Goal: Task Accomplishment & Management: Complete application form

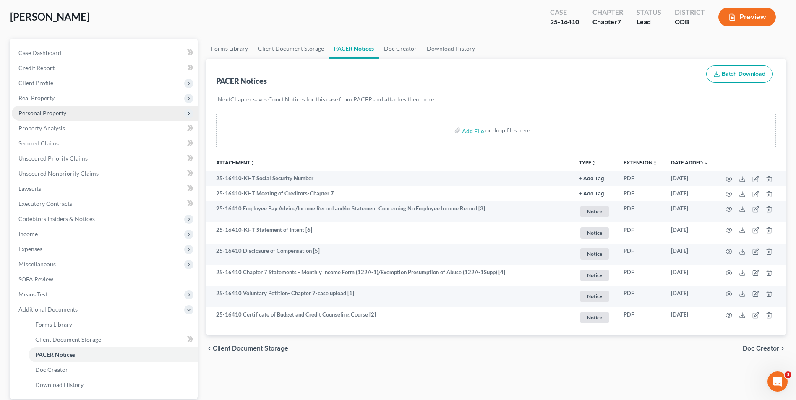
drag, startPoint x: 66, startPoint y: 94, endPoint x: 71, endPoint y: 118, distance: 25.2
click at [66, 94] on span "Real Property" at bounding box center [105, 98] width 186 height 15
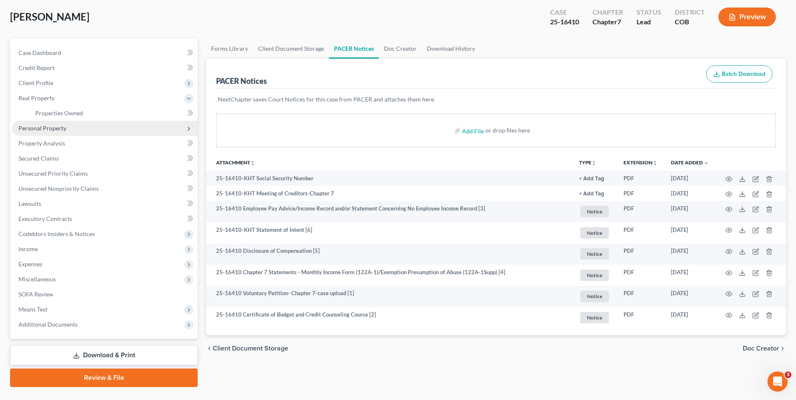
click at [70, 127] on span "Personal Property" at bounding box center [105, 128] width 186 height 15
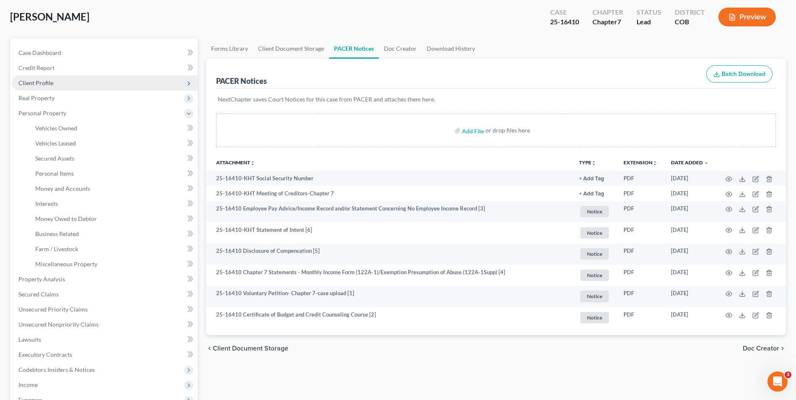
click at [62, 84] on span "Client Profile" at bounding box center [105, 83] width 186 height 15
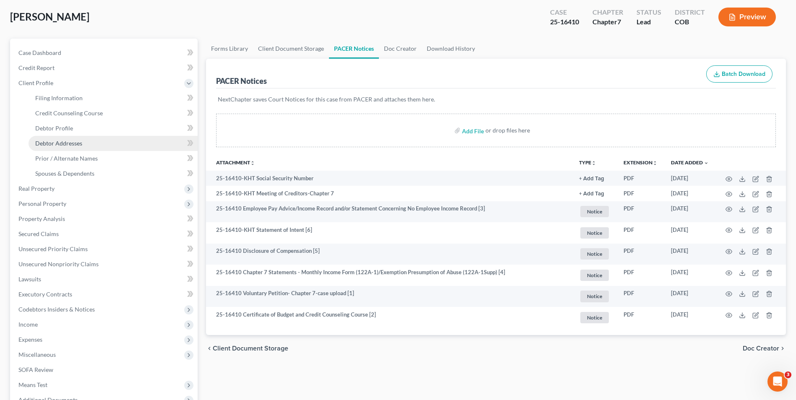
click at [76, 140] on span "Debtor Addresses" at bounding box center [58, 143] width 47 height 7
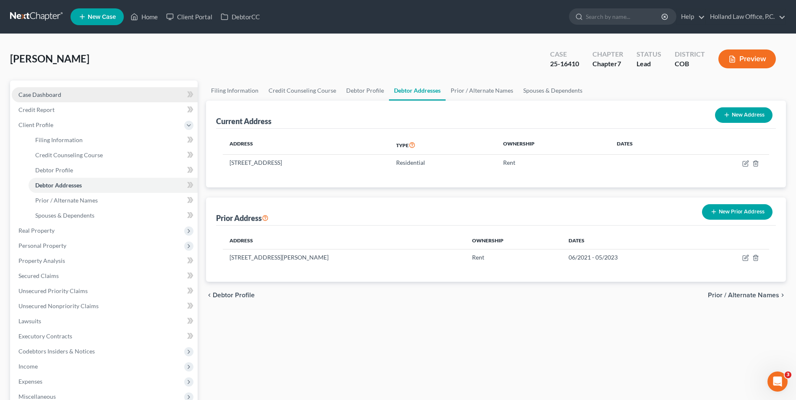
click at [76, 99] on link "Case Dashboard" at bounding box center [105, 94] width 186 height 15
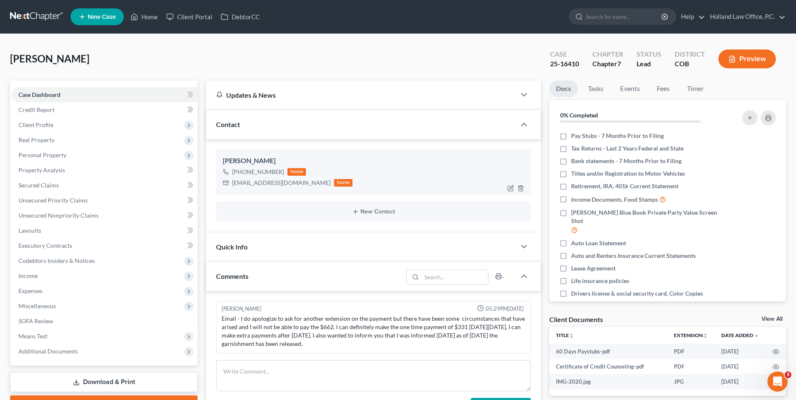
drag, startPoint x: 280, startPoint y: 172, endPoint x: 241, endPoint y: 174, distance: 39.1
click at [241, 174] on div "+1 (720) 582-0471" at bounding box center [258, 172] width 52 height 8
copy div "(720) 582-0471"
click at [144, 19] on link "Home" at bounding box center [144, 16] width 36 height 15
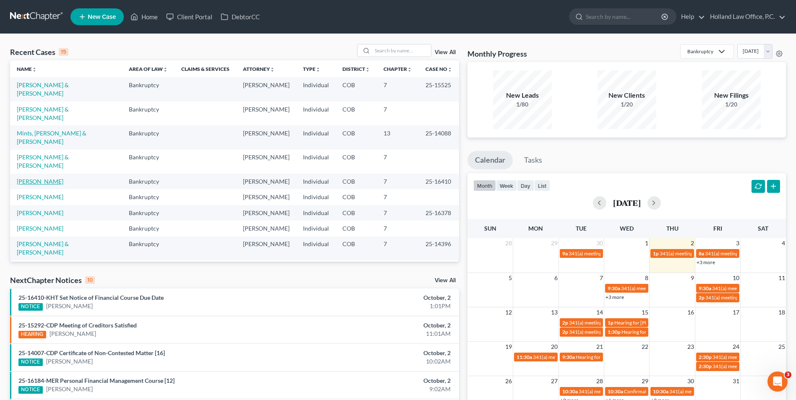
click at [44, 178] on link "[PERSON_NAME]" at bounding box center [40, 181] width 47 height 7
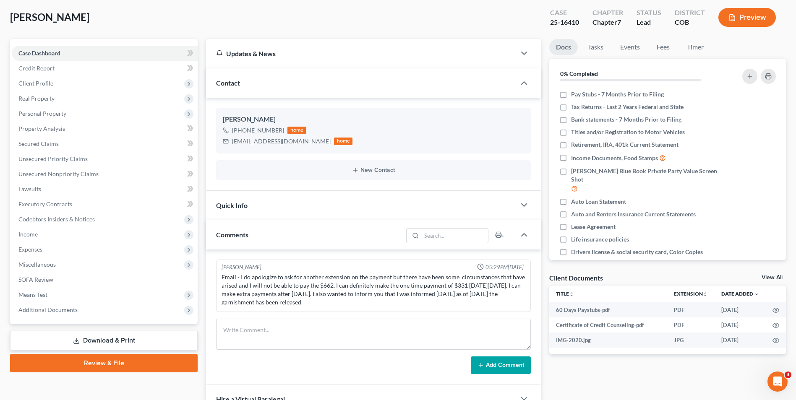
scroll to position [84, 0]
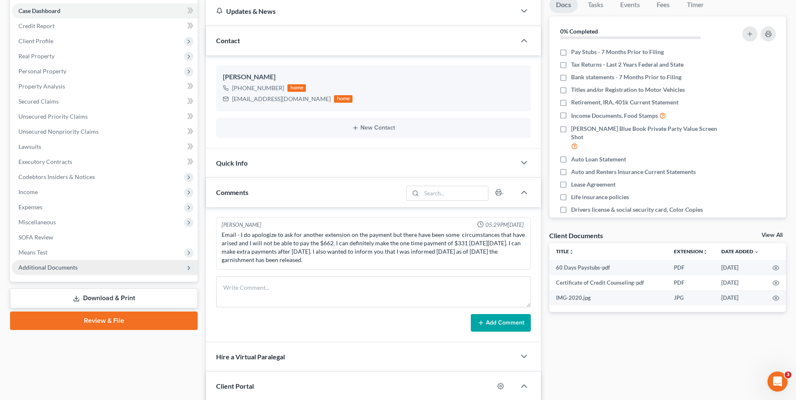
click at [50, 269] on span "Additional Documents" at bounding box center [47, 267] width 59 height 7
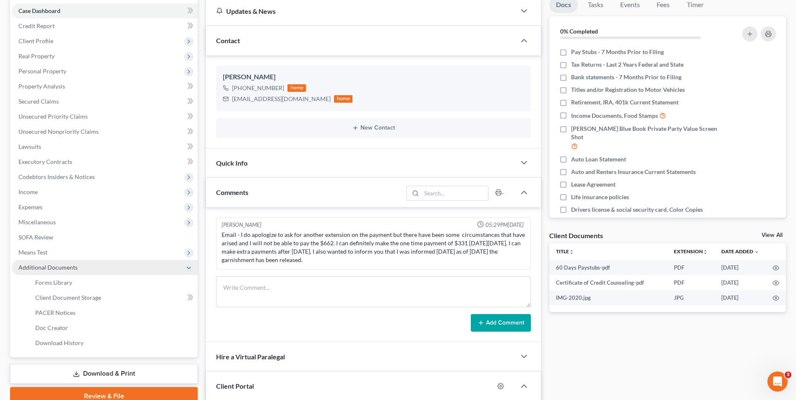
scroll to position [168, 0]
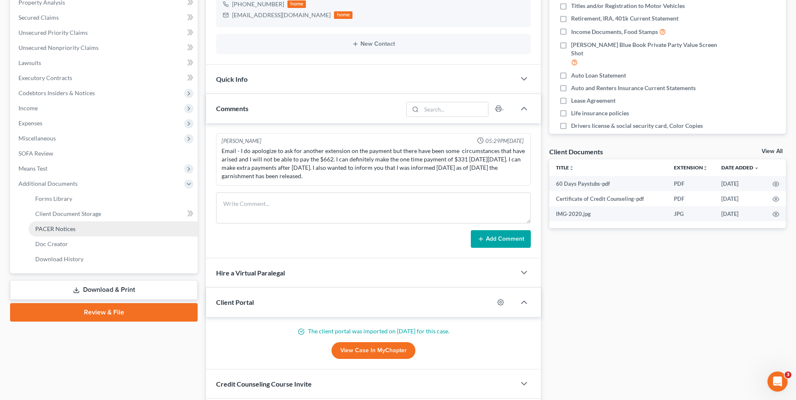
click at [60, 226] on span "PACER Notices" at bounding box center [55, 228] width 40 height 7
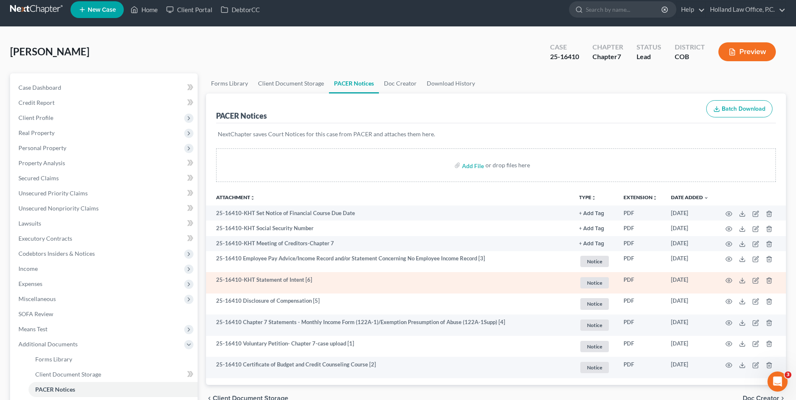
scroll to position [121, 0]
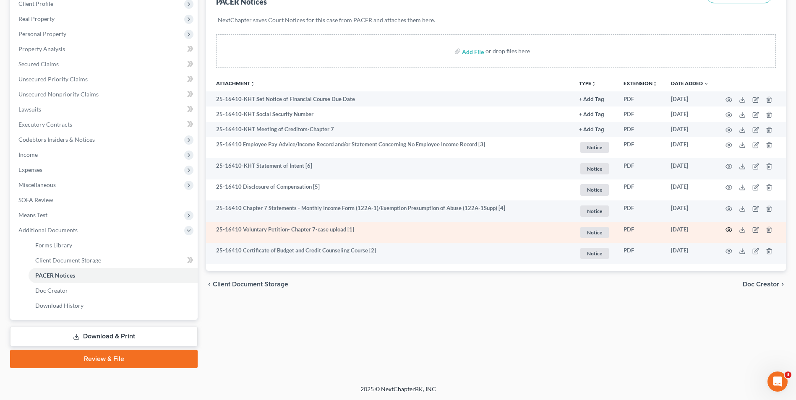
click at [728, 229] on icon "button" at bounding box center [729, 230] width 7 height 7
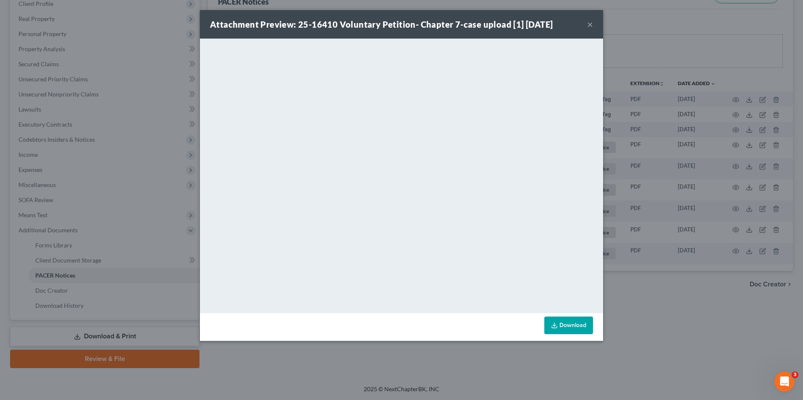
drag, startPoint x: 645, startPoint y: 68, endPoint x: 617, endPoint y: 89, distance: 35.7
click at [645, 68] on div "Attachment Preview: 25-16410 Voluntary Petition- Chapter 7-case upload [1] 10/0…" at bounding box center [401, 200] width 803 height 400
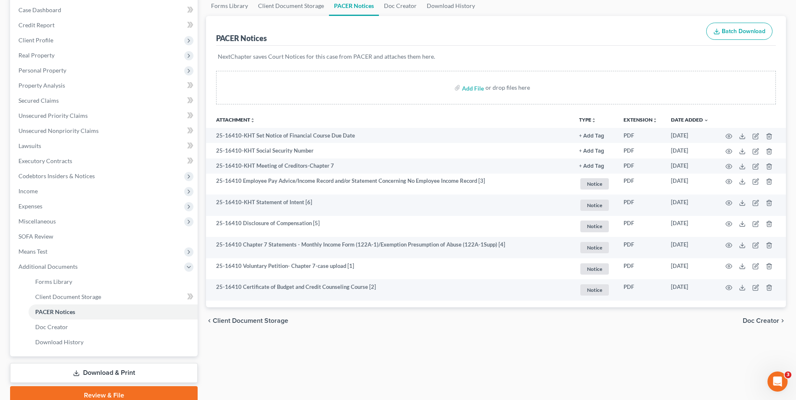
scroll to position [0, 0]
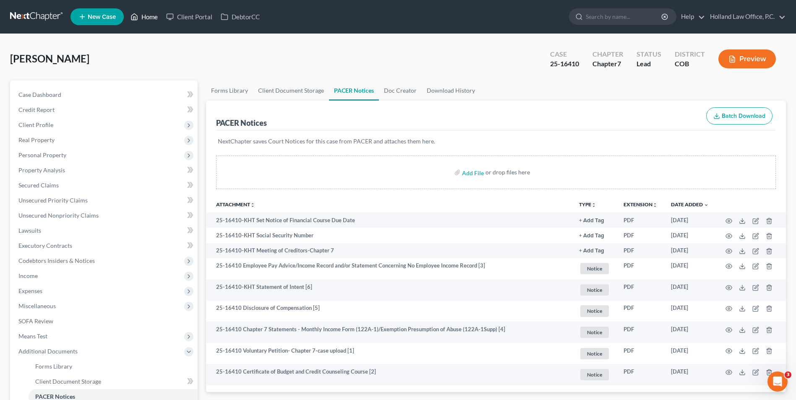
drag, startPoint x: 144, startPoint y: 13, endPoint x: 332, endPoint y: 55, distance: 192.6
click at [144, 14] on link "Home" at bounding box center [144, 16] width 36 height 15
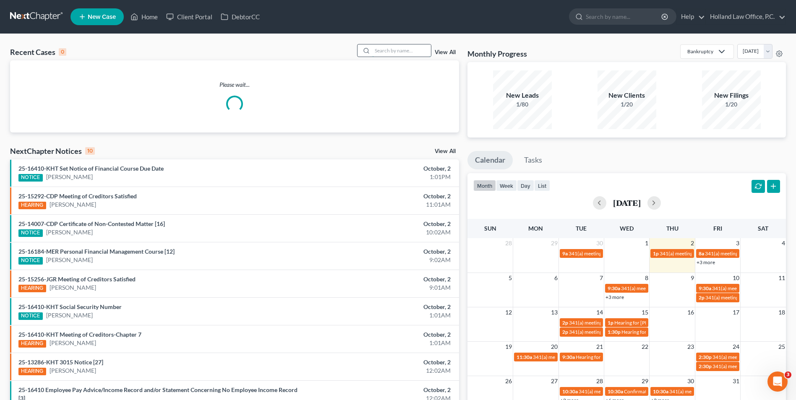
click at [391, 51] on input "search" at bounding box center [401, 50] width 59 height 12
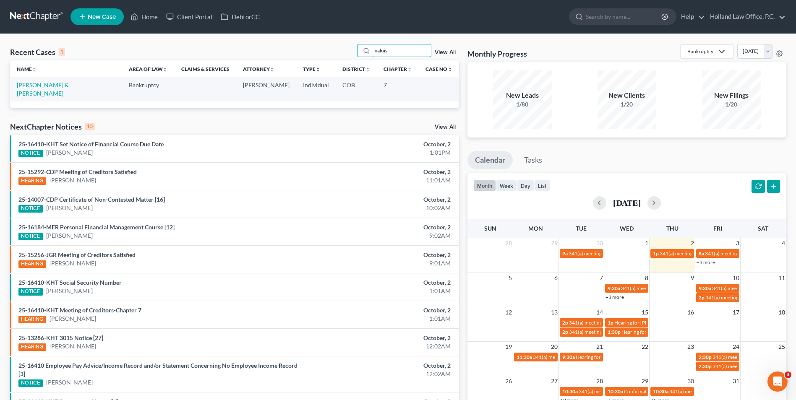
type input "valois"
click at [37, 90] on td "[PERSON_NAME] & [PERSON_NAME]" at bounding box center [66, 89] width 112 height 24
click at [41, 81] on td "[PERSON_NAME] & [PERSON_NAME]" at bounding box center [66, 89] width 112 height 24
click at [40, 84] on link "[PERSON_NAME] & [PERSON_NAME]" at bounding box center [43, 89] width 52 height 16
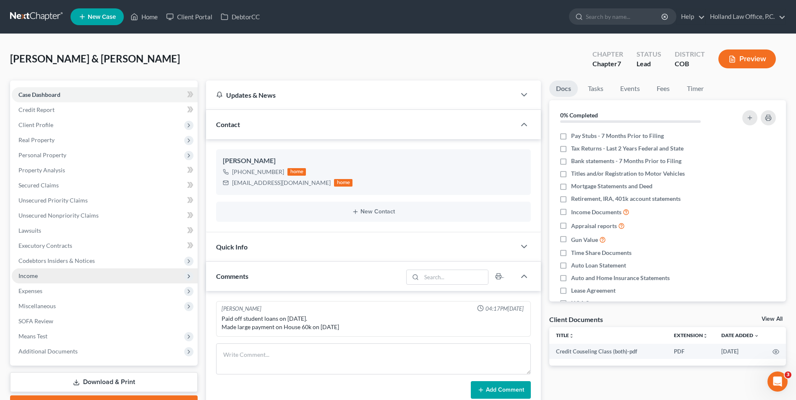
click at [45, 277] on span "Income" at bounding box center [105, 276] width 186 height 15
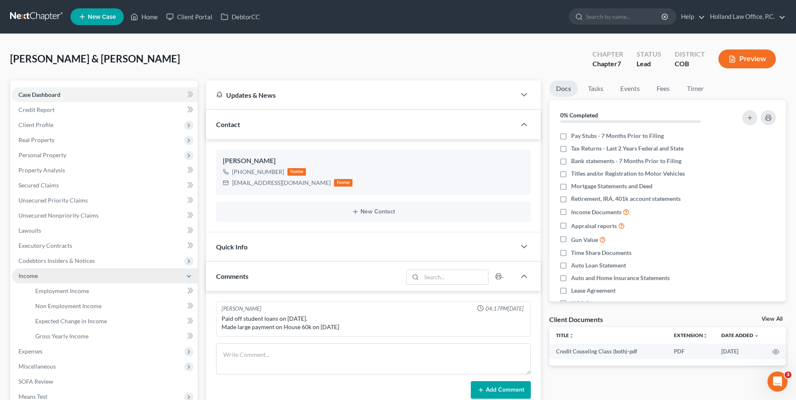
click at [47, 280] on span "Income" at bounding box center [105, 276] width 186 height 15
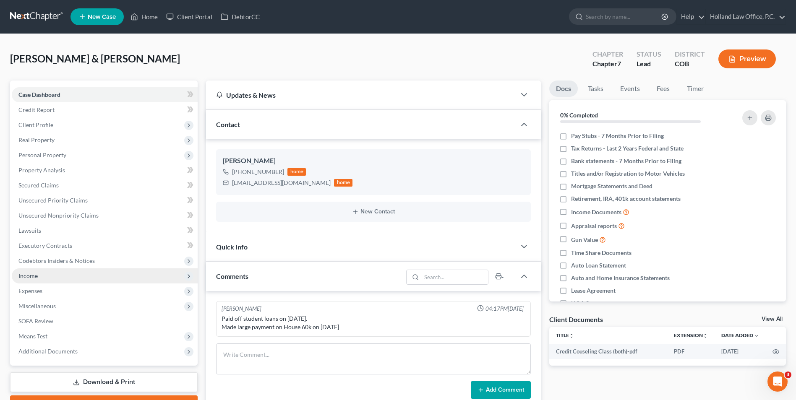
click at [54, 280] on span "Income" at bounding box center [105, 276] width 186 height 15
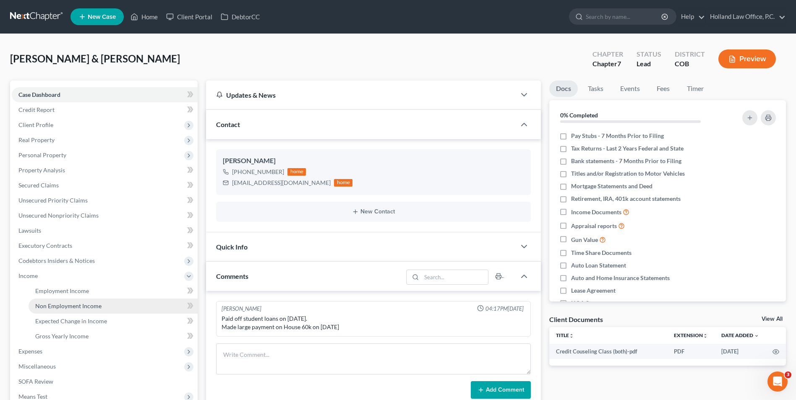
click at [68, 309] on span "Non Employment Income" at bounding box center [68, 306] width 66 height 7
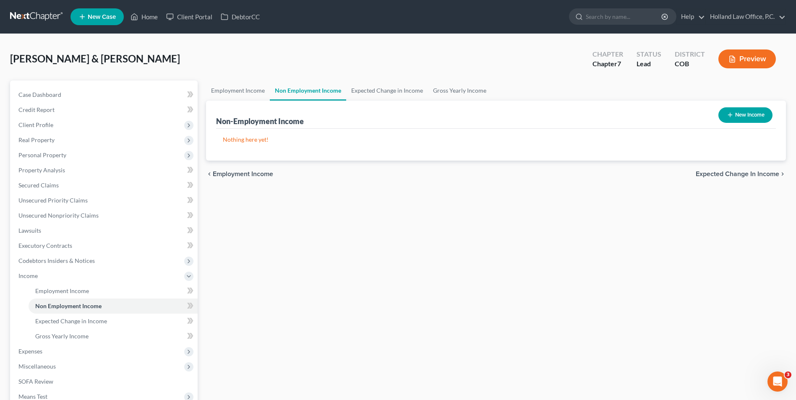
click at [748, 115] on button "New Income" at bounding box center [746, 115] width 54 height 16
select select "0"
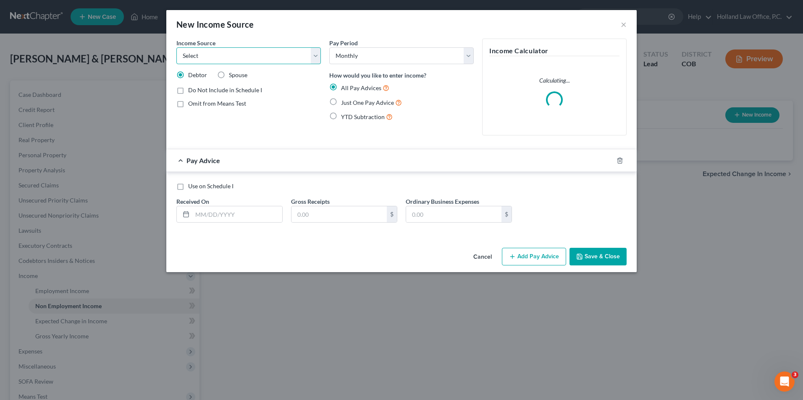
click at [224, 52] on select "Select Unemployment Disability (from employer) Pension Retirement Social Securi…" at bounding box center [248, 55] width 144 height 17
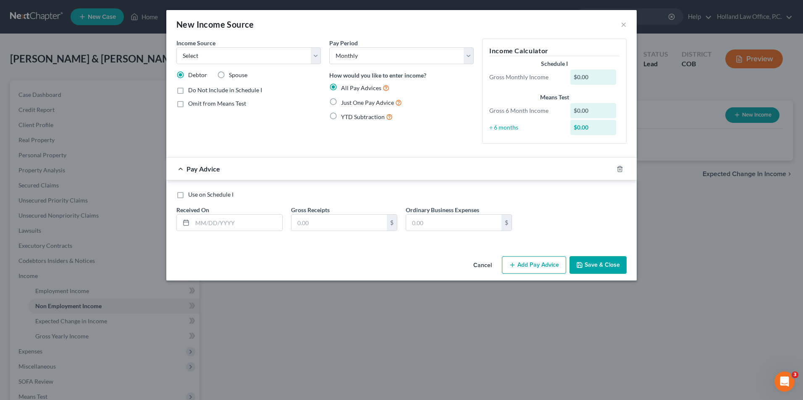
drag, startPoint x: 701, startPoint y: 191, endPoint x: 553, endPoint y: 137, distance: 157.6
click at [701, 191] on div "New Income Source × Income Source * Select Unemployment Disability (from employ…" at bounding box center [401, 200] width 803 height 400
click at [621, 24] on button "×" at bounding box center [623, 24] width 6 height 10
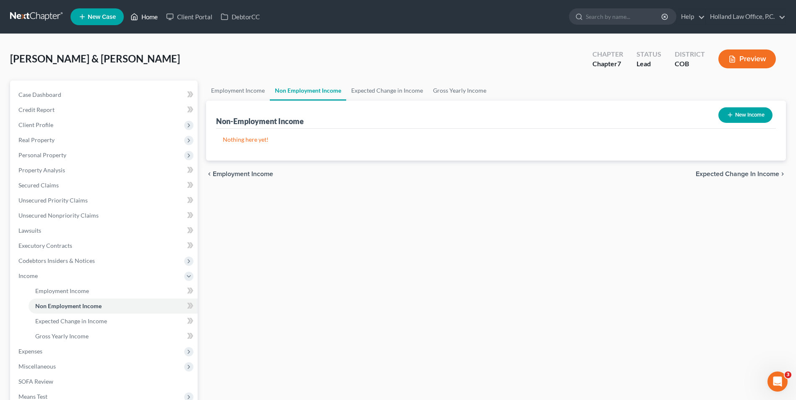
click at [135, 18] on icon at bounding box center [135, 17] width 8 height 10
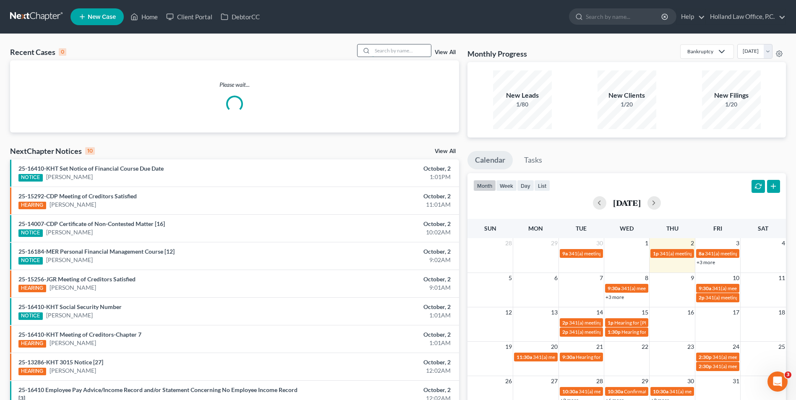
click at [398, 53] on input "search" at bounding box center [401, 50] width 59 height 12
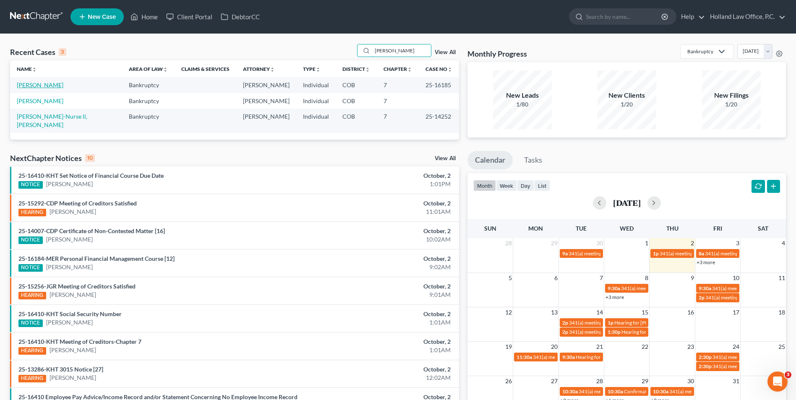
type input "cooper"
click at [39, 86] on link "[PERSON_NAME]" at bounding box center [40, 84] width 47 height 7
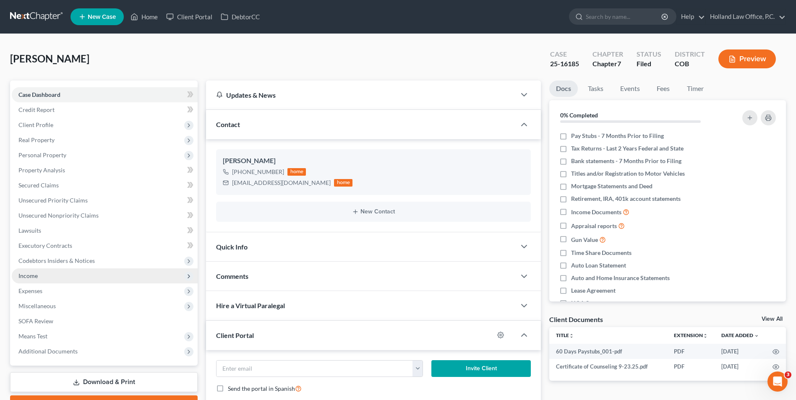
click at [38, 272] on span "Income" at bounding box center [105, 276] width 186 height 15
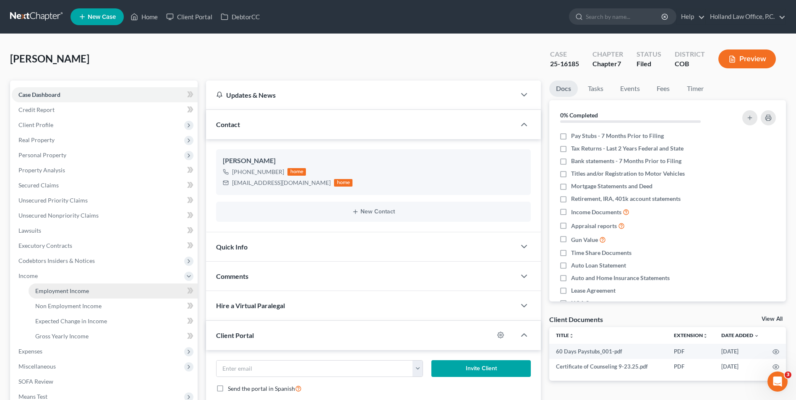
click at [66, 294] on span "Employment Income" at bounding box center [62, 291] width 54 height 7
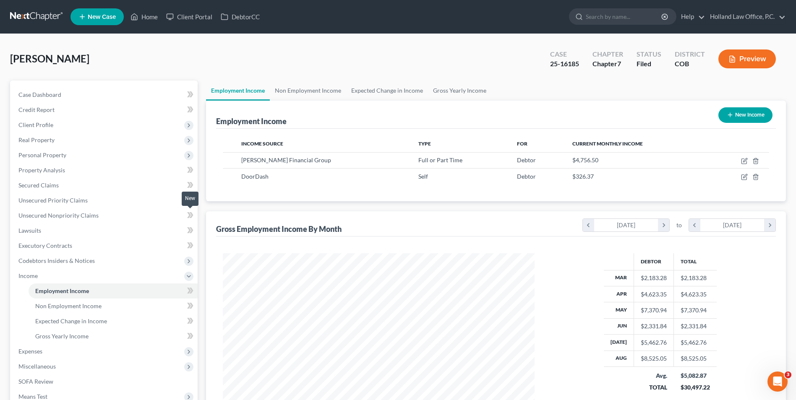
scroll to position [156, 328]
click at [144, 16] on link "Home" at bounding box center [144, 16] width 36 height 15
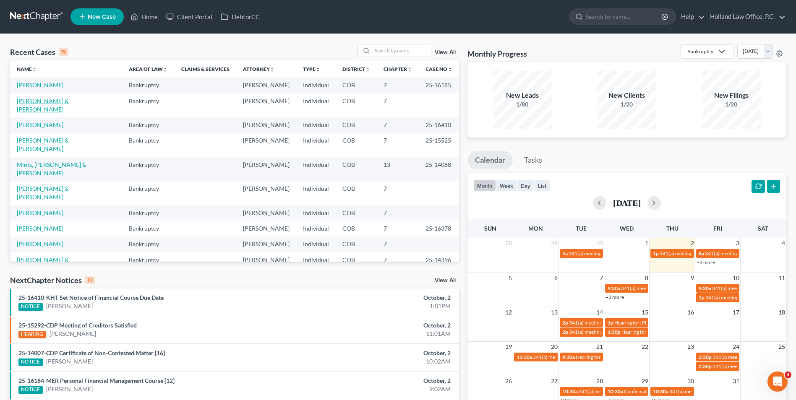
click at [42, 103] on link "[PERSON_NAME] & [PERSON_NAME]" at bounding box center [43, 105] width 52 height 16
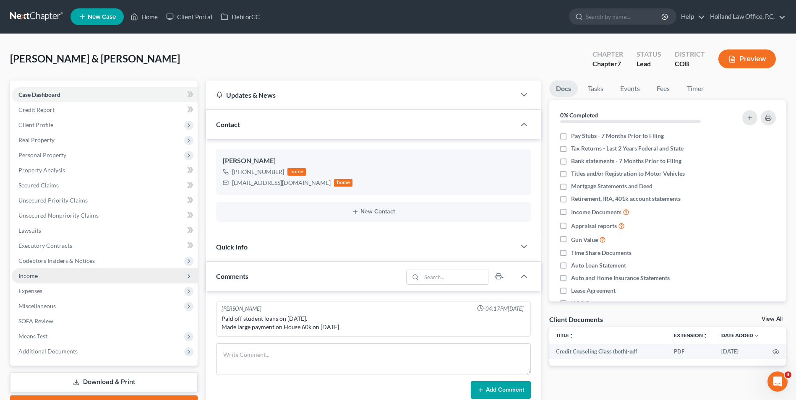
click at [37, 278] on span "Income" at bounding box center [27, 275] width 19 height 7
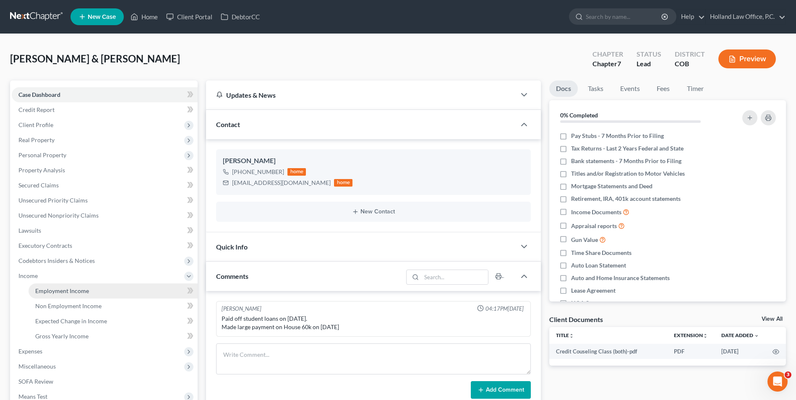
click at [60, 292] on span "Employment Income" at bounding box center [62, 291] width 54 height 7
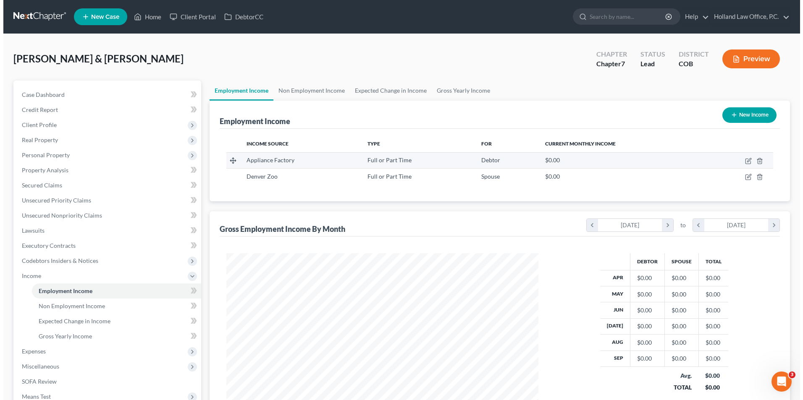
scroll to position [156, 328]
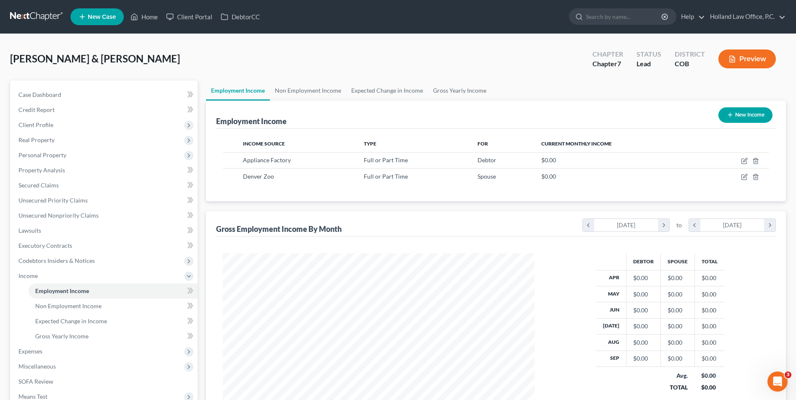
click at [737, 123] on button "New Income" at bounding box center [746, 115] width 54 height 16
select select "0"
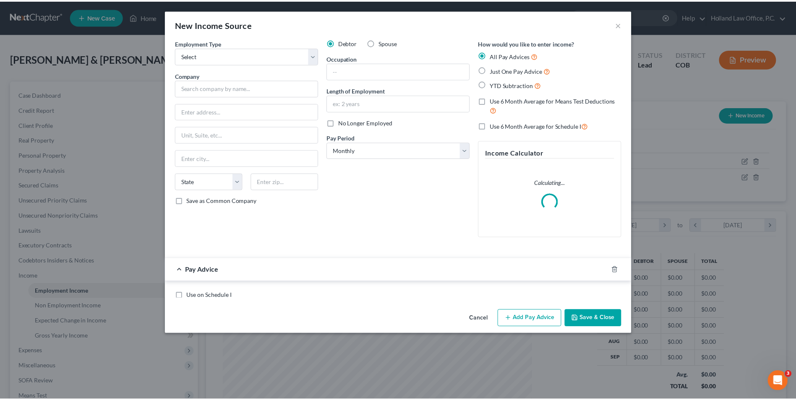
scroll to position [157, 332]
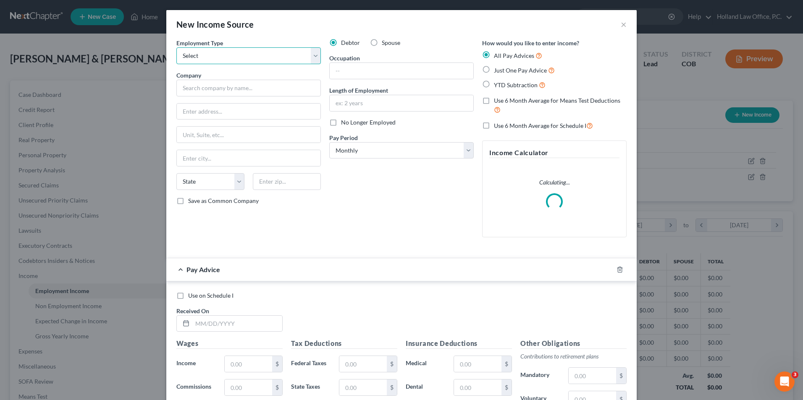
drag, startPoint x: 227, startPoint y: 55, endPoint x: 222, endPoint y: 65, distance: 10.7
click at [227, 55] on select "Select Full or Part Time Employment Self Employment" at bounding box center [248, 55] width 144 height 17
select select "1"
click at [176, 47] on select "Select Full or Part Time Employment Self Employment" at bounding box center [248, 55] width 144 height 17
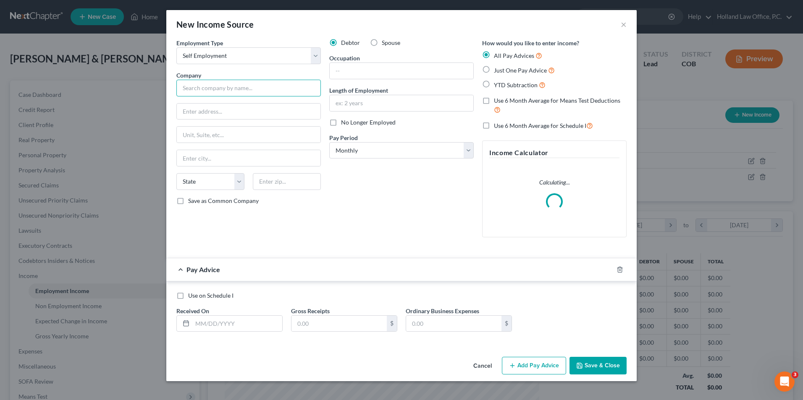
click at [212, 84] on input "text" at bounding box center [248, 88] width 144 height 17
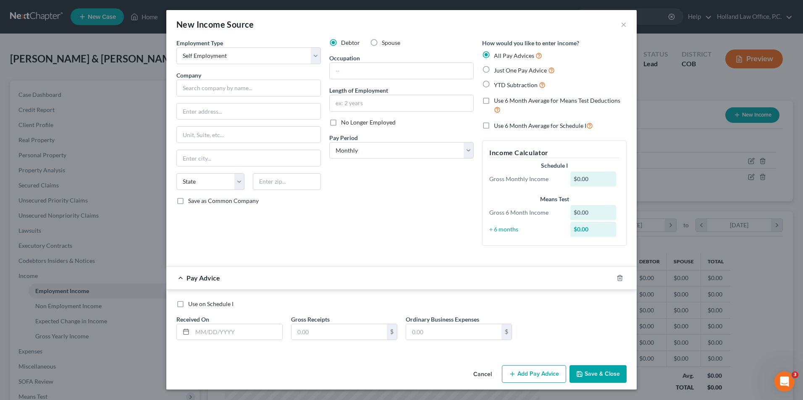
click at [215, 73] on div "Company *" at bounding box center [248, 84] width 144 height 26
click at [219, 84] on input "text" at bounding box center [248, 88] width 144 height 17
type input "CSL Plasma"
click at [374, 63] on input "text" at bounding box center [402, 71] width 144 height 16
click at [329, 102] on div at bounding box center [401, 103] width 144 height 17
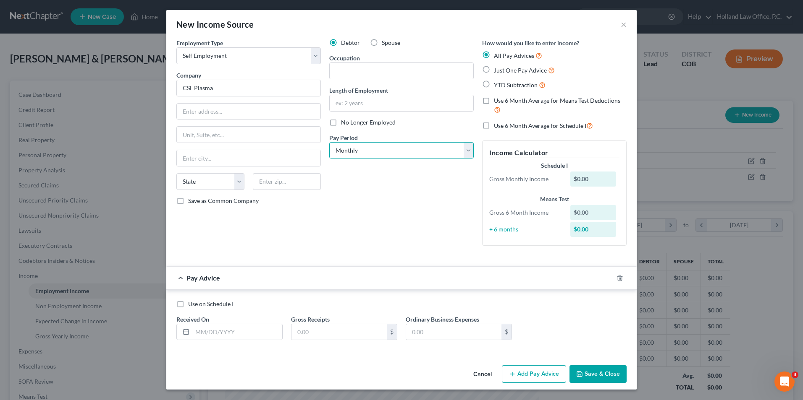
click at [359, 149] on select "Select Monthly Twice Monthly Every Other Week Weekly" at bounding box center [401, 150] width 144 height 17
drag, startPoint x: 359, startPoint y: 149, endPoint x: 398, endPoint y: 125, distance: 46.5
click at [359, 149] on select "Select Monthly Twice Monthly Every Other Week Weekly" at bounding box center [401, 150] width 144 height 17
click at [377, 78] on input "text" at bounding box center [402, 71] width 144 height 16
click at [345, 272] on div "Pay Advice" at bounding box center [389, 278] width 447 height 22
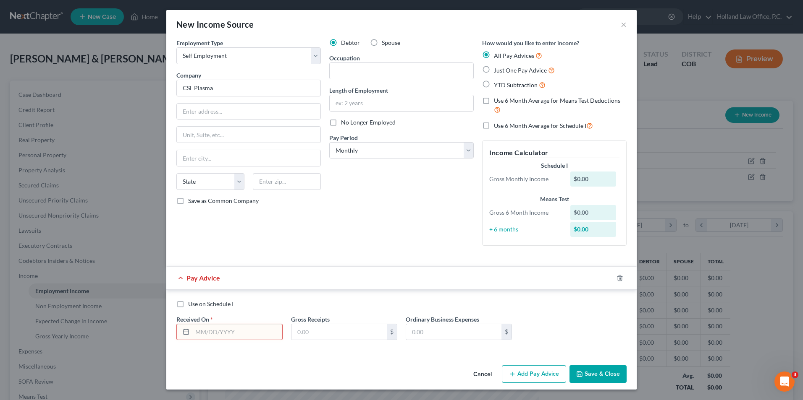
click at [260, 325] on input "text" at bounding box center [237, 333] width 90 height 16
click at [214, 340] on input "text" at bounding box center [237, 333] width 90 height 16
click at [234, 330] on input "05/" at bounding box center [237, 333] width 90 height 16
type input "05/31/2025"
click at [310, 330] on input "text" at bounding box center [338, 333] width 95 height 16
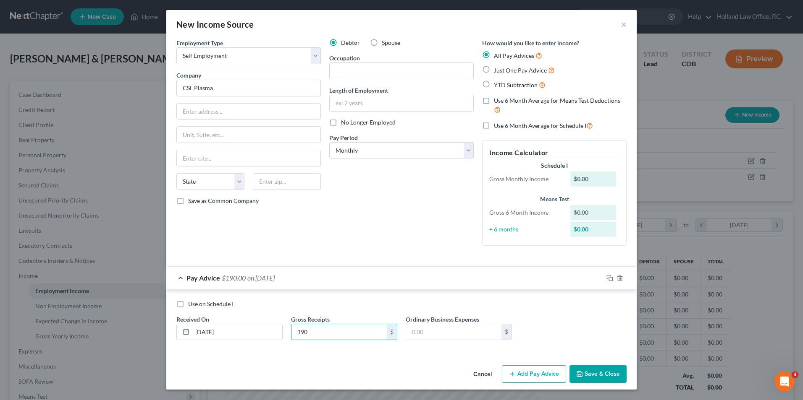
type input "190"
click at [401, 354] on div "Use on Schedule I Received On * 05/31/2025 Gross Receipts 190 $ Ordinary Busine…" at bounding box center [401, 322] width 470 height 64
click at [599, 373] on button "Save & Close" at bounding box center [597, 375] width 57 height 18
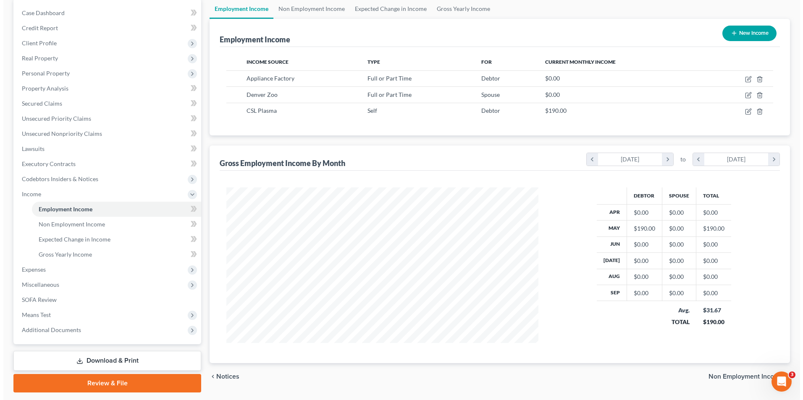
scroll to position [106, 0]
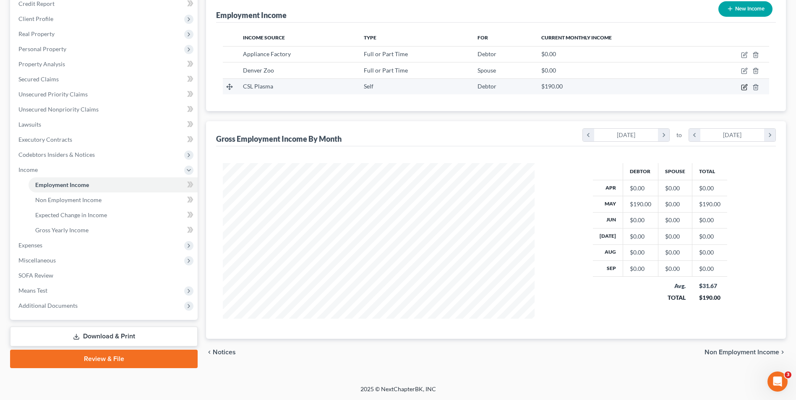
click at [744, 89] on icon "button" at bounding box center [744, 87] width 7 height 7
select select "1"
select select "0"
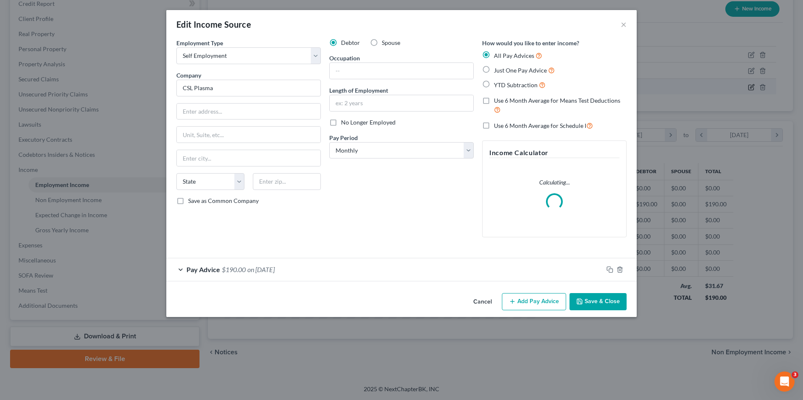
scroll to position [157, 332]
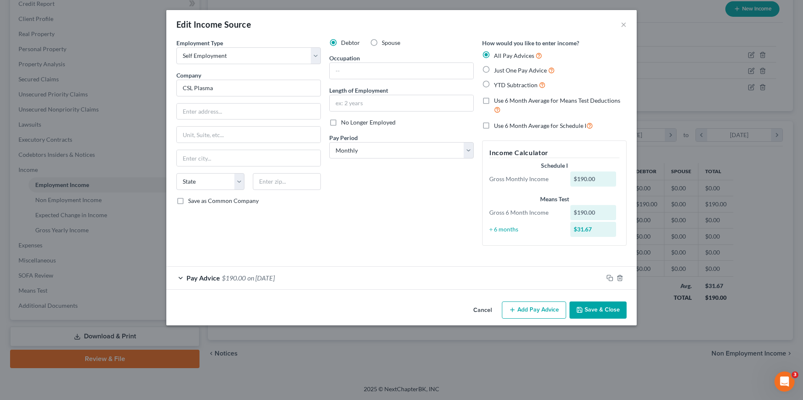
click at [556, 314] on button "Add Pay Advice" at bounding box center [534, 311] width 64 height 18
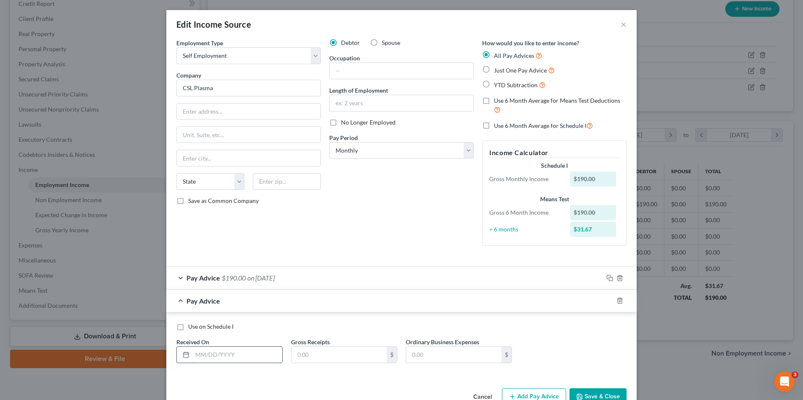
click at [215, 352] on input "text" at bounding box center [237, 355] width 90 height 16
click at [230, 361] on input "04/" at bounding box center [237, 355] width 90 height 16
type input "04/30/2025"
click at [349, 358] on input "text" at bounding box center [338, 355] width 95 height 16
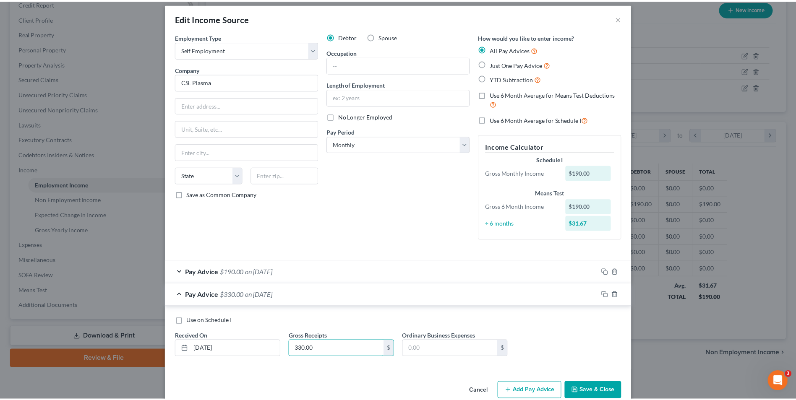
scroll to position [22, 0]
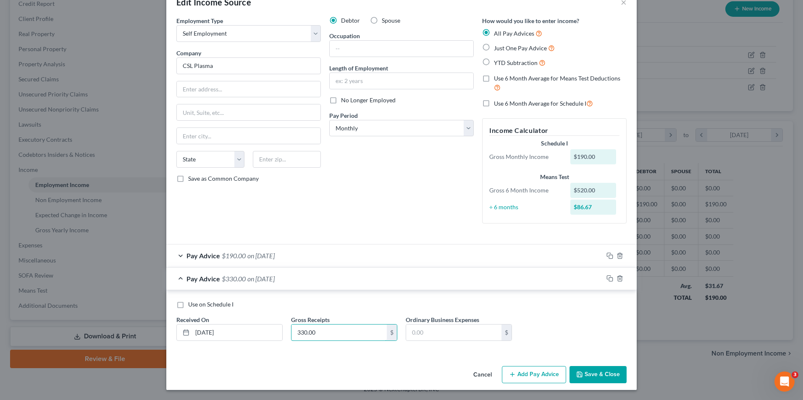
type input "330.00"
click at [579, 377] on icon "button" at bounding box center [579, 374] width 5 height 5
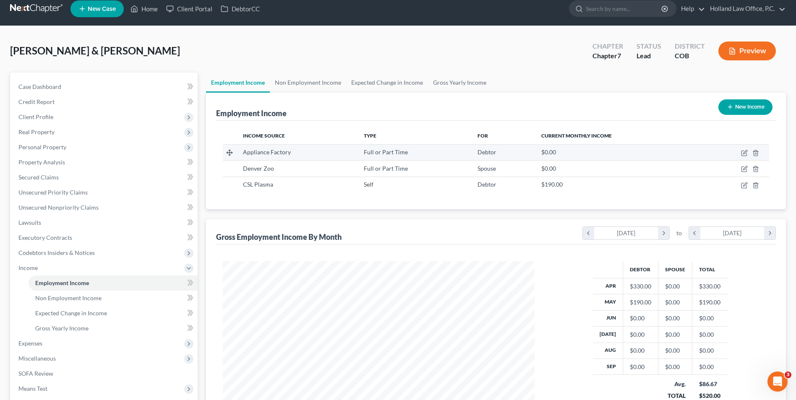
scroll to position [0, 0]
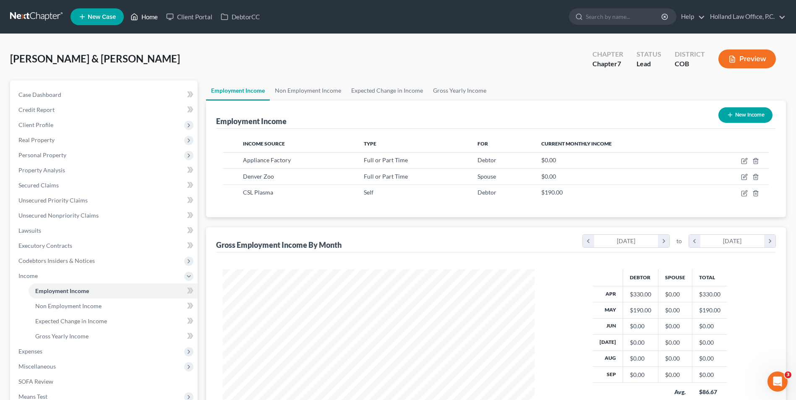
click at [150, 19] on link "Home" at bounding box center [144, 16] width 36 height 15
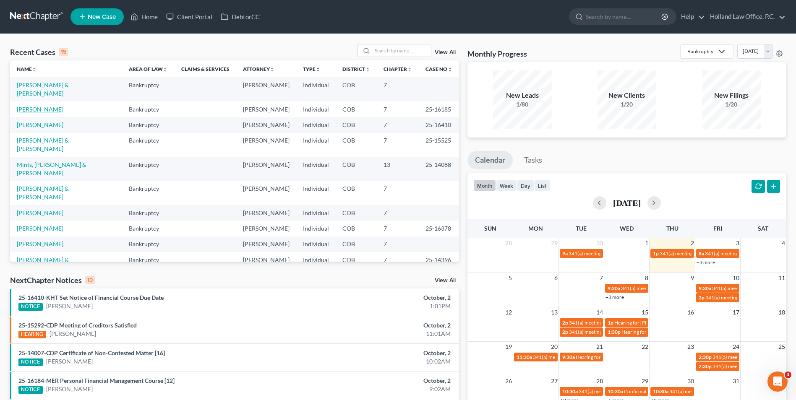
click at [49, 106] on link "[PERSON_NAME]" at bounding box center [40, 109] width 47 height 7
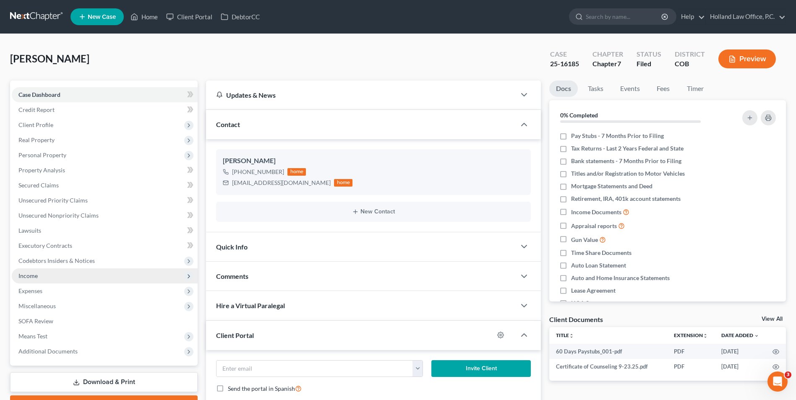
click at [40, 278] on span "Income" at bounding box center [105, 276] width 186 height 15
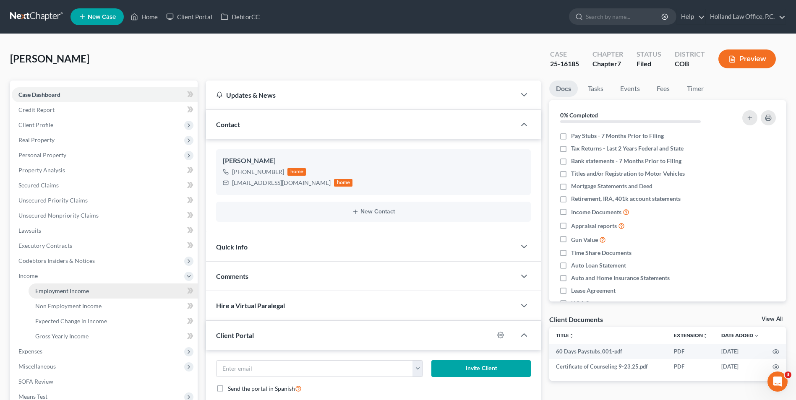
click at [48, 293] on span "Employment Income" at bounding box center [62, 291] width 54 height 7
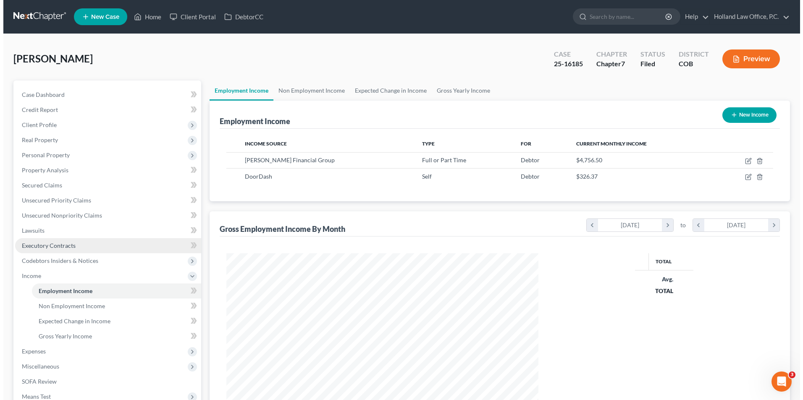
scroll to position [156, 328]
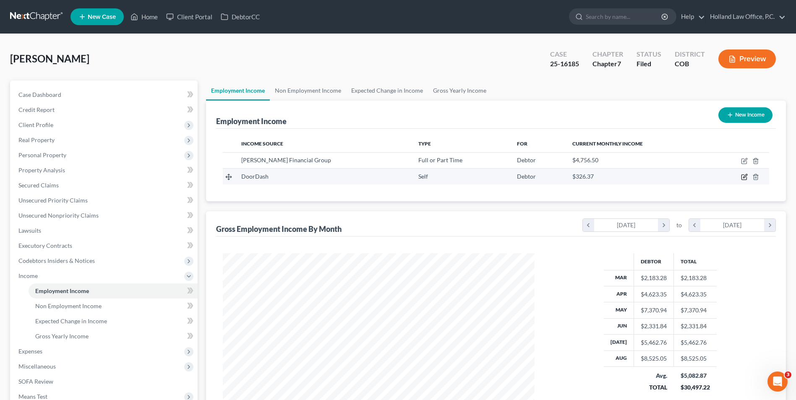
click at [746, 179] on icon "button" at bounding box center [744, 177] width 7 height 7
select select "1"
select select "4"
select select "0"
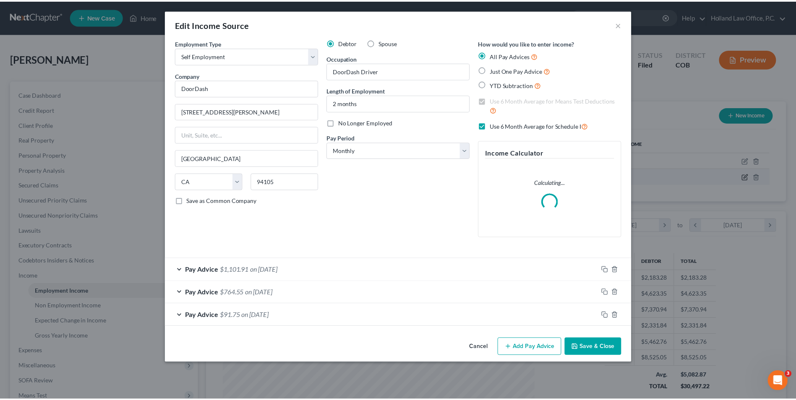
scroll to position [157, 332]
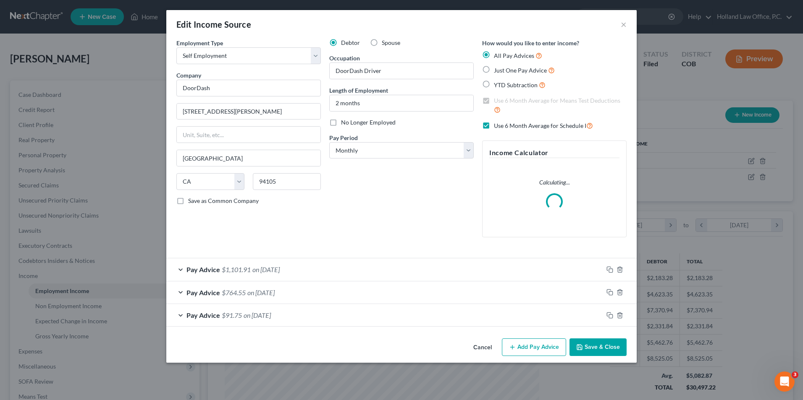
click at [747, 158] on div "Edit Income Source × Employment Type * Select Full or Part Time Employment Self…" at bounding box center [401, 200] width 803 height 400
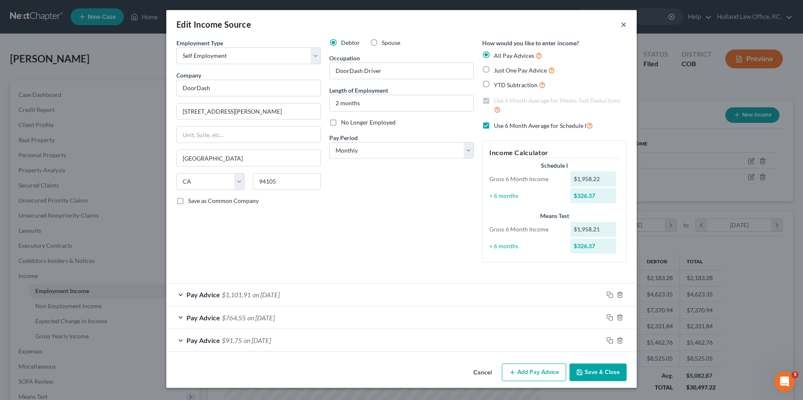
click at [623, 26] on button "×" at bounding box center [623, 24] width 6 height 10
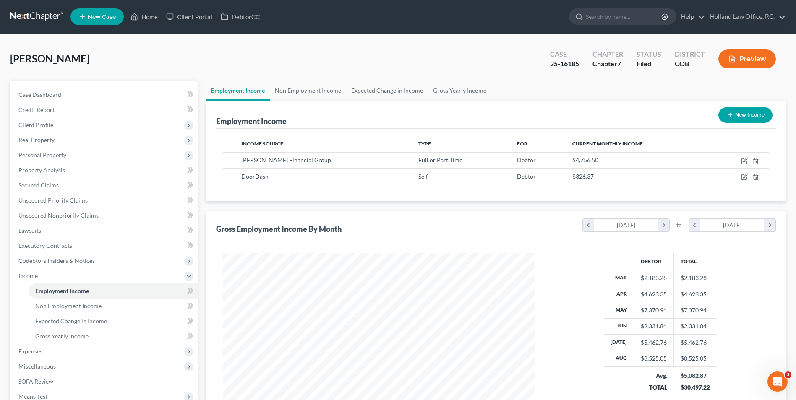
scroll to position [419653, 419480]
click at [159, 18] on link "Home" at bounding box center [144, 16] width 36 height 15
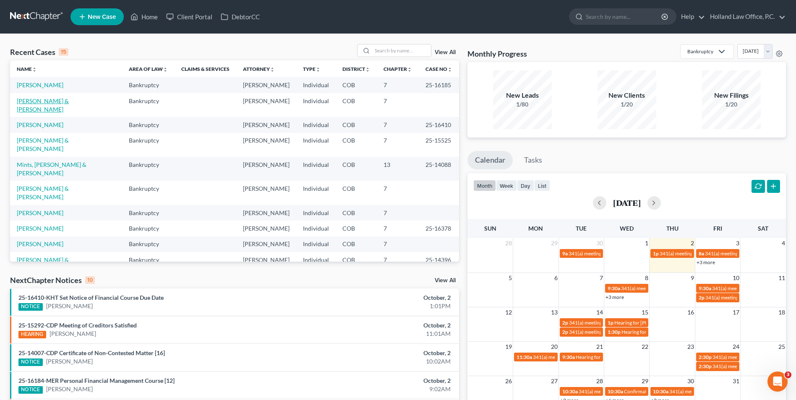
click at [37, 104] on link "[PERSON_NAME] & [PERSON_NAME]" at bounding box center [43, 105] width 52 height 16
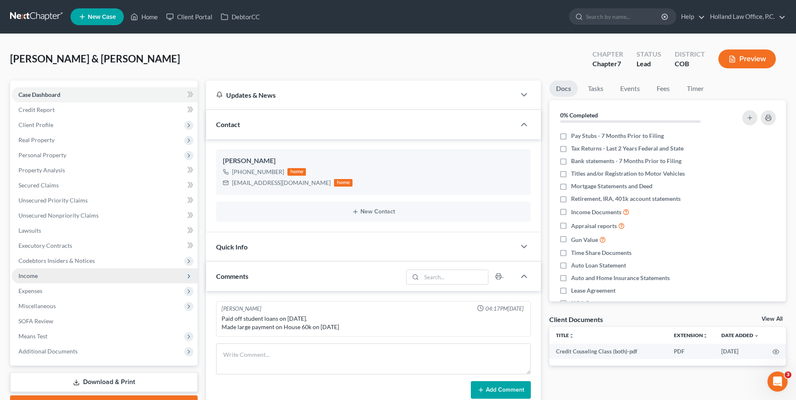
drag, startPoint x: 26, startPoint y: 272, endPoint x: 31, endPoint y: 272, distance: 4.6
click at [27, 272] on span "Income" at bounding box center [27, 275] width 19 height 7
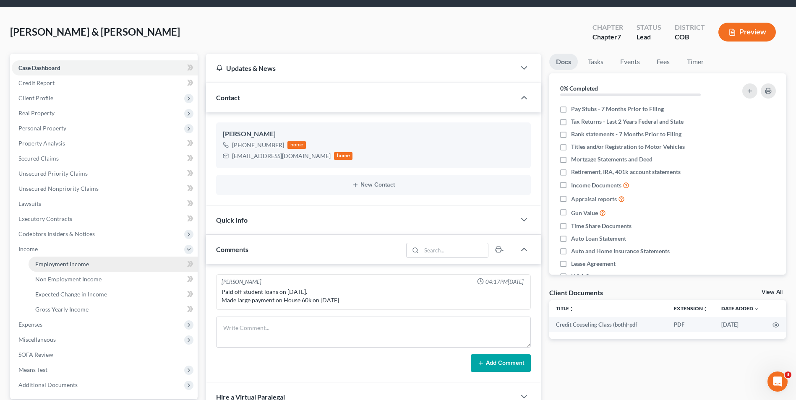
scroll to position [42, 0]
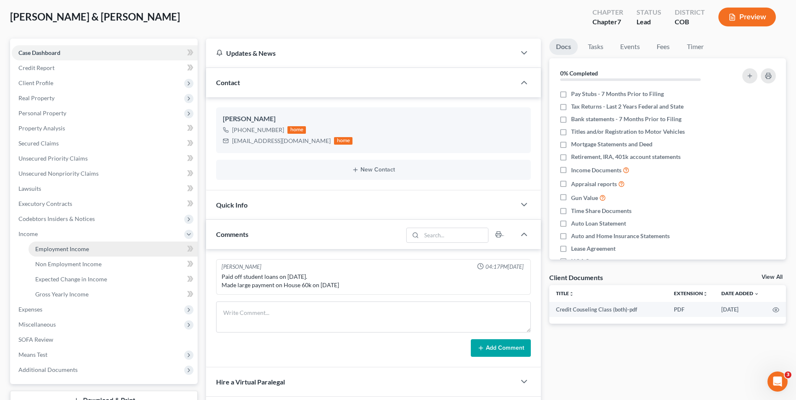
click at [71, 253] on link "Employment Income" at bounding box center [113, 249] width 169 height 15
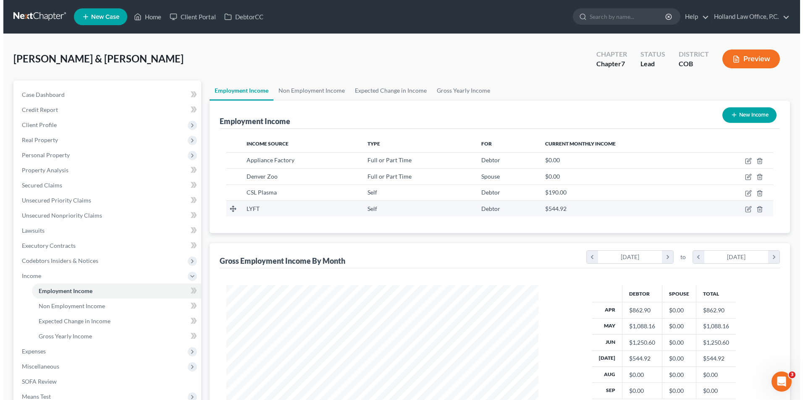
scroll to position [156, 328]
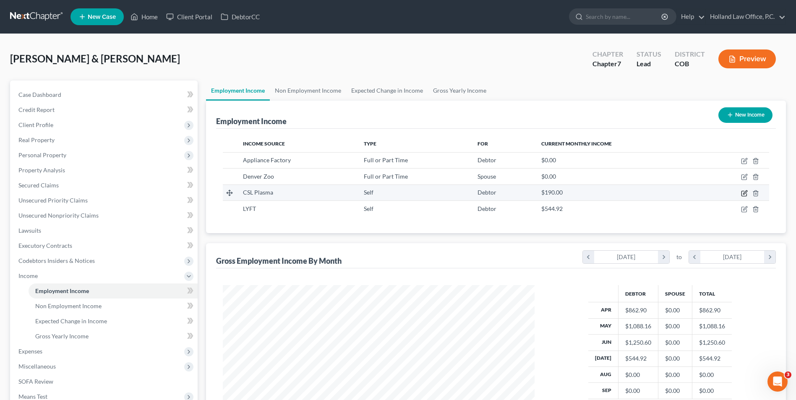
click at [744, 195] on icon "button" at bounding box center [744, 193] width 7 height 7
select select "1"
select select "0"
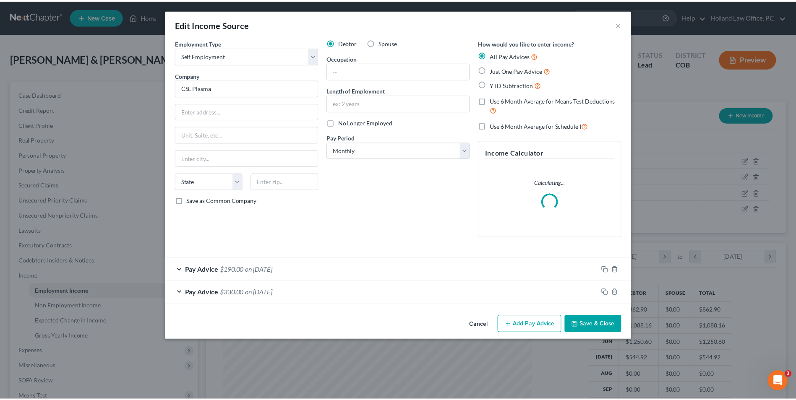
scroll to position [157, 332]
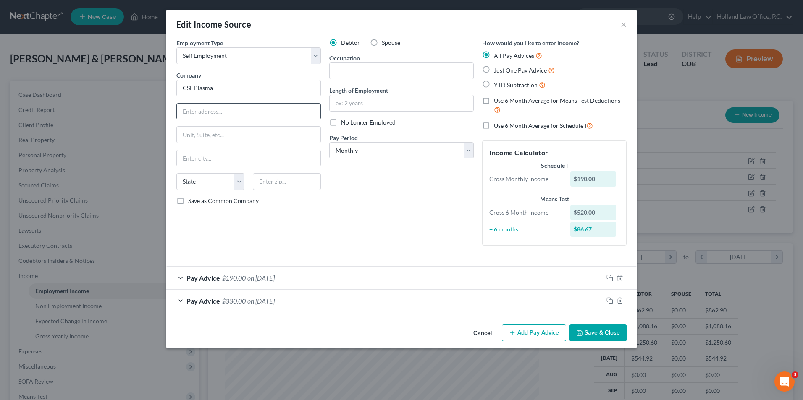
click at [235, 117] on input "text" at bounding box center [249, 112] width 144 height 16
click at [194, 104] on input "text" at bounding box center [249, 112] width 144 height 16
type input "1228 W Elizabeth St"
click at [209, 131] on input "text" at bounding box center [249, 135] width 144 height 16
type input "Ste D-3"
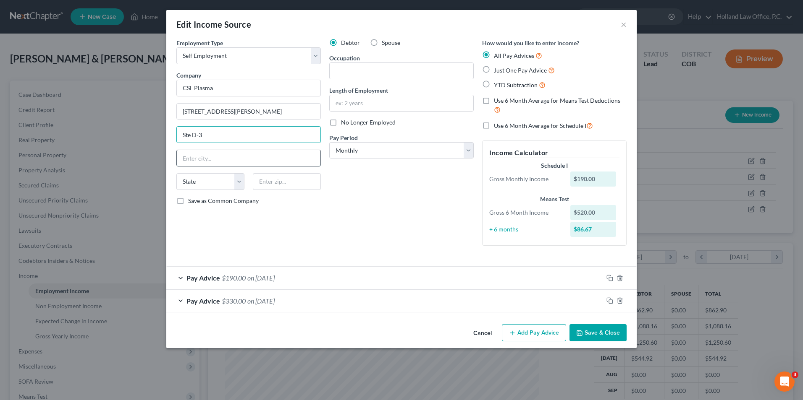
click at [219, 160] on input "text" at bounding box center [249, 158] width 144 height 16
click at [372, 203] on div "Debtor Spouse Occupation Length of Employment No Longer Employed Pay Period * S…" at bounding box center [401, 146] width 153 height 214
click at [275, 183] on input "text" at bounding box center [287, 181] width 68 height 17
type input "80521"
click at [369, 177] on div "Debtor Spouse Occupation Length of Employment No Longer Employed Pay Period * S…" at bounding box center [401, 146] width 153 height 214
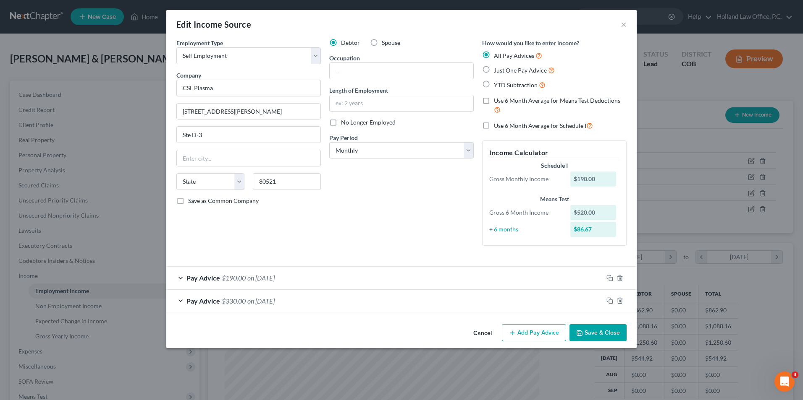
type input "Fort Collins"
select select "5"
click at [611, 332] on button "Save & Close" at bounding box center [597, 334] width 57 height 18
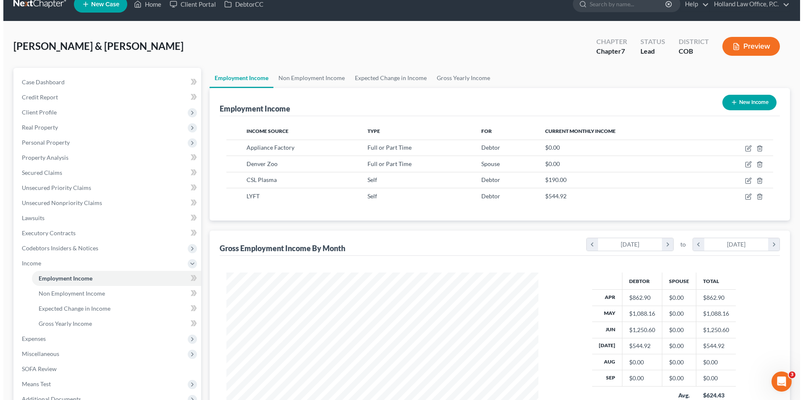
scroll to position [0, 0]
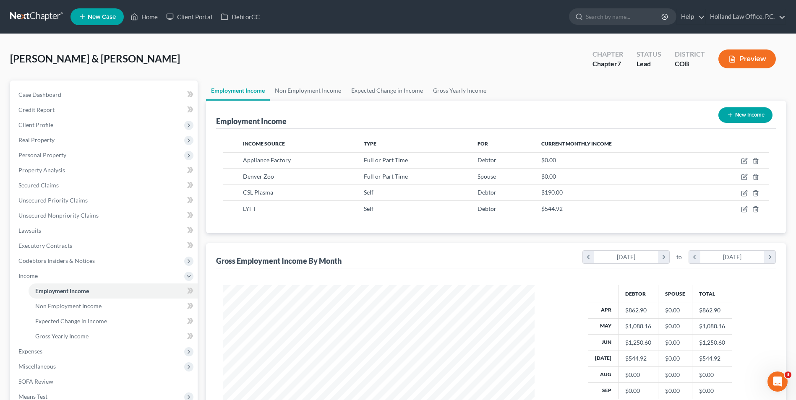
click at [757, 115] on button "New Income" at bounding box center [746, 115] width 54 height 16
select select "0"
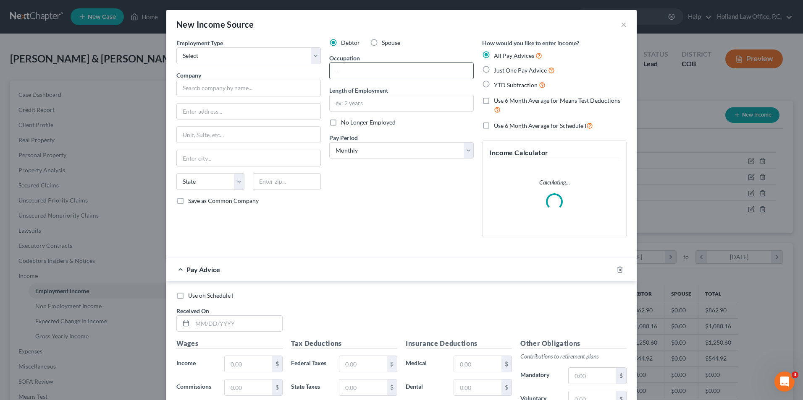
scroll to position [157, 332]
click at [376, 47] on div "Spouse" at bounding box center [385, 43] width 30 height 8
click at [382, 42] on label "Spouse" at bounding box center [391, 43] width 18 height 8
click at [385, 42] on input "Spouse" at bounding box center [387, 41] width 5 height 5
radio input "true"
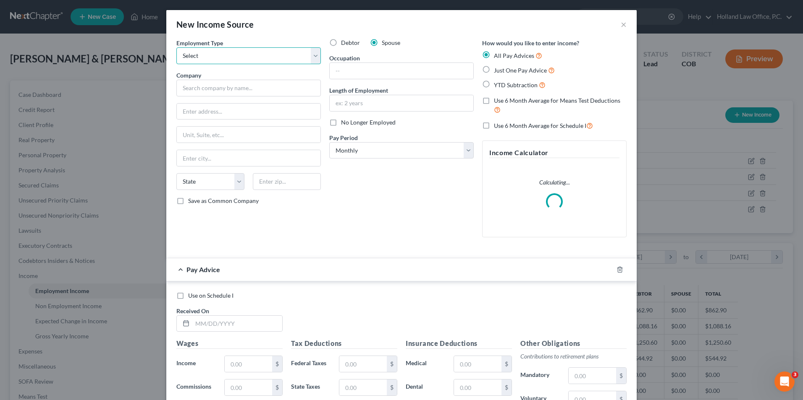
drag, startPoint x: 219, startPoint y: 57, endPoint x: 219, endPoint y: 65, distance: 8.4
click at [219, 57] on select "Select Full or Part Time Employment Self Employment" at bounding box center [248, 55] width 144 height 17
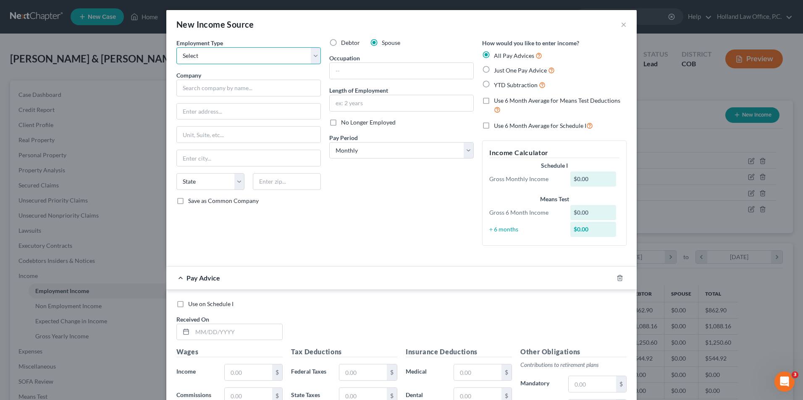
select select "0"
click at [176, 47] on select "Select Full or Part Time Employment Self Employment" at bounding box center [248, 55] width 144 height 17
click at [215, 88] on input "text" at bounding box center [248, 88] width 144 height 17
click at [271, 88] on input "text" at bounding box center [248, 88] width 144 height 17
click at [279, 80] on input "text" at bounding box center [248, 88] width 144 height 17
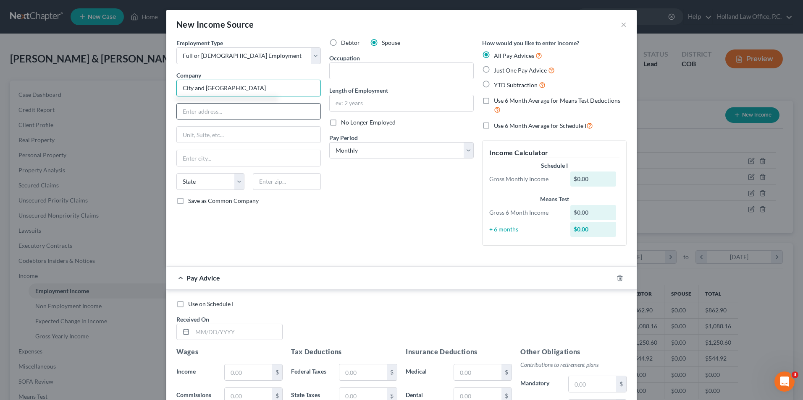
type input "City and County of Denver"
click at [248, 115] on input "text" at bounding box center [249, 112] width 144 height 16
type input "201 W Colfax Ave"
click at [228, 133] on input "text" at bounding box center [249, 135] width 144 height 16
type input "Dept 1109"
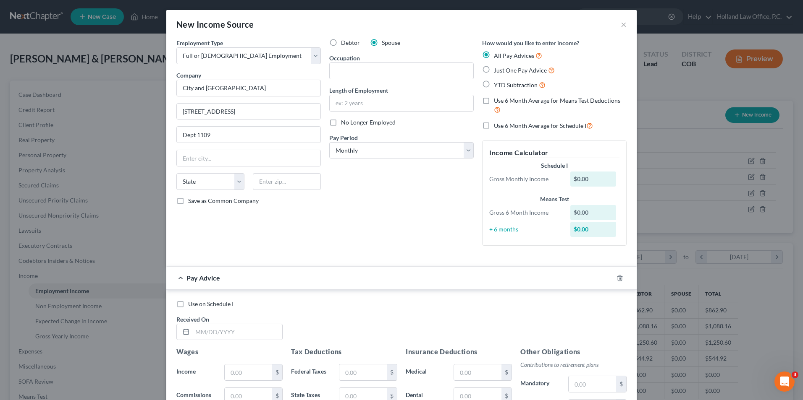
click at [269, 173] on div "Employment Type * Select Full or Part Time Employment Self Employment Company *…" at bounding box center [248, 146] width 153 height 214
click at [270, 178] on input "text" at bounding box center [287, 181] width 68 height 17
type input "80202"
click at [431, 281] on div "Pay Advice" at bounding box center [389, 278] width 447 height 22
type input "Denver"
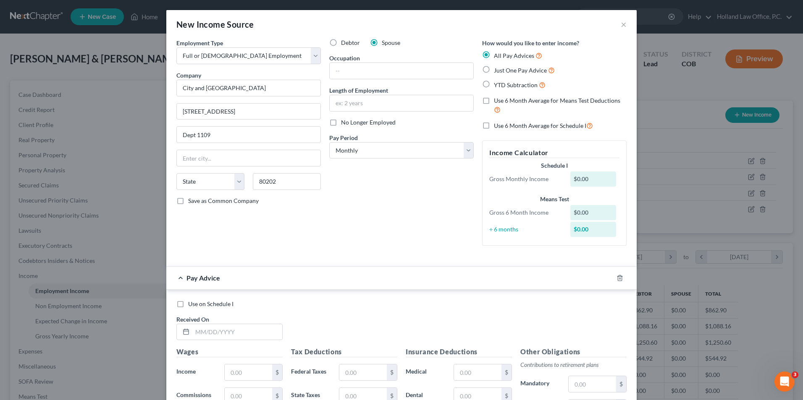
select select "5"
click at [391, 243] on div "Debtor Spouse Occupation Length of Employment No Longer Employed Pay Period * S…" at bounding box center [401, 146] width 153 height 214
drag, startPoint x: 374, startPoint y: 96, endPoint x: 374, endPoint y: 101, distance: 5.1
click at [374, 96] on input "text" at bounding box center [402, 103] width 144 height 16
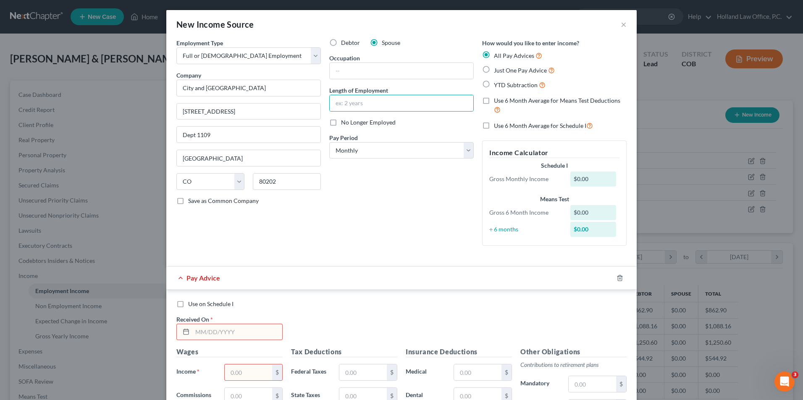
click at [373, 82] on div "Debtor Spouse Occupation Length of Employment No Longer Employed Pay Period * S…" at bounding box center [401, 146] width 153 height 214
click at [374, 157] on select "Select Monthly Twice Monthly Every Other Week Weekly" at bounding box center [401, 150] width 144 height 17
select select "2"
click at [329, 142] on select "Select Monthly Twice Monthly Every Other Week Weekly" at bounding box center [401, 150] width 144 height 17
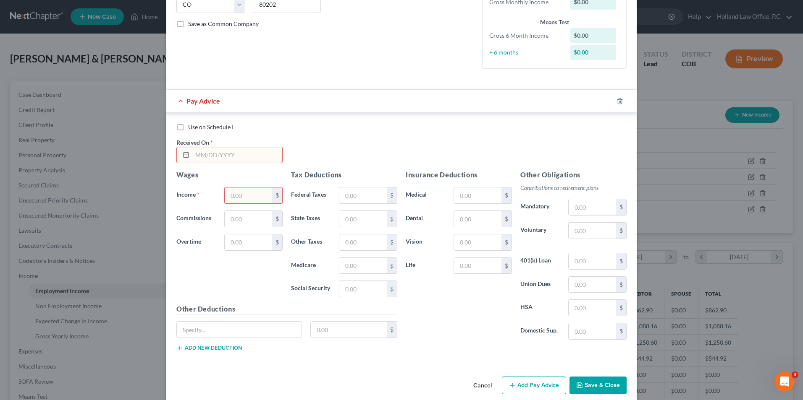
scroll to position [188, 0]
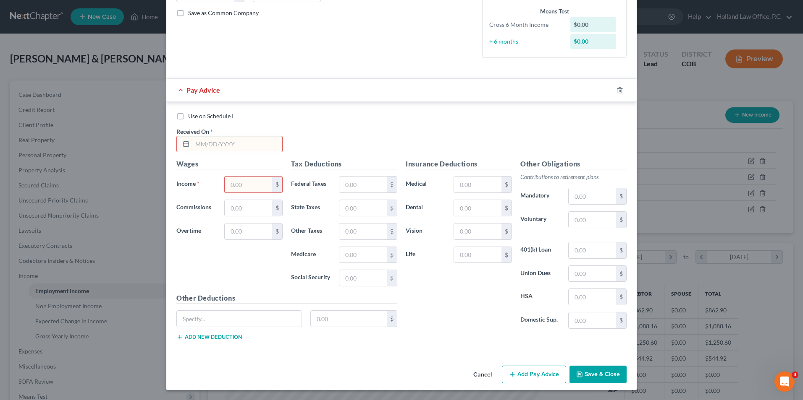
click at [211, 139] on input "text" at bounding box center [237, 144] width 90 height 16
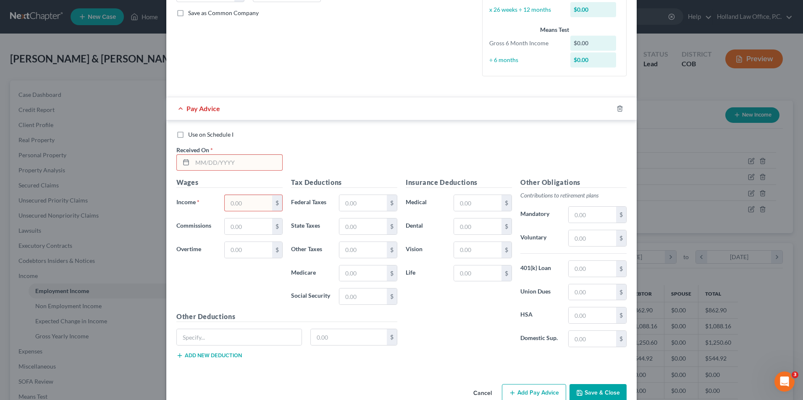
click at [193, 160] on input "text" at bounding box center [237, 163] width 90 height 16
type input "4/11/2025"
click at [235, 202] on input "text" at bounding box center [248, 203] width 47 height 16
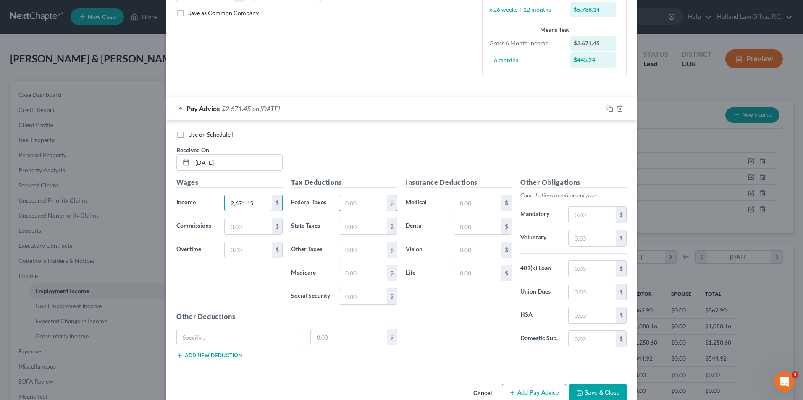
type input "2,671.45"
click at [373, 211] on input "text" at bounding box center [362, 203] width 47 height 16
type input "400.50"
click at [471, 199] on input "text" at bounding box center [477, 203] width 47 height 16
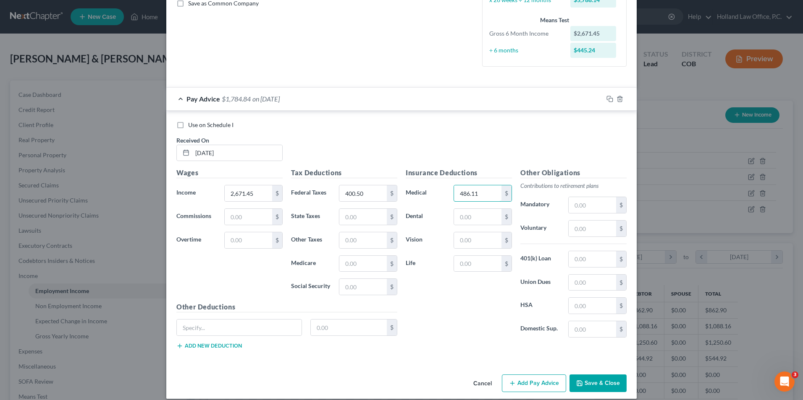
scroll to position [207, 0]
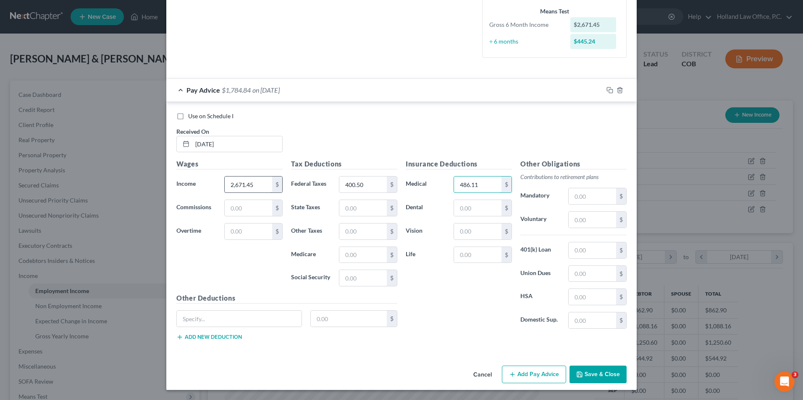
type input "486.11"
click at [530, 373] on button "Add Pay Advice" at bounding box center [534, 375] width 64 height 18
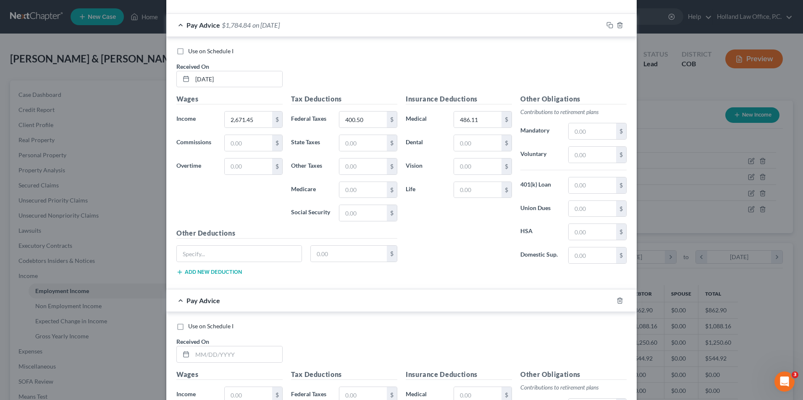
scroll to position [332, 0]
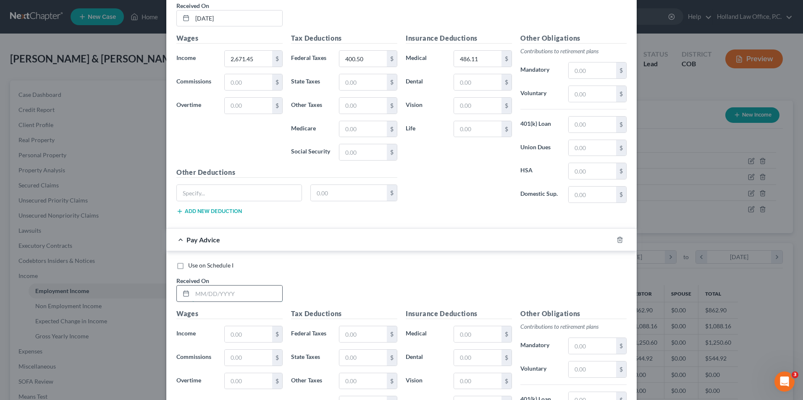
click at [217, 291] on input "text" at bounding box center [237, 294] width 90 height 16
type input "4/25/2025"
click at [257, 339] on input "text" at bounding box center [248, 335] width 47 height 16
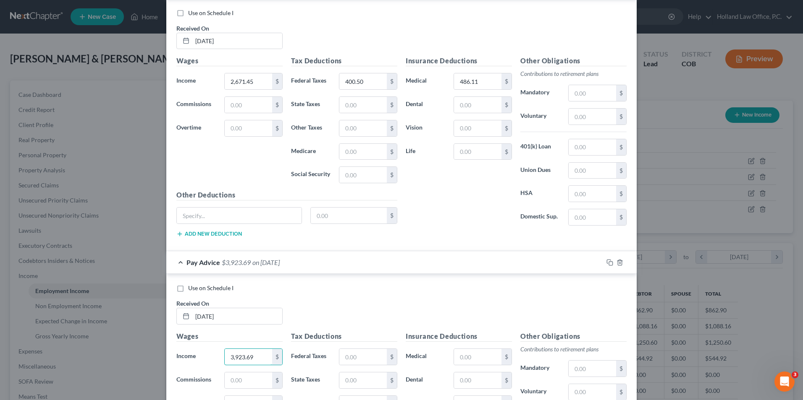
scroll to position [291, 0]
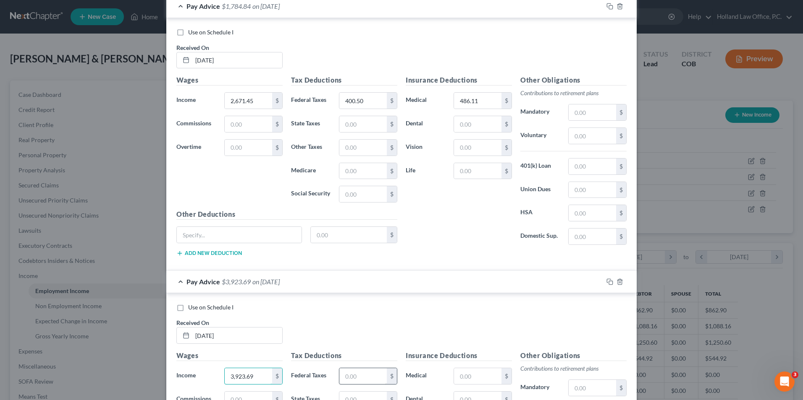
type input "3,923.69"
click at [351, 374] on input "text" at bounding box center [362, 377] width 47 height 16
type input "769.82"
click at [481, 379] on input "text" at bounding box center [477, 377] width 47 height 16
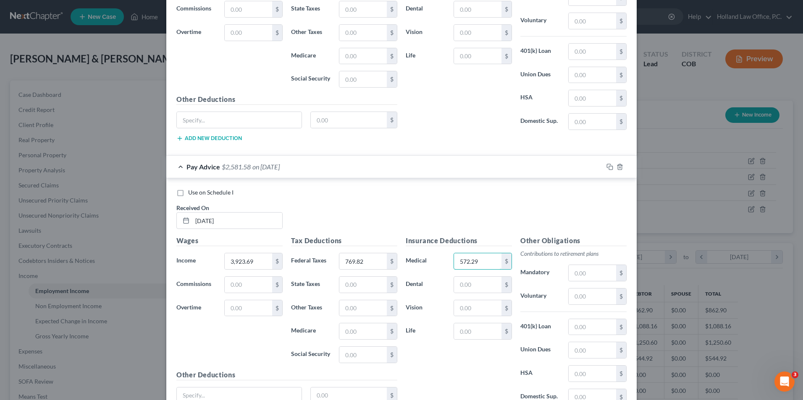
scroll to position [482, 0]
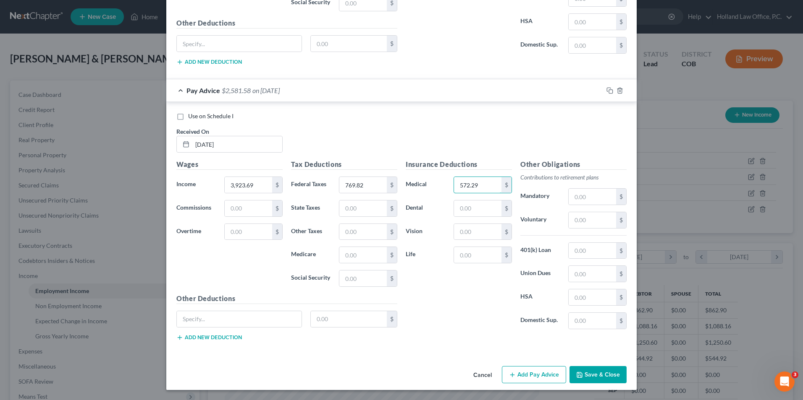
type input "572.29"
click at [516, 375] on button "Add Pay Advice" at bounding box center [534, 375] width 64 height 18
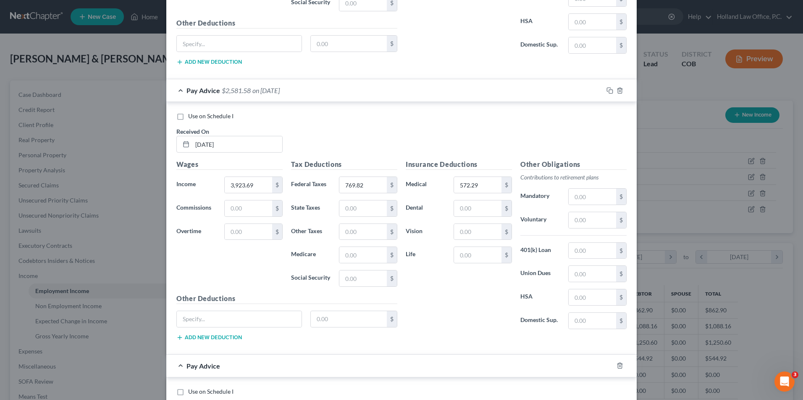
click at [272, 99] on div "Pay Advice $2,581.58 on 04/25/2025" at bounding box center [384, 90] width 437 height 22
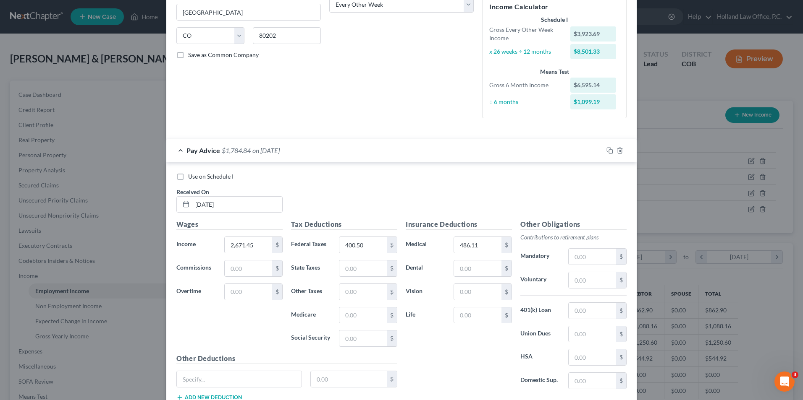
click at [261, 142] on div "Pay Advice $1,784.84 on 04/11/2025" at bounding box center [384, 150] width 437 height 22
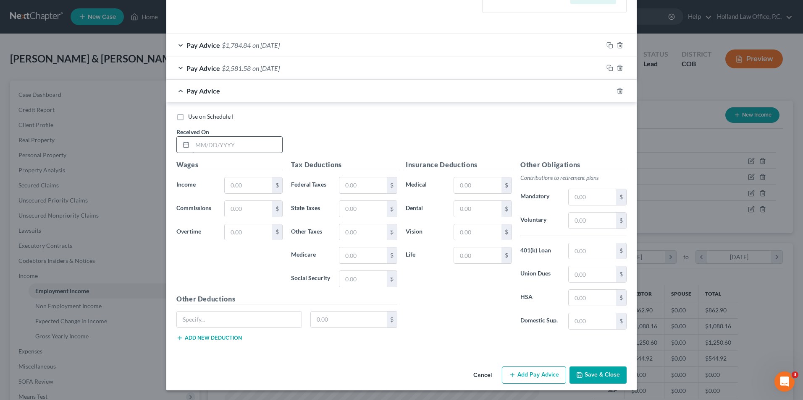
scroll to position [252, 0]
drag, startPoint x: 234, startPoint y: 148, endPoint x: 237, endPoint y: 140, distance: 8.5
click at [234, 148] on input "text" at bounding box center [237, 144] width 90 height 16
type input "5/9/2025"
click at [252, 182] on input "text" at bounding box center [248, 185] width 47 height 16
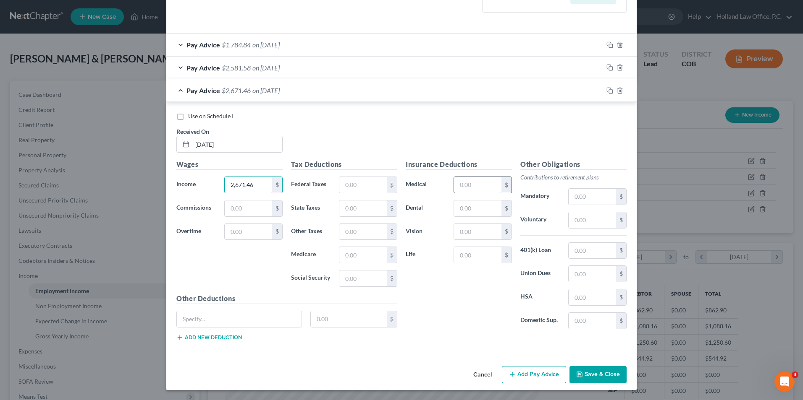
type input "2,671.46"
click at [462, 192] on input "text" at bounding box center [477, 185] width 47 height 16
type input "486.11"
click at [354, 191] on input "text" at bounding box center [362, 185] width 47 height 16
type input "400.49"
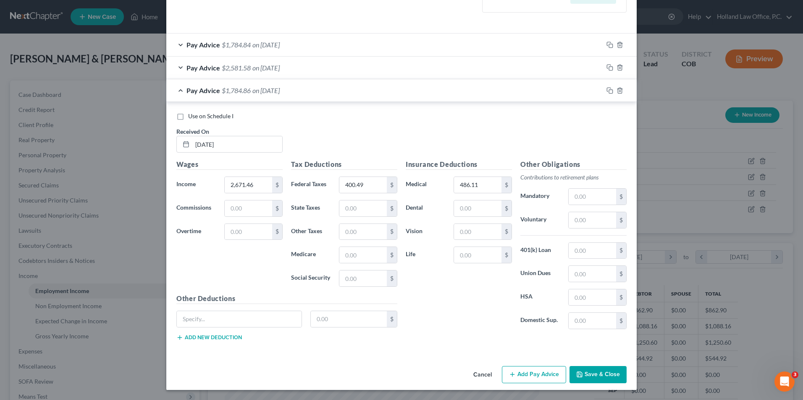
click at [509, 85] on div "Pay Advice $1,784.86 on 05/09/2025" at bounding box center [384, 90] width 437 height 22
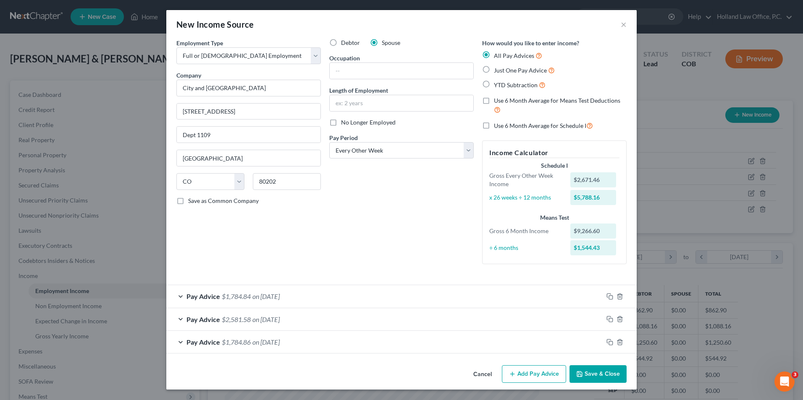
scroll to position [0, 0]
click at [538, 366] on button "Add Pay Advice" at bounding box center [534, 375] width 64 height 18
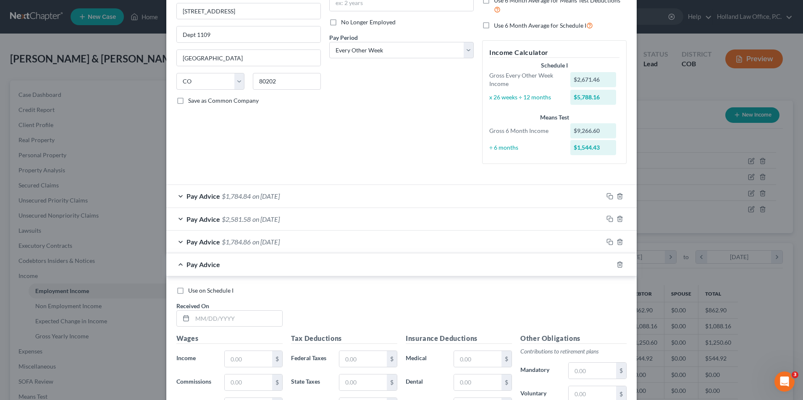
scroll to position [126, 0]
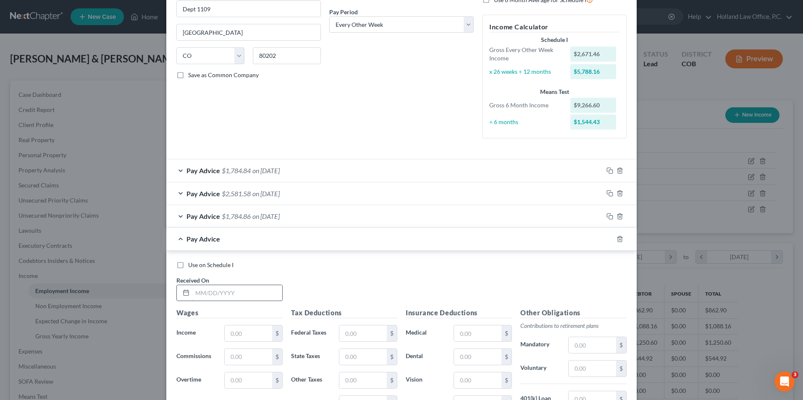
click at [224, 293] on input "text" at bounding box center [237, 293] width 90 height 16
type input "5/23/2025"
drag, startPoint x: 243, startPoint y: 341, endPoint x: 243, endPoint y: 334, distance: 7.6
click at [243, 341] on input "text" at bounding box center [248, 334] width 47 height 16
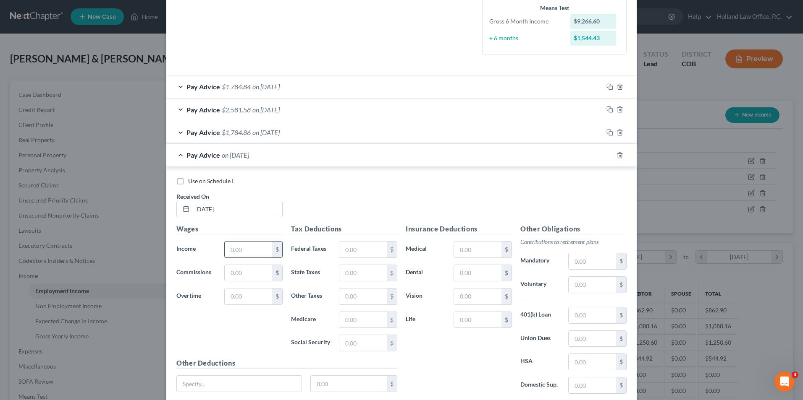
click at [228, 253] on input "text" at bounding box center [248, 250] width 47 height 16
type input "2,671.46"
click at [360, 247] on input "text" at bounding box center [362, 250] width 47 height 16
type input "394.46"
click at [462, 247] on input "text" at bounding box center [477, 250] width 47 height 16
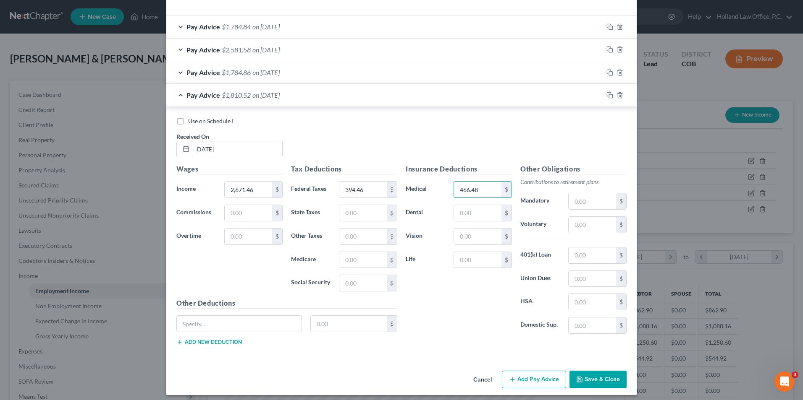
scroll to position [275, 0]
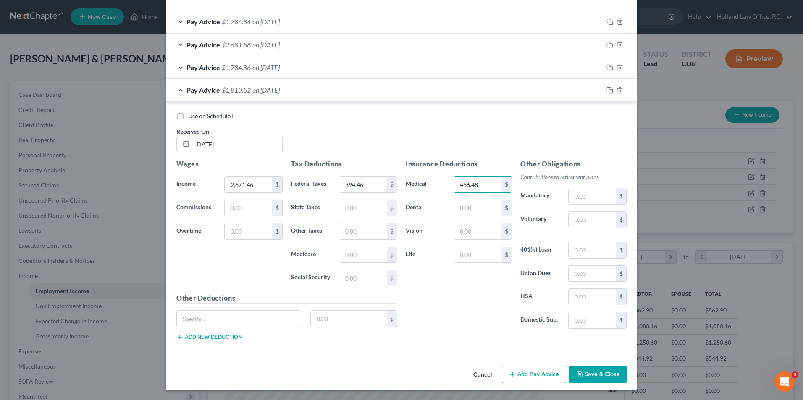
type input "466.48"
click at [508, 367] on button "Add Pay Advice" at bounding box center [534, 375] width 64 height 18
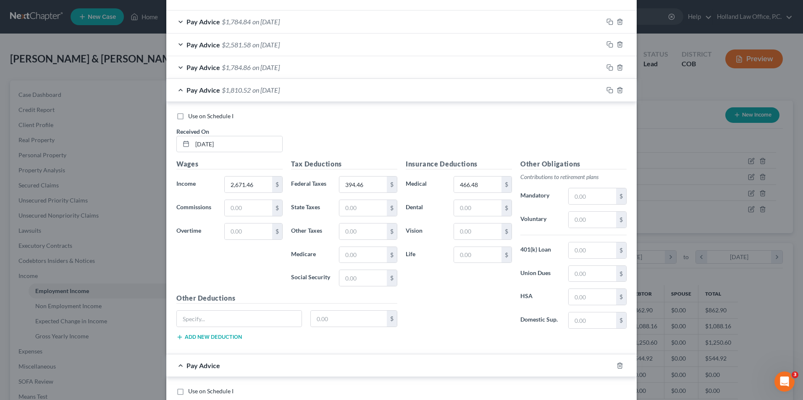
click at [296, 92] on div "Pay Advice $1,810.52 on 05/23/2025" at bounding box center [384, 90] width 437 height 22
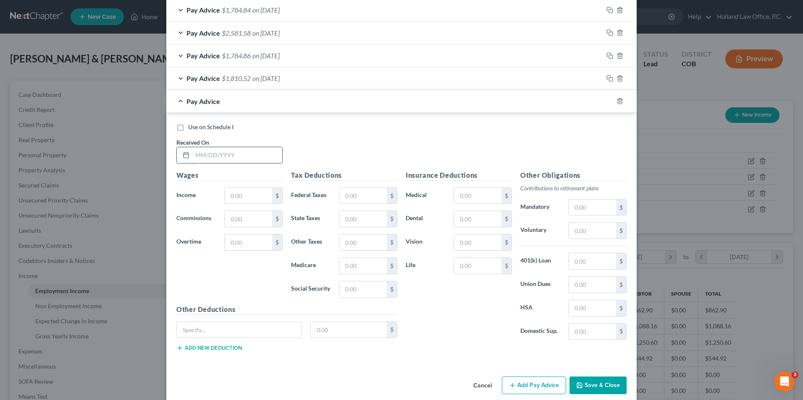
scroll to position [298, 0]
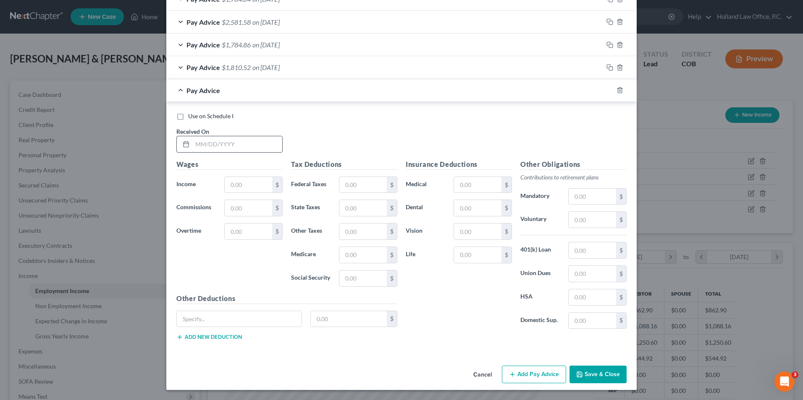
click at [228, 143] on input "text" at bounding box center [237, 144] width 90 height 16
click at [216, 146] on input "text" at bounding box center [237, 144] width 90 height 16
type input "6/6/2025"
click at [234, 185] on input "text" at bounding box center [248, 185] width 47 height 16
type input "2,671.45"
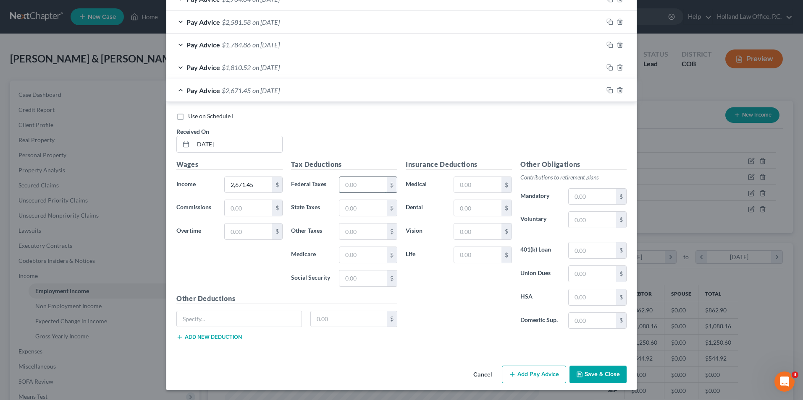
click at [351, 181] on input "text" at bounding box center [362, 185] width 47 height 16
type input "400.49"
click at [480, 183] on input "text" at bounding box center [477, 185] width 47 height 16
type input "486.11"
click at [551, 372] on button "Add Pay Advice" at bounding box center [534, 375] width 64 height 18
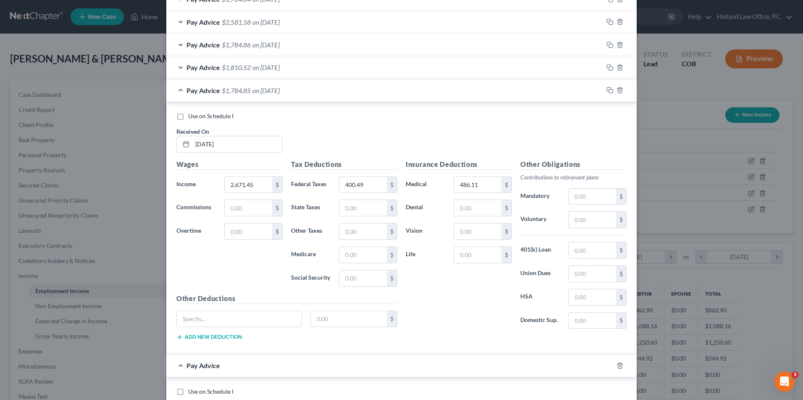
click at [315, 92] on div "Pay Advice $1,784.85 on 06/06/2025" at bounding box center [384, 90] width 437 height 22
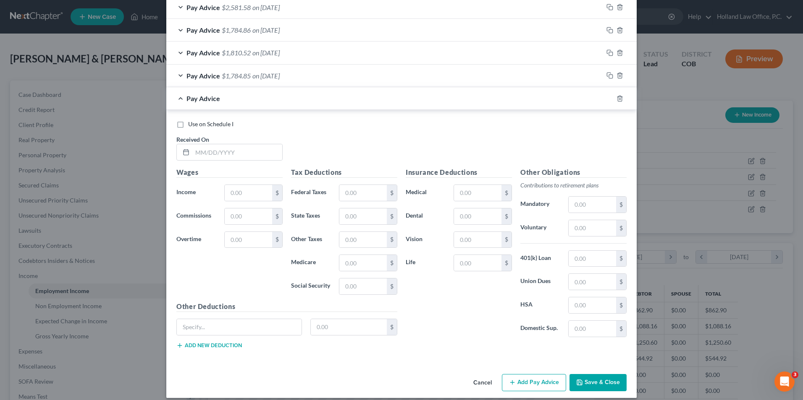
scroll to position [320, 0]
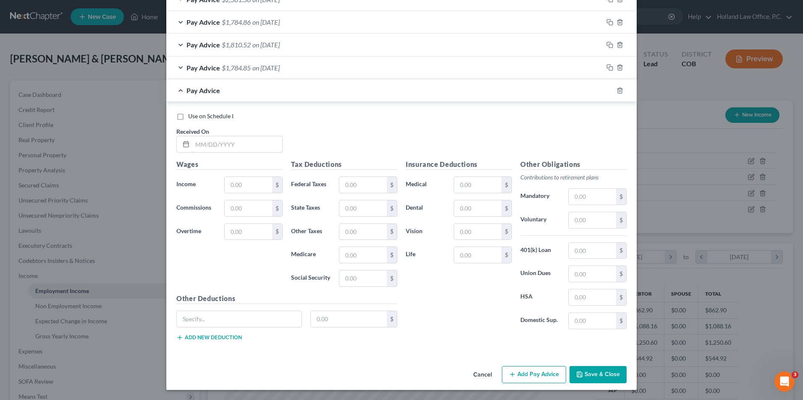
drag, startPoint x: 229, startPoint y: 141, endPoint x: 238, endPoint y: 135, distance: 10.6
click at [229, 141] on input "text" at bounding box center [237, 144] width 90 height 16
click at [239, 148] on input "text" at bounding box center [237, 144] width 90 height 16
type input "6/20/2025"
click at [236, 181] on input "text" at bounding box center [248, 185] width 47 height 16
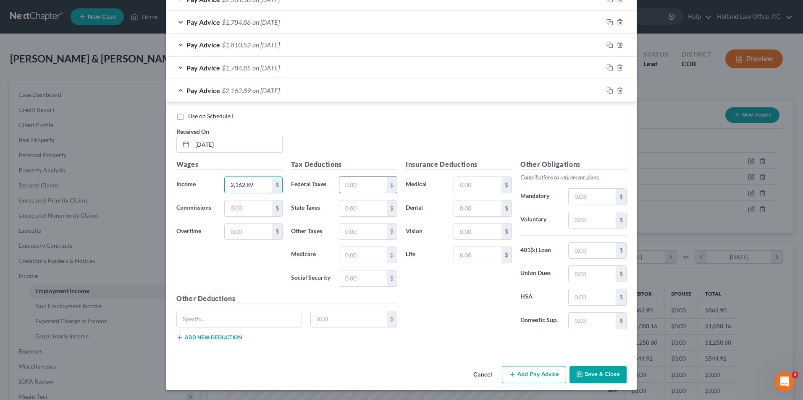
type input "2,162.89"
click at [351, 185] on input "text" at bounding box center [362, 185] width 47 height 16
click at [463, 181] on input "text" at bounding box center [477, 185] width 47 height 16
type input "423.50"
click at [348, 182] on input "text" at bounding box center [362, 185] width 47 height 16
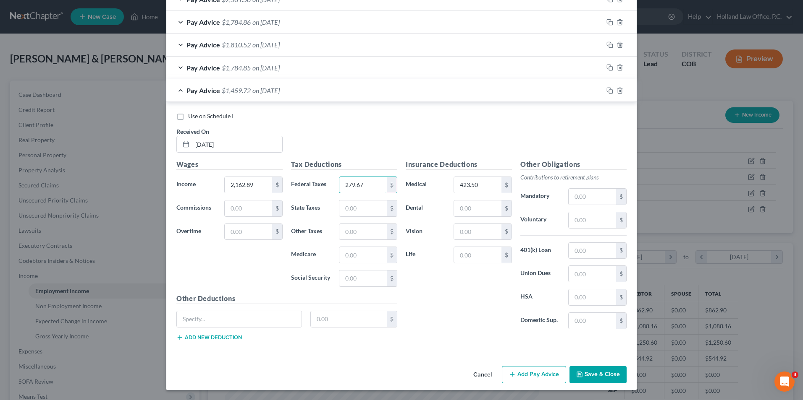
type input "279.67"
click at [531, 374] on button "Add Pay Advice" at bounding box center [534, 375] width 64 height 18
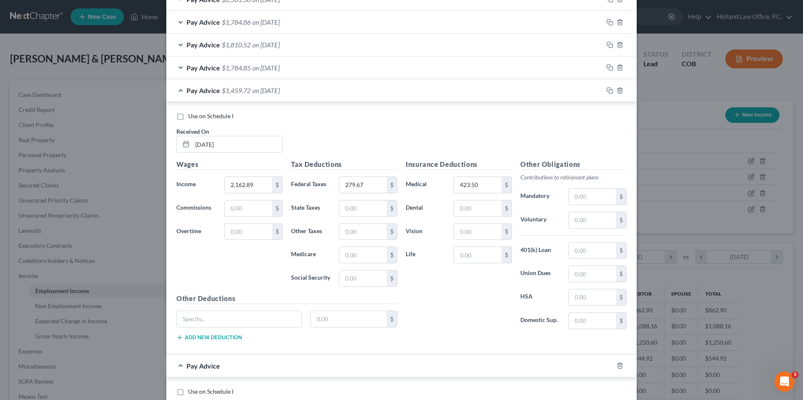
click at [248, 90] on span "$1,459.72" at bounding box center [236, 90] width 29 height 8
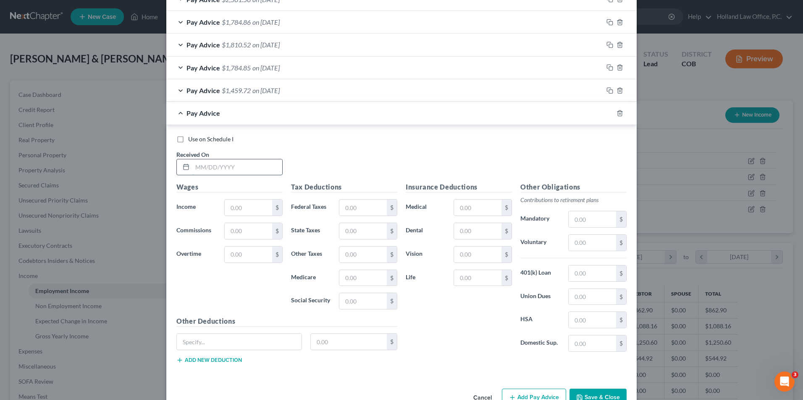
click at [243, 163] on input "text" at bounding box center [237, 168] width 90 height 16
type input "7/3/2025"
drag, startPoint x: 248, startPoint y: 216, endPoint x: 252, endPoint y: 207, distance: 10.5
click at [249, 216] on div "$" at bounding box center [253, 207] width 58 height 17
click at [253, 207] on input "text" at bounding box center [248, 208] width 47 height 16
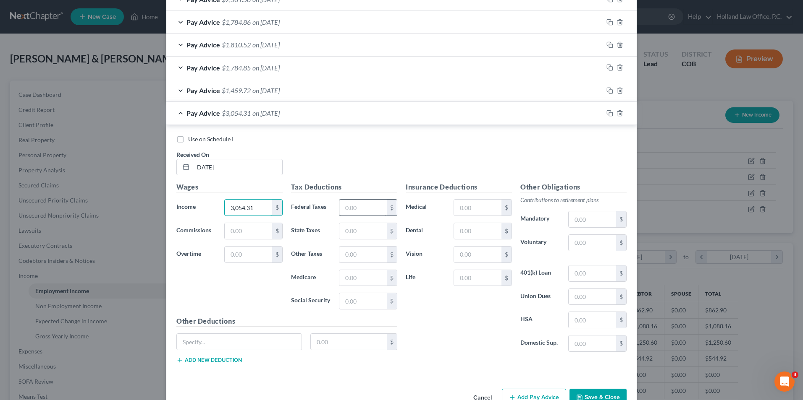
type input "3,054.31"
click at [359, 209] on input "text" at bounding box center [362, 208] width 47 height 16
type input "499.35"
click at [478, 205] on input "text" at bounding box center [477, 208] width 47 height 16
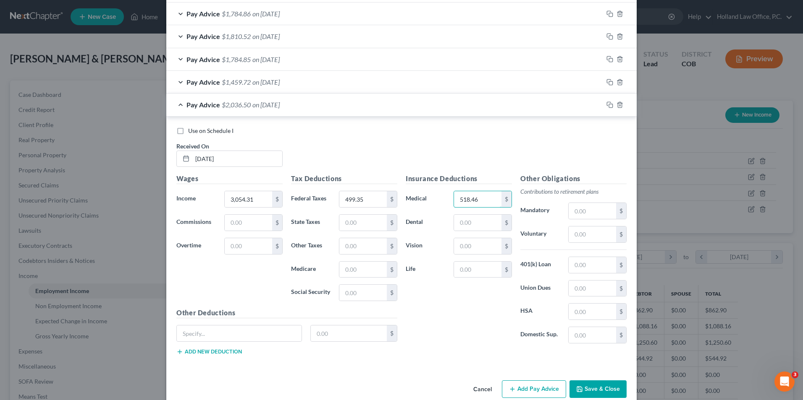
scroll to position [343, 0]
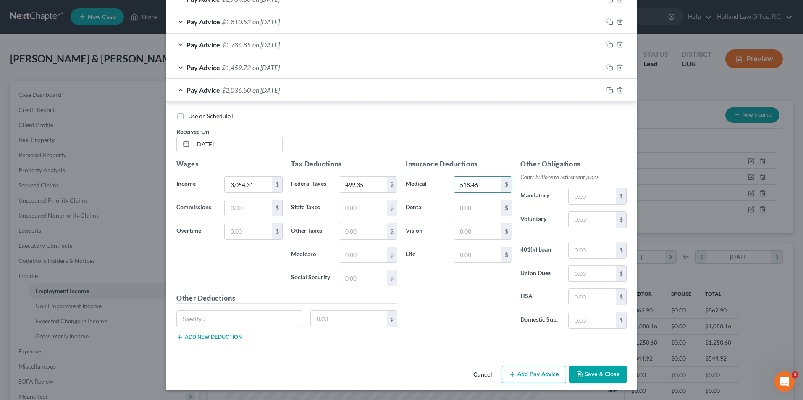
type input "518.46"
click at [539, 375] on button "Add Pay Advice" at bounding box center [534, 375] width 64 height 18
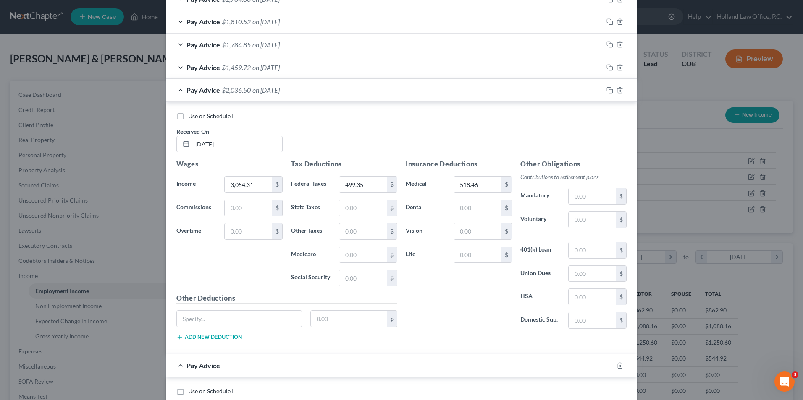
click at [348, 89] on div "Pay Advice $2,036.50 on 07/03/2025" at bounding box center [384, 90] width 437 height 22
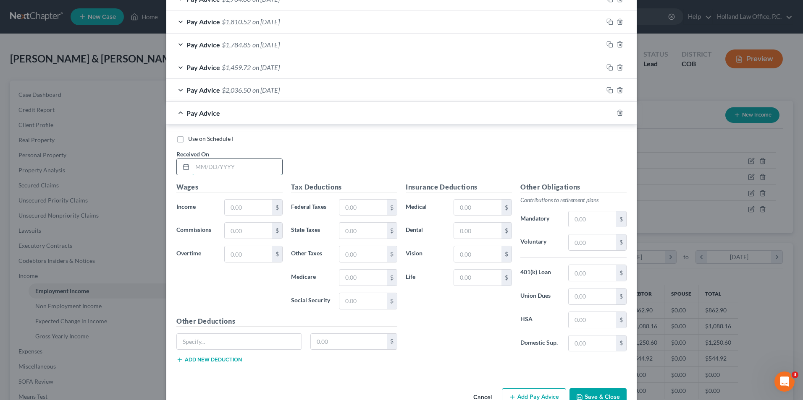
click at [240, 160] on input "text" at bounding box center [237, 167] width 90 height 16
type input "7/18/2025"
click at [234, 205] on input "text" at bounding box center [248, 208] width 47 height 16
type input "2,671.45"
click at [486, 215] on input "text" at bounding box center [477, 208] width 47 height 16
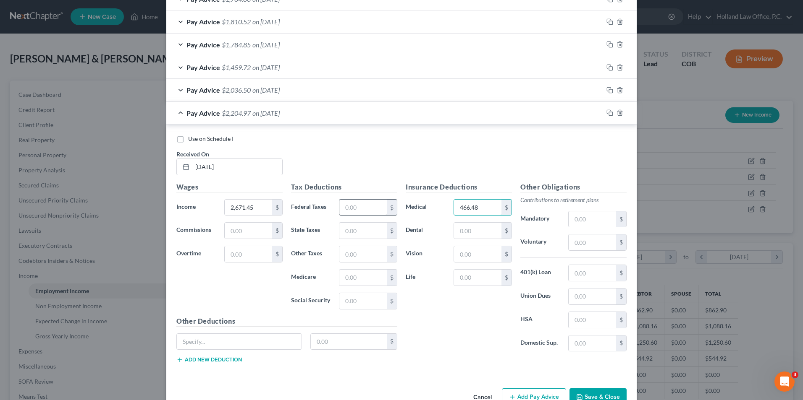
type input "466.48"
click at [348, 205] on input "text" at bounding box center [362, 208] width 47 height 16
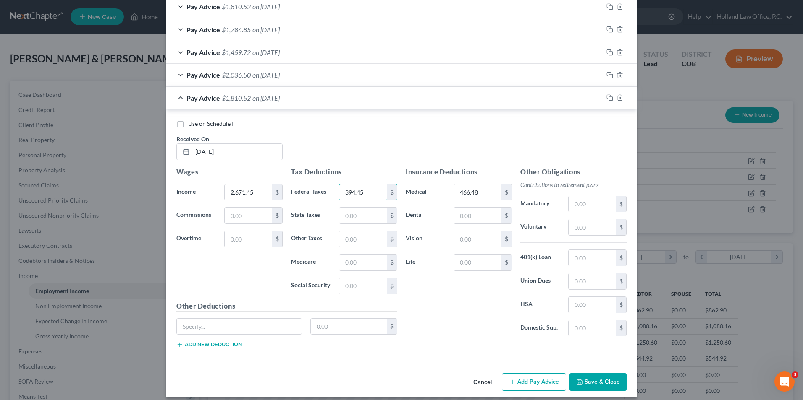
scroll to position [366, 0]
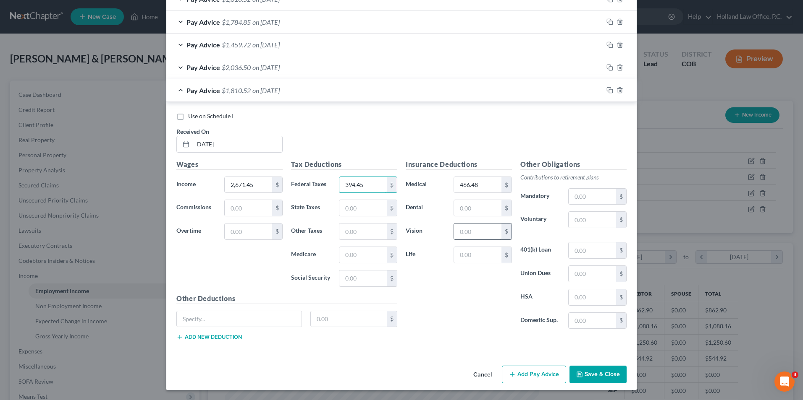
type input "394.45"
click at [531, 382] on button "Add Pay Advice" at bounding box center [534, 375] width 64 height 18
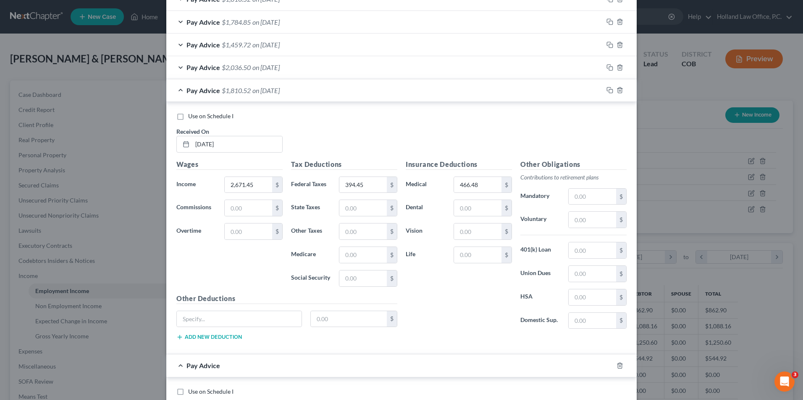
click at [321, 79] on div "Pay Advice $1,810.52 on 07/18/2025" at bounding box center [384, 90] width 437 height 22
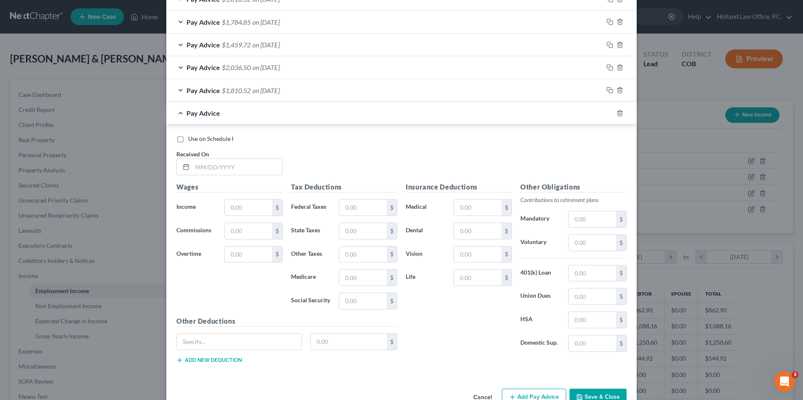
click at [240, 152] on div "Received On *" at bounding box center [229, 163] width 115 height 26
click at [236, 165] on input "text" at bounding box center [237, 167] width 90 height 16
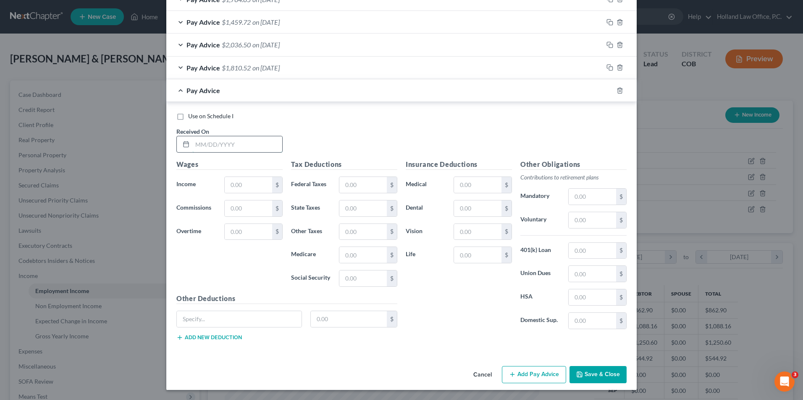
click at [229, 139] on input "text" at bounding box center [237, 144] width 90 height 16
click at [229, 145] on input "text" at bounding box center [237, 144] width 90 height 16
click at [206, 144] on input "8/1/02025" at bounding box center [237, 144] width 90 height 16
type input "8/1/2025"
click at [232, 185] on input "text" at bounding box center [248, 185] width 47 height 16
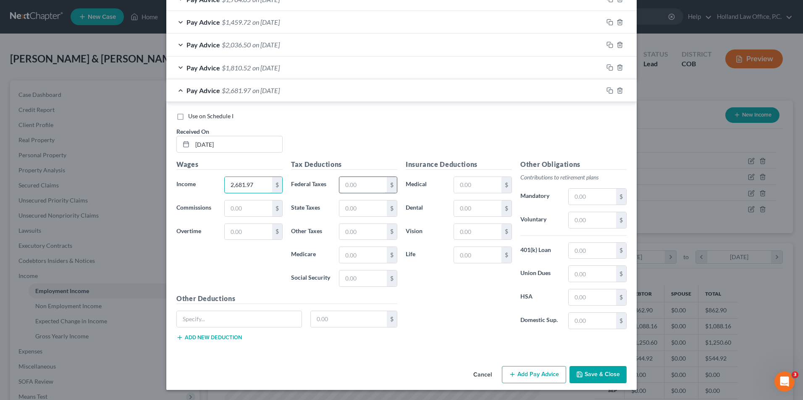
type input "2,681.97"
click at [354, 185] on input "text" at bounding box center [362, 185] width 47 height 16
type input "403.46"
click at [465, 186] on input "text" at bounding box center [477, 185] width 47 height 16
type input "487.00"
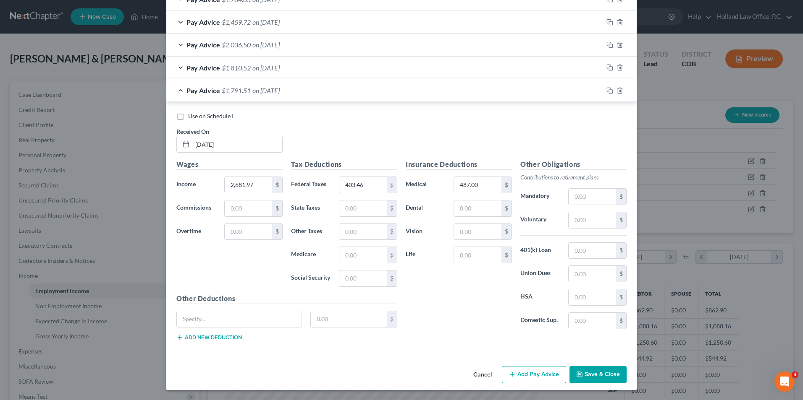
click at [522, 385] on div "Cancel Add Pay Advice Save & Close" at bounding box center [401, 377] width 470 height 28
click at [522, 377] on button "Add Pay Advice" at bounding box center [534, 375] width 64 height 18
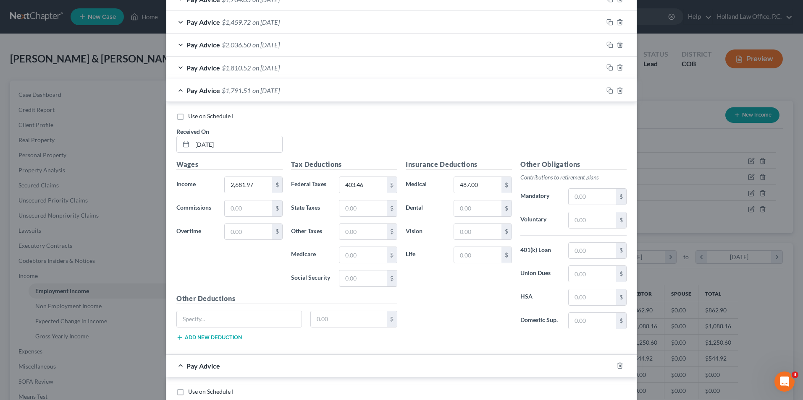
scroll to position [473, 0]
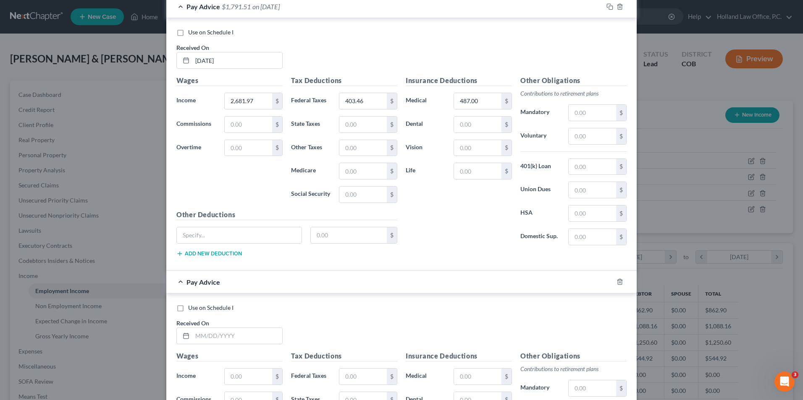
click at [263, 6] on span "on 08/01/2025" at bounding box center [265, 7] width 27 height 8
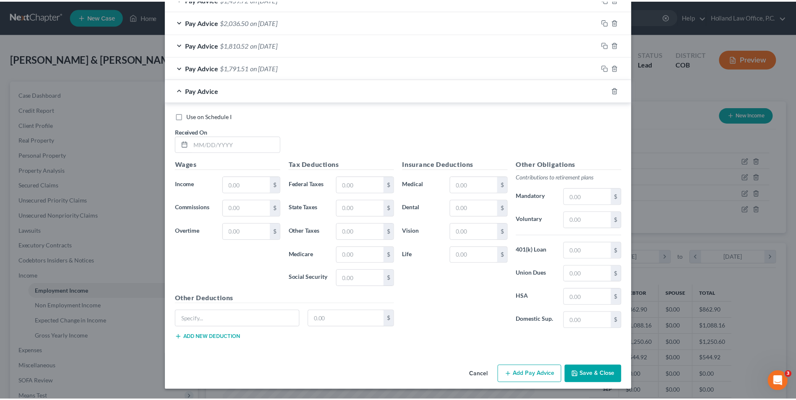
scroll to position [412, 0]
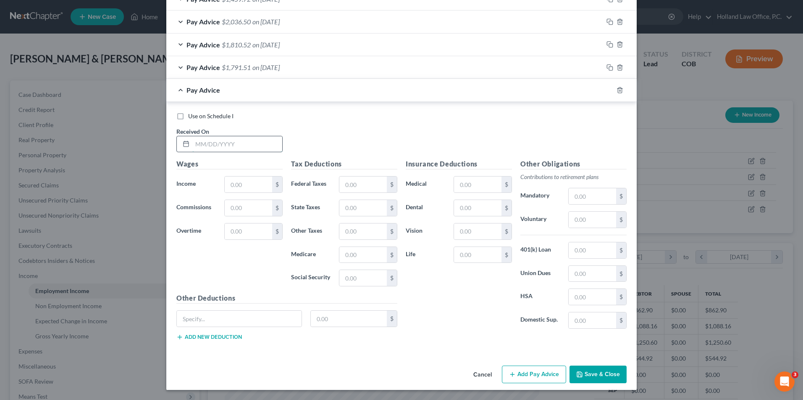
click at [216, 144] on input "text" at bounding box center [237, 144] width 90 height 16
type input "8/15/2025"
click at [245, 185] on input "text" at bounding box center [248, 185] width 47 height 16
type input "2,671.45"
click at [360, 186] on input "text" at bounding box center [362, 185] width 47 height 16
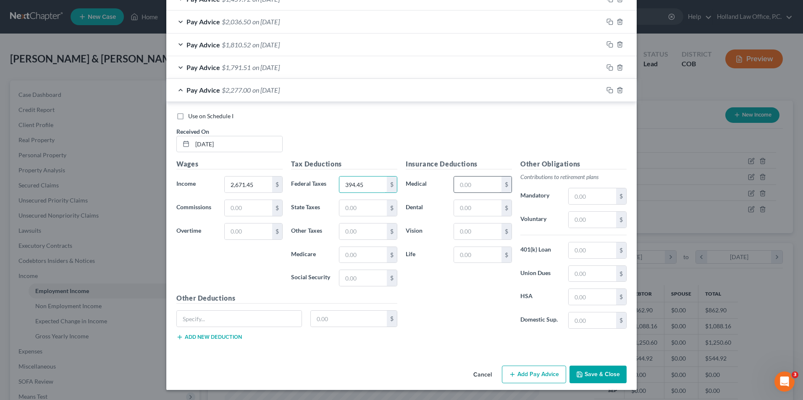
type input "394.45"
click at [463, 189] on input "text" at bounding box center [477, 185] width 47 height 16
type input "466.48"
click at [518, 371] on button "Add Pay Advice" at bounding box center [534, 375] width 64 height 18
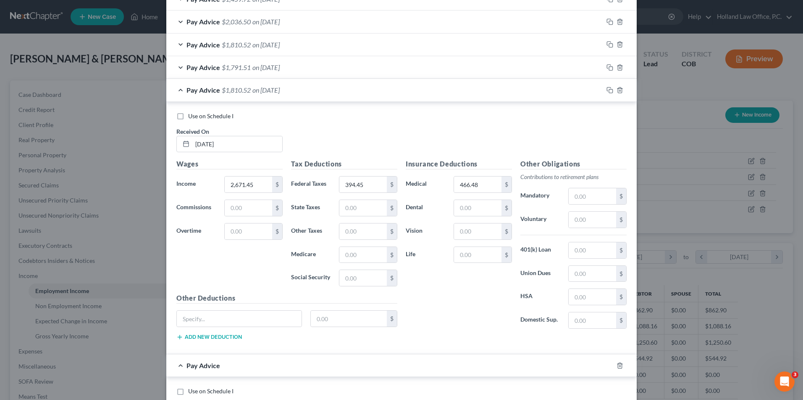
click at [296, 95] on div "Pay Advice $1,810.52 on 08/15/2025" at bounding box center [384, 90] width 437 height 22
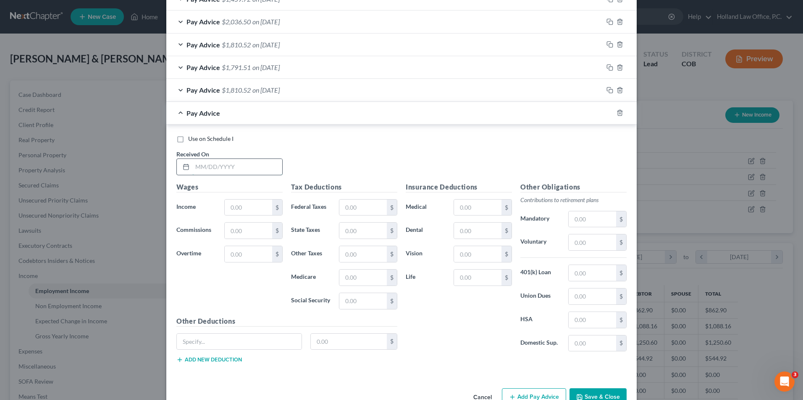
click at [225, 169] on input "text" at bounding box center [237, 167] width 90 height 16
type input "8/29/2025"
click at [233, 206] on input "text" at bounding box center [248, 208] width 47 height 16
type input "2,671.44"
click at [476, 201] on input "text" at bounding box center [477, 208] width 47 height 16
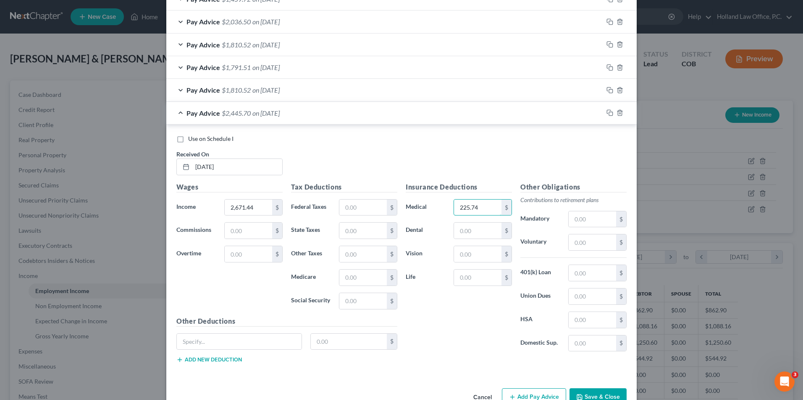
type input "225.74"
drag, startPoint x: 331, startPoint y: 211, endPoint x: 348, endPoint y: 208, distance: 16.7
click at [331, 212] on div "Federal Taxes $" at bounding box center [344, 207] width 115 height 17
click at [346, 208] on input "text" at bounding box center [362, 208] width 47 height 16
click at [348, 207] on input "text" at bounding box center [362, 208] width 47 height 16
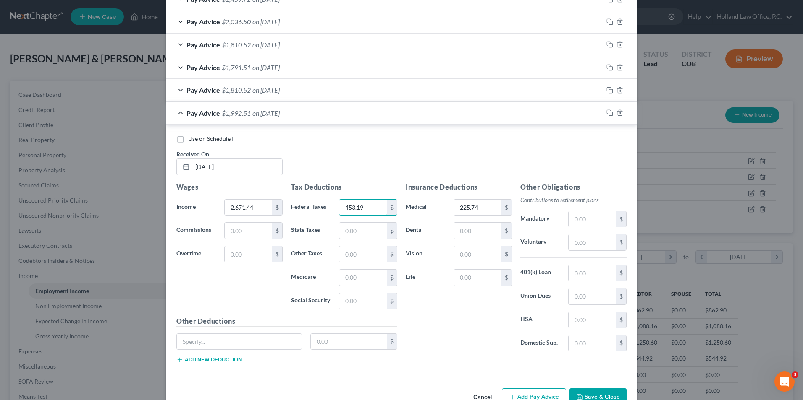
type input "453.19"
click at [443, 276] on label "Life" at bounding box center [425, 278] width 48 height 17
click at [602, 389] on button "Save & Close" at bounding box center [597, 398] width 57 height 18
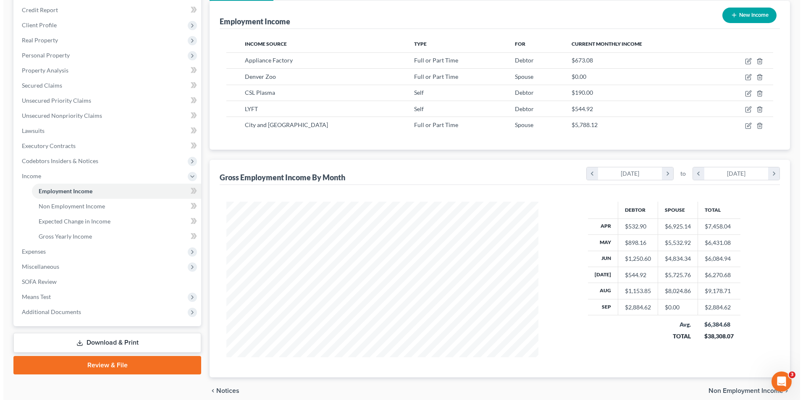
scroll to position [52, 0]
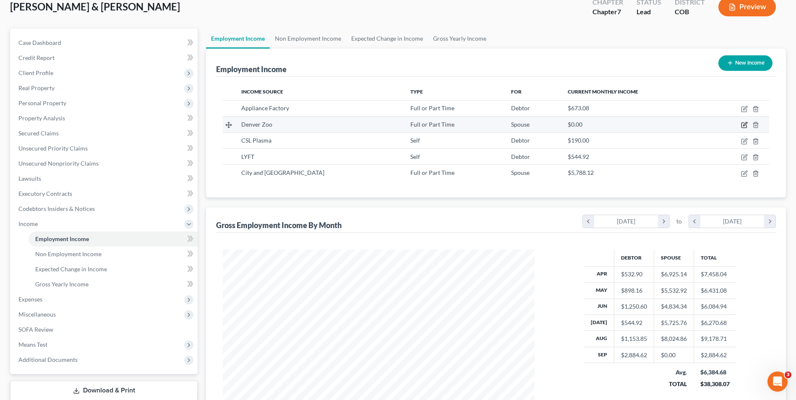
click at [746, 123] on icon "button" at bounding box center [745, 125] width 4 height 4
select select "0"
select select "5"
select select "0"
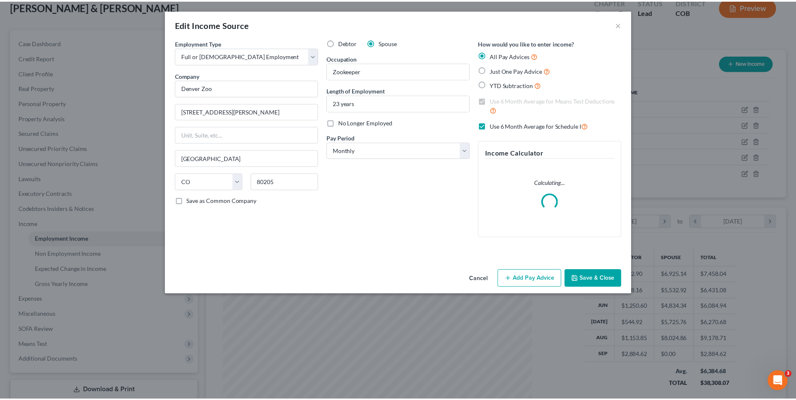
scroll to position [157, 332]
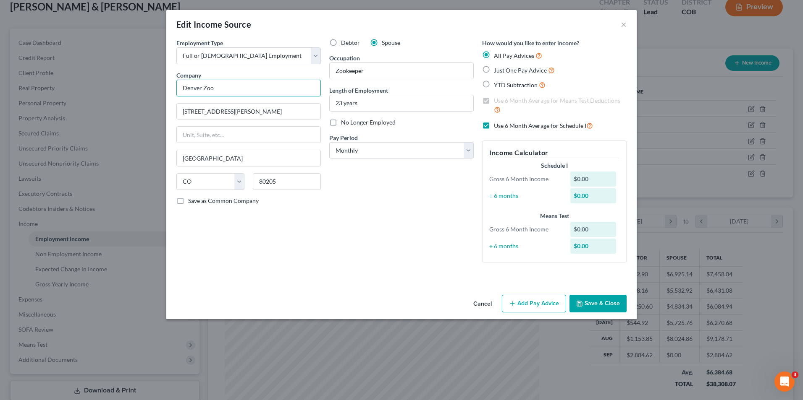
drag, startPoint x: 240, startPoint y: 89, endPoint x: 199, endPoint y: 93, distance: 40.4
click at [172, 87] on div "Employment Type * Select Full or Part Time Employment Self Employment Company *…" at bounding box center [401, 165] width 470 height 253
click at [626, 26] on button "×" at bounding box center [623, 24] width 6 height 10
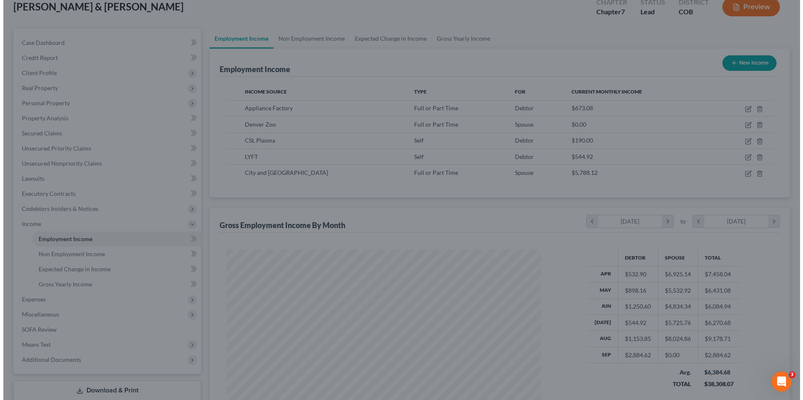
scroll to position [419653, 419480]
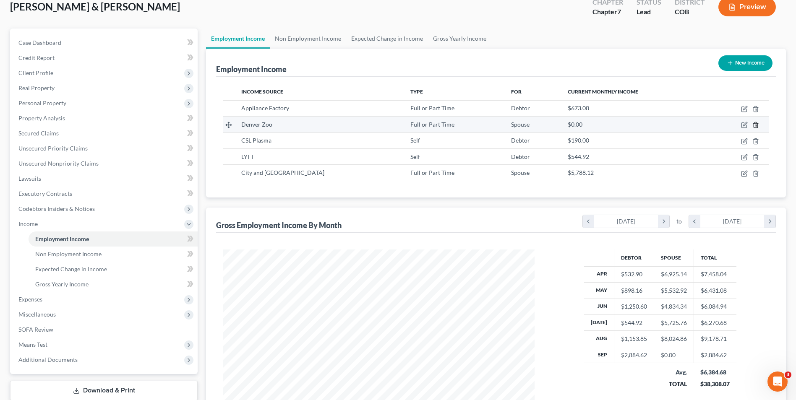
click at [758, 126] on icon "button" at bounding box center [756, 125] width 4 height 5
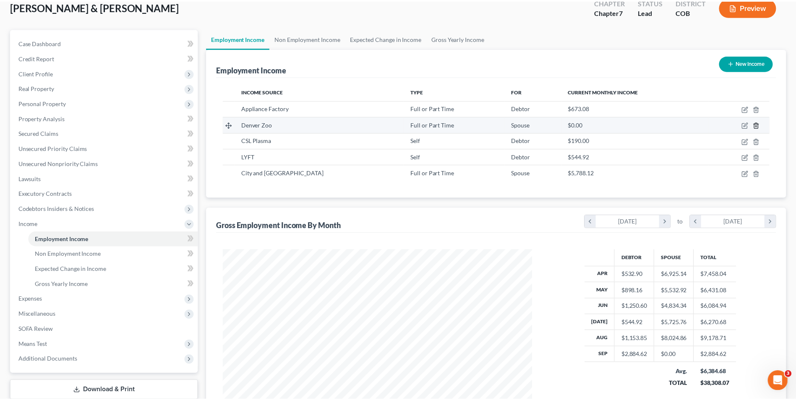
scroll to position [157, 332]
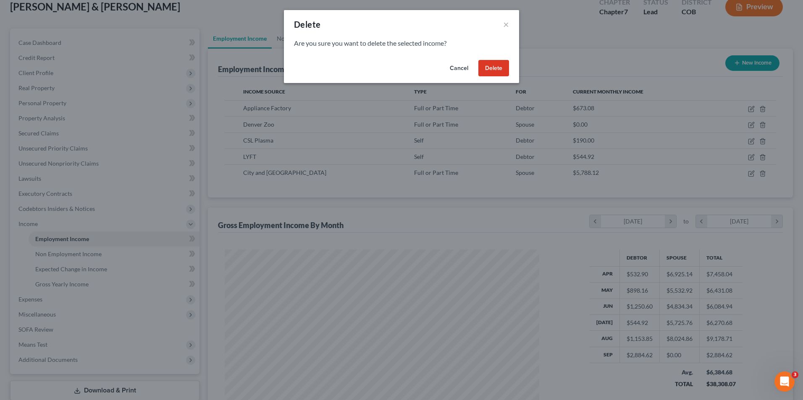
click at [491, 68] on button "Delete" at bounding box center [493, 68] width 31 height 17
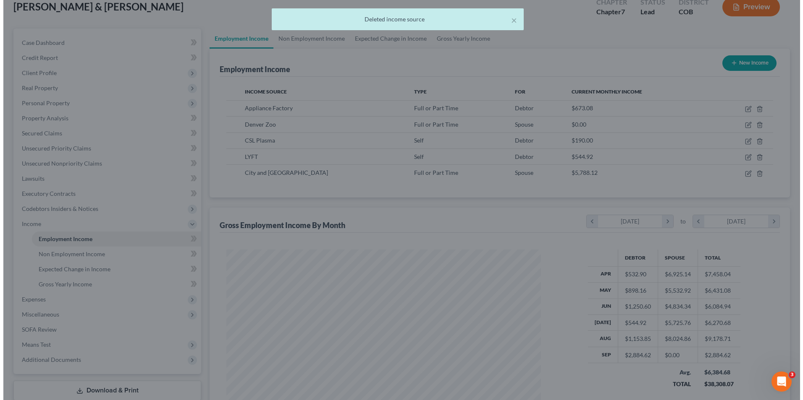
scroll to position [419653, 419480]
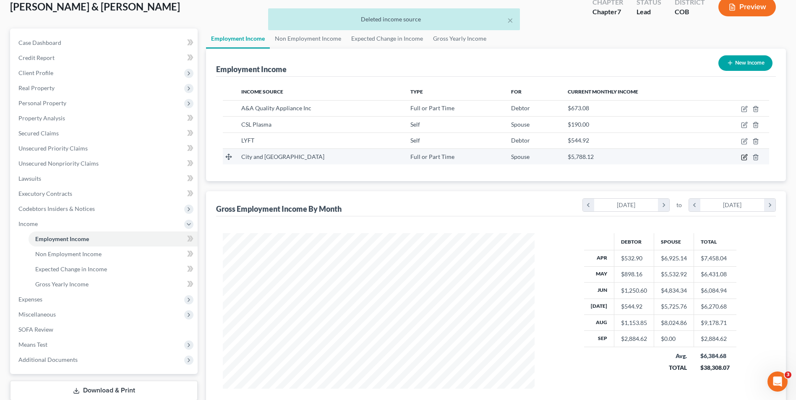
click at [745, 157] on icon "button" at bounding box center [745, 156] width 4 height 4
select select "0"
select select "5"
select select "2"
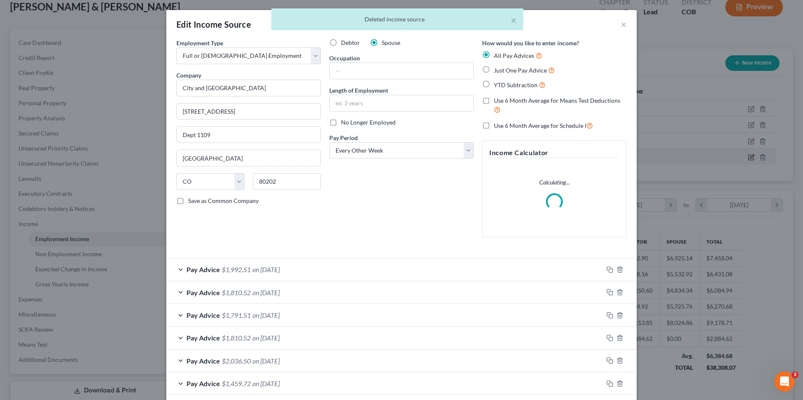
scroll to position [157, 332]
drag, startPoint x: 273, startPoint y: 96, endPoint x: 154, endPoint y: 90, distance: 119.0
click at [154, 90] on div "Edit Income Source × Employment Type * Select Full or Part Time Employment Self…" at bounding box center [401, 200] width 803 height 400
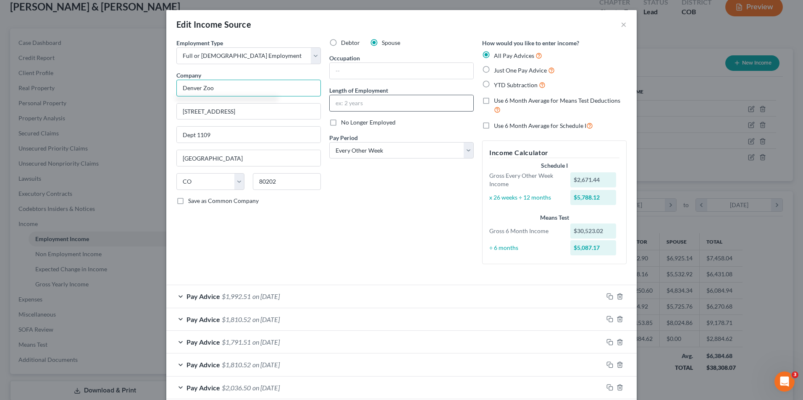
type input "Denver Zoo"
click at [353, 107] on input "text" at bounding box center [402, 103] width 144 height 16
type input "23 Years"
click at [356, 68] on input "text" at bounding box center [402, 71] width 144 height 16
type input "Zookeeper"
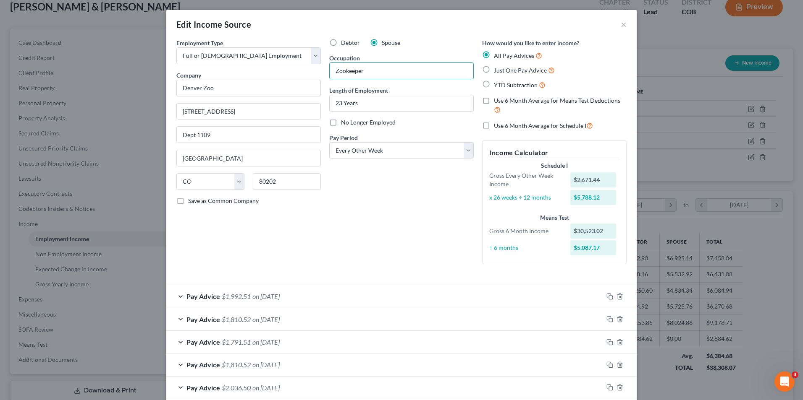
drag, startPoint x: 365, startPoint y: 217, endPoint x: 229, endPoint y: 122, distance: 166.3
click at [365, 217] on div "Debtor Spouse Occupation Zookeeper Length of Employment 23 Years No Longer Empl…" at bounding box center [401, 155] width 153 height 233
drag, startPoint x: 248, startPoint y: 109, endPoint x: 133, endPoint y: 97, distance: 115.2
click at [136, 107] on div "Edit Income Source × Employment Type * Select Full or Part Time Employment Self…" at bounding box center [401, 200] width 803 height 400
type input "2300 Steele St"
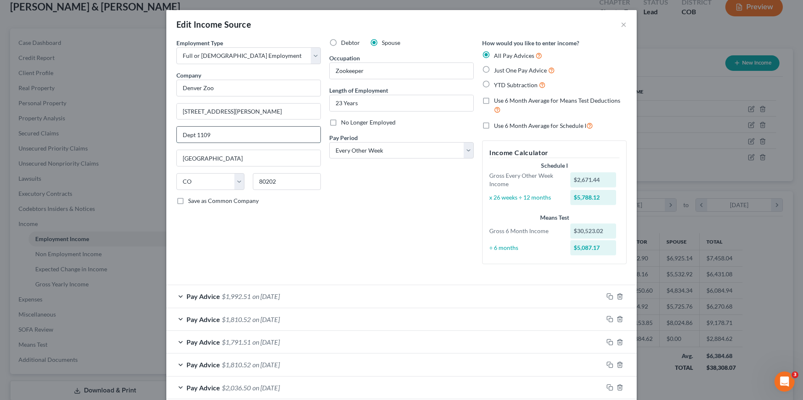
drag, startPoint x: 244, startPoint y: 137, endPoint x: 177, endPoint y: 134, distance: 67.6
click at [180, 132] on input "Dept 1109" at bounding box center [249, 135] width 144 height 16
drag, startPoint x: 288, startPoint y: 188, endPoint x: 246, endPoint y: 180, distance: 41.9
click at [249, 183] on div "80202" at bounding box center [287, 181] width 76 height 17
click at [293, 187] on input "80202" at bounding box center [287, 181] width 68 height 17
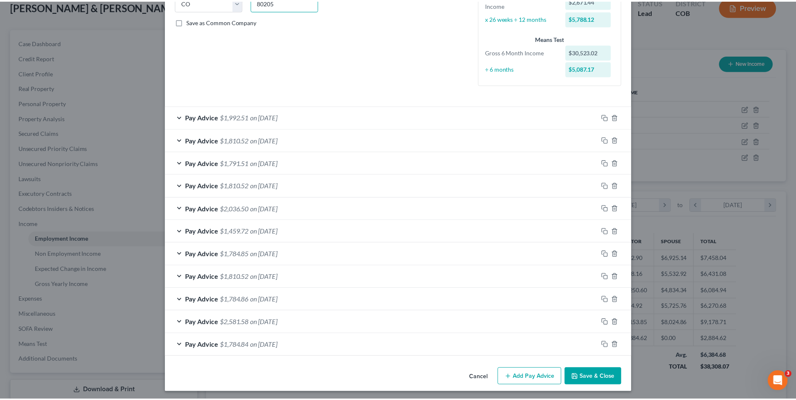
scroll to position [182, 0]
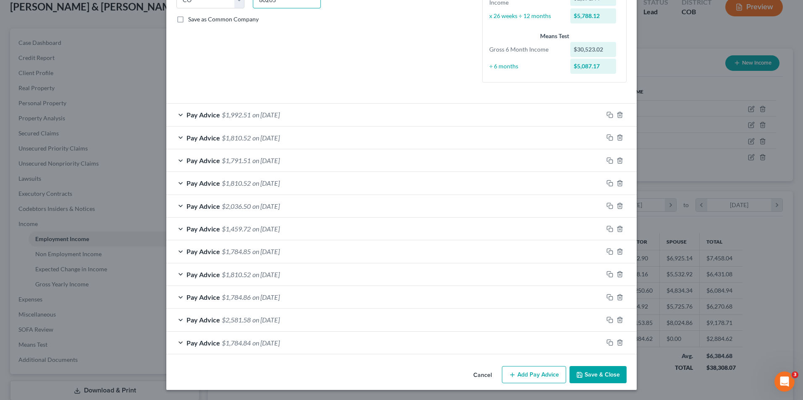
type input "80205"
click at [588, 373] on button "Save & Close" at bounding box center [597, 375] width 57 height 18
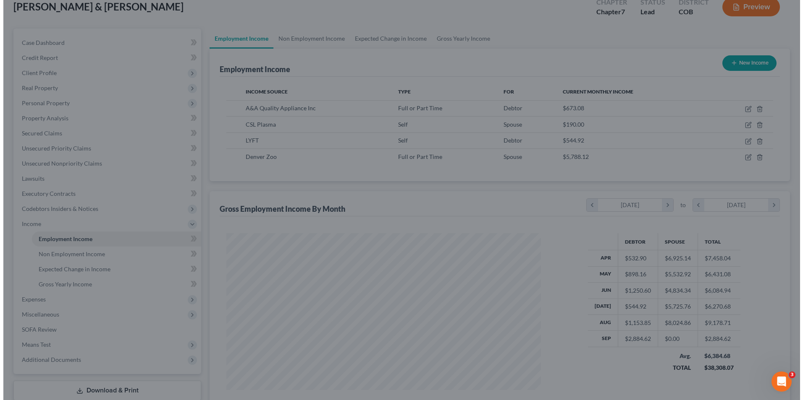
scroll to position [419653, 419480]
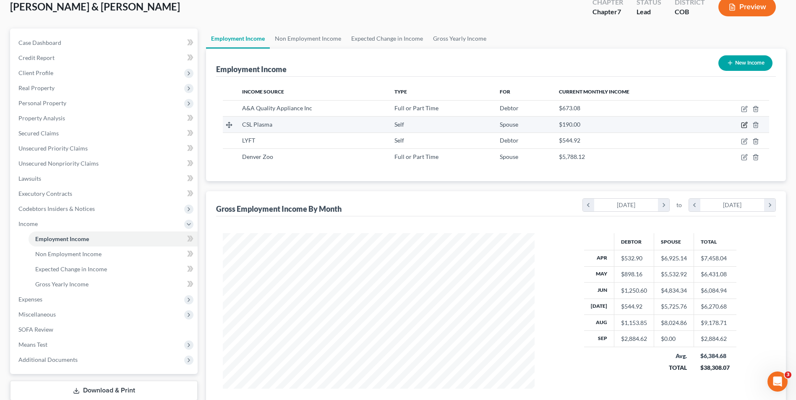
click at [743, 124] on icon "button" at bounding box center [744, 125] width 7 height 7
select select "1"
select select "5"
select select "0"
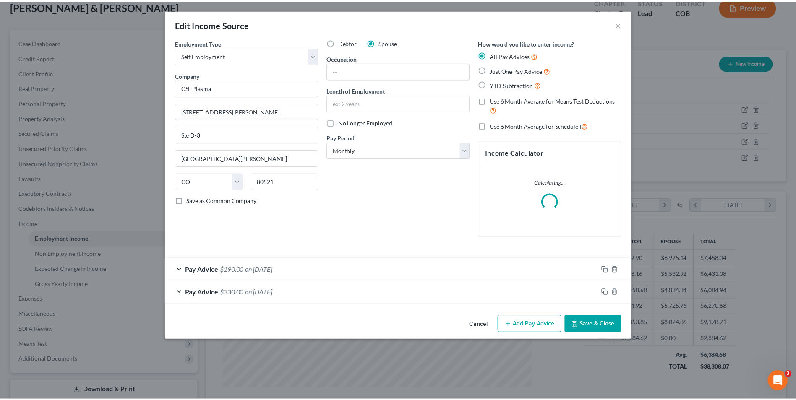
scroll to position [157, 332]
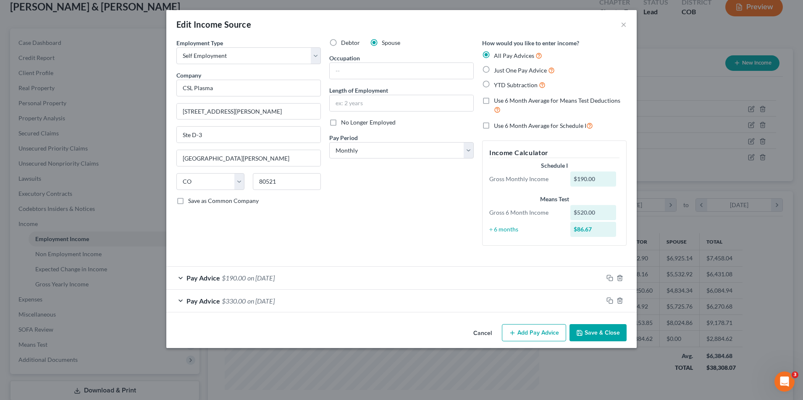
click at [595, 335] on button "Save & Close" at bounding box center [597, 334] width 57 height 18
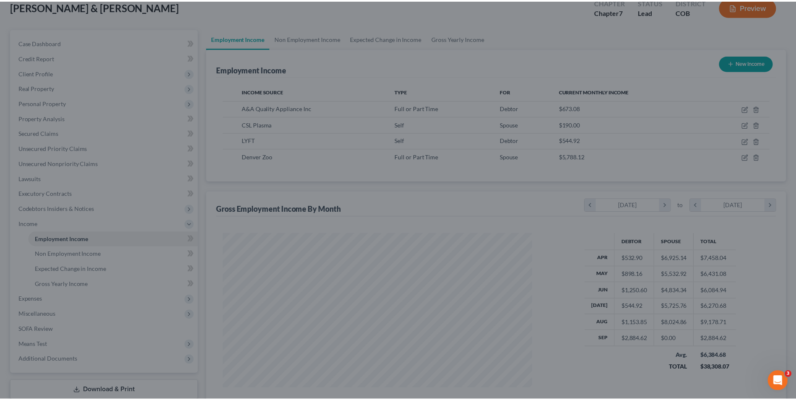
scroll to position [419653, 419480]
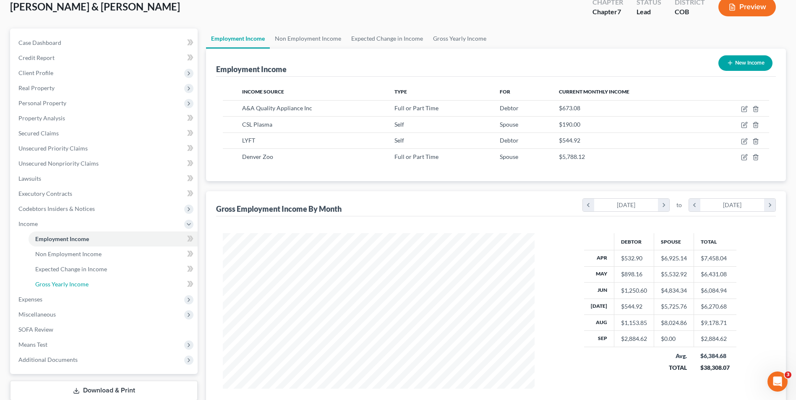
drag, startPoint x: 57, startPoint y: 285, endPoint x: 209, endPoint y: 234, distance: 160.8
click at [57, 285] on span "Gross Yearly Income" at bounding box center [61, 284] width 53 height 7
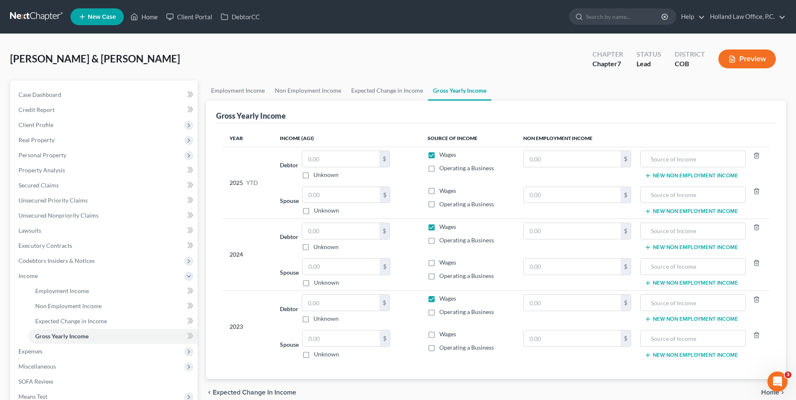
click at [446, 193] on span "Wages" at bounding box center [448, 190] width 17 height 7
click at [446, 192] on input "Wages" at bounding box center [445, 189] width 5 height 5
checkbox input "true"
click at [452, 203] on span "Operating a Business" at bounding box center [467, 204] width 55 height 7
click at [448, 203] on input "Operating a Business" at bounding box center [445, 202] width 5 height 5
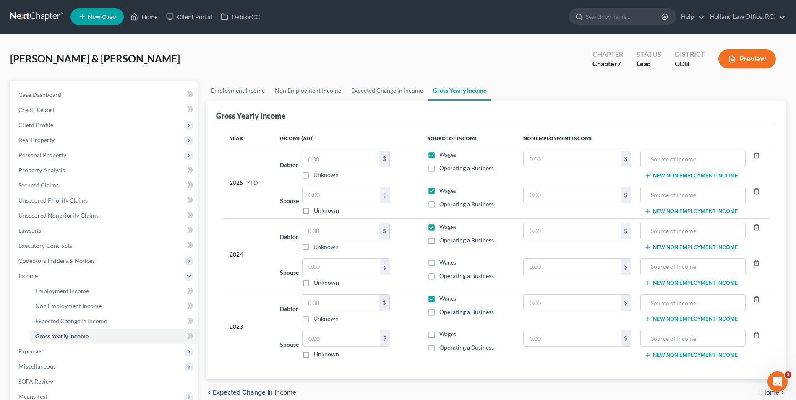
checkbox input "true"
click at [323, 192] on input "text" at bounding box center [341, 195] width 77 height 16
type input "1,500.00"
click at [337, 265] on input "text" at bounding box center [341, 267] width 77 height 16
type input "2,005.00"
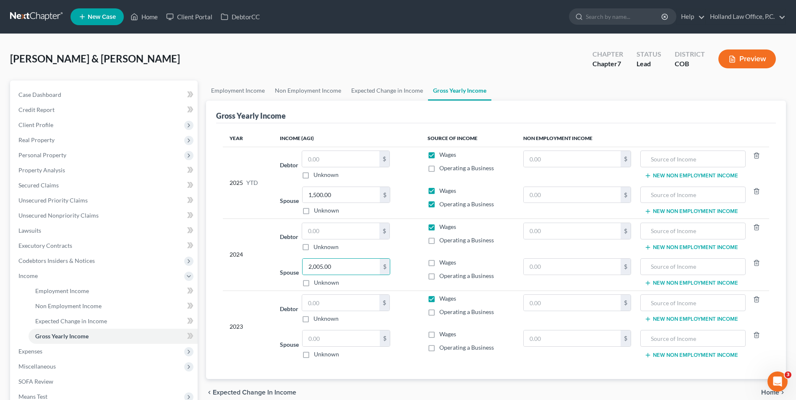
click at [408, 266] on div "Spouse 2,005.00 $ Unknown Balance Undetermined 2,005.00 $ Unknown" at bounding box center [347, 273] width 135 height 29
click at [254, 91] on link "Employment Income" at bounding box center [238, 91] width 64 height 20
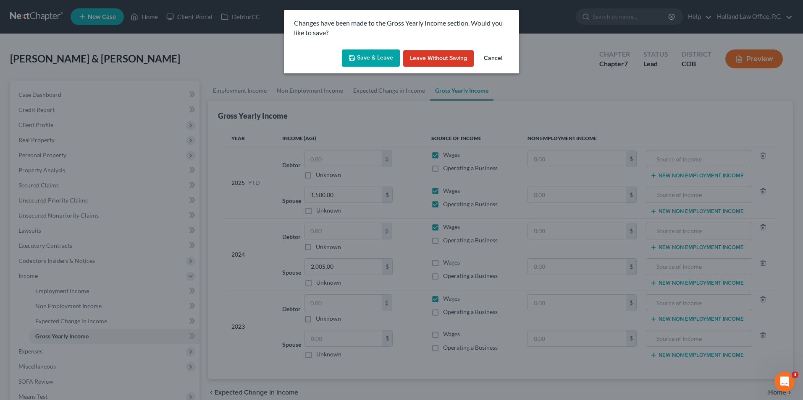
click at [378, 57] on button "Save & Leave" at bounding box center [371, 59] width 58 height 18
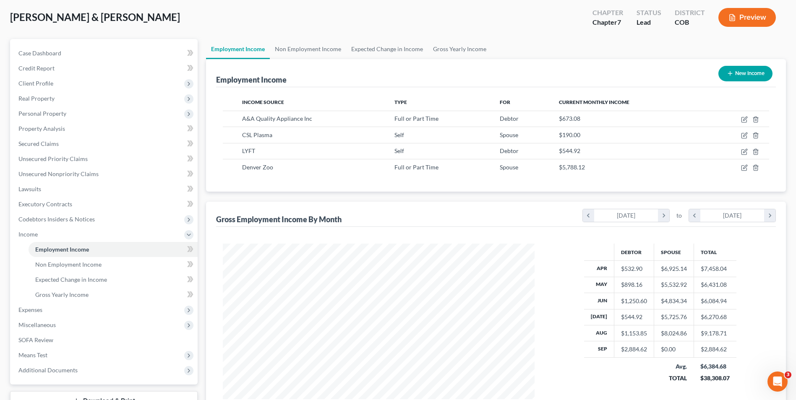
scroll to position [36, 0]
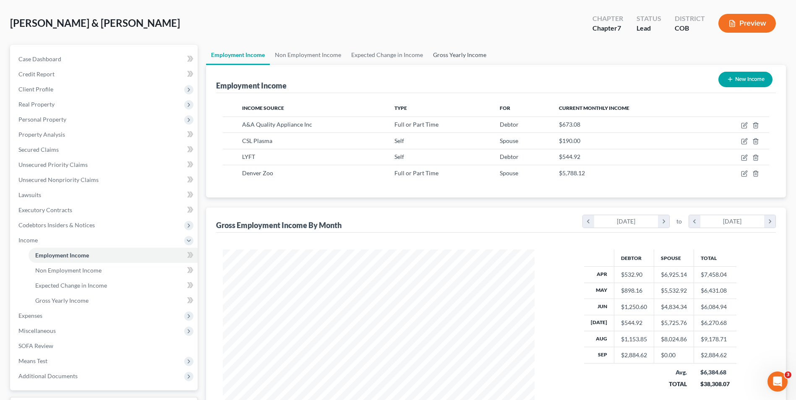
click at [463, 53] on link "Gross Yearly Income" at bounding box center [459, 55] width 63 height 20
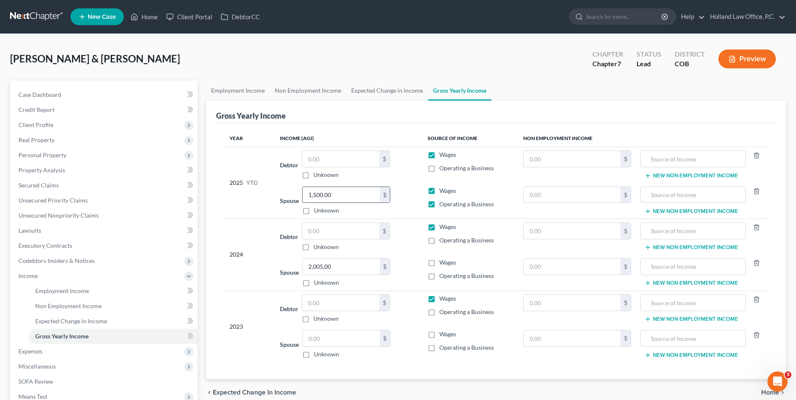
click at [334, 194] on input "1,500.00" at bounding box center [341, 195] width 77 height 16
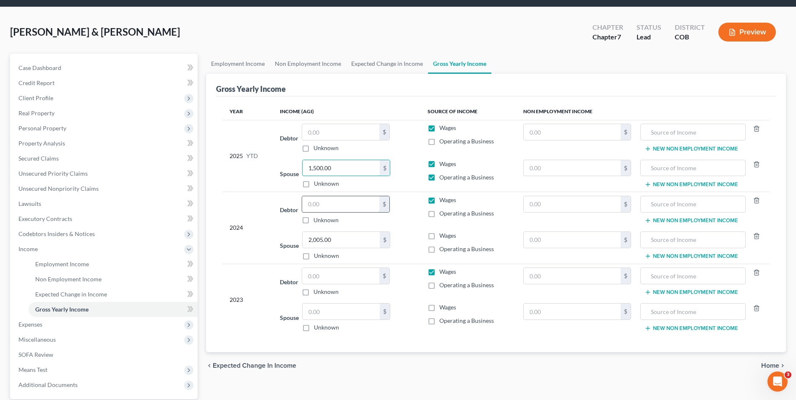
scroll to position [42, 0]
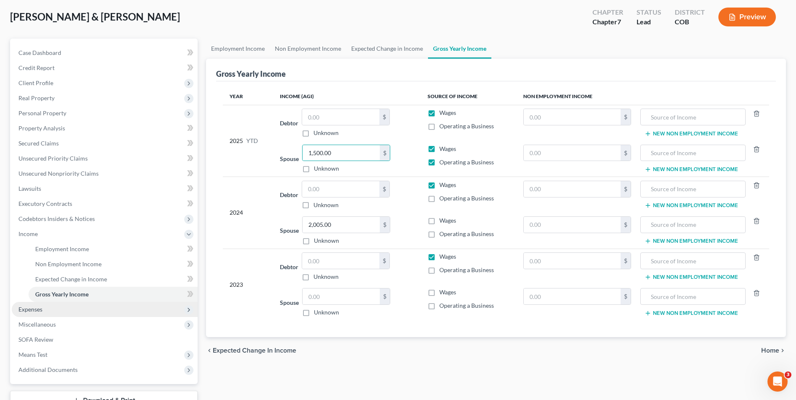
click at [42, 307] on span "Expenses" at bounding box center [30, 309] width 24 height 7
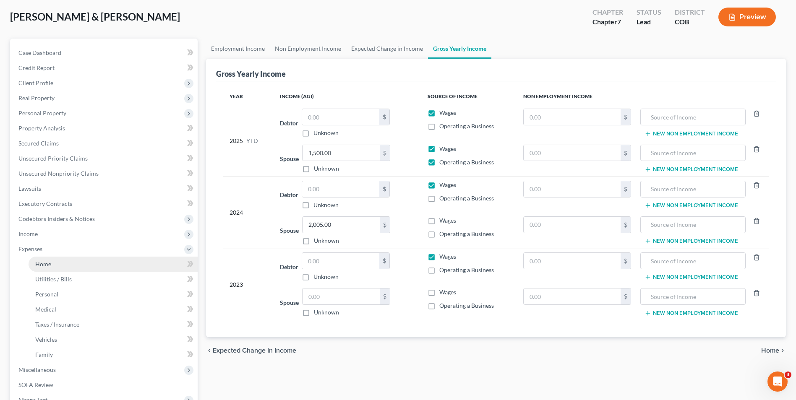
click at [51, 258] on link "Home" at bounding box center [113, 264] width 169 height 15
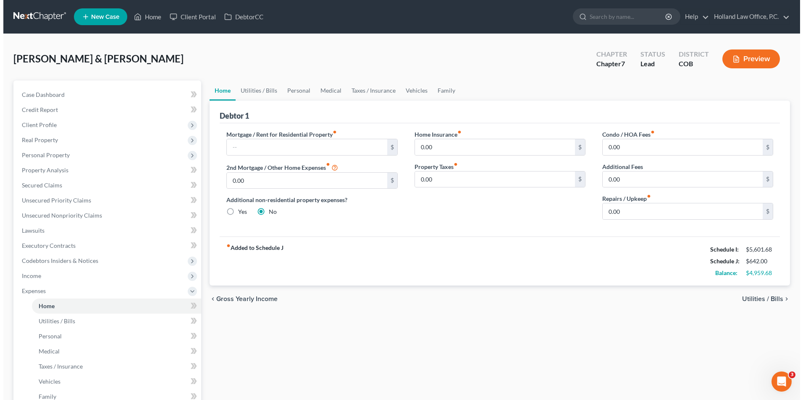
scroll to position [42, 0]
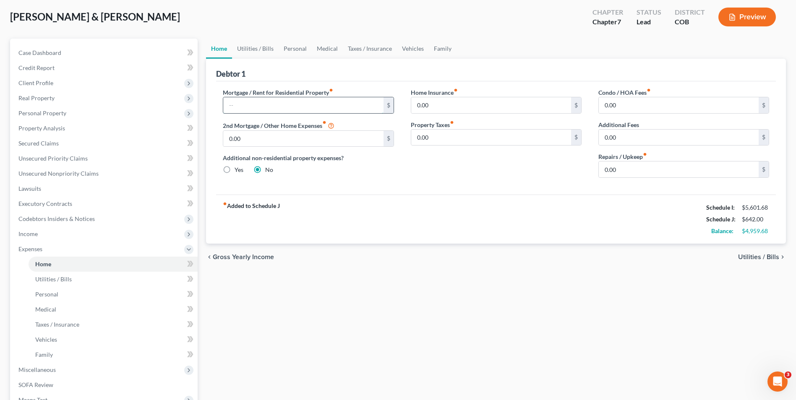
click at [303, 97] on input "text" at bounding box center [303, 105] width 160 height 16
click at [309, 102] on input "text" at bounding box center [303, 105] width 160 height 16
type input "1,756.00"
click at [44, 146] on span "Secured Claims" at bounding box center [38, 143] width 40 height 7
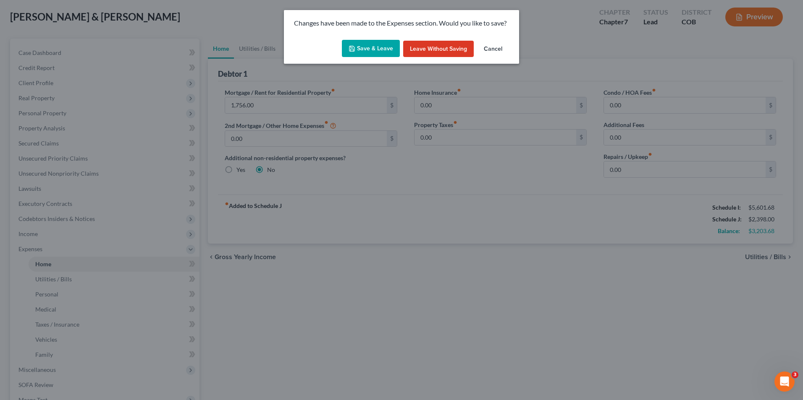
click at [359, 42] on button "Save & Leave" at bounding box center [371, 49] width 58 height 18
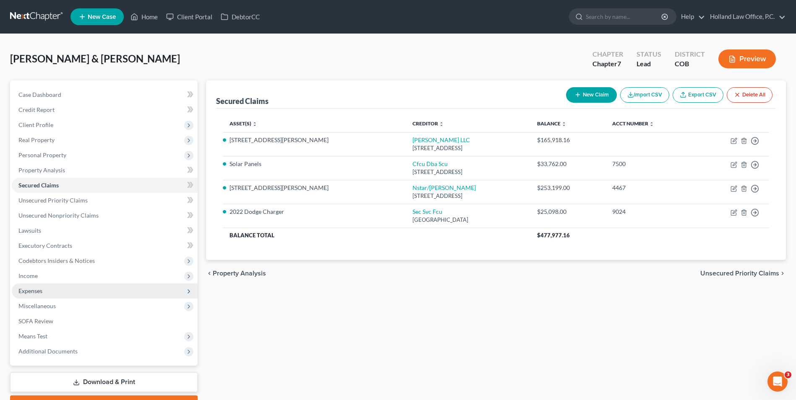
click at [55, 292] on span "Expenses" at bounding box center [105, 291] width 186 height 15
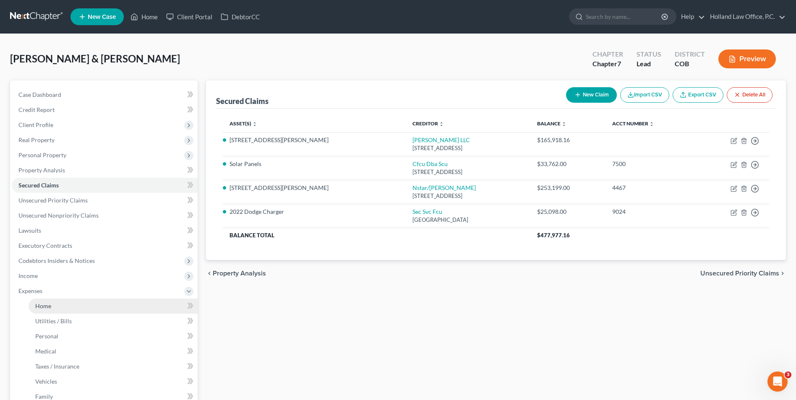
click at [59, 311] on link "Home" at bounding box center [113, 306] width 169 height 15
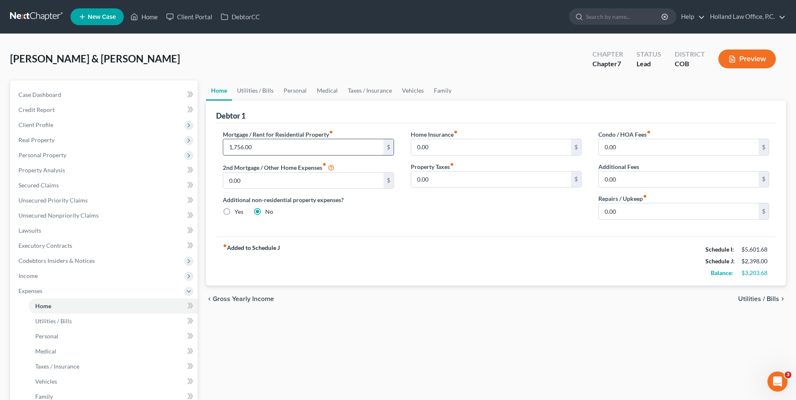
click at [286, 146] on input "1,756.00" at bounding box center [303, 147] width 160 height 16
click at [266, 147] on input "1,756.00" at bounding box center [303, 147] width 160 height 16
drag, startPoint x: 259, startPoint y: 148, endPoint x: 195, endPoint y: 142, distance: 63.7
click at [195, 142] on div "Petition Navigation Case Dashboard Payments Invoices Payments Payments Credit R…" at bounding box center [398, 301] width 785 height 440
type input "2,556.00"
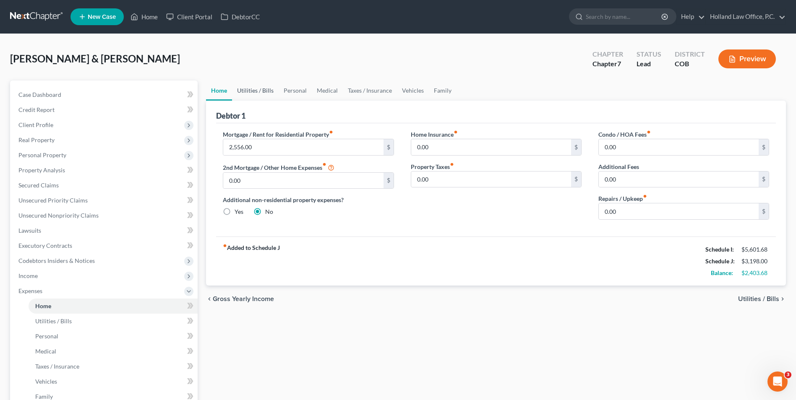
drag, startPoint x: 251, startPoint y: 86, endPoint x: 270, endPoint y: 133, distance: 50.4
click at [252, 86] on link "Utilities / Bills" at bounding box center [255, 91] width 47 height 20
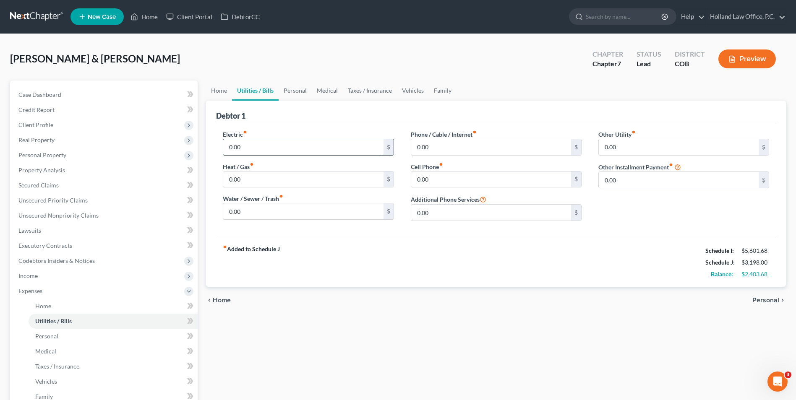
click at [264, 149] on input "0.00" at bounding box center [303, 147] width 160 height 16
type input "300.00"
click at [254, 204] on input "0.00" at bounding box center [303, 212] width 160 height 16
type input "110.00"
click at [444, 172] on input "0.00" at bounding box center [491, 180] width 160 height 16
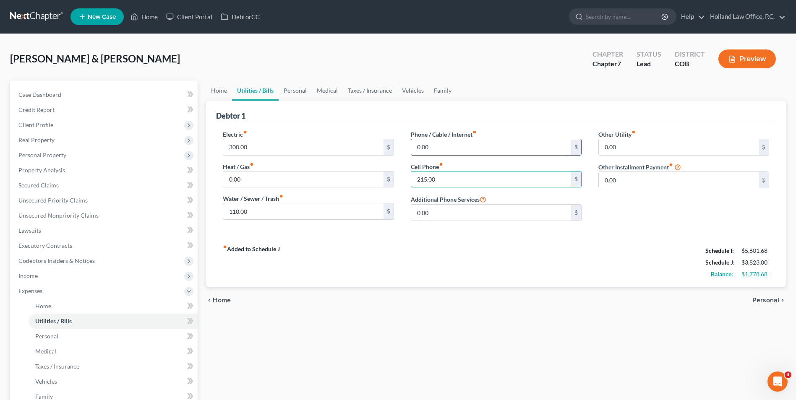
type input "215.00"
click at [453, 147] on input "0.00" at bounding box center [491, 147] width 160 height 16
type input "5"
type input "95.00"
drag, startPoint x: 292, startPoint y: 89, endPoint x: 285, endPoint y: 130, distance: 41.0
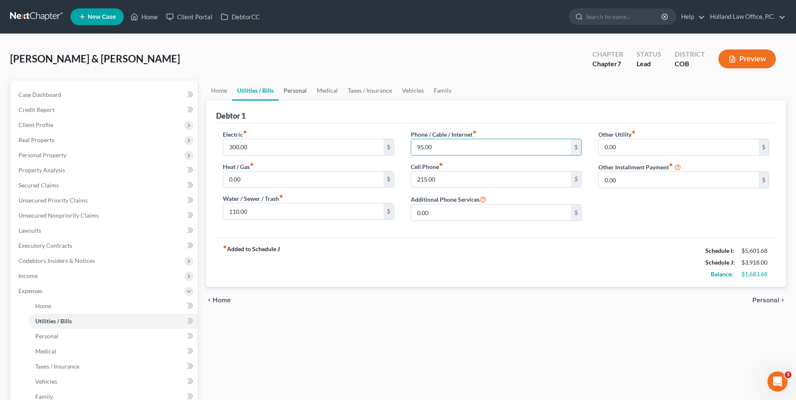
click at [292, 89] on link "Personal" at bounding box center [295, 91] width 33 height 20
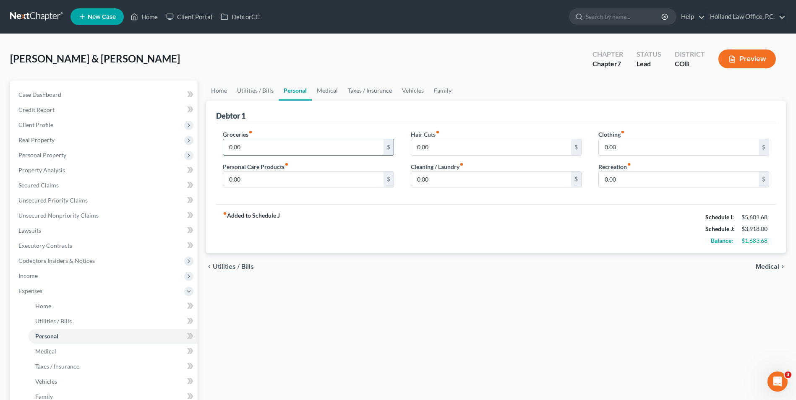
click at [276, 149] on input "0.00" at bounding box center [303, 147] width 160 height 16
type input "300.00"
click at [445, 147] on input "0.00" at bounding box center [491, 147] width 160 height 16
drag, startPoint x: 434, startPoint y: 149, endPoint x: 410, endPoint y: 149, distance: 23.9
click at [410, 149] on div "Hair Cuts fiber_manual_record 75.00 $ Cleaning / Laundry fiber_manual_record 0.…" at bounding box center [497, 162] width 188 height 65
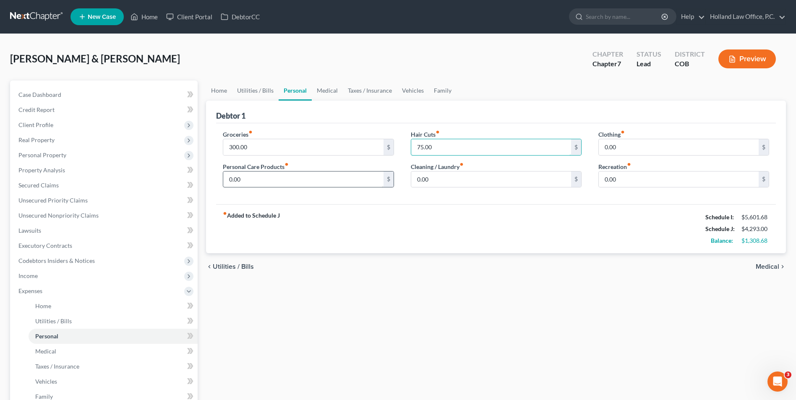
type input "75.00"
click at [311, 194] on div "Groceries fiber_manual_record 300.00 $ Personal Care Products fiber_manual_reco…" at bounding box center [309, 162] width 188 height 65
click at [310, 183] on input "0.00" at bounding box center [303, 180] width 160 height 16
type input "50.00"
click at [450, 148] on input "75.00" at bounding box center [491, 147] width 160 height 16
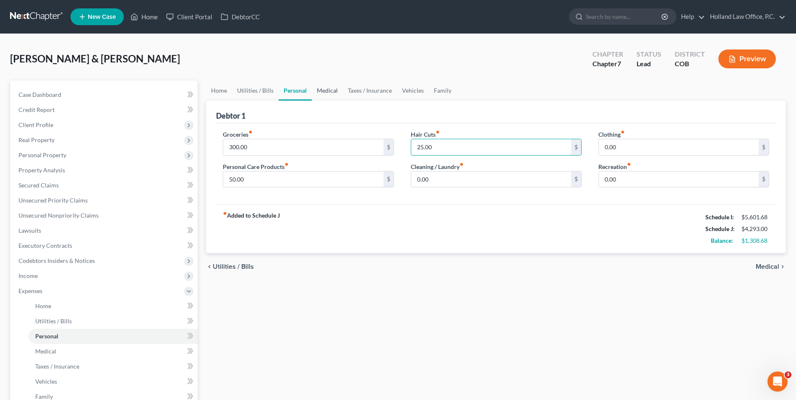
type input "25.00"
drag, startPoint x: 318, startPoint y: 95, endPoint x: 293, endPoint y: 131, distance: 43.7
click at [319, 95] on link "Medical" at bounding box center [327, 91] width 31 height 20
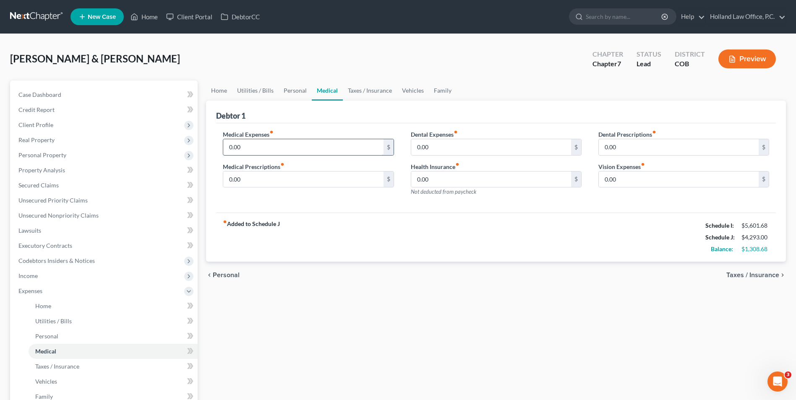
click at [286, 141] on input "0.00" at bounding box center [303, 147] width 160 height 16
type input "50.00"
click at [406, 91] on link "Vehicles" at bounding box center [413, 91] width 32 height 20
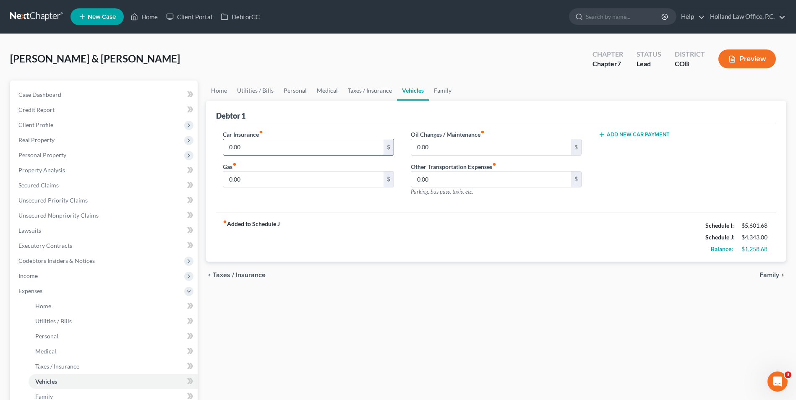
click at [257, 140] on input "0.00" at bounding box center [303, 147] width 160 height 16
click at [437, 151] on input "0.00" at bounding box center [491, 147] width 160 height 16
type input "200.00"
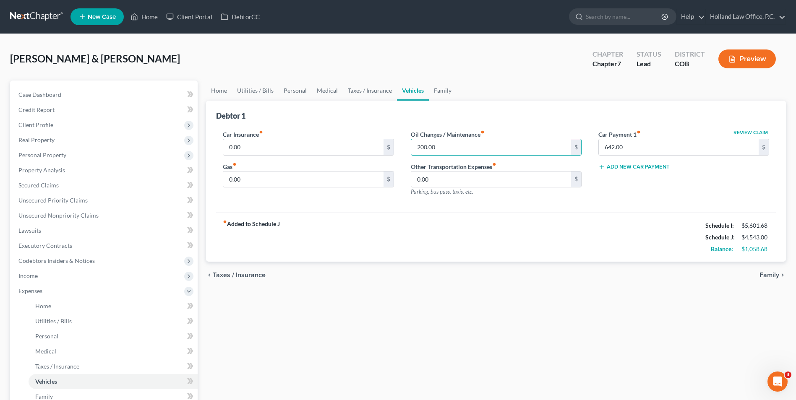
drag, startPoint x: 447, startPoint y: 144, endPoint x: 402, endPoint y: 144, distance: 44.9
click at [403, 144] on div "Oil Changes / Maintenance fiber_manual_record 200.00 $ Other Transportation Exp…" at bounding box center [497, 166] width 188 height 73
type input "200.00"
click at [466, 147] on input "text" at bounding box center [491, 147] width 160 height 16
type input "30.00"
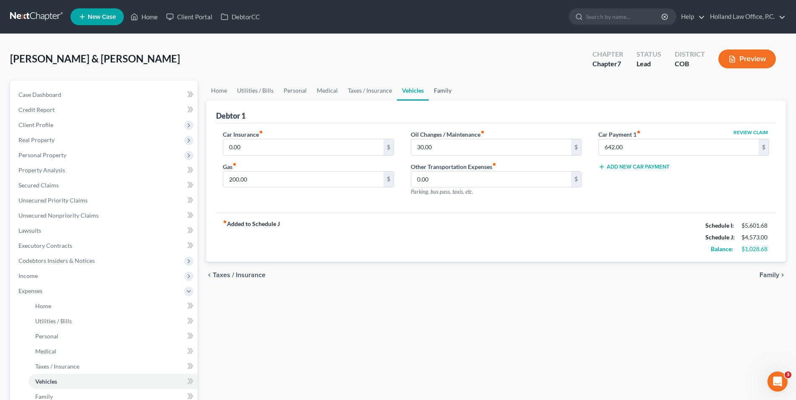
click at [446, 95] on link "Family" at bounding box center [443, 91] width 28 height 20
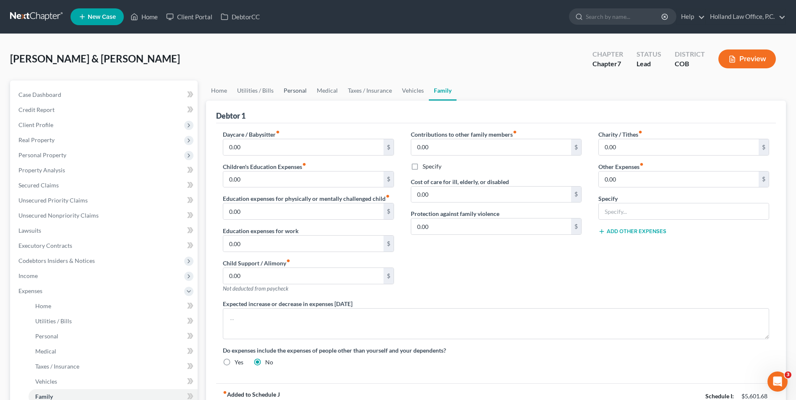
click at [282, 93] on link "Personal" at bounding box center [295, 91] width 33 height 20
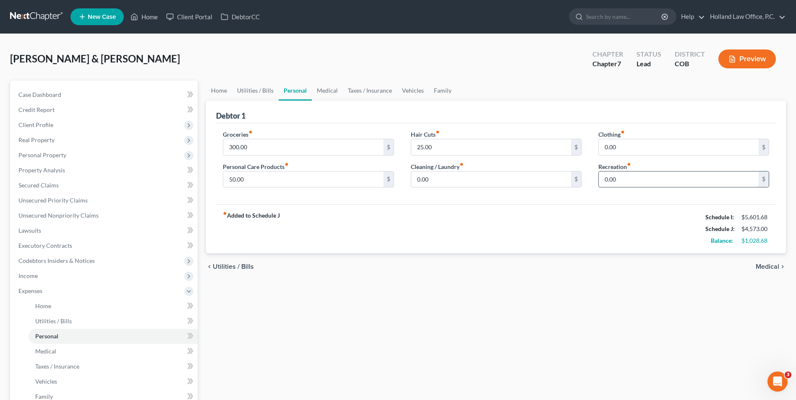
click at [633, 175] on input "0.00" at bounding box center [679, 180] width 160 height 16
type input "420.00"
click at [364, 90] on link "Taxes / Insurance" at bounding box center [370, 91] width 54 height 20
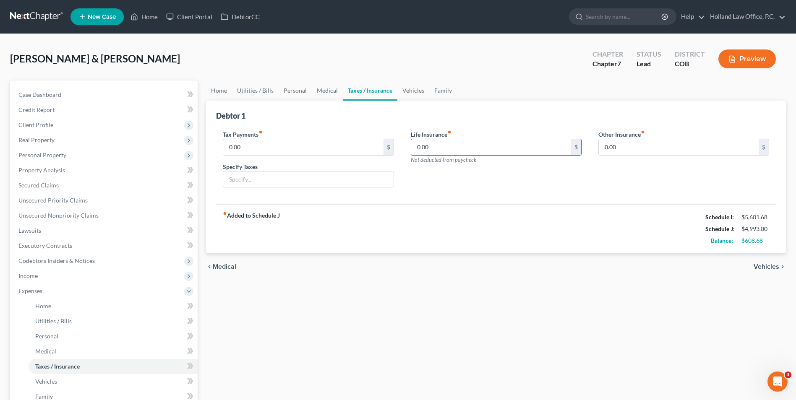
click at [487, 141] on input "0.00" at bounding box center [491, 147] width 160 height 16
type input "70.00"
click at [419, 94] on link "Vehicles" at bounding box center [414, 91] width 32 height 20
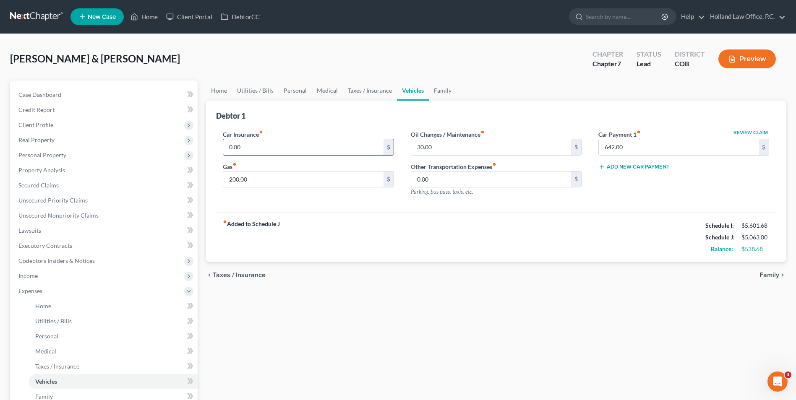
click at [276, 152] on input "0.00" at bounding box center [303, 147] width 160 height 16
type input "434.00"
click at [258, 88] on link "Utilities / Bills" at bounding box center [255, 91] width 47 height 20
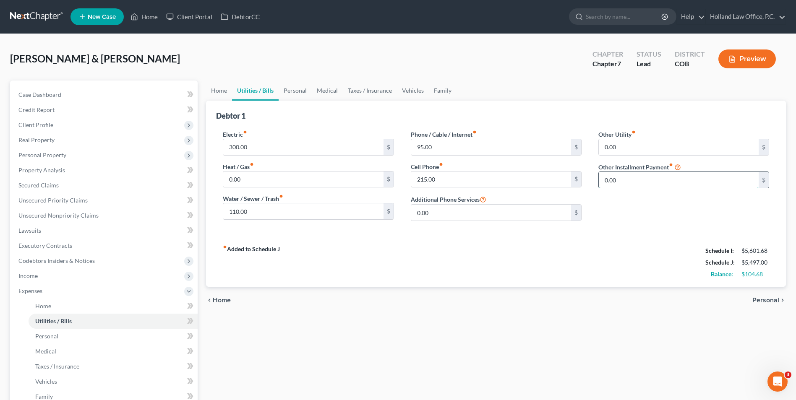
click at [649, 177] on input "0.00" at bounding box center [679, 180] width 160 height 16
type input "187.00"
click at [624, 208] on input "text" at bounding box center [684, 204] width 170 height 16
type input "Solar Panels"
click at [445, 90] on link "Family" at bounding box center [443, 91] width 28 height 20
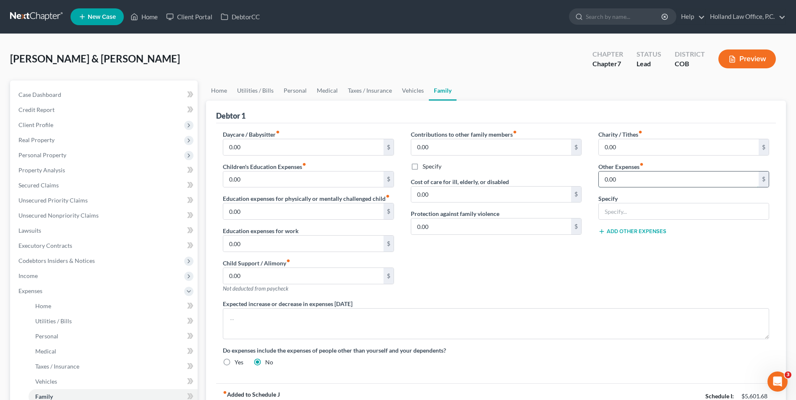
click at [633, 181] on input "0.00" at bounding box center [679, 180] width 160 height 16
type input "120.00"
click at [628, 209] on input "text" at bounding box center [684, 212] width 170 height 16
type input "Pets"
click at [223, 86] on link "Home" at bounding box center [219, 91] width 26 height 20
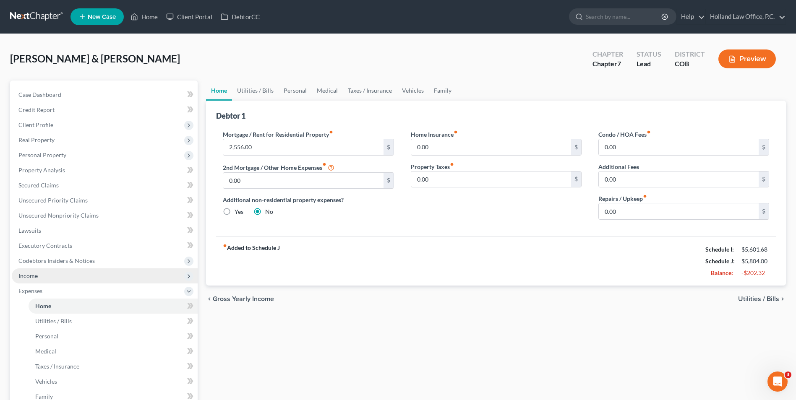
click at [35, 272] on span "Income" at bounding box center [27, 275] width 19 height 7
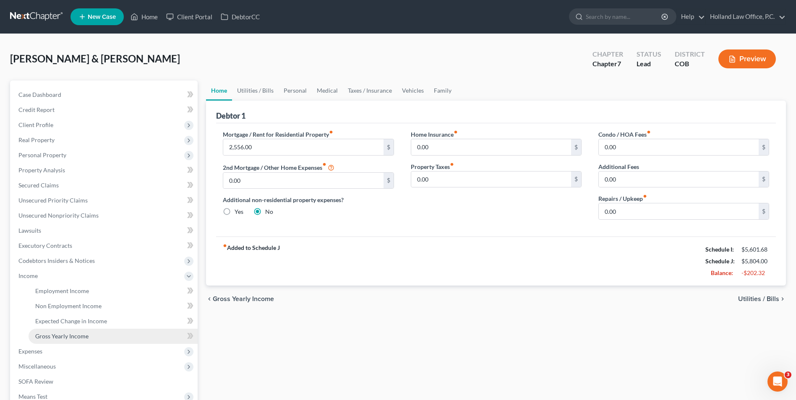
click at [69, 336] on span "Gross Yearly Income" at bounding box center [61, 336] width 53 height 7
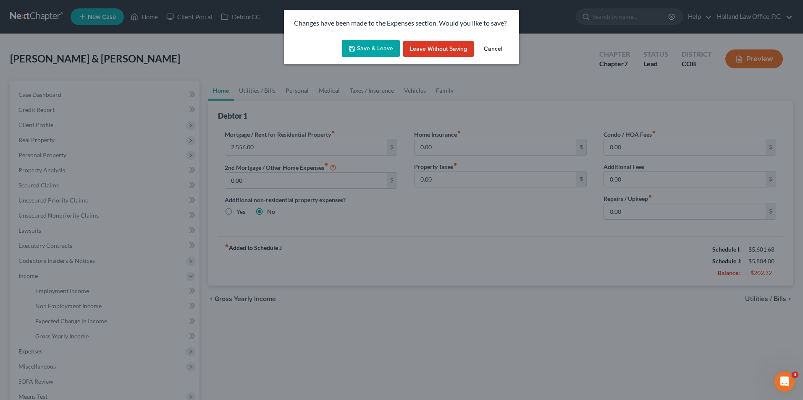
click at [359, 52] on button "Save & Leave" at bounding box center [371, 49] width 58 height 18
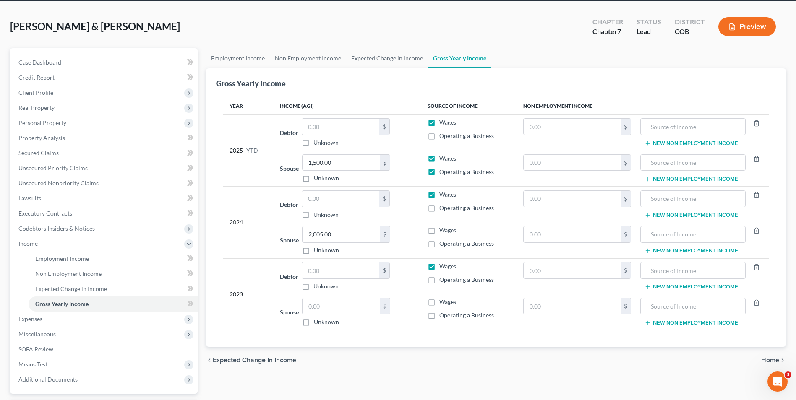
scroll to position [42, 0]
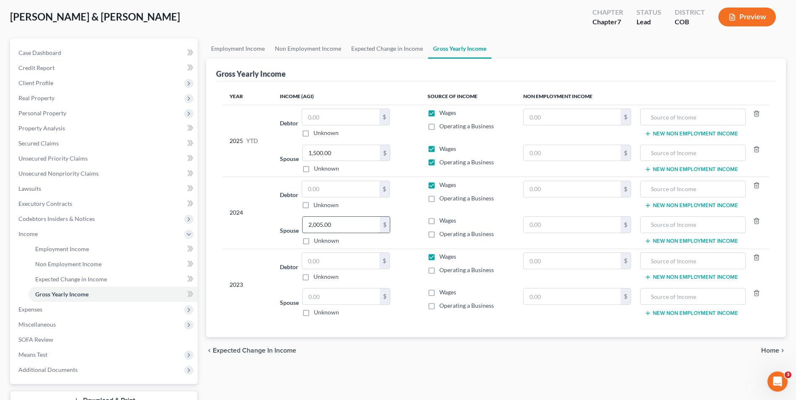
click at [343, 225] on input "2,005.00" at bounding box center [341, 225] width 77 height 16
click at [343, 227] on input "2,005.00" at bounding box center [341, 225] width 77 height 16
drag, startPoint x: 338, startPoint y: 222, endPoint x: 286, endPoint y: 218, distance: 52.2
click at [287, 218] on div "Spouse 2,005.00 $ Unknown Balance Undetermined 2,005.00 $ Unknown" at bounding box center [347, 231] width 135 height 29
type input "78,405.00"
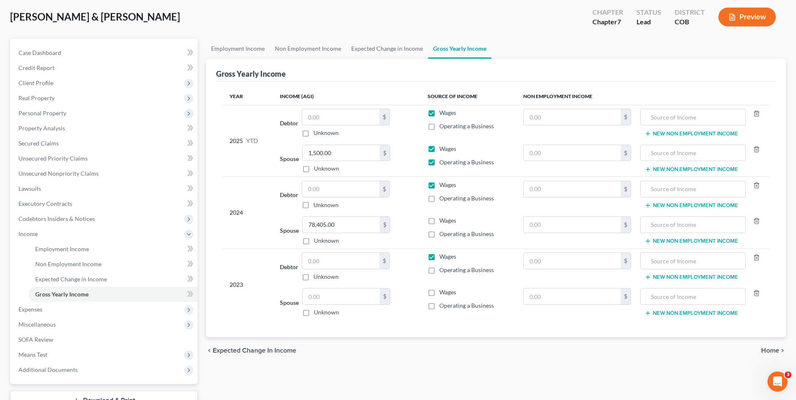
click at [440, 236] on label "Operating a Business" at bounding box center [467, 234] width 55 height 8
click at [443, 236] on input "Operating a Business" at bounding box center [445, 232] width 5 height 5
checkbox input "true"
click at [440, 223] on label "Wages" at bounding box center [448, 221] width 17 height 8
click at [443, 222] on input "Wages" at bounding box center [445, 219] width 5 height 5
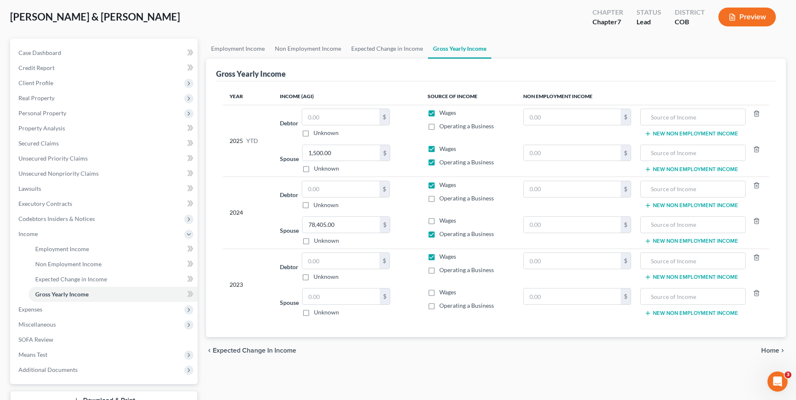
checkbox input "true"
click at [440, 235] on label "Operating a Business" at bounding box center [467, 234] width 55 height 8
click at [443, 235] on input "Operating a Business" at bounding box center [445, 232] width 5 height 5
checkbox input "false"
click at [440, 163] on label "Operating a Business" at bounding box center [467, 162] width 55 height 8
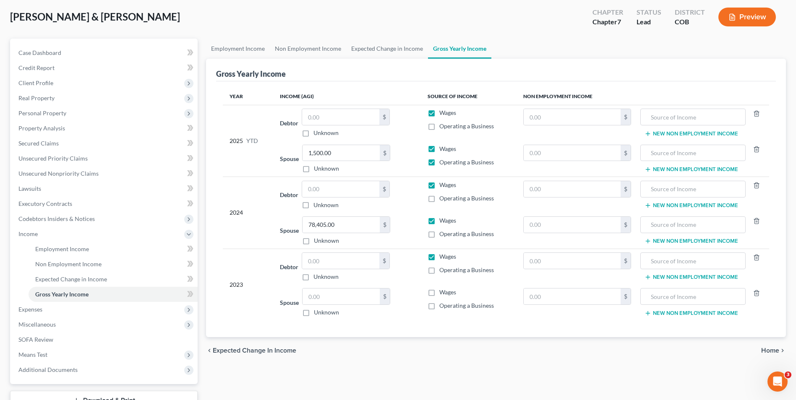
click at [443, 163] on input "Operating a Business" at bounding box center [445, 160] width 5 height 5
checkbox input "false"
drag, startPoint x: 433, startPoint y: 231, endPoint x: 459, endPoint y: 238, distance: 26.9
click at [440, 231] on label "Operating a Business" at bounding box center [467, 234] width 55 height 8
click at [443, 231] on input "Operating a Business" at bounding box center [445, 232] width 5 height 5
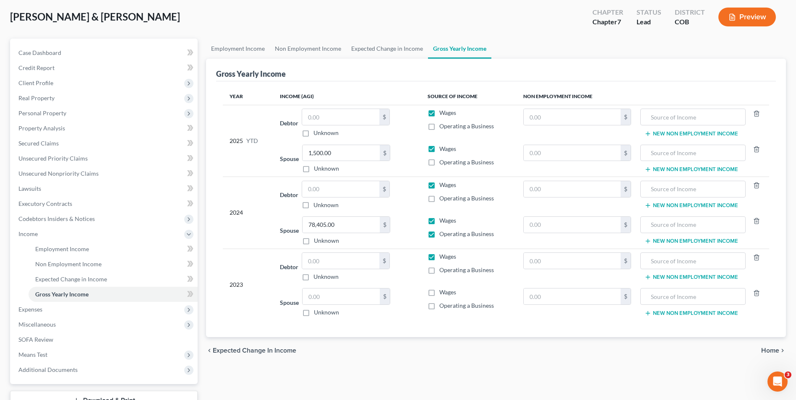
click at [440, 235] on label "Operating a Business" at bounding box center [467, 234] width 55 height 8
click at [443, 235] on input "Operating a Business" at bounding box center [445, 232] width 5 height 5
checkbox input "false"
click at [335, 154] on input "1,500.00" at bounding box center [341, 153] width 77 height 16
click at [339, 152] on input "1,500.00" at bounding box center [341, 153] width 77 height 16
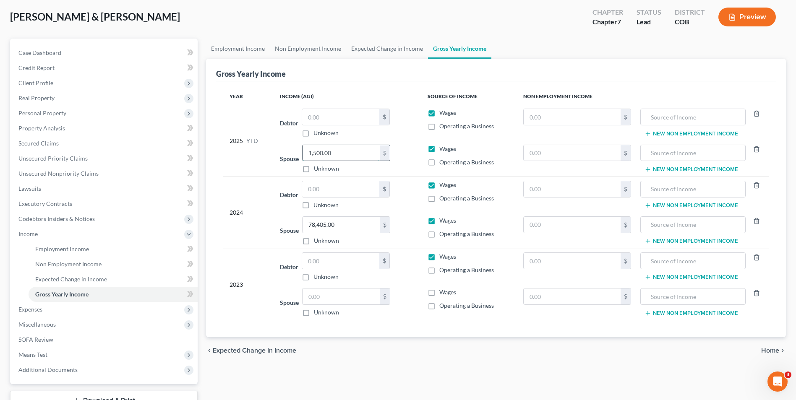
click at [334, 155] on input "1,500.00" at bounding box center [341, 153] width 77 height 16
type input "1,500.00"
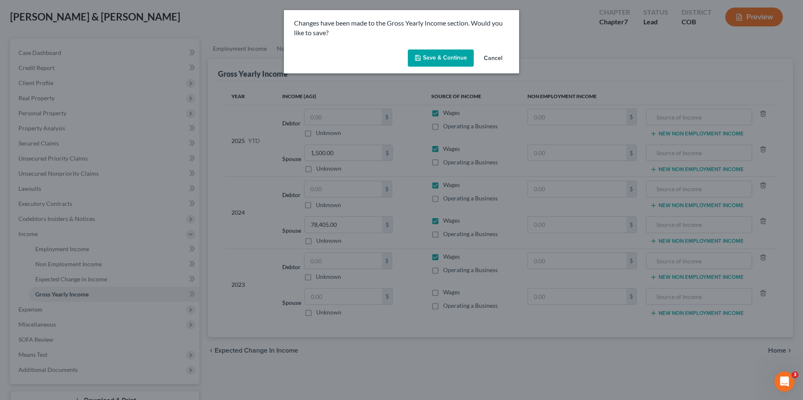
click at [452, 55] on button "Save & Continue" at bounding box center [441, 59] width 66 height 18
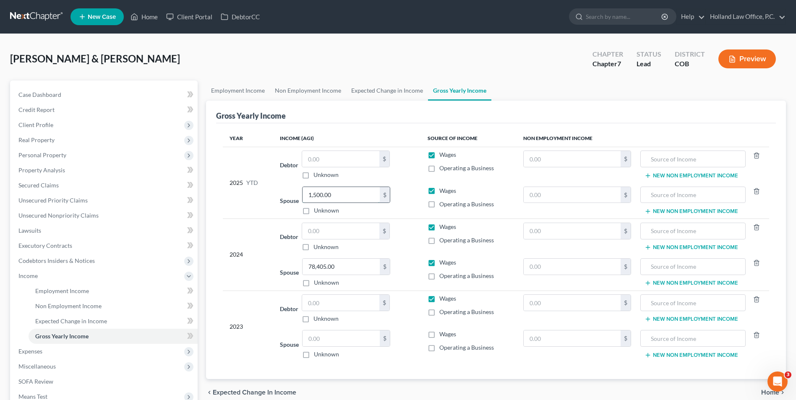
click at [342, 188] on input "1,500.00" at bounding box center [341, 195] width 77 height 16
click at [344, 192] on input "1,500.00" at bounding box center [341, 195] width 77 height 16
click at [397, 184] on td "Spouse 1,500.00 $ Unknown Balance Undetermined 1,500.00 $ Unknown" at bounding box center [347, 201] width 148 height 36
click at [350, 194] on input "1,500.00" at bounding box center [341, 195] width 77 height 16
click at [397, 191] on div "Spouse 1,500.00 $ Unknown Balance Undetermined 1,500.00 $ Unknown" at bounding box center [347, 201] width 135 height 29
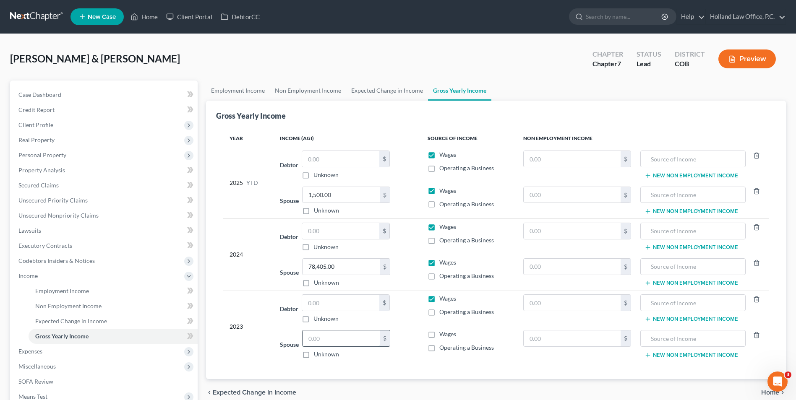
click at [357, 338] on input "text" at bounding box center [341, 339] width 77 height 16
type input "57,698.00"
click at [396, 99] on link "Expected Change in Income" at bounding box center [387, 91] width 82 height 20
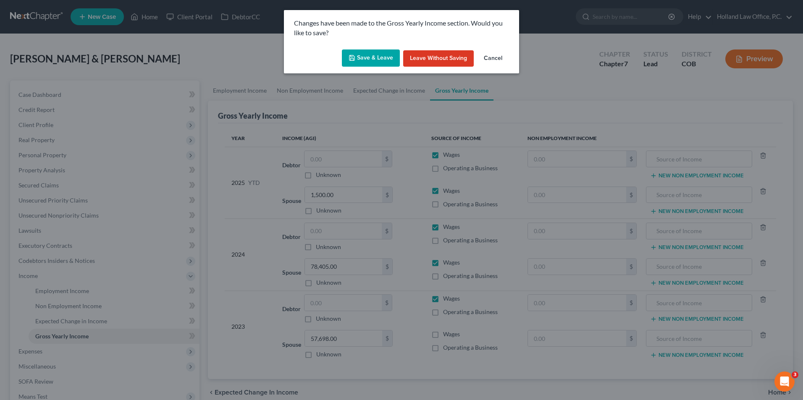
click at [363, 55] on button "Save & Leave" at bounding box center [371, 59] width 58 height 18
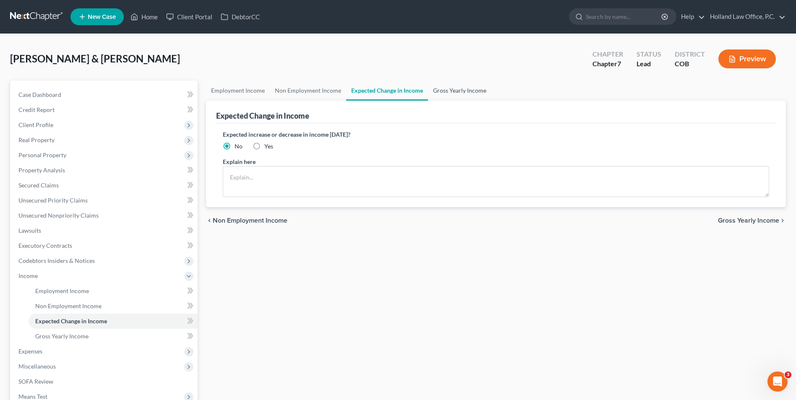
click at [436, 83] on link "Gross Yearly Income" at bounding box center [459, 91] width 63 height 20
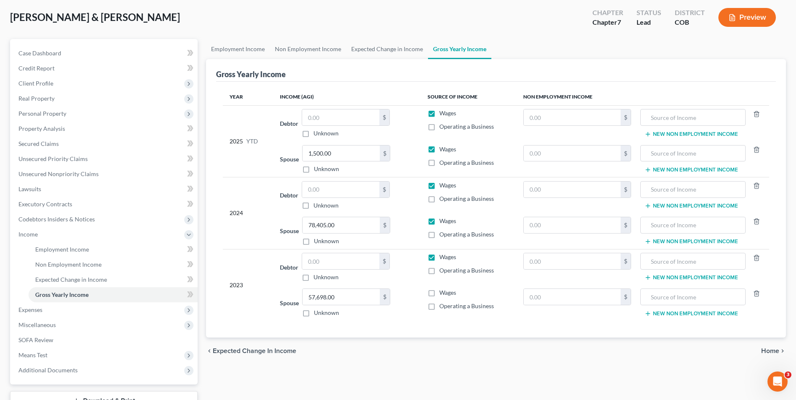
scroll to position [42, 0]
click at [363, 44] on link "Expected Change in Income" at bounding box center [387, 49] width 82 height 20
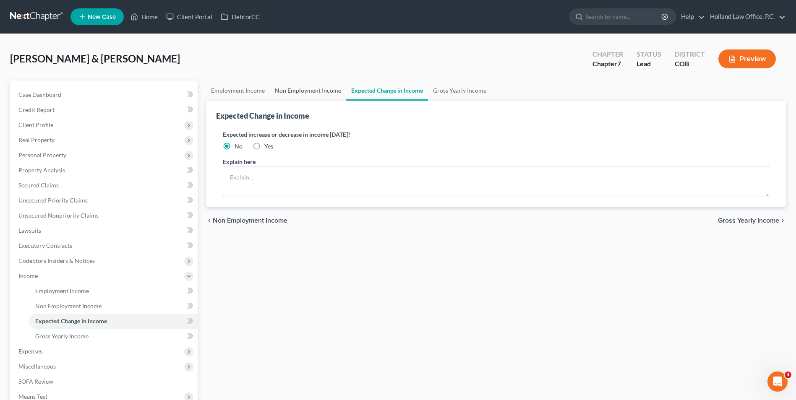
click at [320, 88] on link "Non Employment Income" at bounding box center [308, 91] width 76 height 20
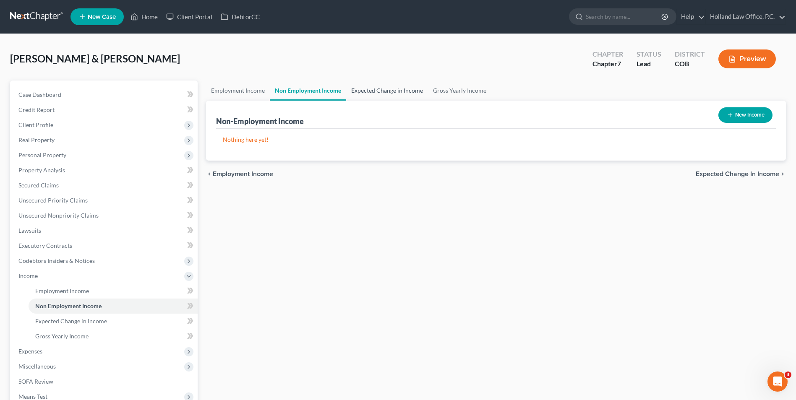
click at [382, 97] on link "Expected Change in Income" at bounding box center [387, 91] width 82 height 20
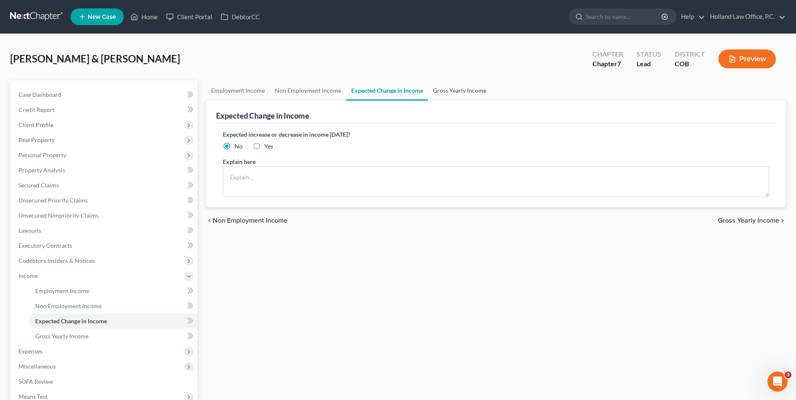
click at [443, 91] on link "Gross Yearly Income" at bounding box center [459, 91] width 63 height 20
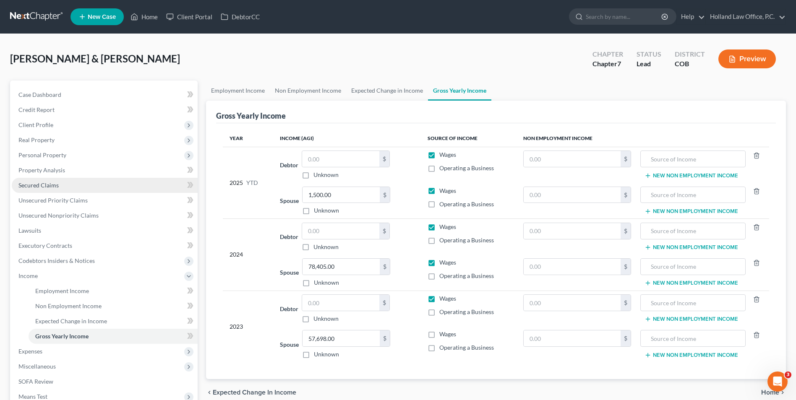
click at [48, 179] on link "Secured Claims" at bounding box center [105, 185] width 186 height 15
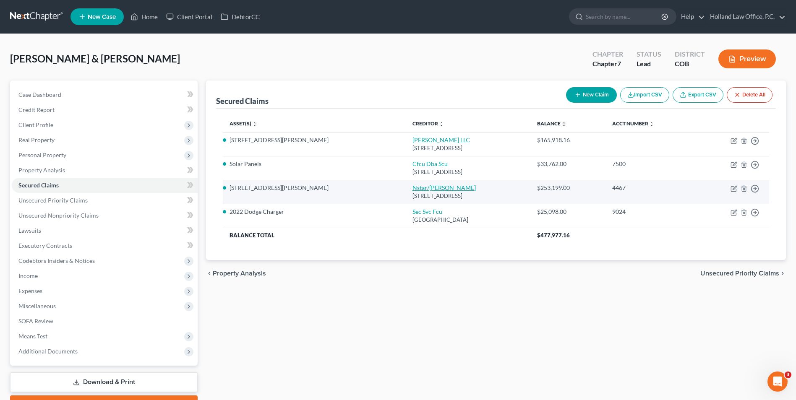
click at [413, 189] on link "Nstar/[PERSON_NAME]" at bounding box center [444, 187] width 63 height 7
select select "45"
select select "4"
select select "2"
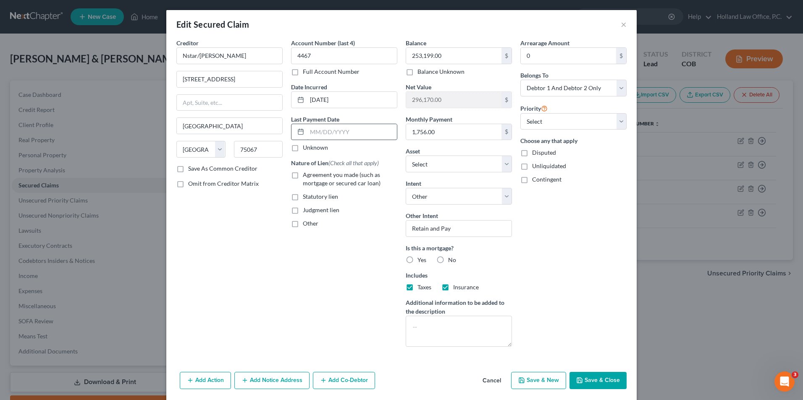
click at [310, 131] on input "text" at bounding box center [352, 132] width 90 height 16
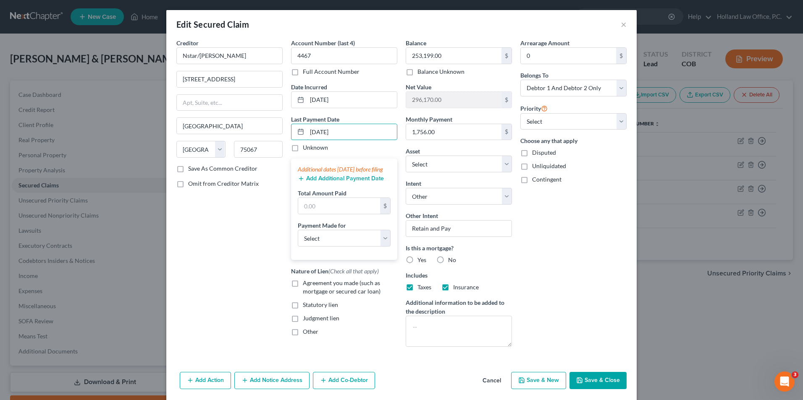
type input "[DATE]"
click at [339, 182] on button "Add Additional Payment Date" at bounding box center [341, 178] width 86 height 7
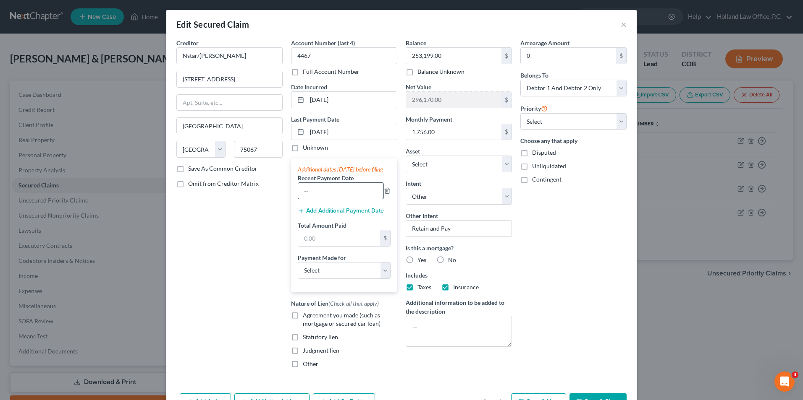
click at [317, 199] on input "text" at bounding box center [340, 191] width 85 height 16
type input "9/2/2025"
click at [318, 215] on button "Add Additional Payment Date" at bounding box center [341, 211] width 86 height 7
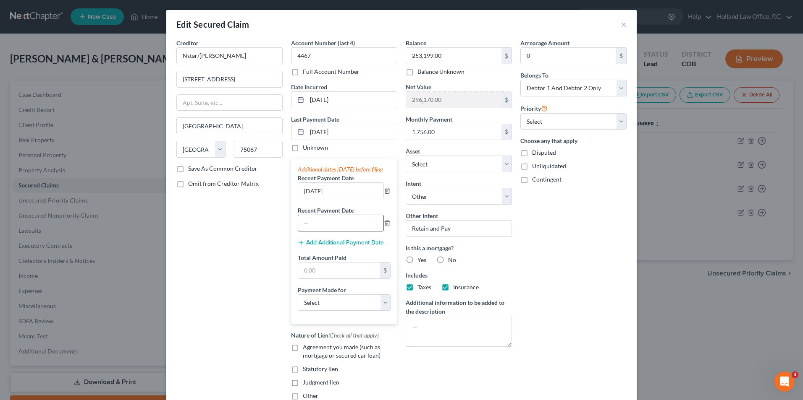
click at [326, 231] on input "text" at bounding box center [340, 223] width 85 height 16
type input "8/2/2025"
click at [321, 279] on input "text" at bounding box center [339, 271] width 82 height 16
type input "5,247.00"
click at [329, 323] on div "Additional dates within 90 days before filing Recent Payment Date 9/2/2025 Rece…" at bounding box center [344, 242] width 106 height 166
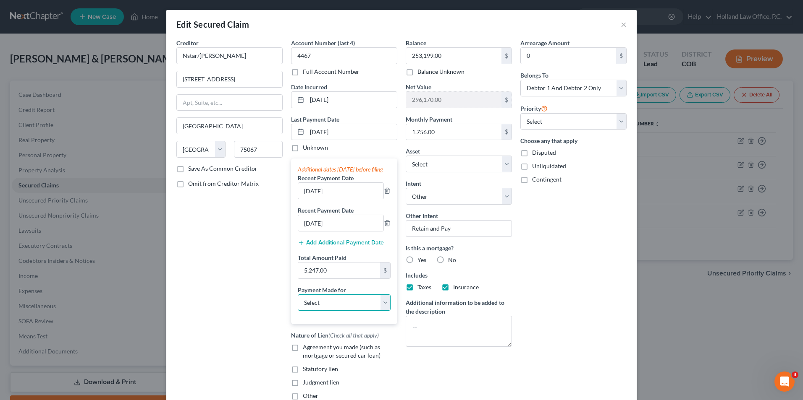
click at [330, 311] on select "Select Car Credit Card Loan Repayment Mortgage Other Suppliers Or Vendors" at bounding box center [344, 303] width 93 height 17
select select "3"
click at [298, 303] on select "Select Car Credit Card Loan Repayment Mortgage Other Suppliers Or Vendors" at bounding box center [344, 303] width 93 height 17
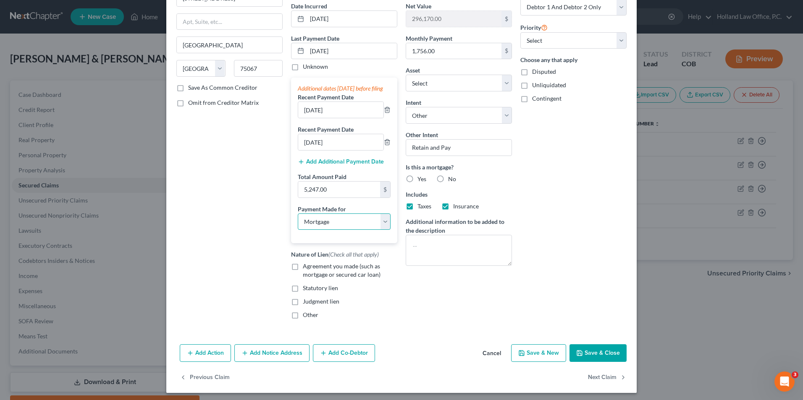
scroll to position [92, 0]
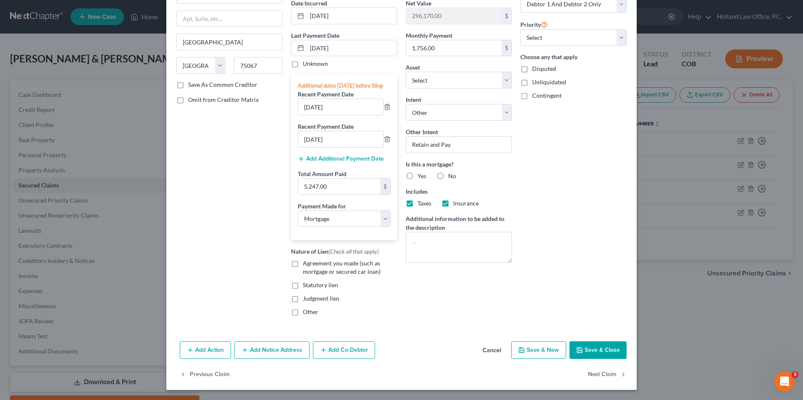
click at [583, 347] on button "Save & Close" at bounding box center [597, 351] width 57 height 18
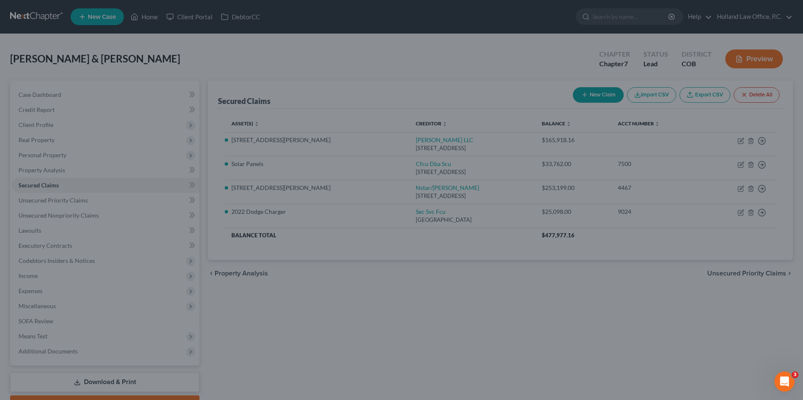
select select "12"
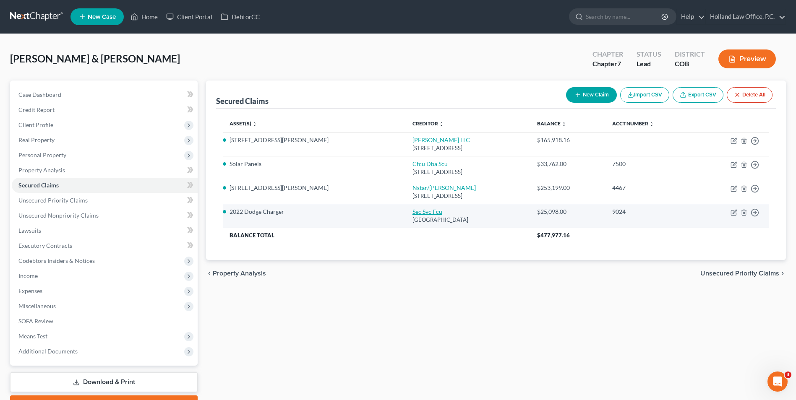
click at [413, 212] on link "Sec Svc Fcu" at bounding box center [428, 211] width 30 height 7
select select "45"
select select "4"
select select "0"
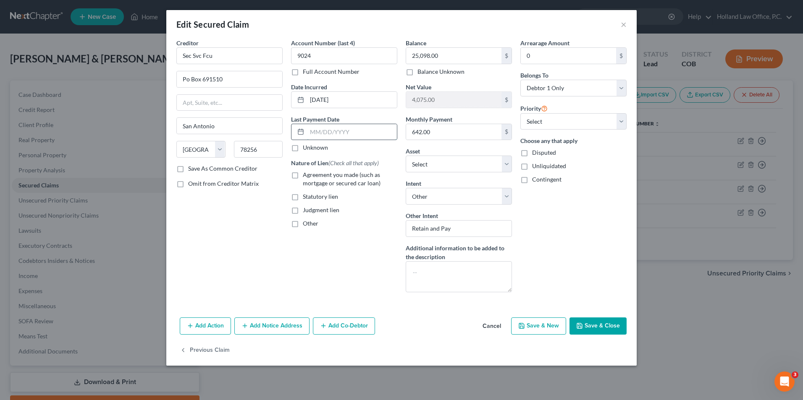
click at [319, 129] on input "text" at bounding box center [352, 132] width 90 height 16
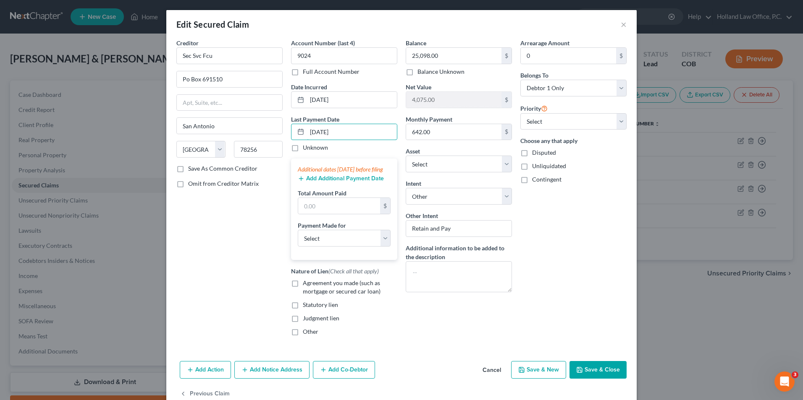
type input "9/6/2025"
click at [329, 182] on button "Add Additional Payment Date" at bounding box center [341, 178] width 86 height 7
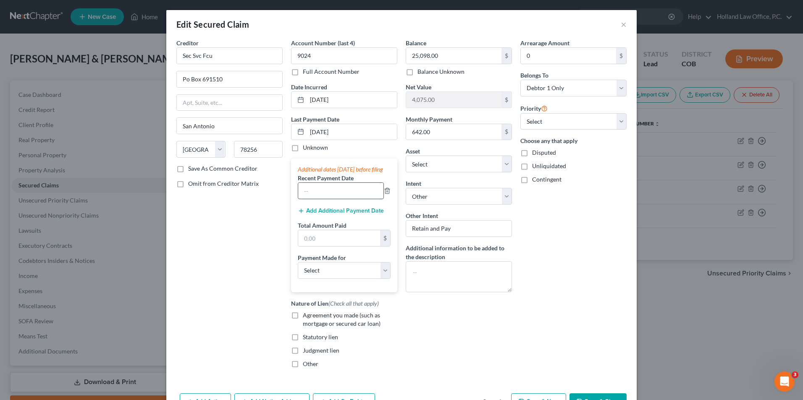
click at [320, 198] on input "text" at bounding box center [340, 191] width 85 height 16
type input "8/6/2025"
click at [321, 215] on button "Add Additional Payment Date" at bounding box center [341, 211] width 86 height 7
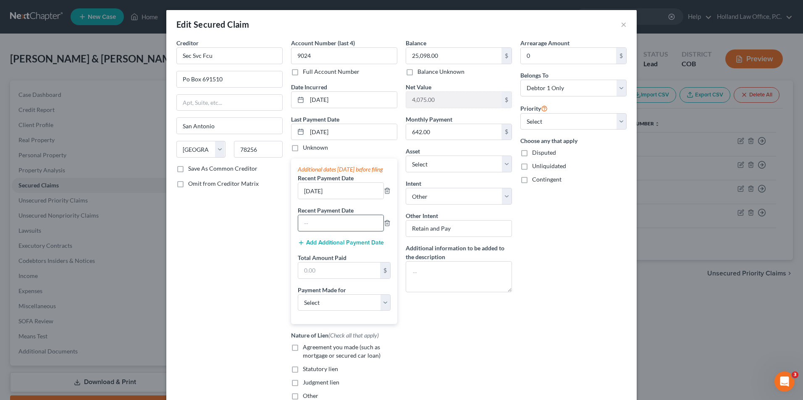
click at [317, 230] on input "text" at bounding box center [340, 223] width 85 height 16
type input "8"
type input "7/6/2025"
click at [317, 279] on input "text" at bounding box center [339, 271] width 82 height 16
type input "1,935.00"
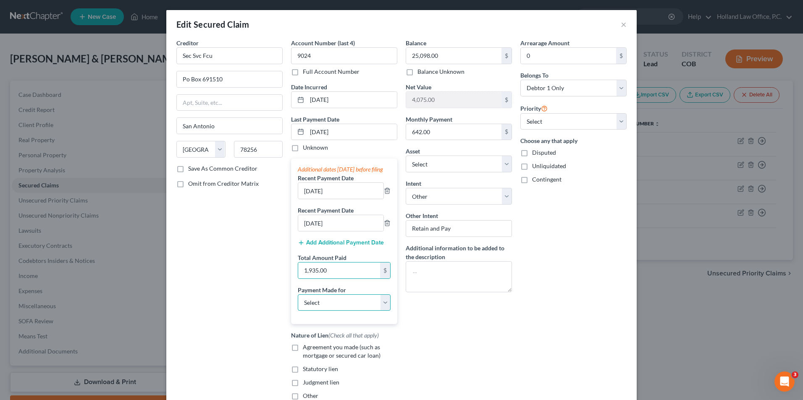
click at [309, 306] on select "Select Car Credit Card Loan Repayment Mortgage Other Suppliers Or Vendors" at bounding box center [344, 303] width 93 height 17
select select "0"
click at [298, 303] on select "Select Car Credit Card Loan Repayment Mortgage Other Suppliers Or Vendors" at bounding box center [344, 303] width 93 height 17
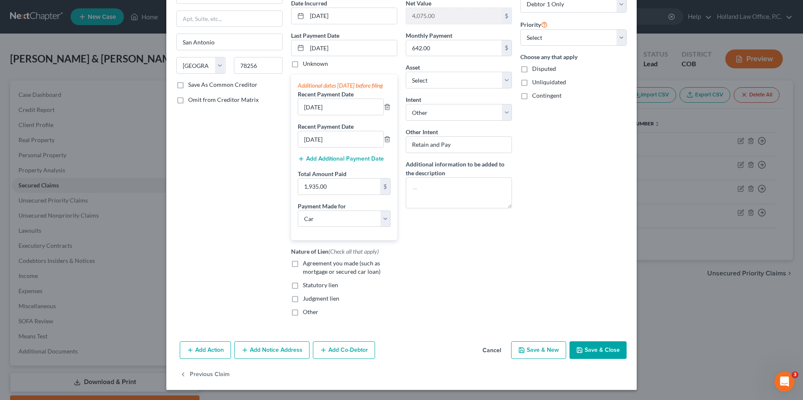
click at [579, 348] on icon "button" at bounding box center [579, 350] width 7 height 7
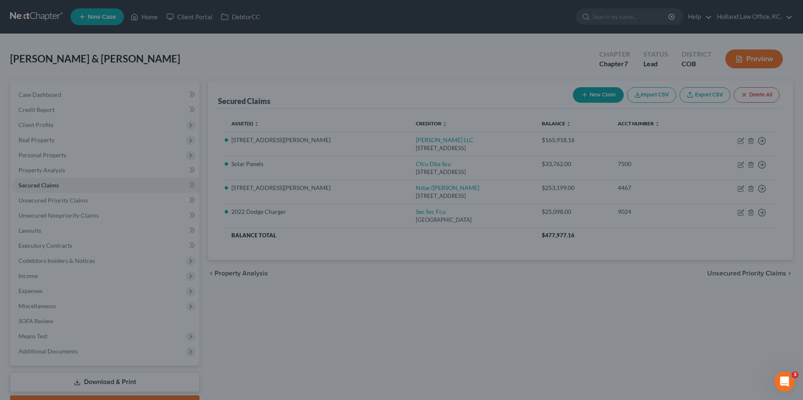
select select "15"
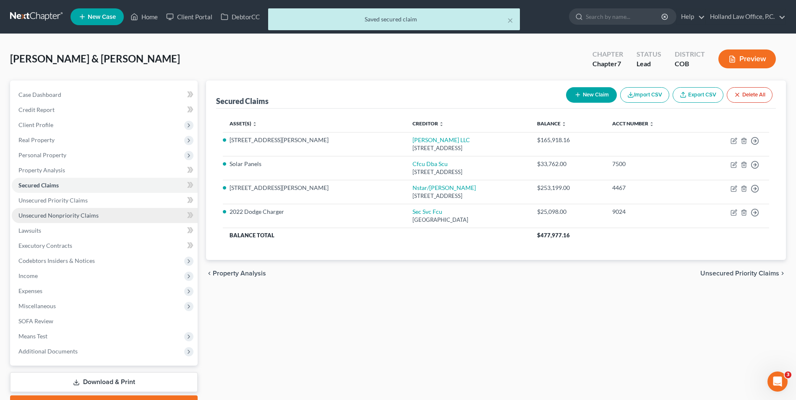
click at [42, 214] on span "Unsecured Nonpriority Claims" at bounding box center [58, 215] width 80 height 7
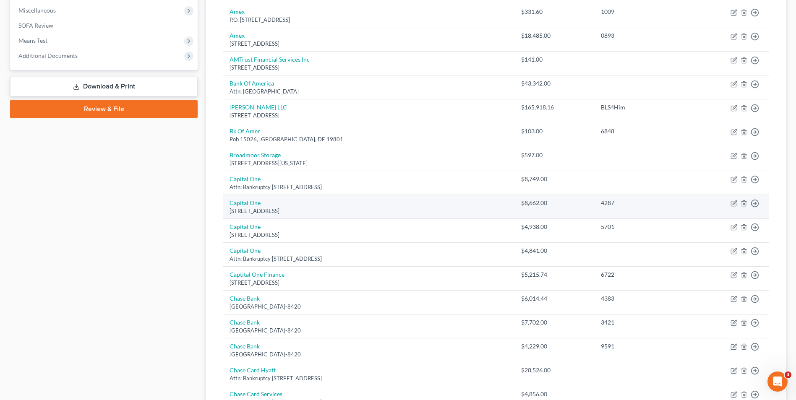
scroll to position [275, 0]
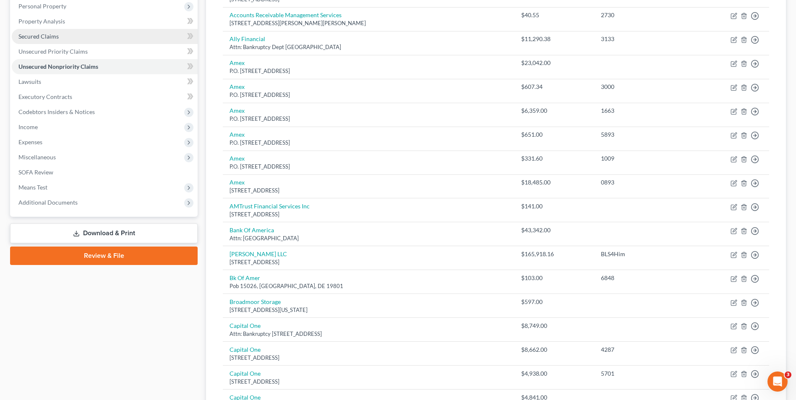
click at [51, 30] on link "Secured Claims" at bounding box center [105, 36] width 186 height 15
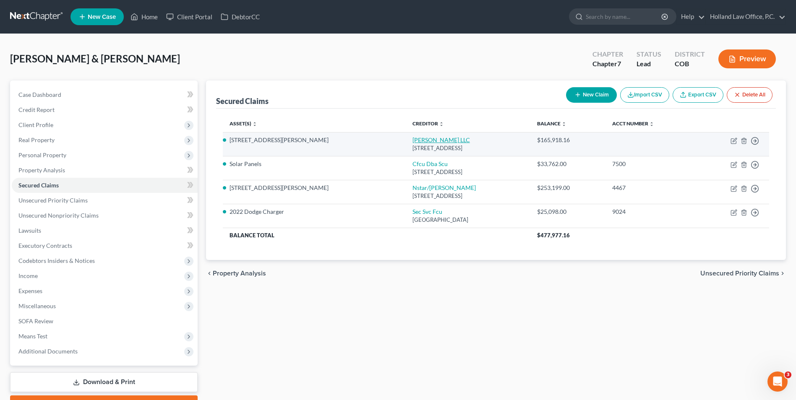
click at [413, 141] on link "[PERSON_NAME] LLC" at bounding box center [442, 139] width 58 height 7
select select "5"
select select "4"
select select "0"
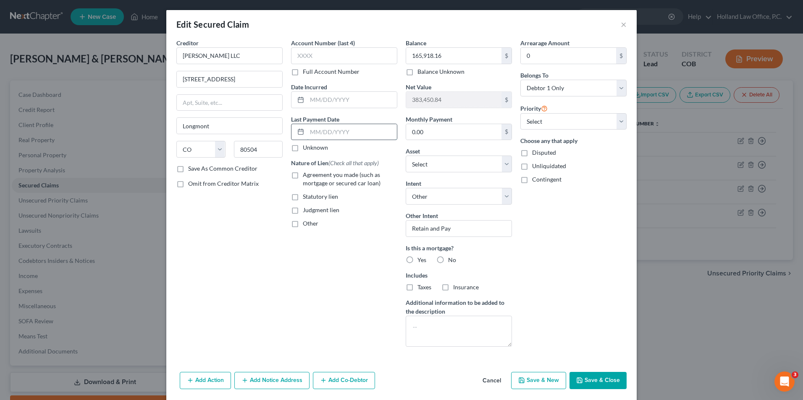
click at [319, 132] on input "text" at bounding box center [352, 132] width 90 height 16
type input "9/10/2025"
select select "4"
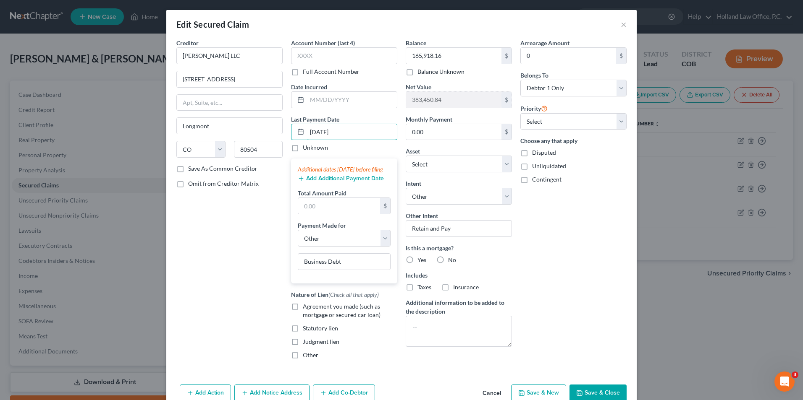
type input "9/10/2025"
click at [317, 182] on button "Add Additional Payment Date" at bounding box center [341, 178] width 86 height 7
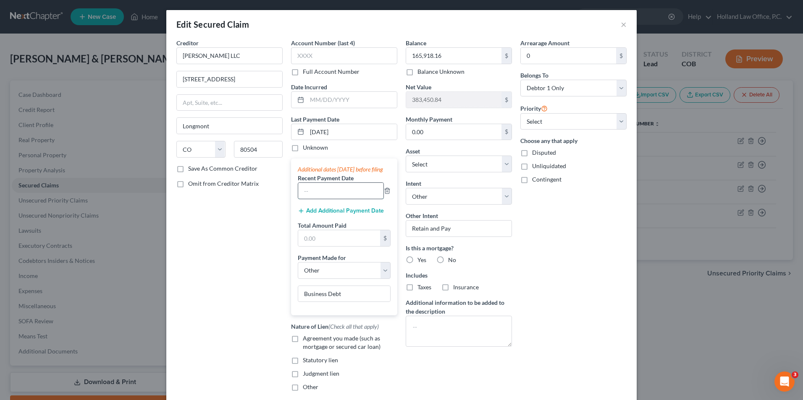
click at [327, 199] on input "text" at bounding box center [340, 191] width 85 height 16
type input "8/2/2025"
click at [322, 245] on input "text" at bounding box center [339, 238] width 82 height 16
type input "5,700.00"
click at [337, 279] on select "Select Car Credit Card Loan Repayment Mortgage Other Suppliers Or Vendors" at bounding box center [344, 270] width 93 height 17
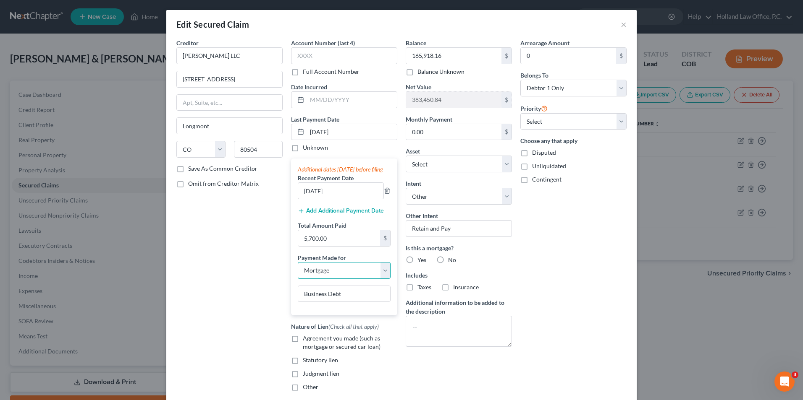
click at [298, 270] on select "Select Car Credit Card Loan Repayment Mortgage Other Suppliers Or Vendors" at bounding box center [344, 270] width 93 height 17
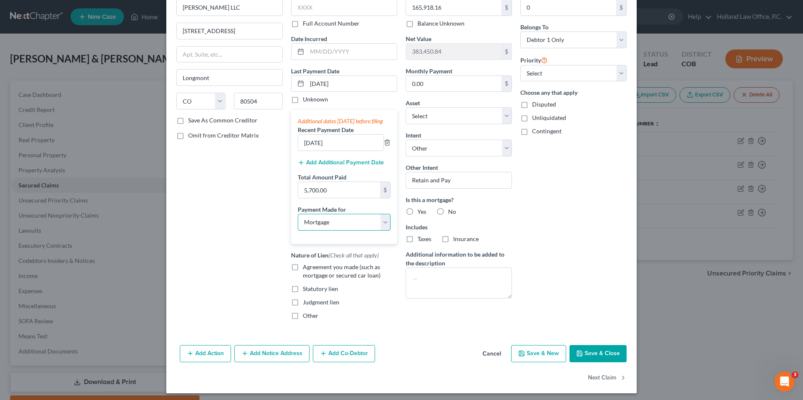
scroll to position [60, 0]
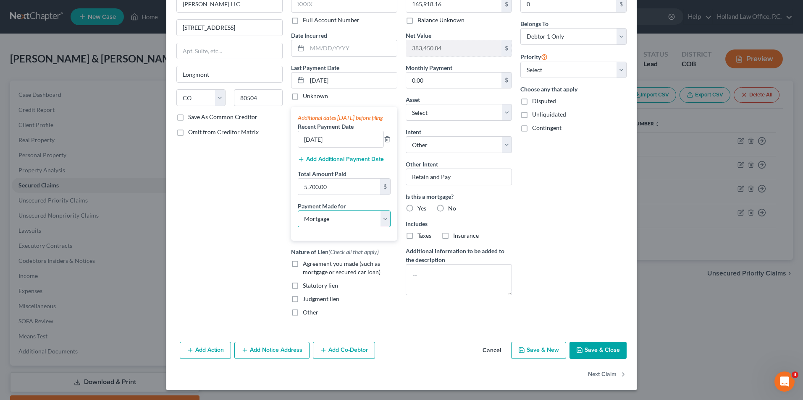
click at [336, 220] on select "Select Car Credit Card Loan Repayment Mortgage Other Suppliers Or Vendors" at bounding box center [344, 219] width 93 height 17
select select "4"
click at [298, 211] on select "Select Car Credit Card Loan Repayment Mortgage Other Suppliers Or Vendors" at bounding box center [344, 219] width 93 height 17
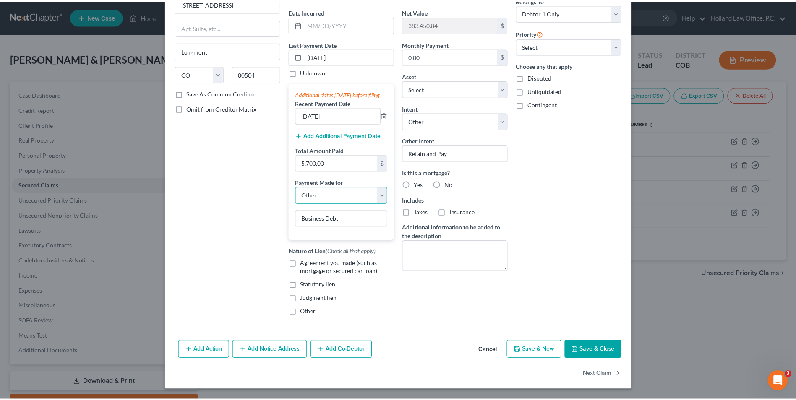
scroll to position [84, 0]
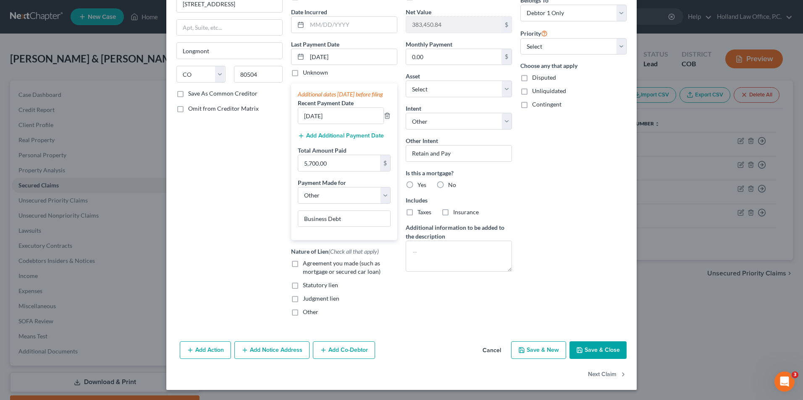
click at [593, 350] on button "Save & Close" at bounding box center [597, 351] width 57 height 18
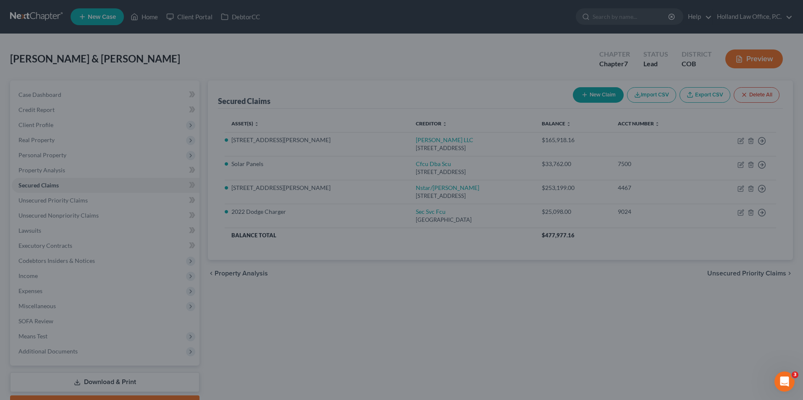
select select "12"
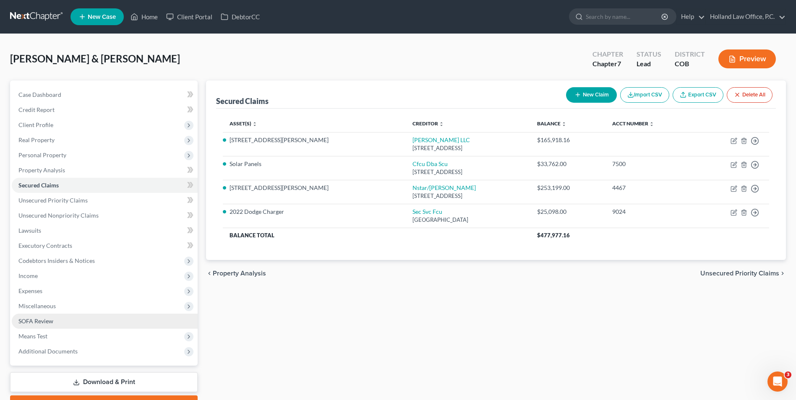
click at [33, 320] on span "SOFA Review" at bounding box center [35, 321] width 35 height 7
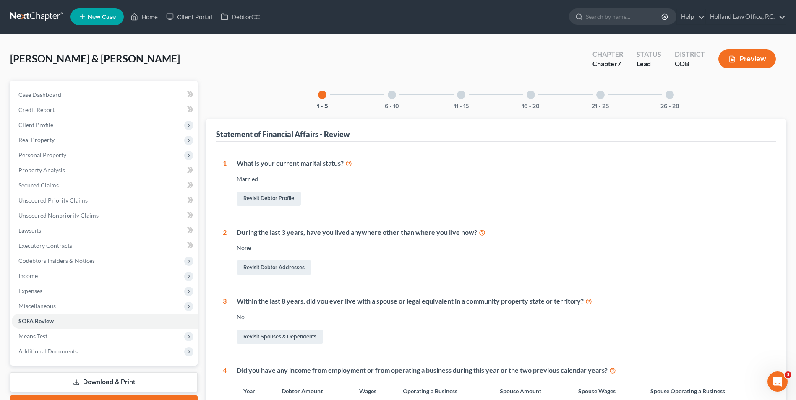
click at [398, 97] on div "6 - 10" at bounding box center [392, 95] width 29 height 29
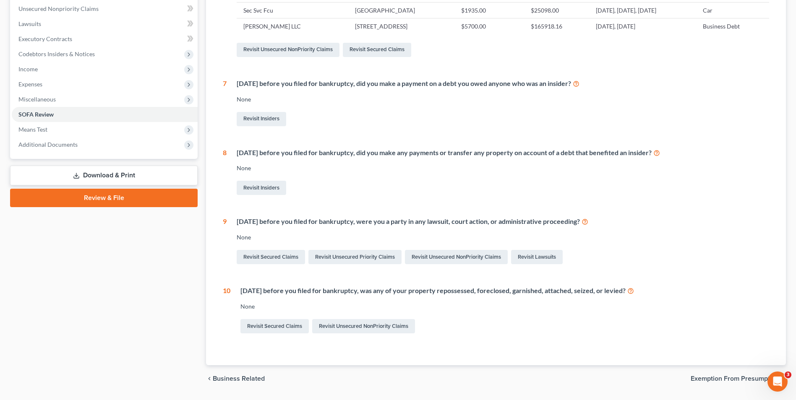
scroll to position [210, 0]
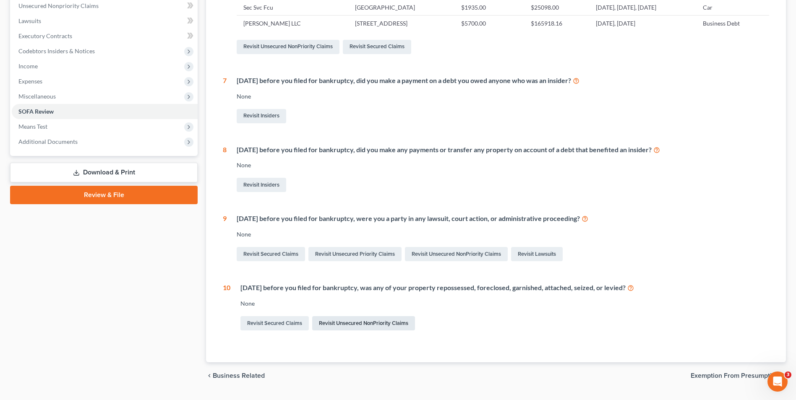
click at [327, 323] on link "Revisit Unsecured NonPriority Claims" at bounding box center [363, 324] width 103 height 14
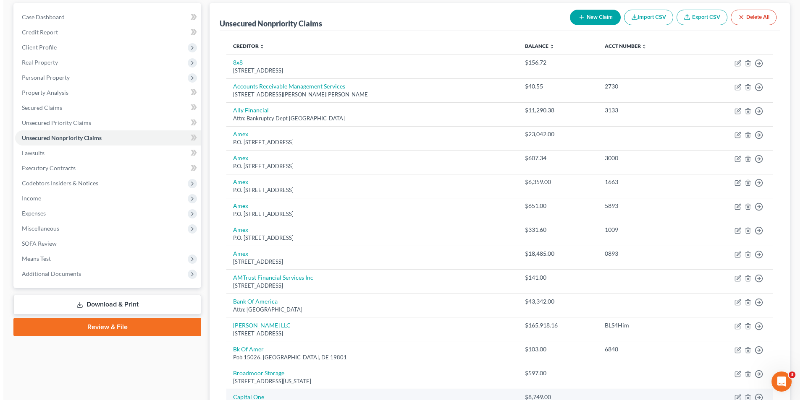
scroll to position [252, 0]
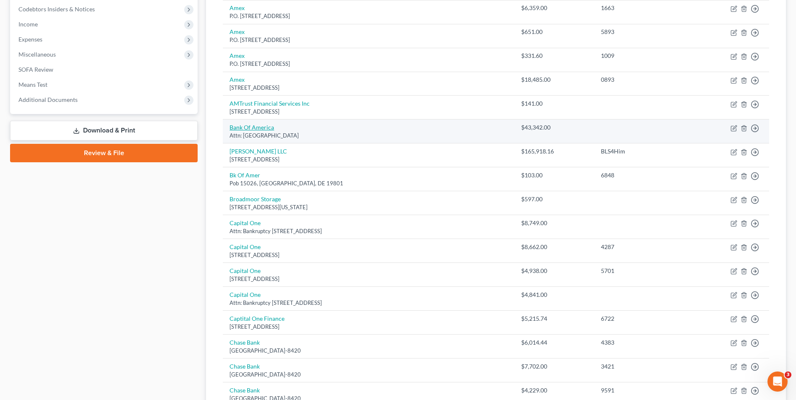
click at [264, 127] on link "Bank Of America" at bounding box center [252, 127] width 44 height 7
select select "45"
select select "14"
select select "2"
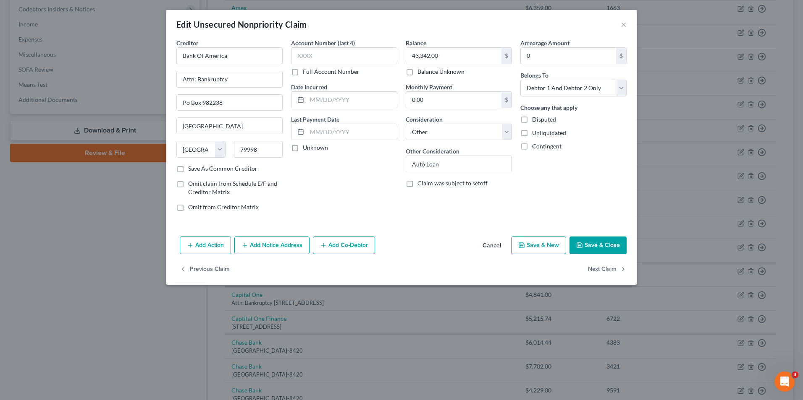
click at [214, 249] on button "Add Action" at bounding box center [205, 246] width 51 height 18
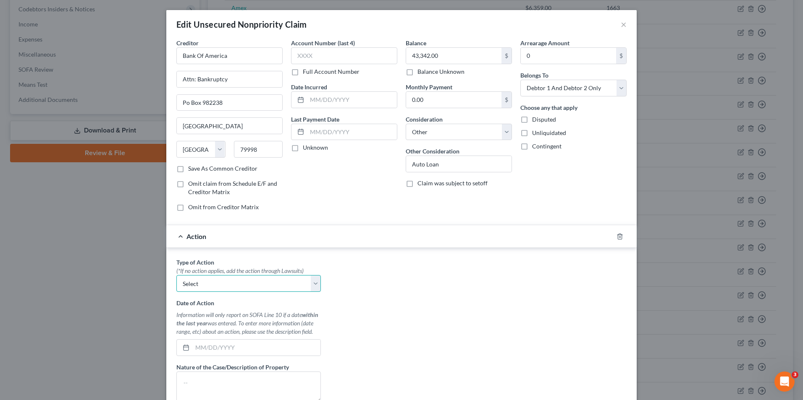
click at [247, 283] on select "Select Repossession Garnishment Foreclosure Personal Injury Attached, Seized, O…" at bounding box center [248, 283] width 144 height 17
select select "0"
click at [176, 275] on select "Select Repossession Garnishment Foreclosure Personal Injury Attached, Seized, O…" at bounding box center [248, 283] width 144 height 17
click at [217, 351] on input "text" at bounding box center [256, 348] width 128 height 16
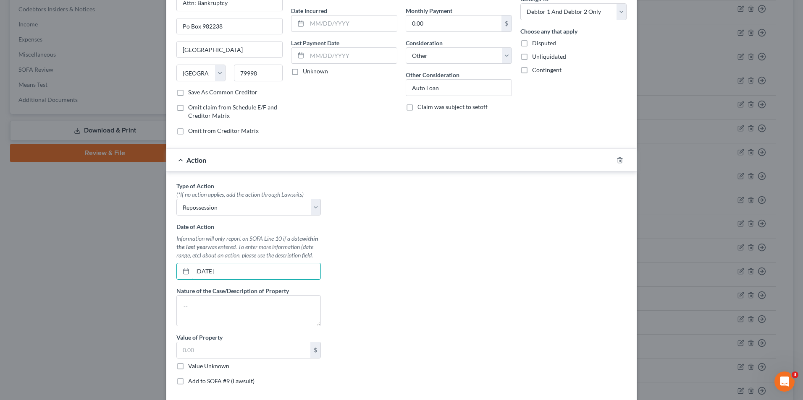
scroll to position [84, 0]
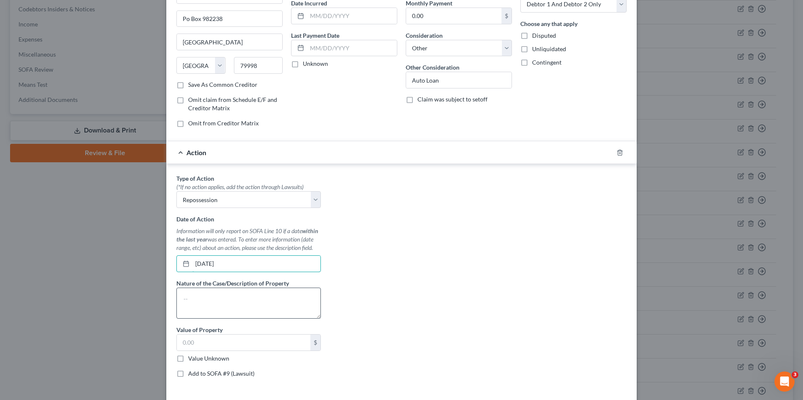
type input "8/1/2025"
click at [226, 295] on textarea at bounding box center [248, 303] width 144 height 31
type textarea "Tesla"
click at [220, 348] on input "text" at bounding box center [243, 343] width 133 height 16
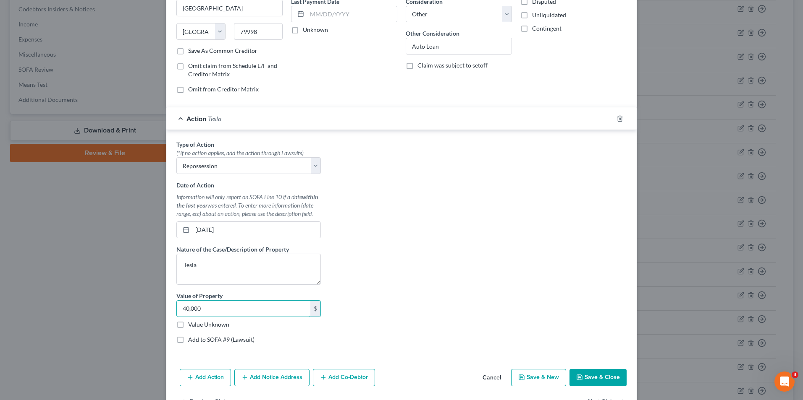
scroll to position [145, 0]
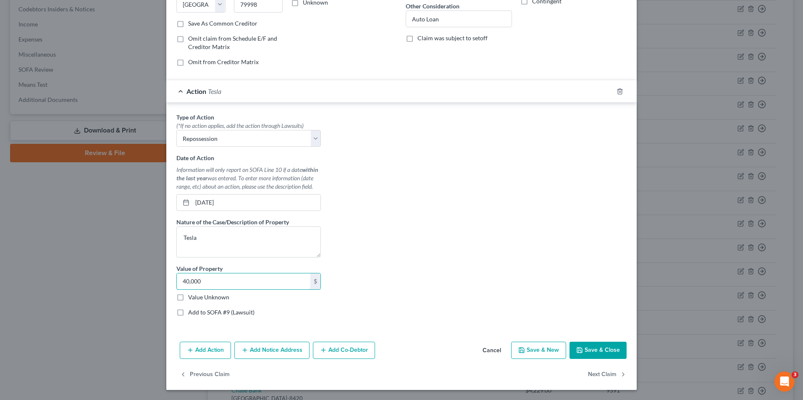
type input "40,000"
click at [579, 349] on icon "button" at bounding box center [579, 350] width 5 height 5
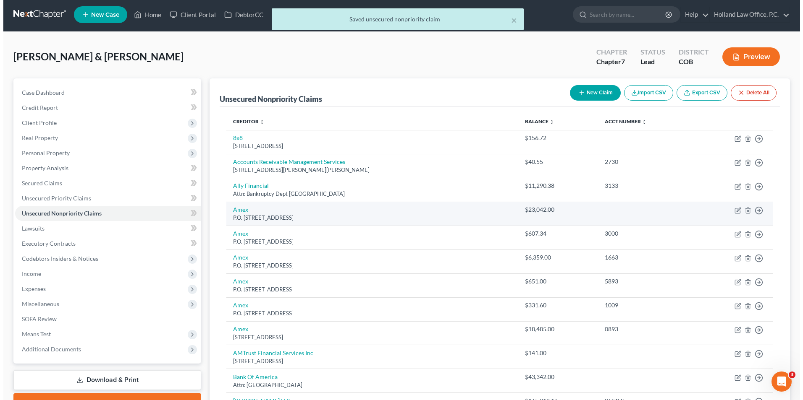
scroll to position [0, 0]
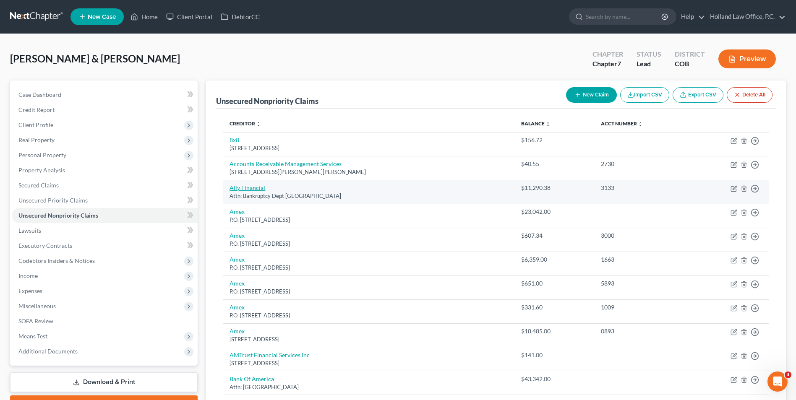
click at [257, 190] on link "Ally Financial" at bounding box center [248, 187] width 36 height 7
select select "24"
select select "14"
select select "2"
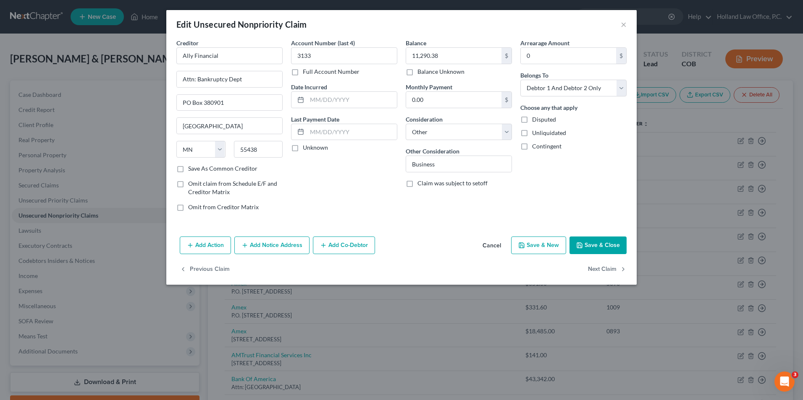
click at [219, 245] on button "Add Action" at bounding box center [205, 246] width 51 height 18
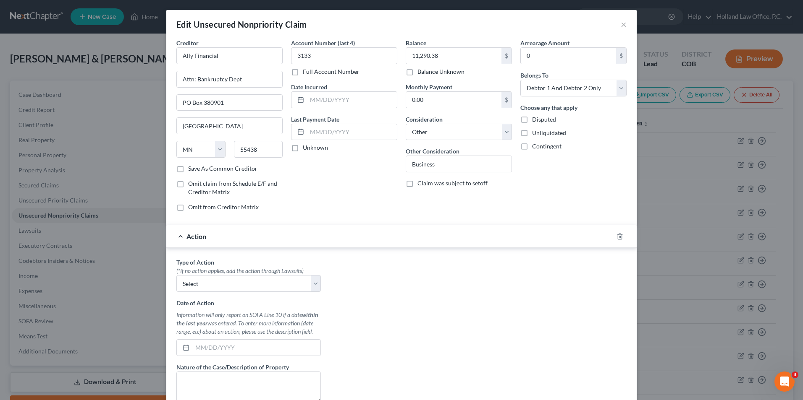
click at [219, 296] on div "Type of Action * (*If no action applies, add the action through Lawsuits) Selec…" at bounding box center [248, 363] width 153 height 210
click at [219, 287] on select "Select Repossession Garnishment Foreclosure Personal Injury Attached, Seized, O…" at bounding box center [248, 283] width 144 height 17
select select "0"
click at [176, 275] on select "Select Repossession Garnishment Foreclosure Personal Injury Attached, Seized, O…" at bounding box center [248, 283] width 144 height 17
click at [210, 353] on input "text" at bounding box center [256, 348] width 128 height 16
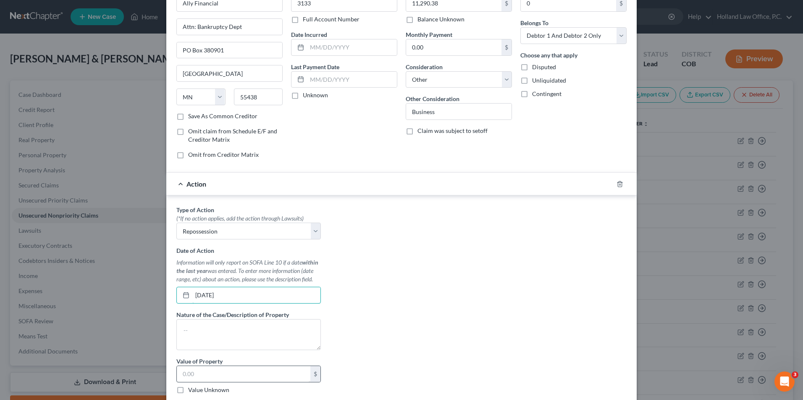
scroll to position [145, 0]
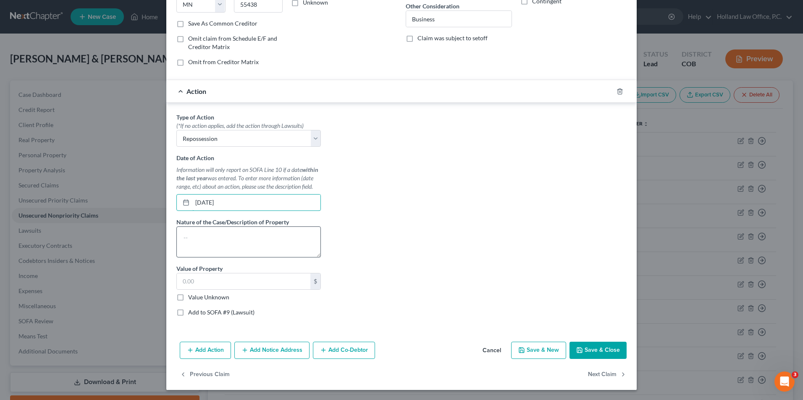
type input "7/15/2025"
click at [199, 231] on textarea at bounding box center [248, 242] width 144 height 31
type textarea "Dodge Ram Promaster"
click at [228, 284] on input "text" at bounding box center [243, 282] width 133 height 16
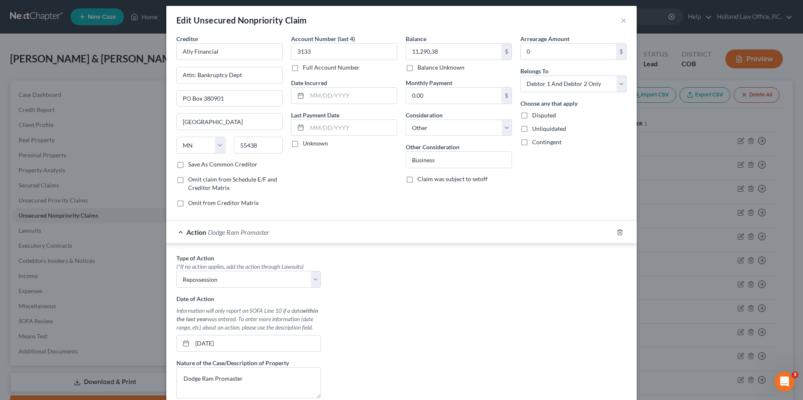
scroll to position [0, 0]
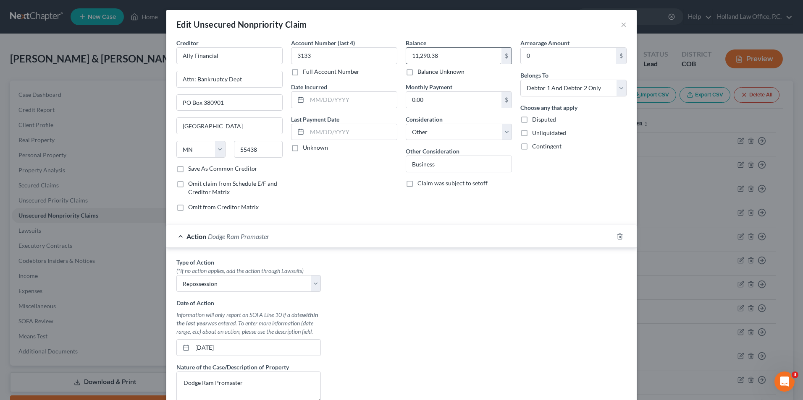
type input "18,000.00"
click at [443, 55] on input "11,290.38" at bounding box center [453, 56] width 95 height 16
type input "18,000.00"
click at [444, 162] on input "Business" at bounding box center [458, 164] width 105 height 16
drag, startPoint x: 454, startPoint y: 163, endPoint x: 323, endPoint y: 142, distance: 133.1
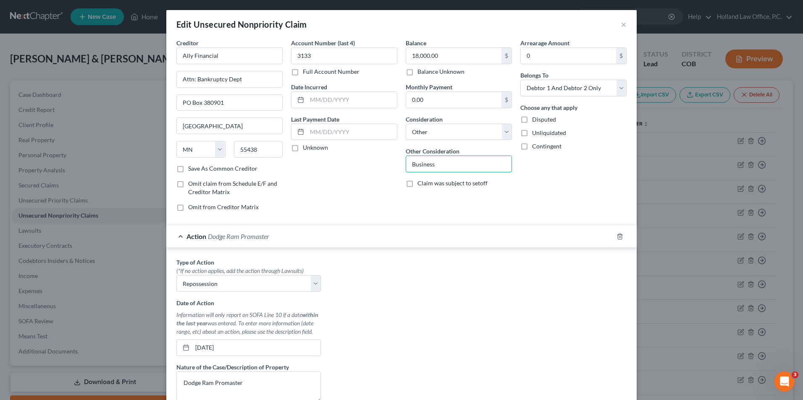
click at [323, 142] on div "Creditor * Ally Financial Attn: Bankruptcy Dept PO Box 380901 Minneapolis State…" at bounding box center [401, 129] width 458 height 180
click at [446, 132] on select "Select Cable / Satellite Services Collection Agency Credit Card Debt Debt Couns…" at bounding box center [459, 132] width 106 height 17
click at [457, 118] on div "Consideration Select Cable / Satellite Services Collection Agency Credit Card D…" at bounding box center [459, 128] width 106 height 26
click at [450, 161] on input "Business" at bounding box center [458, 164] width 105 height 16
click at [434, 125] on select "Select Cable / Satellite Services Collection Agency Credit Card Debt Debt Couns…" at bounding box center [459, 132] width 106 height 17
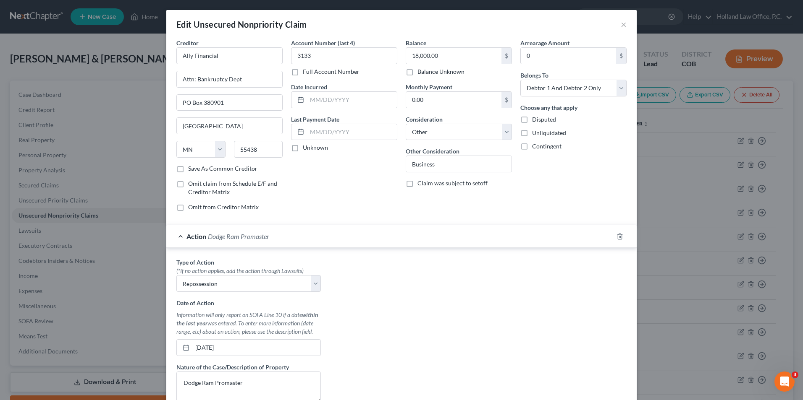
click at [558, 228] on div "Action Dodge Ram Promaster" at bounding box center [389, 236] width 447 height 22
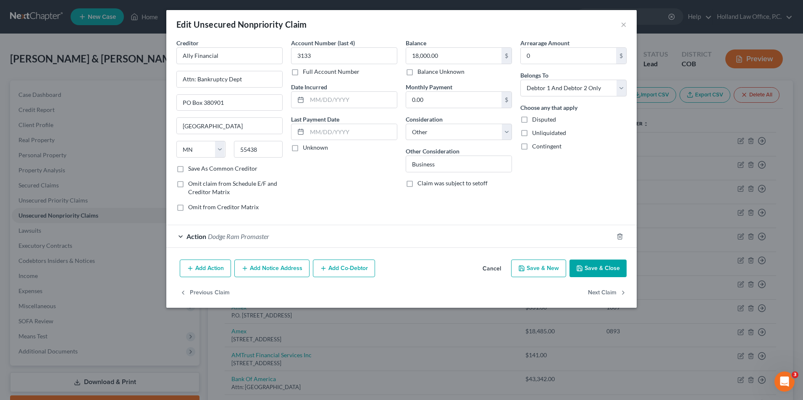
click at [297, 234] on div "Action Dodge Ram Promaster" at bounding box center [389, 236] width 447 height 22
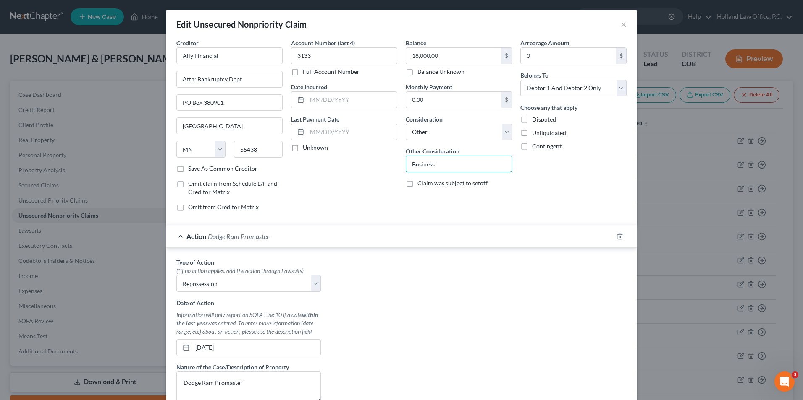
drag, startPoint x: 437, startPoint y: 162, endPoint x: 377, endPoint y: 158, distance: 60.6
click at [377, 158] on div "Creditor * Ally Financial Attn: Bankruptcy Dept PO Box 380901 Minneapolis State…" at bounding box center [401, 129] width 458 height 180
click at [621, 188] on div "Arrearage Amount 0 $ Belongs To * Select Debtor 1 Only Debtor 2 Only Debtor 1 A…" at bounding box center [573, 129] width 115 height 180
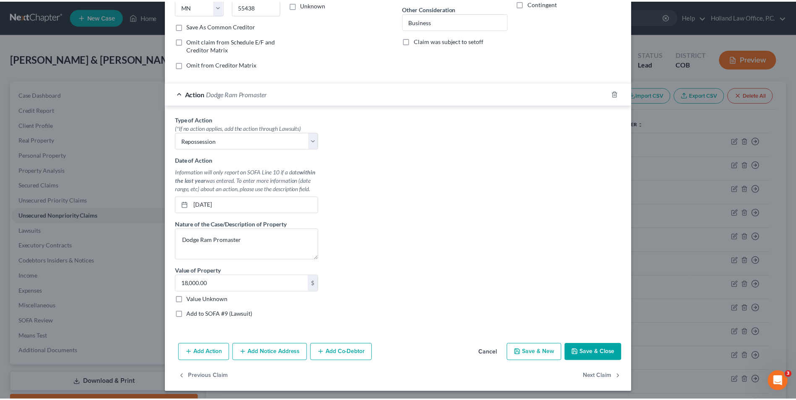
scroll to position [145, 0]
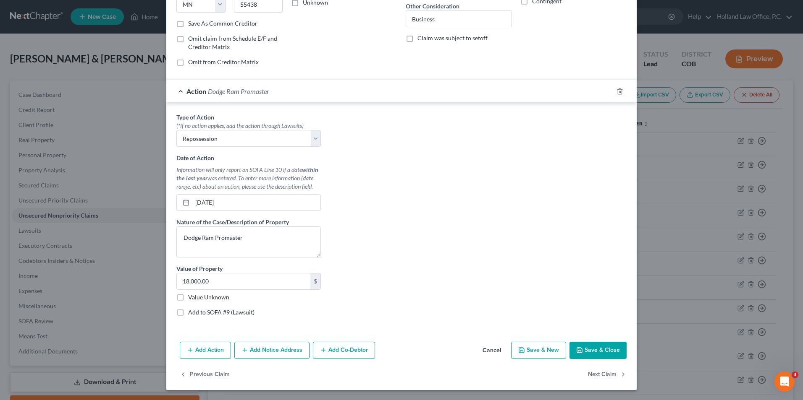
click at [578, 347] on button "Save & Close" at bounding box center [597, 351] width 57 height 18
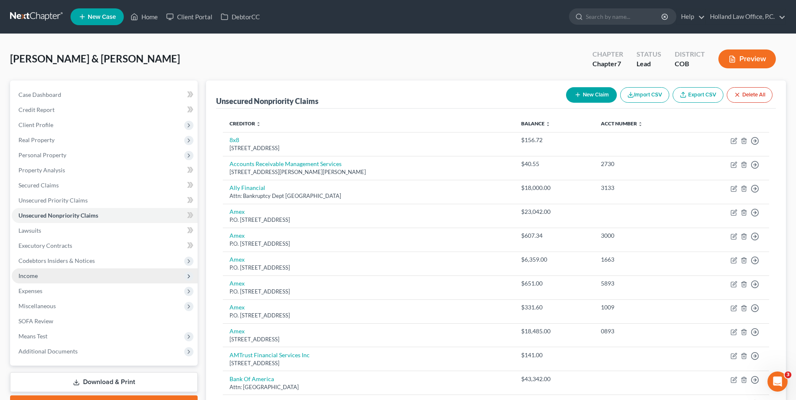
click at [43, 279] on span "Income" at bounding box center [105, 276] width 186 height 15
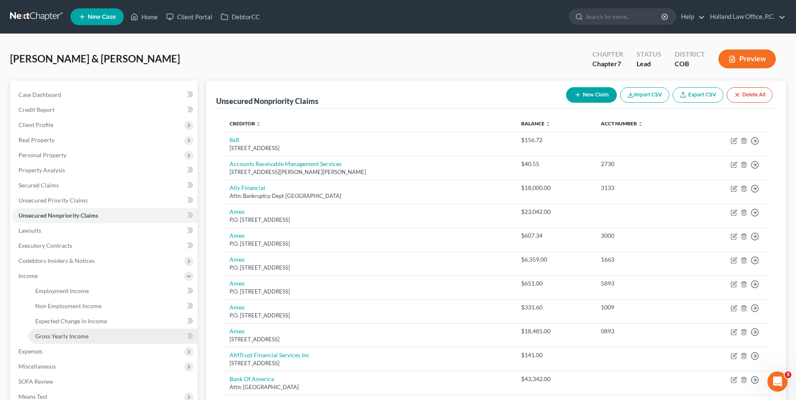
click at [73, 336] on span "Gross Yearly Income" at bounding box center [61, 336] width 53 height 7
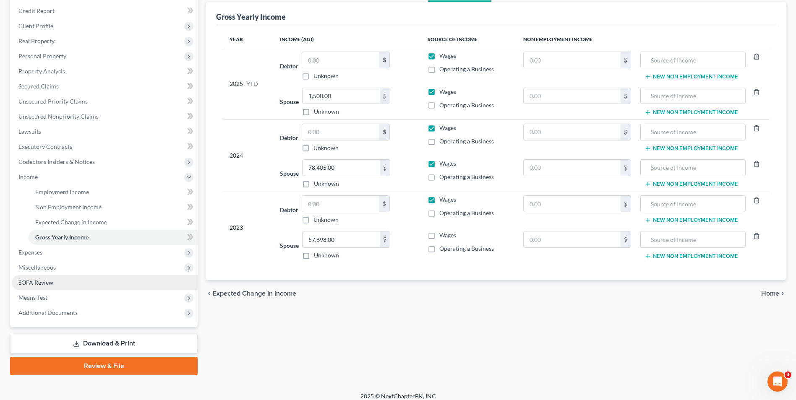
scroll to position [106, 0]
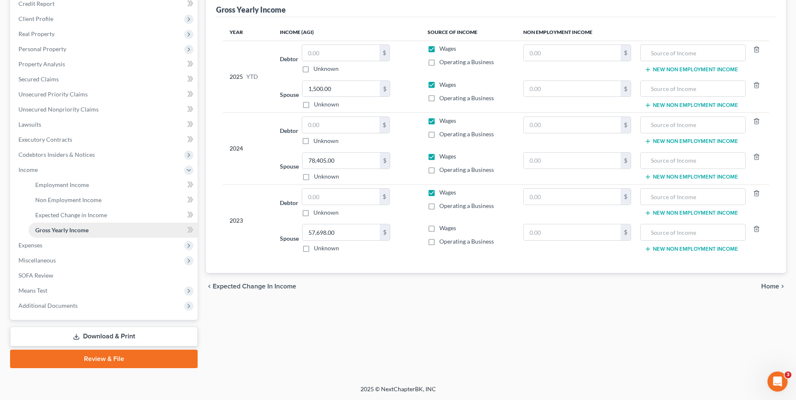
click at [66, 231] on span "Gross Yearly Income" at bounding box center [61, 230] width 53 height 7
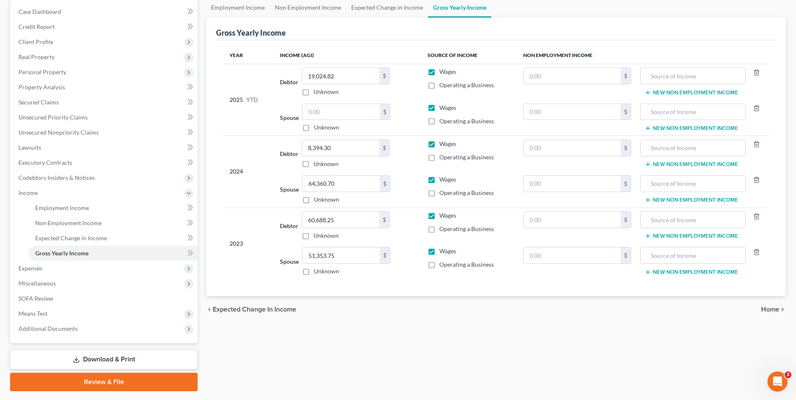
scroll to position [64, 0]
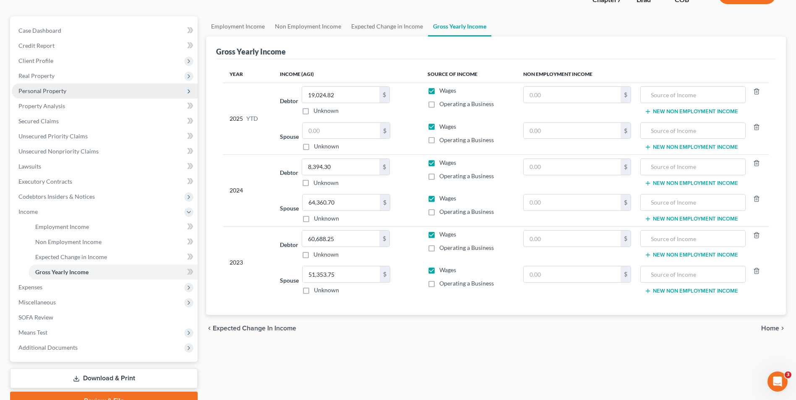
click at [49, 93] on span "Personal Property" at bounding box center [42, 90] width 48 height 7
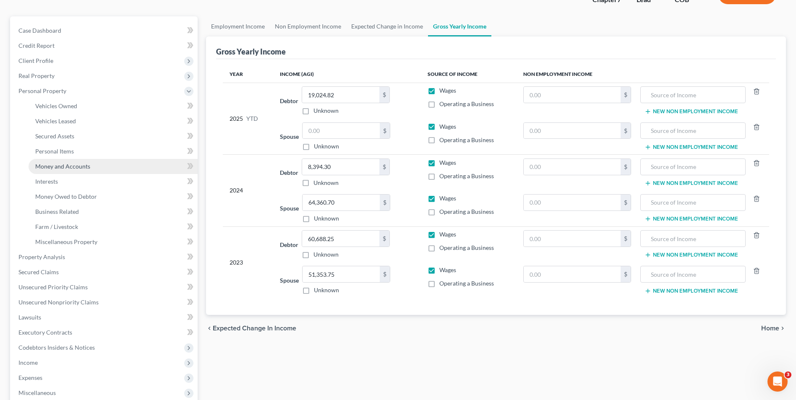
click at [70, 170] on link "Money and Accounts" at bounding box center [113, 166] width 169 height 15
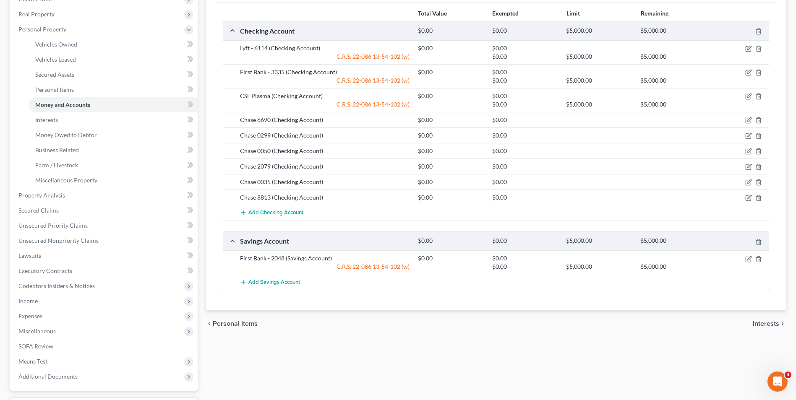
scroll to position [84, 0]
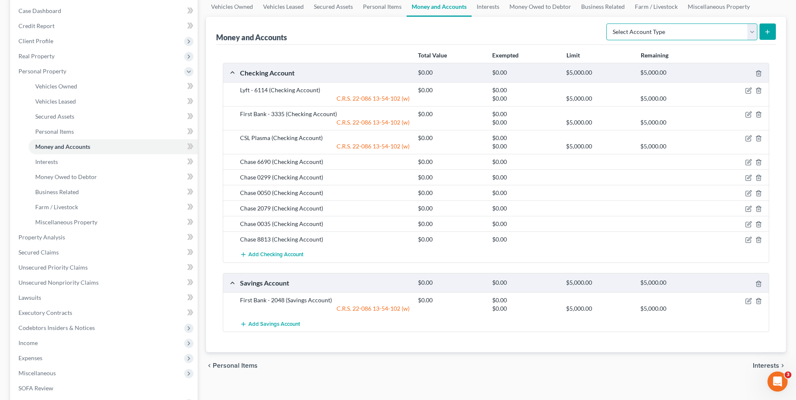
click at [671, 37] on select "Select Account Type Brokerage Cash on Hand Certificates of Deposit Checking Acc…" at bounding box center [682, 32] width 151 height 17
select select "checking"
click at [608, 24] on select "Select Account Type Brokerage Cash on Hand Certificates of Deposit Checking Acc…" at bounding box center [682, 32] width 151 height 17
click at [772, 30] on button "submit" at bounding box center [768, 32] width 16 height 16
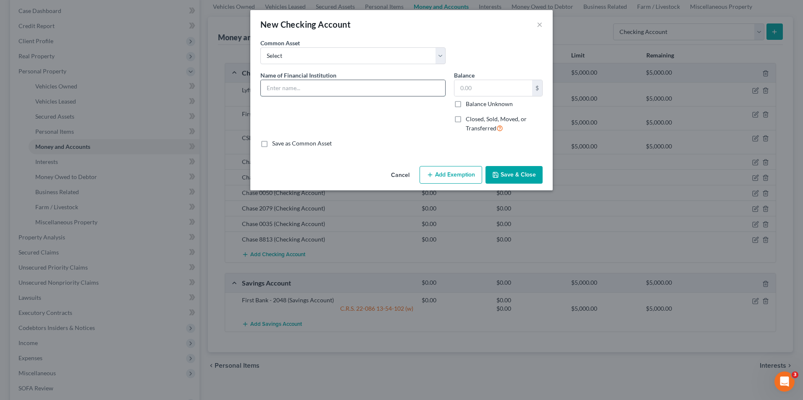
click at [327, 95] on input "text" at bounding box center [353, 88] width 184 height 16
type input "Key Bank"
click at [482, 120] on span "Closed, Sold, Moved, or Transferred" at bounding box center [496, 123] width 61 height 16
click at [474, 120] on input "Closed, Sold, Moved, or Transferred" at bounding box center [471, 117] width 5 height 5
checkbox input "true"
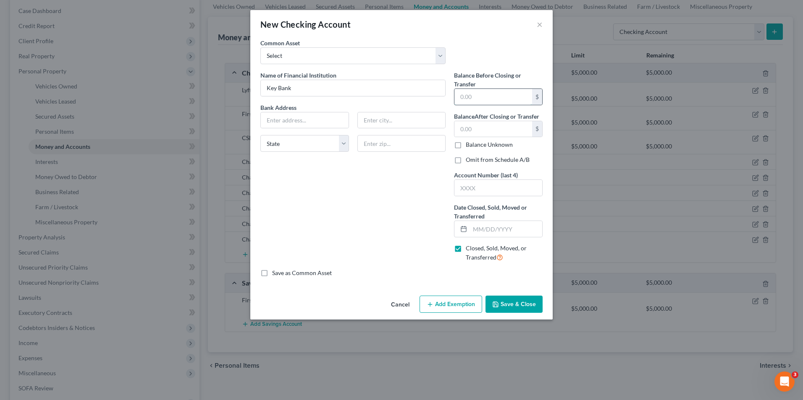
click at [481, 91] on input "text" at bounding box center [493, 97] width 78 height 16
click at [496, 75] on label "Balance Before Closing or Transfer" at bounding box center [498, 80] width 89 height 18
click at [498, 133] on input "text" at bounding box center [493, 129] width 78 height 16
type input "0.00"
click at [485, 196] on input "text" at bounding box center [498, 188] width 88 height 16
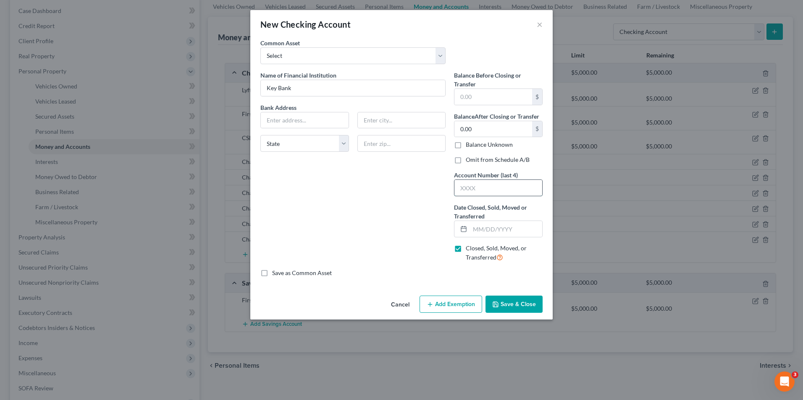
click at [489, 191] on input "text" at bounding box center [498, 188] width 88 height 16
click at [327, 123] on input "text" at bounding box center [305, 121] width 88 height 16
click at [492, 235] on input "text" at bounding box center [506, 229] width 72 height 16
type input "[DATE]"
click at [394, 227] on div "Name of Financial Institution * Key Bank Bank Address State [US_STATE][GEOGRAPH…" at bounding box center [353, 170] width 194 height 198
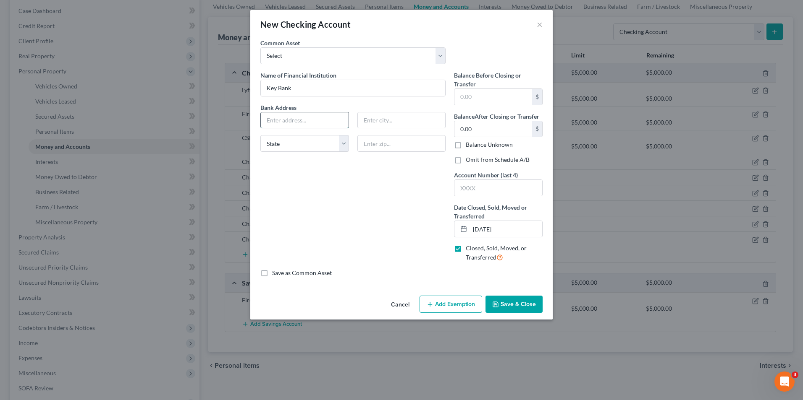
click at [319, 122] on input "text" at bounding box center [305, 121] width 88 height 16
paste input "[STREET_ADDRESS]"
type input "[STREET_ADDRESS]"
type input "80537"
click at [399, 119] on input "text" at bounding box center [402, 121] width 88 height 16
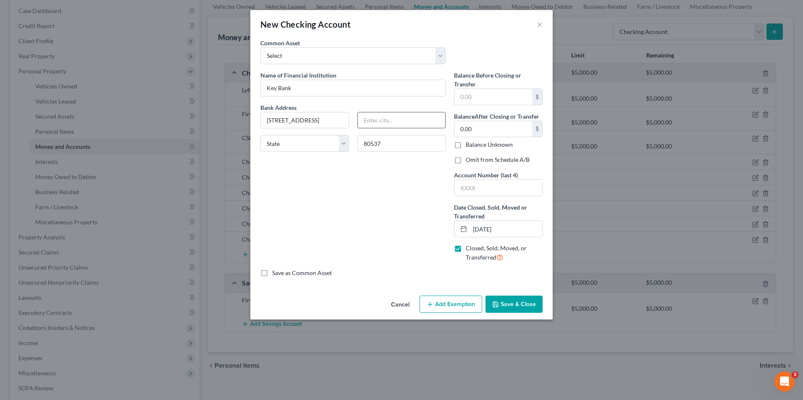
type input "Loveland"
select select "5"
click at [308, 181] on div "Name of Financial Institution * Key Bank Bank Address [STREET_ADDRESS][GEOGRAPH…" at bounding box center [353, 170] width 194 height 198
click at [497, 301] on button "Save & Close" at bounding box center [513, 305] width 57 height 18
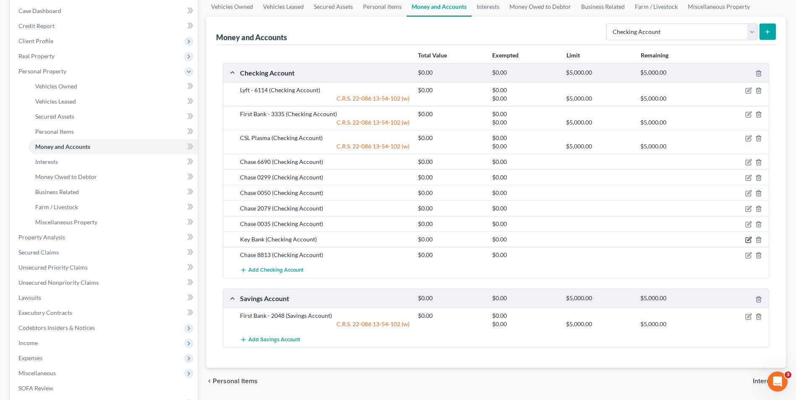
click at [749, 240] on icon "button" at bounding box center [750, 240] width 4 height 4
select select "5"
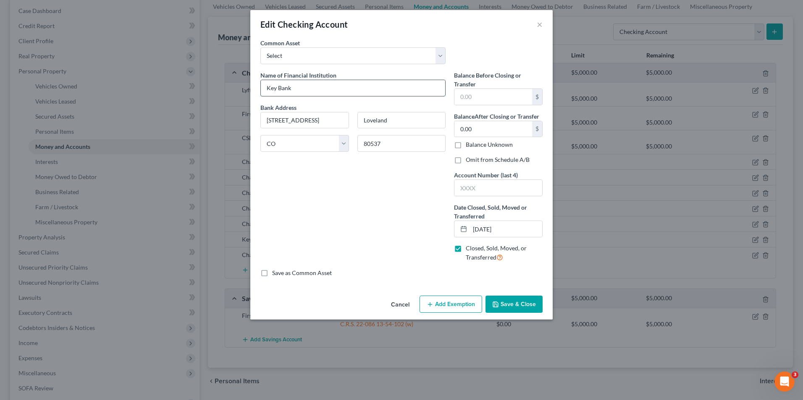
click at [312, 86] on input "Key Bank" at bounding box center [353, 88] width 184 height 16
type input "Key Bank (Closed)"
click at [489, 160] on label "Omit from Schedule A/B" at bounding box center [498, 160] width 64 height 8
click at [474, 160] on input "Omit from Schedule A/B" at bounding box center [471, 158] width 5 height 5
checkbox input "true"
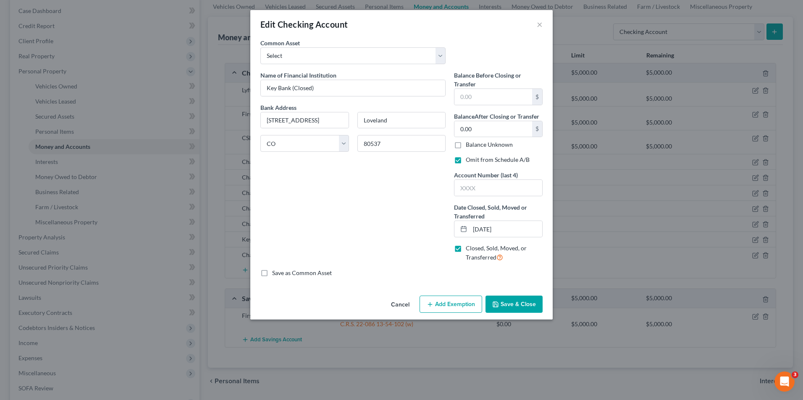
click at [512, 298] on button "Save & Close" at bounding box center [513, 305] width 57 height 18
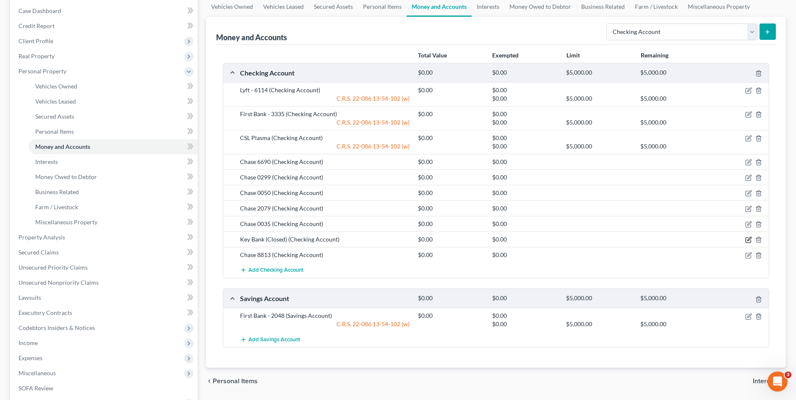
click at [750, 240] on icon "button" at bounding box center [750, 240] width 4 height 4
select select "5"
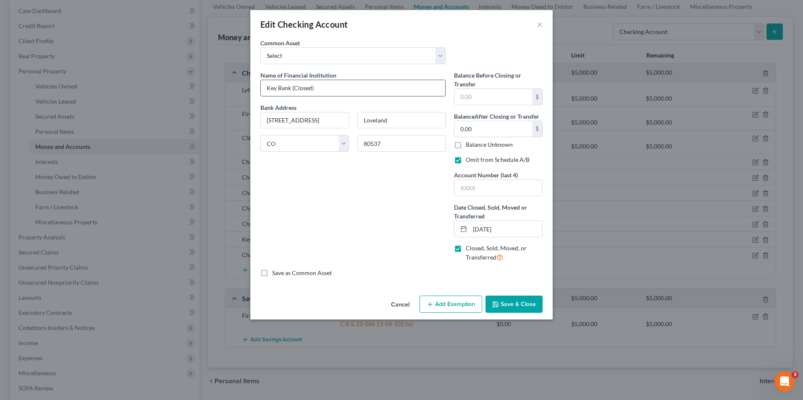
drag, startPoint x: 310, startPoint y: 90, endPoint x: 296, endPoint y: 89, distance: 14.3
click at [296, 89] on input "Key Bank (Closed)" at bounding box center [353, 88] width 184 height 16
type input "Key Bank (CLOSED)"
click at [500, 296] on button "Save & Close" at bounding box center [513, 305] width 57 height 18
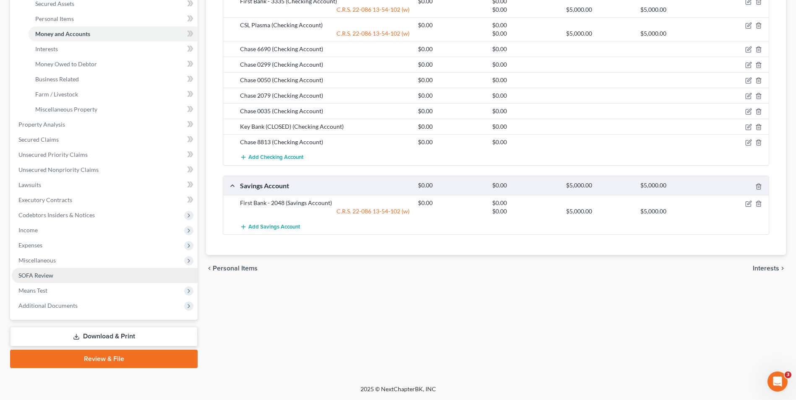
click at [51, 277] on span "SOFA Review" at bounding box center [35, 275] width 35 height 7
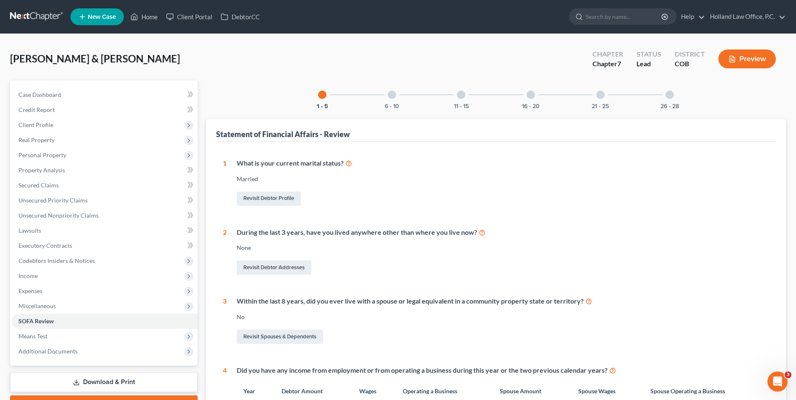
click at [596, 96] on div "21 - 25" at bounding box center [600, 95] width 29 height 29
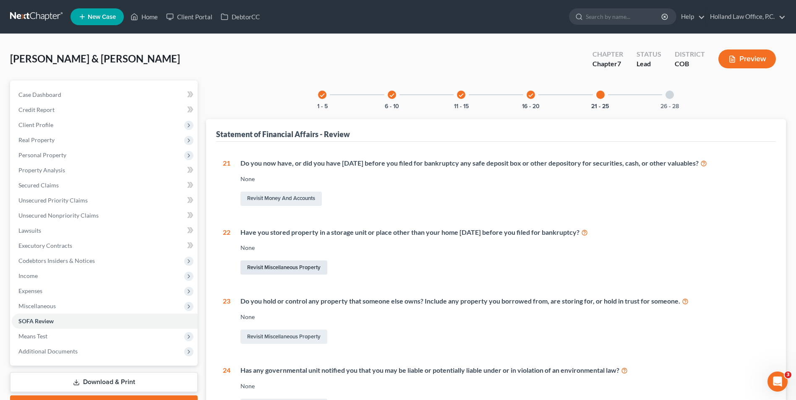
click at [271, 270] on link "Revisit Miscellaneous Property" at bounding box center [284, 268] width 87 height 14
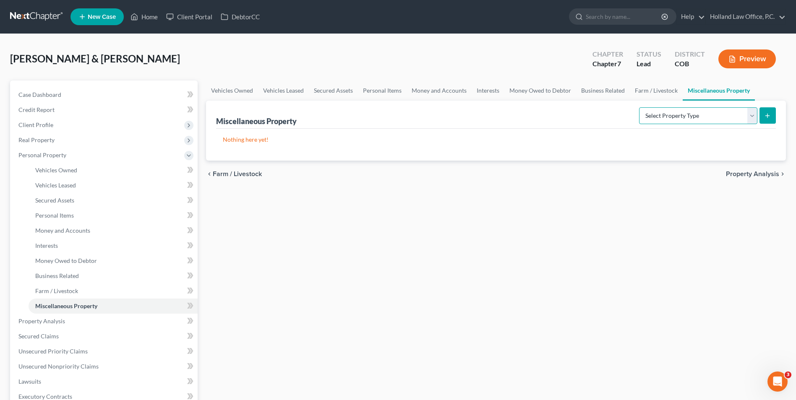
click at [685, 117] on select "Select Property Type Assigned for Creditor Benefit [DATE] Holding for Another N…" at bounding box center [698, 115] width 118 height 17
select select "stored_within_1_year"
click at [639, 107] on select "Select Property Type Assigned for Creditor Benefit [DATE] Holding for Another N…" at bounding box center [698, 115] width 118 height 17
click at [765, 116] on icon "submit" at bounding box center [767, 116] width 7 height 7
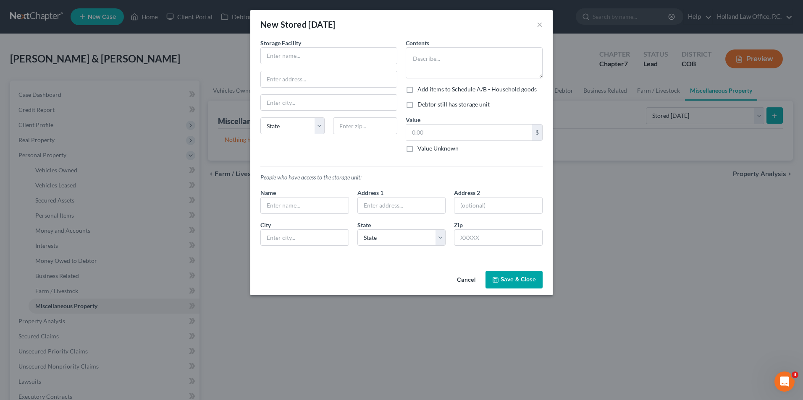
click at [457, 101] on label "Debtor still has storage unit" at bounding box center [453, 104] width 72 height 8
click at [426, 101] on input "Debtor still has storage unit" at bounding box center [423, 102] width 5 height 5
click at [455, 102] on label "Debtor still has storage unit" at bounding box center [453, 104] width 72 height 8
click at [426, 102] on input "Debtor still has storage unit" at bounding box center [423, 102] width 5 height 5
checkbox input "false"
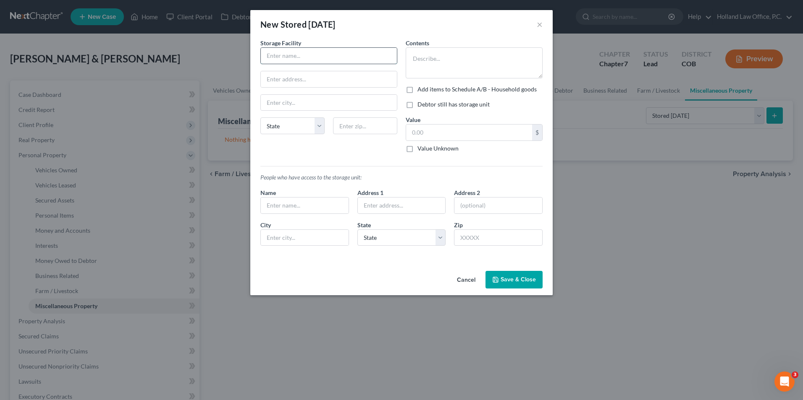
click at [328, 62] on input "text" at bounding box center [329, 56] width 136 height 16
type input "Broadmoor Storage"
click at [316, 90] on div "Storage Facility Broadmoor Storage State [US_STATE] AK AR [GEOGRAPHIC_DATA] CA …" at bounding box center [328, 99] width 145 height 121
click at [315, 86] on input "text" at bounding box center [329, 79] width 136 height 16
type input "[STREET_ADDRESS]"
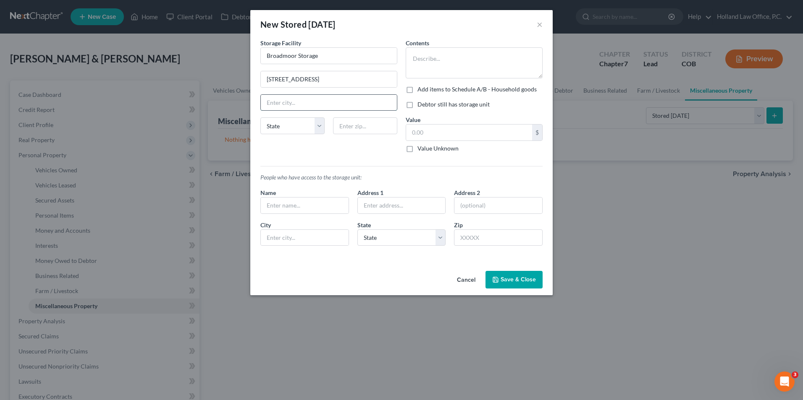
click at [338, 100] on input "text" at bounding box center [329, 103] width 136 height 16
type input "[US_STATE][GEOGRAPHIC_DATA]"
click at [371, 124] on input "text" at bounding box center [365, 126] width 64 height 17
type input "80901"
click at [326, 148] on div "Storage Facility Broadmoor Storage [STREET_ADDRESS] [US_STATE][GEOGRAPHIC_DATA]…" at bounding box center [328, 99] width 145 height 121
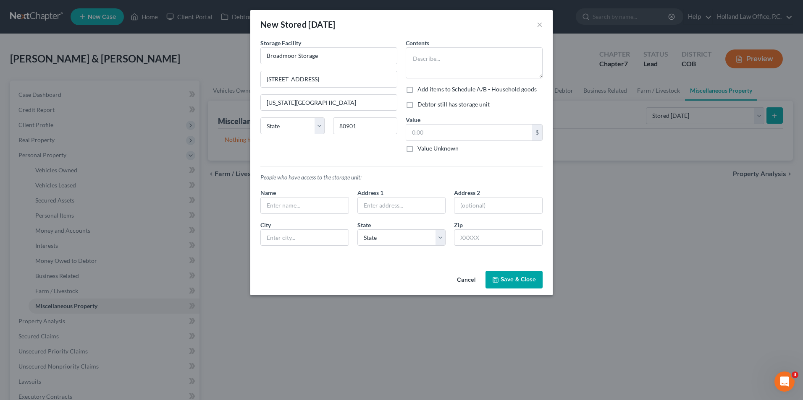
select select "5"
click at [442, 129] on input "text" at bounding box center [469, 133] width 126 height 16
click at [445, 54] on textarea at bounding box center [474, 62] width 137 height 31
type textarea "Business dry goods, napkins, cups, lids, trash bags"
click at [453, 150] on label "Value Unknown" at bounding box center [437, 148] width 41 height 8
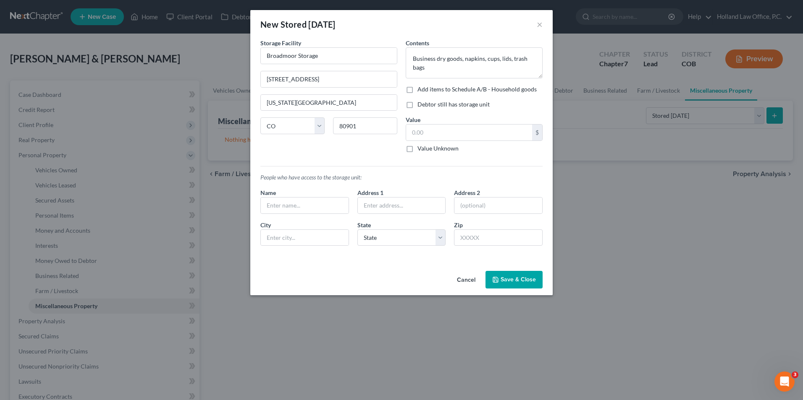
click at [426, 150] on input "Value Unknown" at bounding box center [423, 146] width 5 height 5
checkbox input "true"
type input "0.00"
click at [497, 273] on button "Save & Close" at bounding box center [513, 280] width 57 height 18
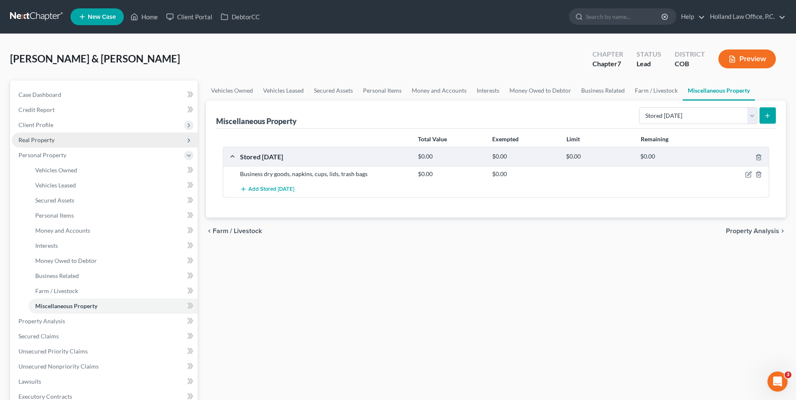
click at [62, 147] on span "Real Property" at bounding box center [105, 140] width 186 height 15
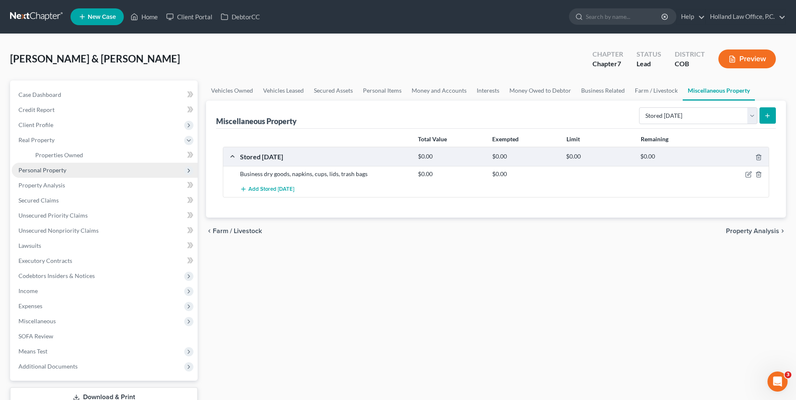
click at [59, 166] on span "Personal Property" at bounding box center [105, 170] width 186 height 15
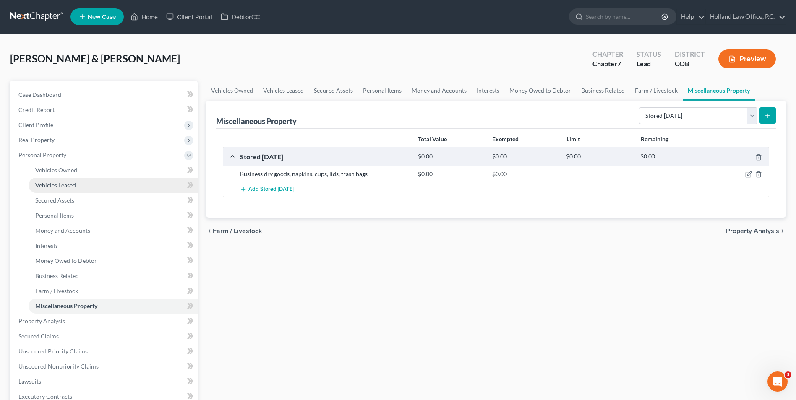
click at [62, 179] on link "Vehicles Leased" at bounding box center [113, 185] width 169 height 15
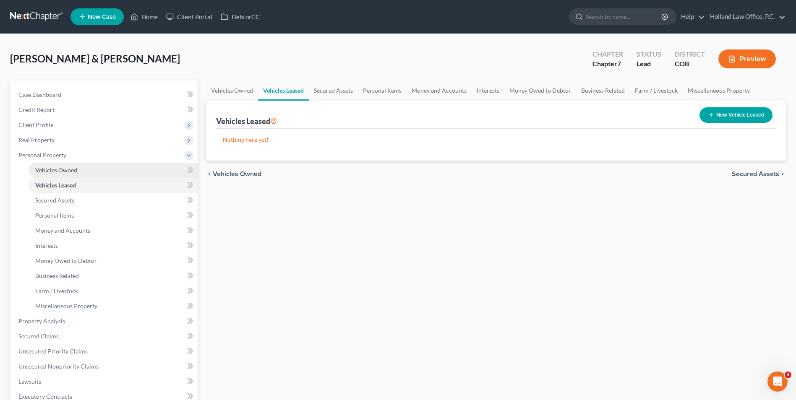
click at [65, 172] on span "Vehicles Owned" at bounding box center [56, 170] width 42 height 7
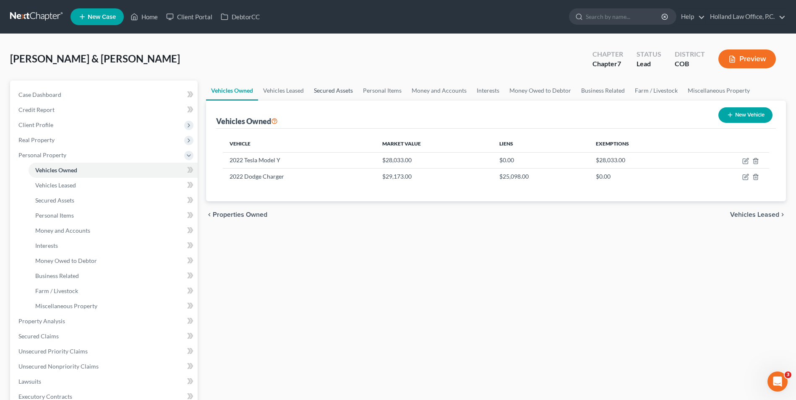
click at [325, 91] on link "Secured Assets" at bounding box center [333, 91] width 49 height 20
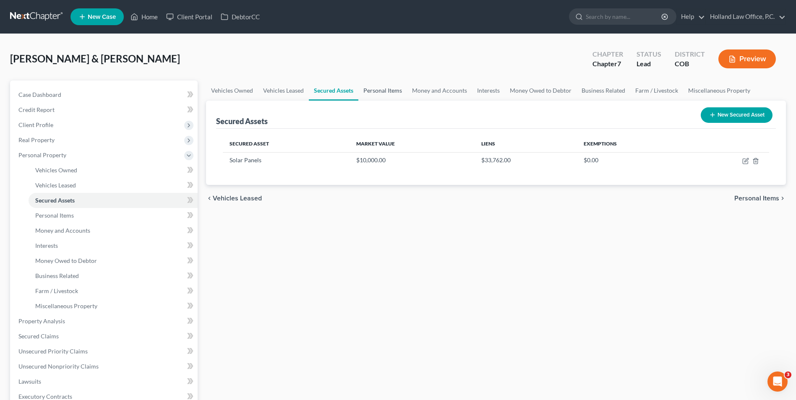
click at [379, 94] on link "Personal Items" at bounding box center [383, 91] width 49 height 20
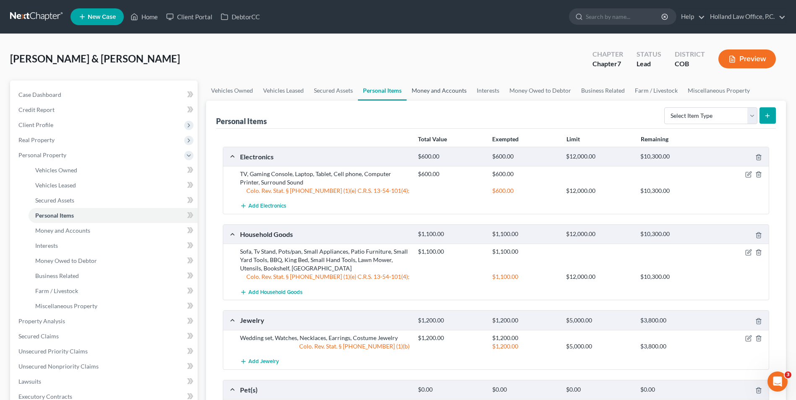
click at [436, 95] on link "Money and Accounts" at bounding box center [439, 91] width 65 height 20
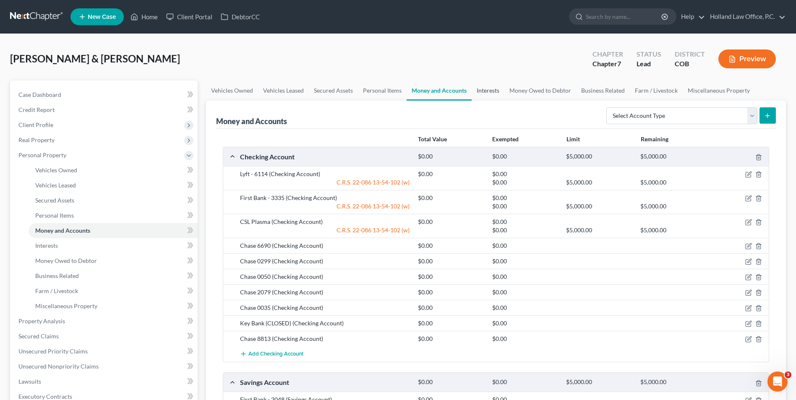
click at [478, 89] on link "Interests" at bounding box center [488, 91] width 33 height 20
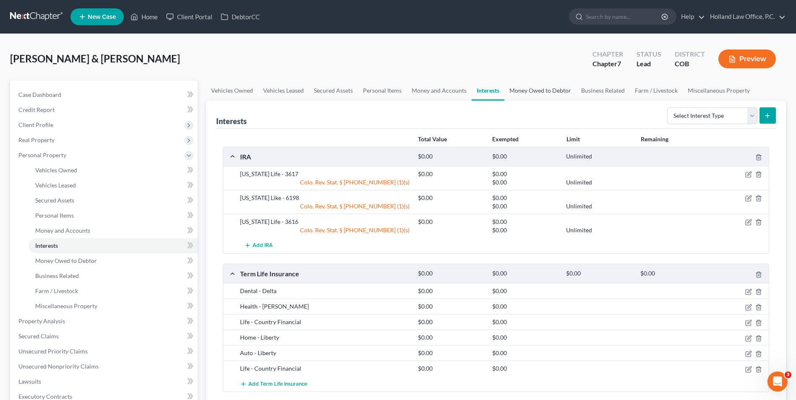
click at [539, 90] on link "Money Owed to Debtor" at bounding box center [541, 91] width 72 height 20
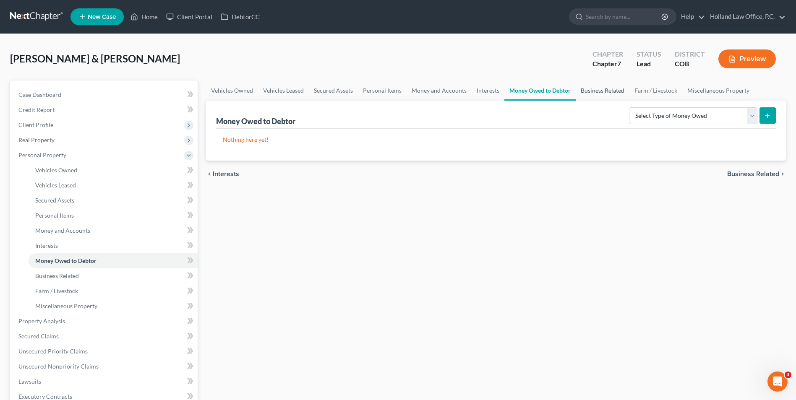
click at [577, 95] on link "Business Related" at bounding box center [603, 91] width 54 height 20
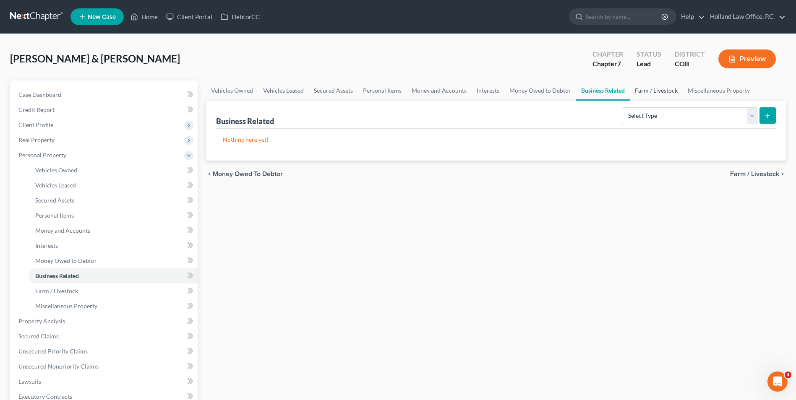
click at [641, 94] on link "Farm / Livestock" at bounding box center [656, 91] width 53 height 20
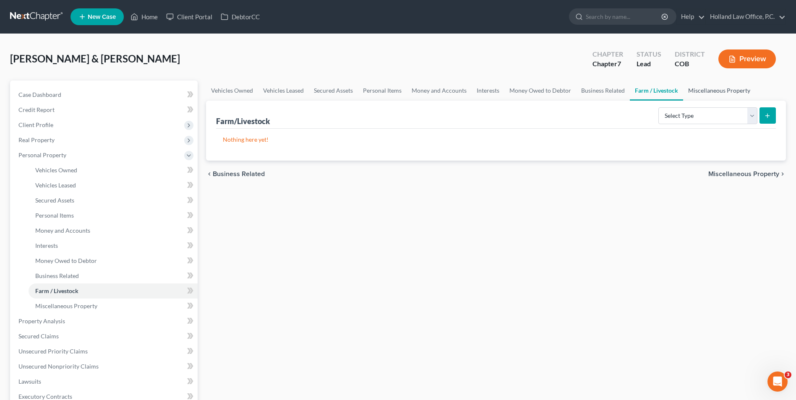
click at [695, 94] on link "Miscellaneous Property" at bounding box center [719, 91] width 72 height 20
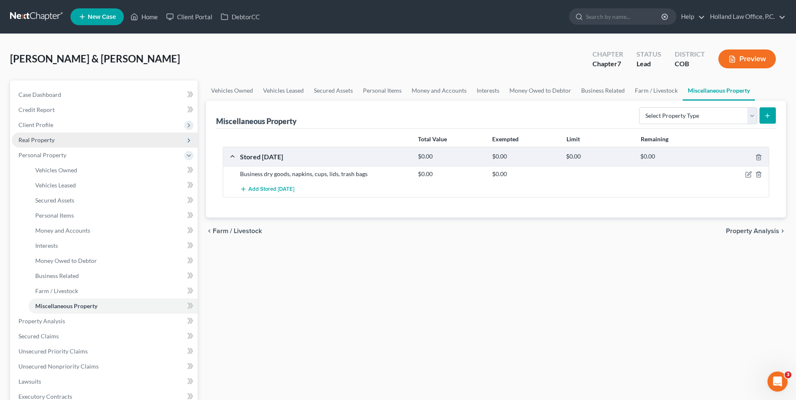
click at [44, 138] on span "Real Property" at bounding box center [36, 139] width 36 height 7
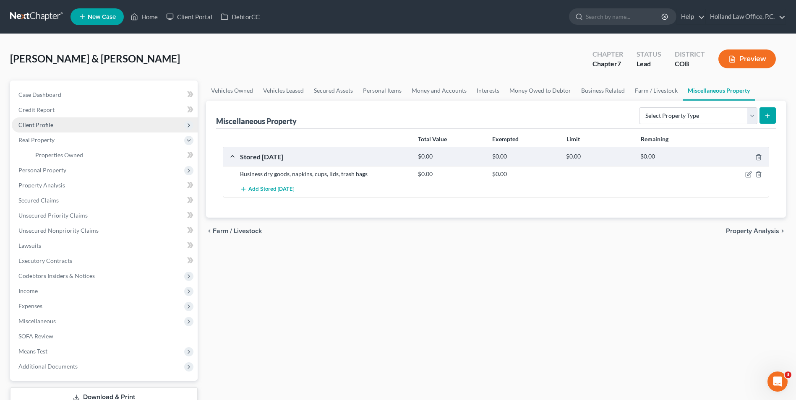
click at [55, 122] on span "Client Profile" at bounding box center [105, 125] width 186 height 15
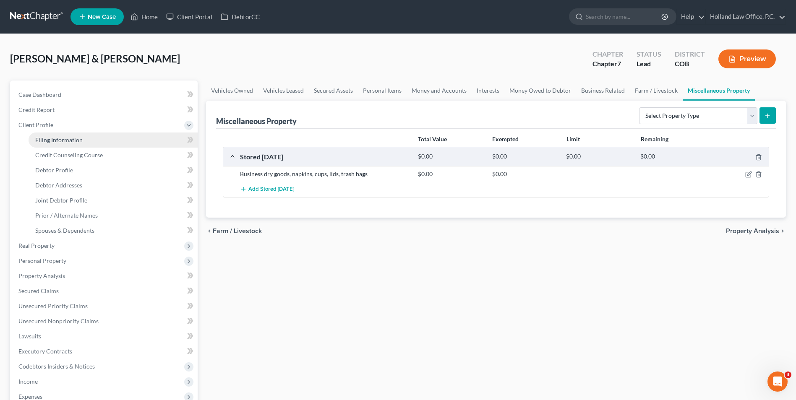
click at [63, 144] on link "Filing Information" at bounding box center [113, 140] width 169 height 15
select select "1"
select select "0"
select select "5"
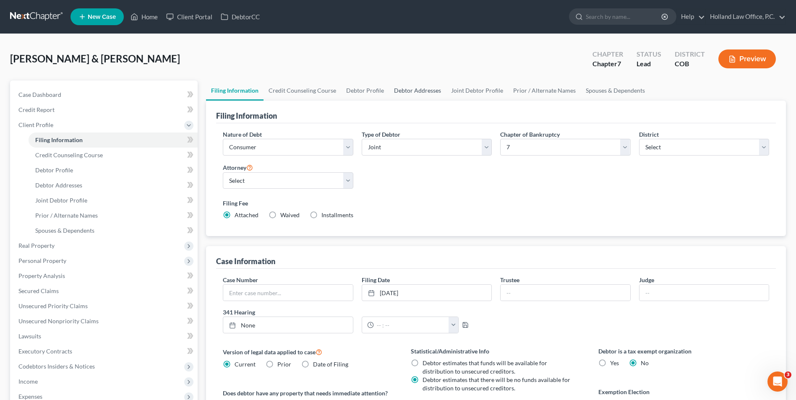
click at [419, 90] on link "Debtor Addresses" at bounding box center [417, 91] width 57 height 20
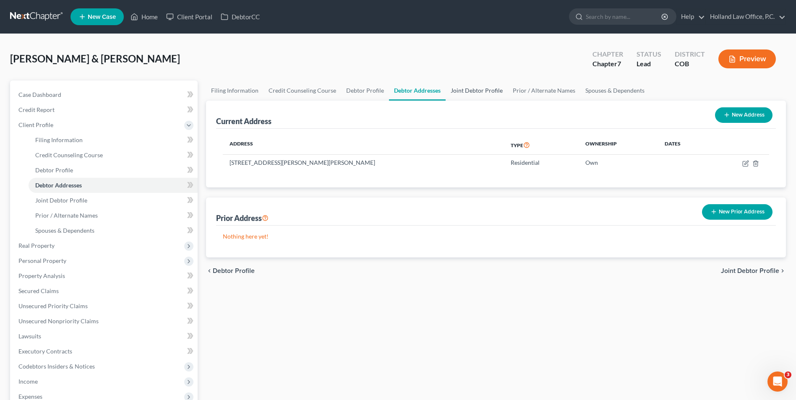
click at [492, 90] on link "Joint Debtor Profile" at bounding box center [477, 91] width 62 height 20
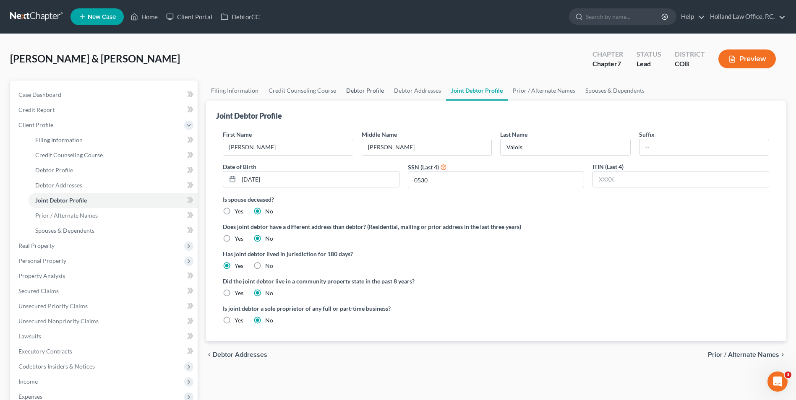
click at [372, 87] on link "Debtor Profile" at bounding box center [365, 91] width 48 height 20
select select "1"
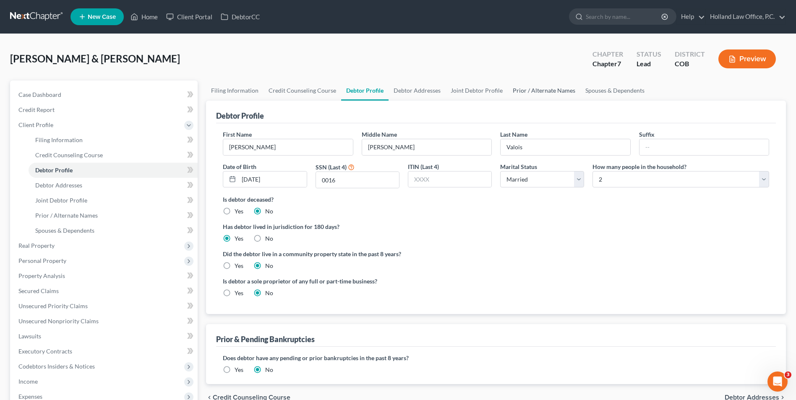
click at [540, 94] on link "Prior / Alternate Names" at bounding box center [544, 91] width 73 height 20
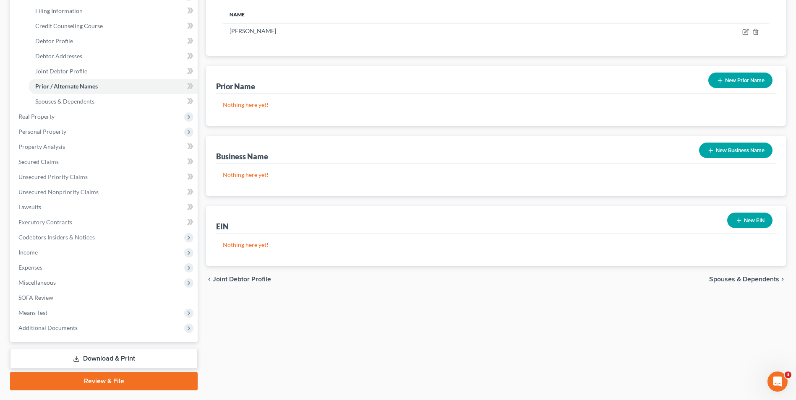
scroll to position [110, 0]
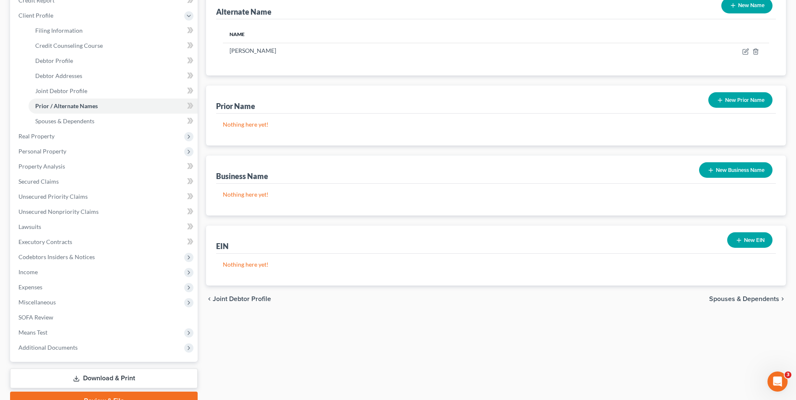
click at [746, 241] on button "New EIN" at bounding box center [750, 241] width 45 height 16
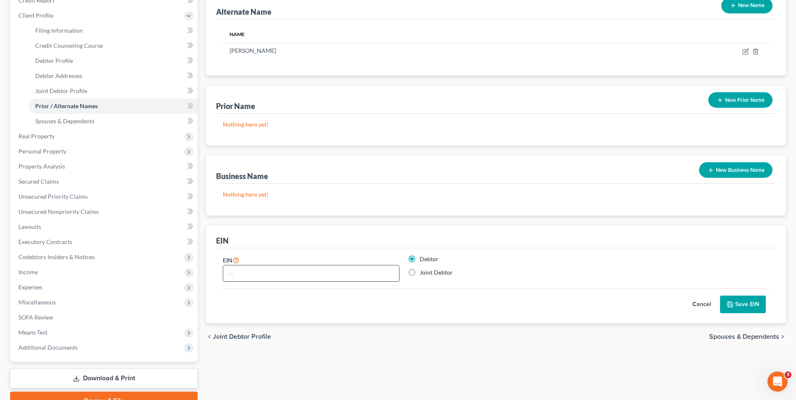
click at [262, 271] on input "text" at bounding box center [311, 274] width 176 height 16
click at [256, 278] on input "37-17036.36" at bounding box center [311, 274] width 176 height 16
type input "[US_EMPLOYER_IDENTIFICATION_NUMBER]"
click at [740, 303] on button "Save EIN" at bounding box center [743, 305] width 46 height 18
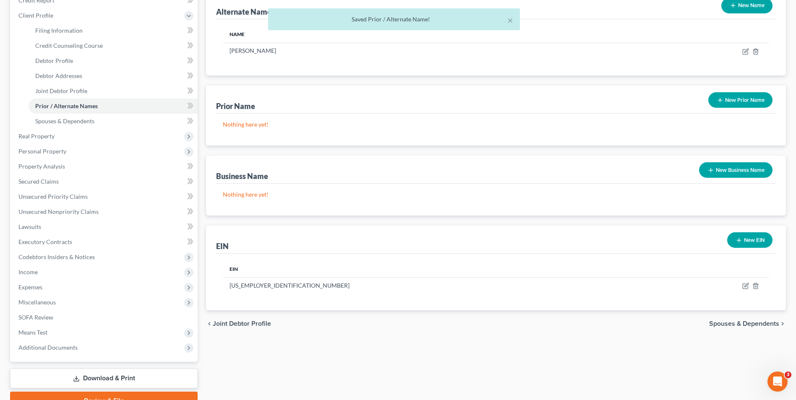
click at [760, 244] on button "New EIN" at bounding box center [750, 241] width 45 height 16
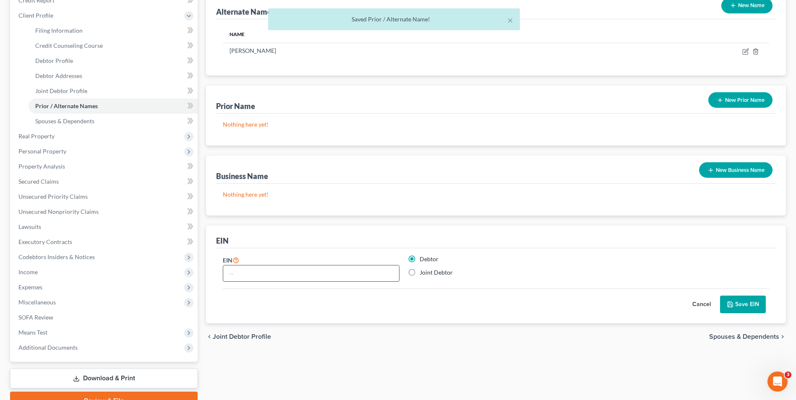
click at [288, 280] on input "text" at bounding box center [311, 274] width 176 height 16
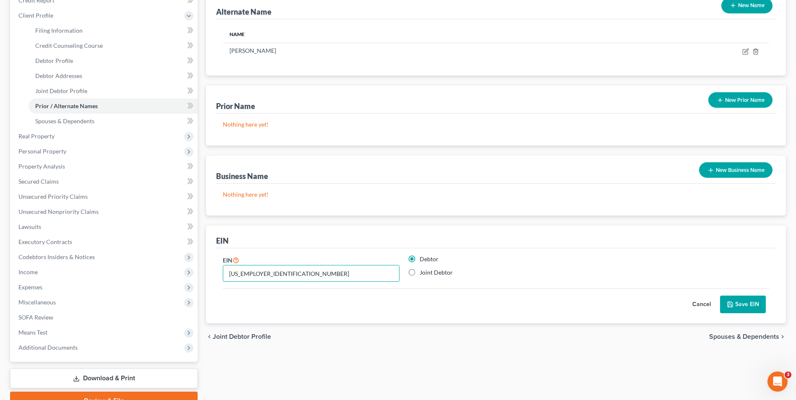
type input "[US_EMPLOYER_IDENTIFICATION_NUMBER]"
click at [753, 308] on button "Save EIN" at bounding box center [743, 305] width 46 height 18
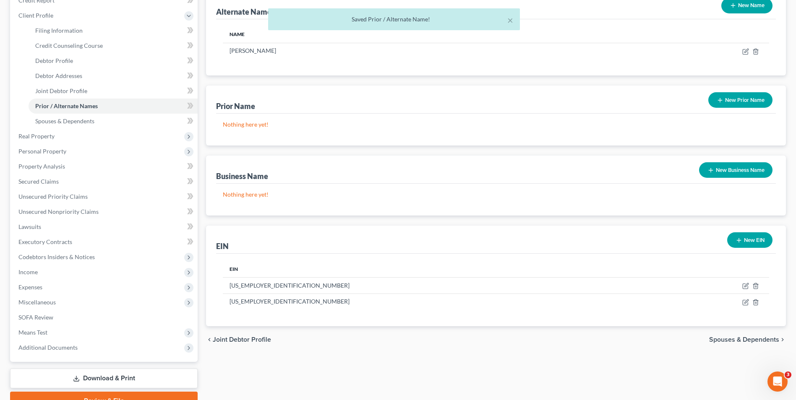
click at [754, 246] on button "New EIN" at bounding box center [750, 241] width 45 height 16
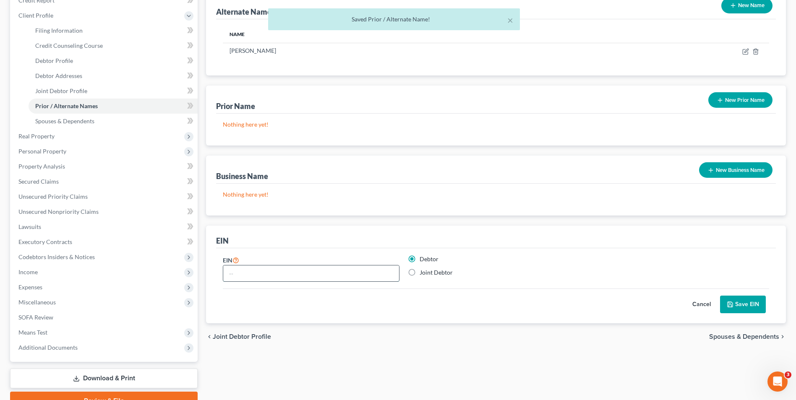
click at [317, 272] on input "text" at bounding box center [311, 274] width 176 height 16
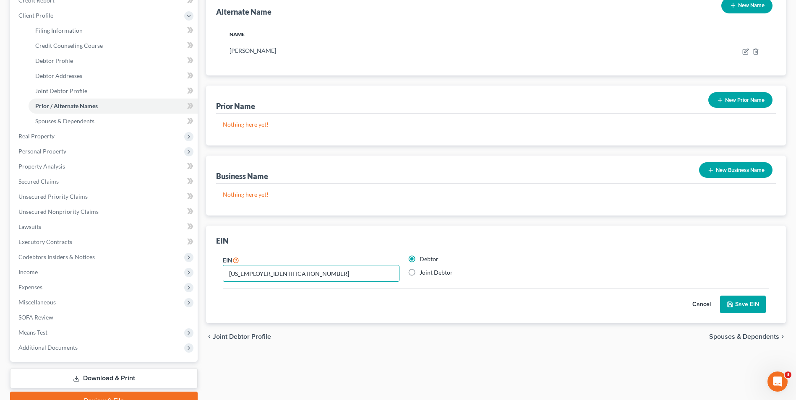
type input "[US_EMPLOYER_IDENTIFICATION_NUMBER]"
click at [752, 308] on button "Save EIN" at bounding box center [743, 305] width 46 height 18
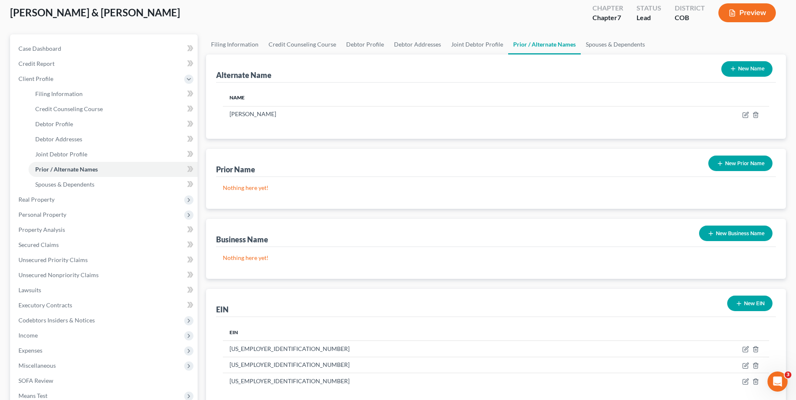
scroll to position [0, 0]
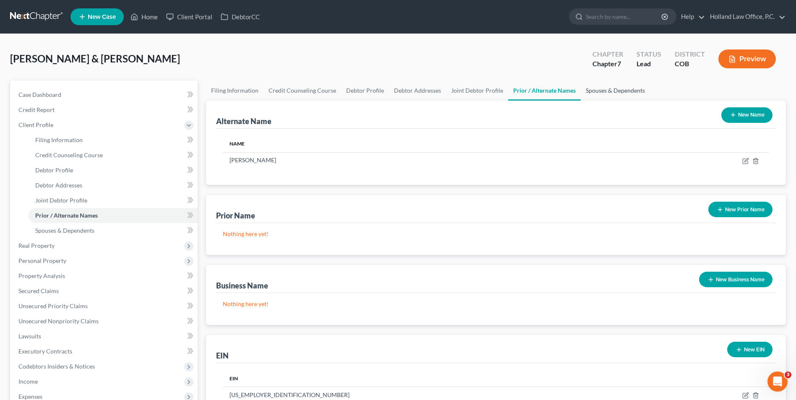
click at [585, 91] on link "Spouses & Dependents" at bounding box center [615, 91] width 69 height 20
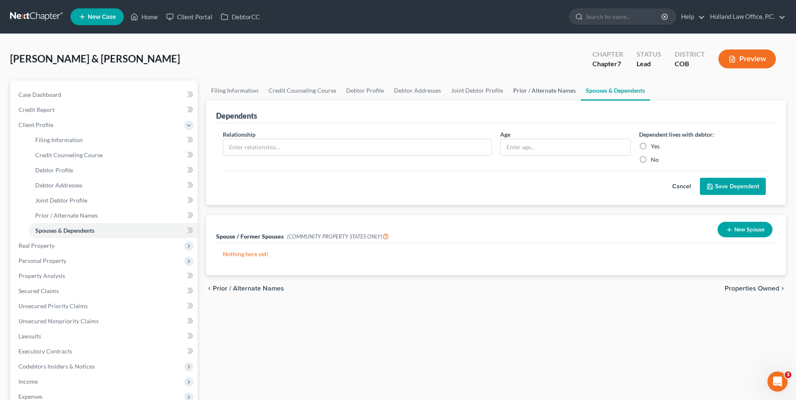
click at [533, 86] on link "Prior / Alternate Names" at bounding box center [544, 91] width 73 height 20
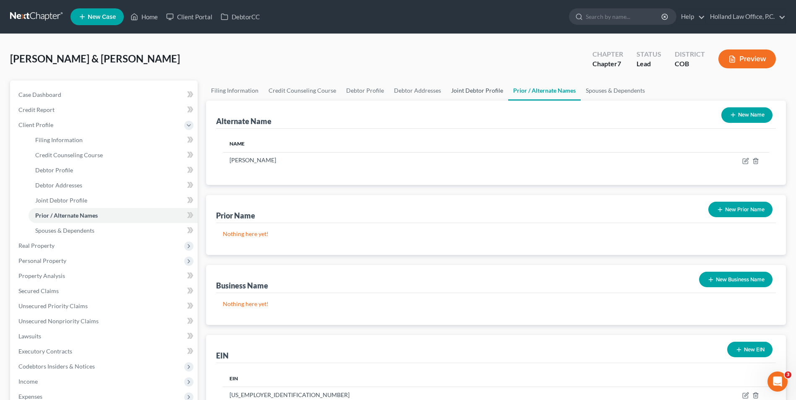
click at [490, 82] on link "Joint Debtor Profile" at bounding box center [477, 91] width 62 height 20
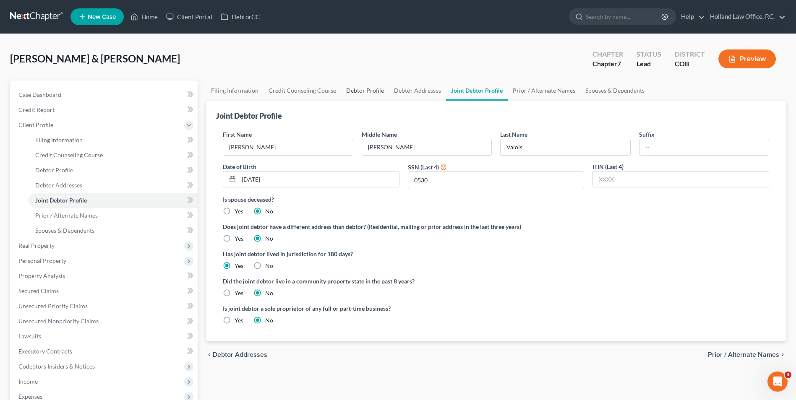
click at [375, 95] on link "Debtor Profile" at bounding box center [365, 91] width 48 height 20
select select "1"
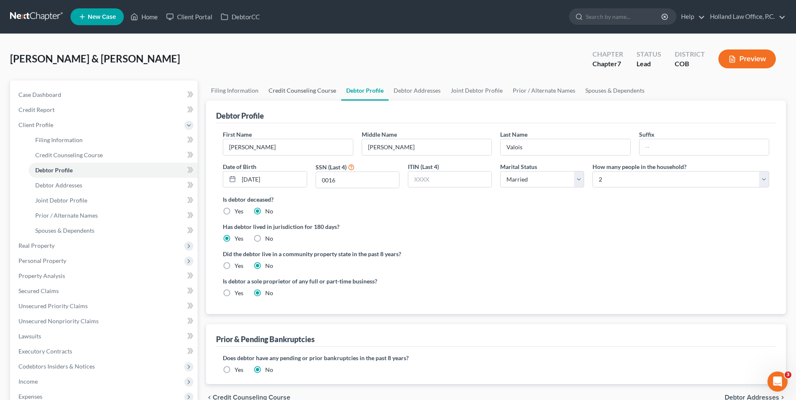
click at [305, 95] on link "Credit Counseling Course" at bounding box center [303, 91] width 78 height 20
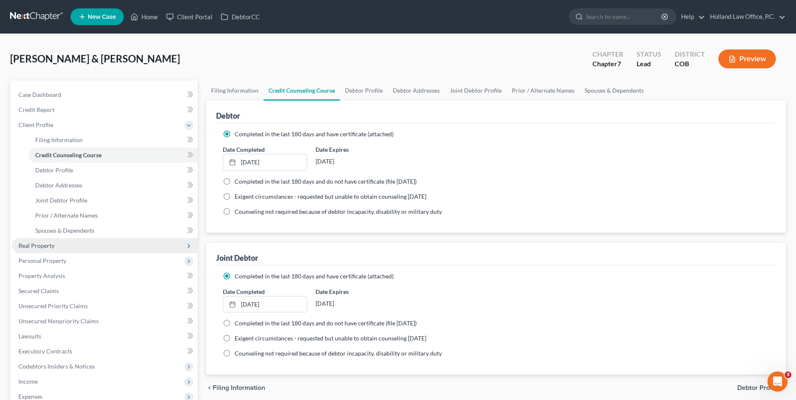
click at [47, 245] on span "Real Property" at bounding box center [36, 245] width 36 height 7
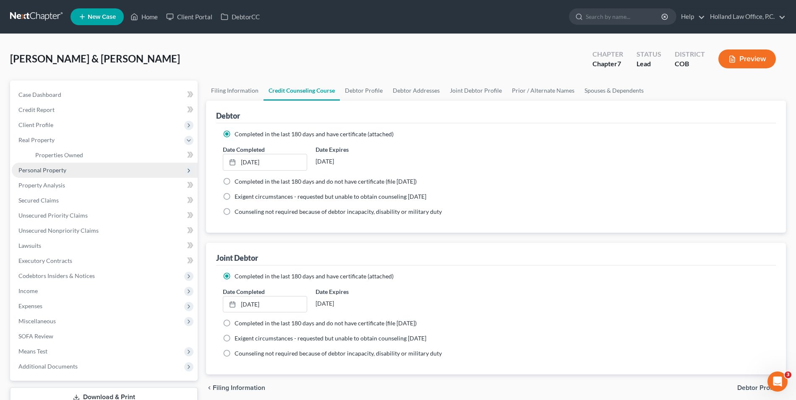
click at [47, 169] on span "Personal Property" at bounding box center [42, 170] width 48 height 7
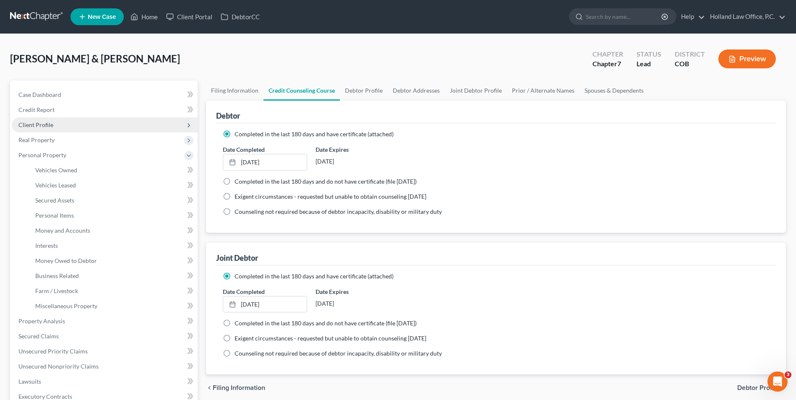
click at [56, 124] on span "Client Profile" at bounding box center [105, 125] width 186 height 15
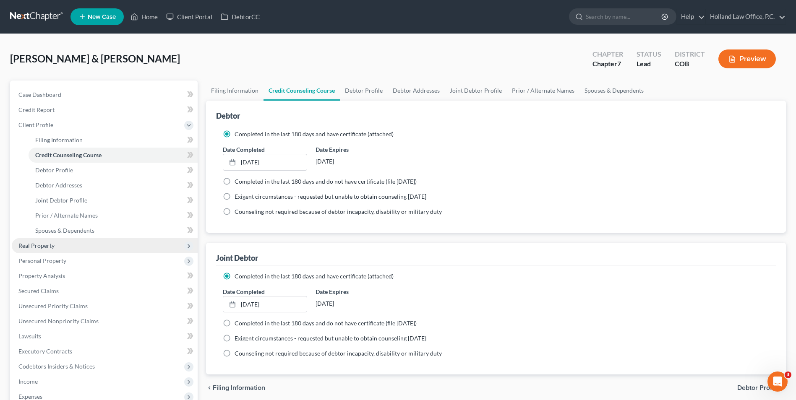
click at [32, 246] on span "Real Property" at bounding box center [36, 245] width 36 height 7
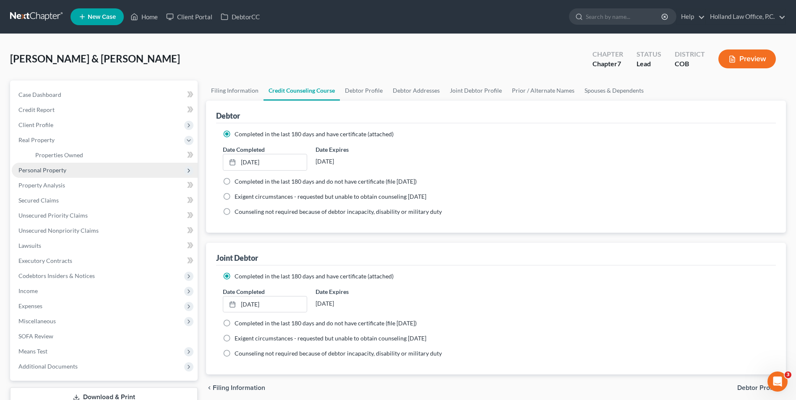
click at [44, 175] on span "Personal Property" at bounding box center [105, 170] width 186 height 15
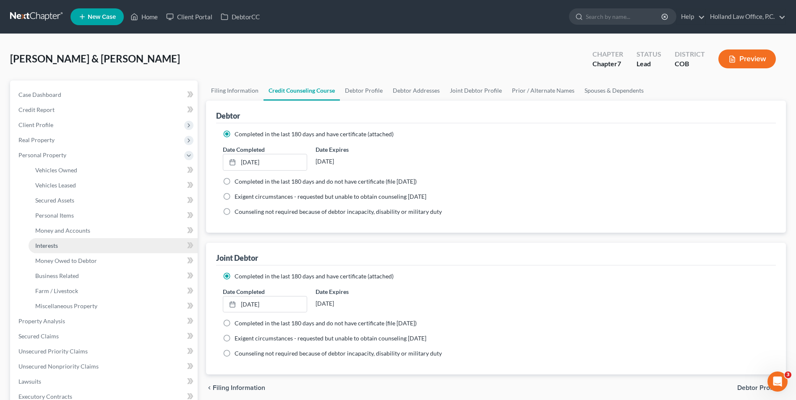
click at [53, 250] on link "Interests" at bounding box center [113, 245] width 169 height 15
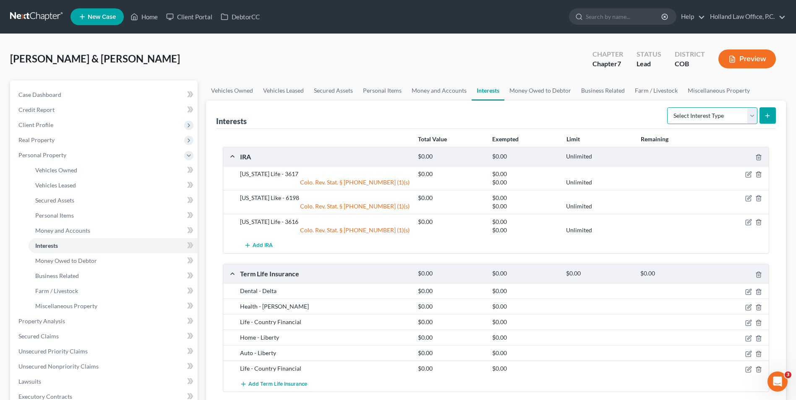
click at [700, 119] on select "Select Interest Type 401K Annuity Bond Education IRA Government Bond Government…" at bounding box center [712, 115] width 90 height 17
select select "incorporated_business"
click at [668, 107] on select "Select Interest Type 401K Annuity Bond Education IRA Government Bond Government…" at bounding box center [712, 115] width 90 height 17
click at [767, 109] on button "submit" at bounding box center [768, 115] width 16 height 16
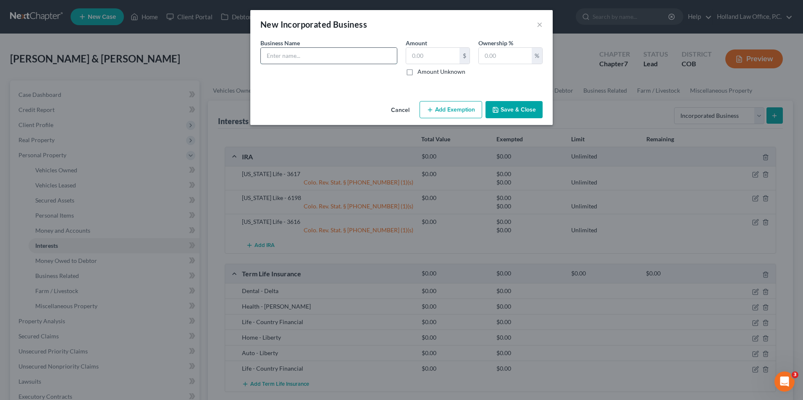
click at [337, 53] on input "text" at bounding box center [329, 56] width 136 height 16
click at [271, 55] on input "4Him LLC" at bounding box center [329, 56] width 136 height 16
type input "4 Him LLC"
click at [426, 51] on input "text" at bounding box center [432, 56] width 53 height 16
type input "0.00"
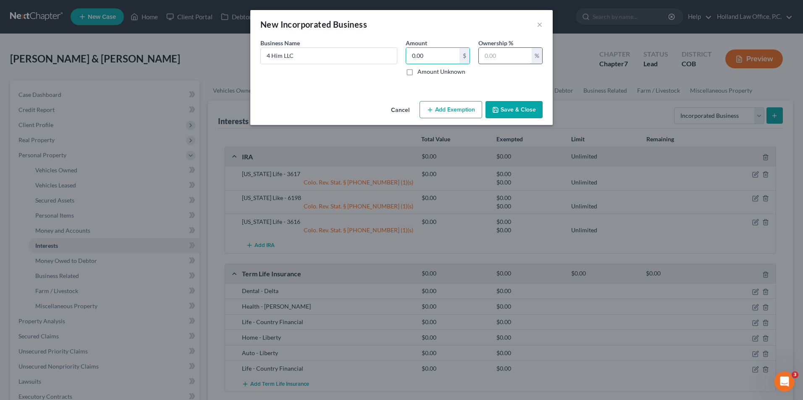
click at [504, 50] on input "text" at bounding box center [505, 56] width 53 height 16
type input "1"
click at [495, 107] on icon "button" at bounding box center [495, 110] width 7 height 7
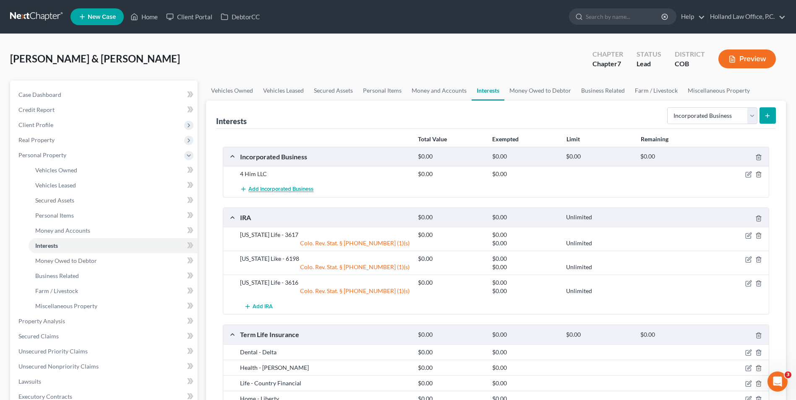
click at [256, 186] on button "Add Incorporated Business" at bounding box center [276, 190] width 73 height 16
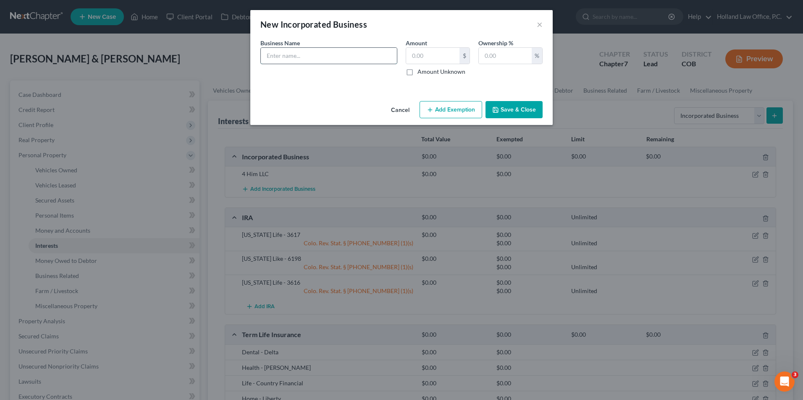
click at [278, 62] on input "text" at bounding box center [329, 56] width 136 height 16
type input "Soup 4 Him LLC"
click at [434, 52] on input "text" at bounding box center [432, 56] width 53 height 16
type input "0.00"
click at [523, 52] on input "text" at bounding box center [505, 56] width 53 height 16
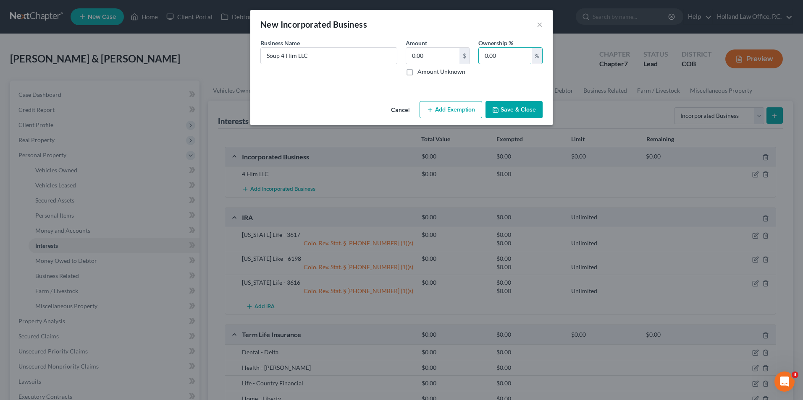
type input "0.00"
click at [524, 107] on button "Save & Close" at bounding box center [513, 110] width 57 height 18
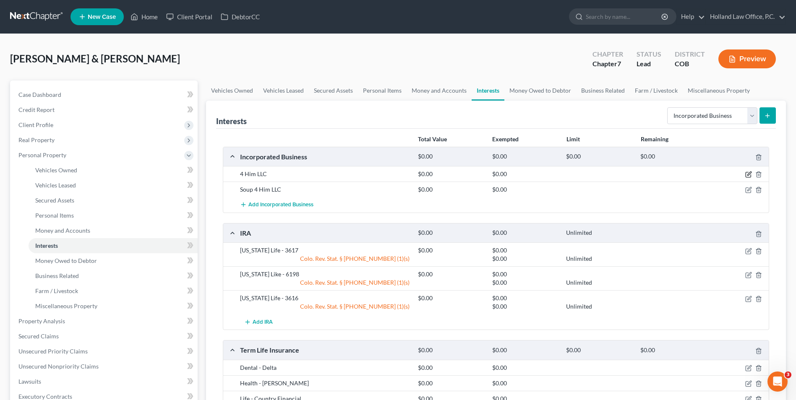
click at [749, 175] on icon "button" at bounding box center [749, 174] width 7 height 7
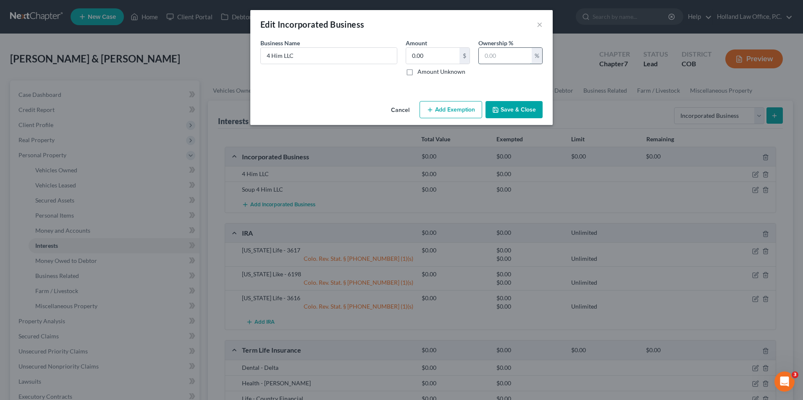
click at [492, 61] on input "text" at bounding box center [505, 56] width 53 height 16
type input "100.00"
click at [502, 102] on button "Save & Close" at bounding box center [513, 110] width 57 height 18
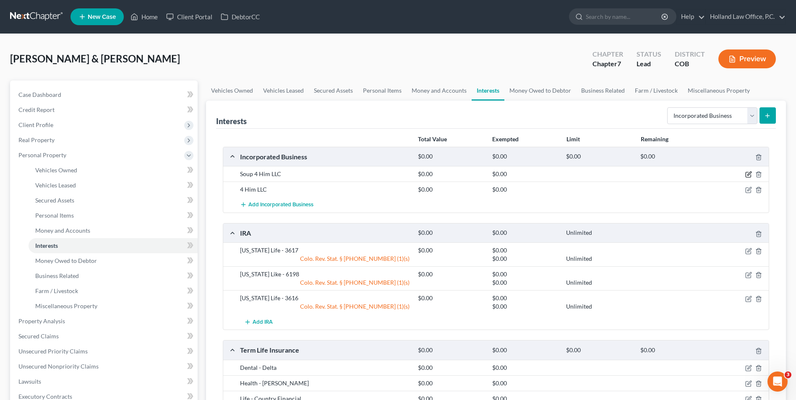
click at [750, 175] on icon "button" at bounding box center [749, 174] width 7 height 7
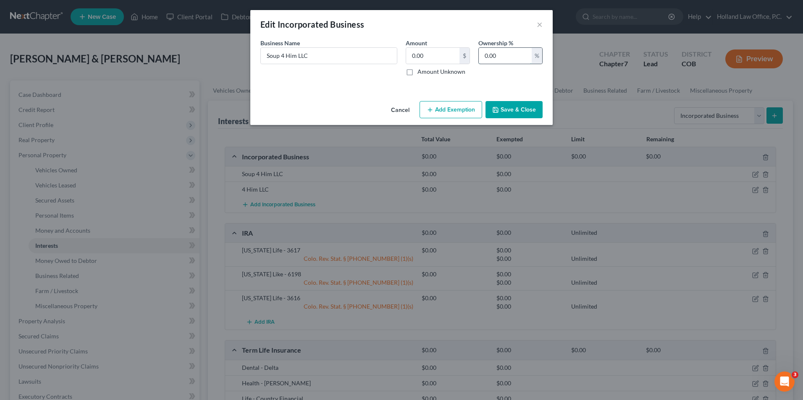
click at [509, 60] on input "0.00" at bounding box center [505, 56] width 53 height 16
type input "0"
type input "100.00"
click at [514, 111] on button "Save & Close" at bounding box center [513, 110] width 57 height 18
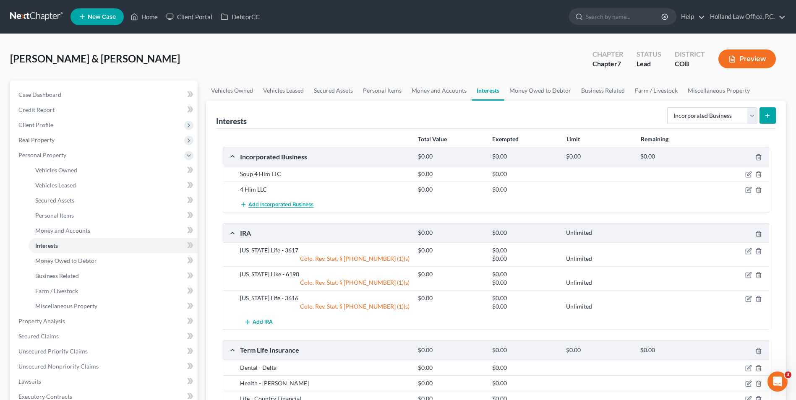
click at [288, 205] on span "Add Incorporated Business" at bounding box center [281, 205] width 65 height 7
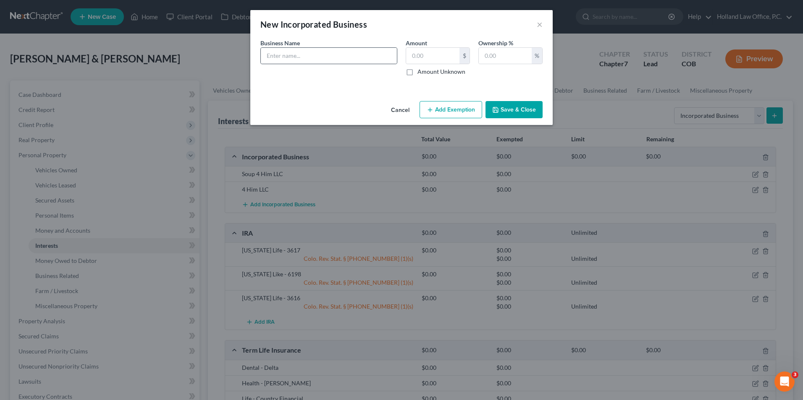
click at [286, 47] on div at bounding box center [328, 55] width 137 height 17
click at [295, 63] on input "text" at bounding box center [329, 56] width 136 height 16
type input "CS Soup 4 Him LLC"
click at [435, 52] on input "text" at bounding box center [432, 56] width 53 height 16
type input "0.00"
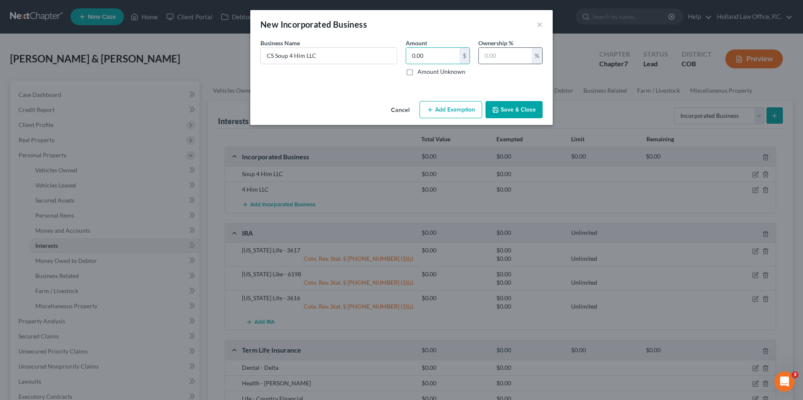
click at [480, 55] on input "text" at bounding box center [505, 56] width 53 height 16
type input "100.00"
click at [517, 111] on button "Save & Close" at bounding box center [513, 110] width 57 height 18
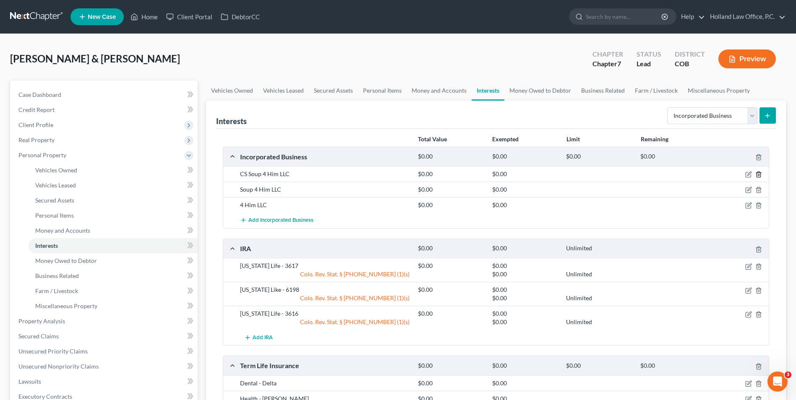
click at [761, 176] on icon "button" at bounding box center [759, 174] width 4 height 5
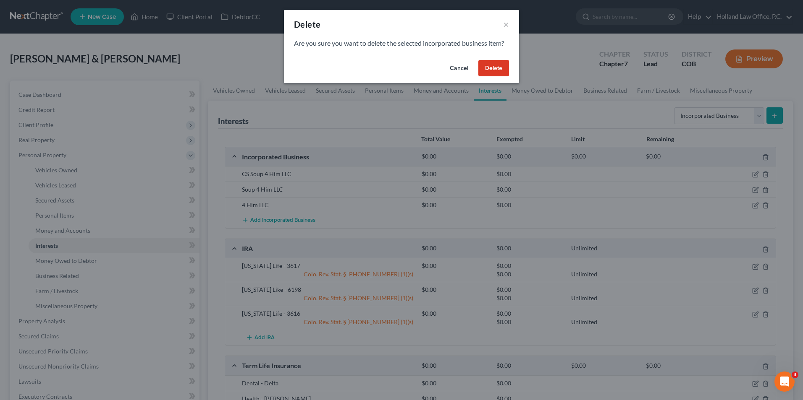
click at [500, 71] on button "Delete" at bounding box center [493, 68] width 31 height 17
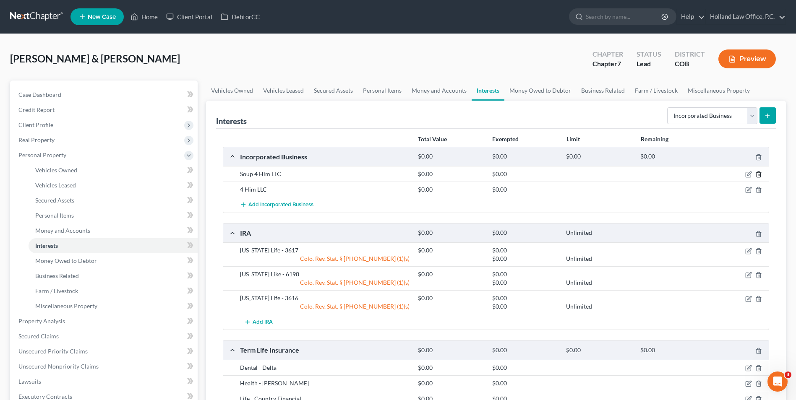
click at [759, 173] on polyline "button" at bounding box center [758, 173] width 5 height 0
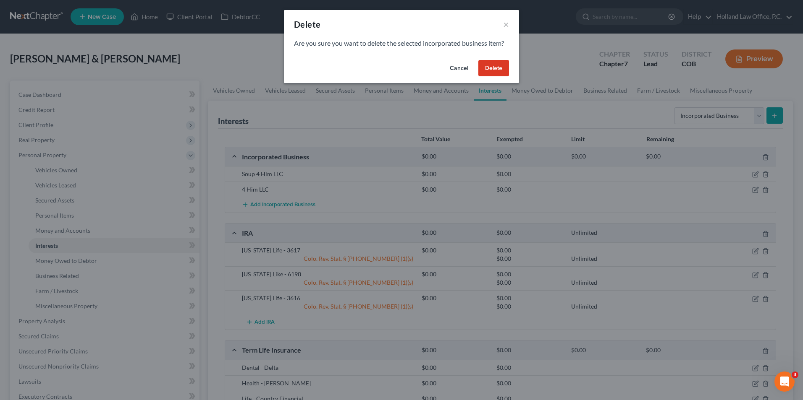
click at [496, 63] on button "Delete" at bounding box center [493, 68] width 31 height 17
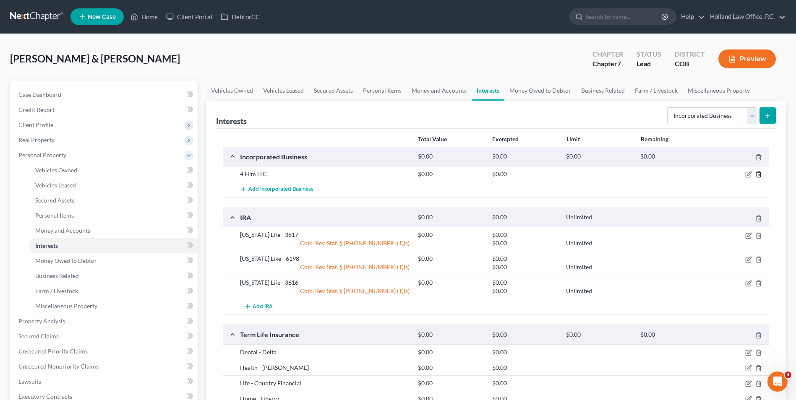
click at [758, 174] on icon "button" at bounding box center [759, 174] width 7 height 7
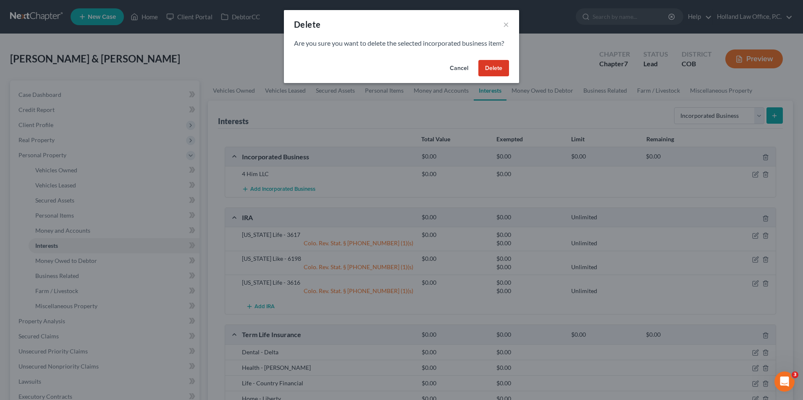
click at [486, 72] on button "Delete" at bounding box center [493, 68] width 31 height 17
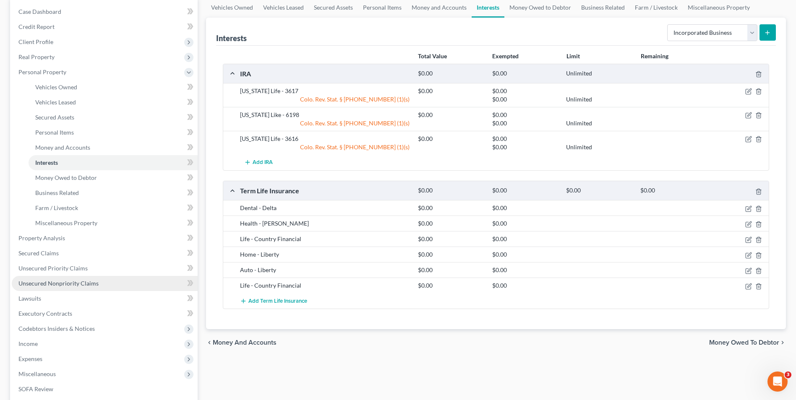
scroll to position [84, 0]
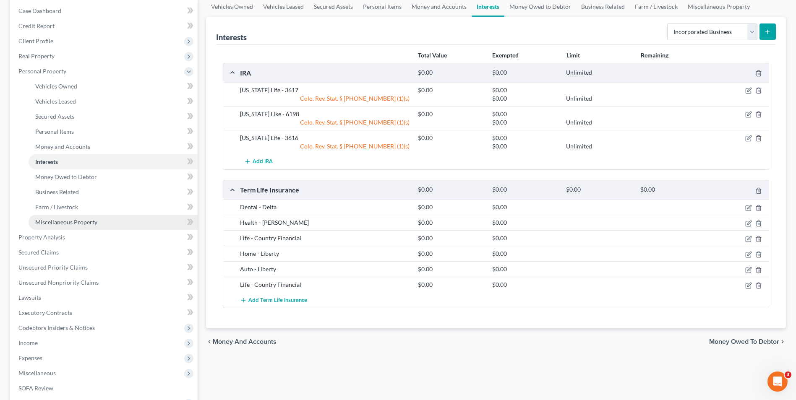
click at [63, 221] on span "Miscellaneous Property" at bounding box center [66, 222] width 62 height 7
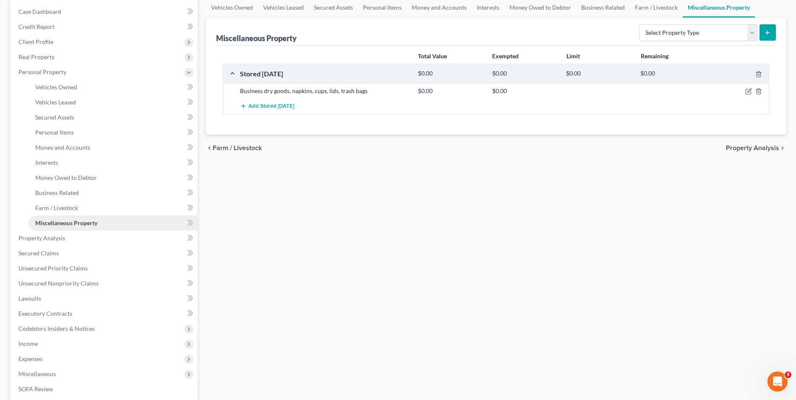
scroll to position [84, 0]
click at [42, 366] on span "Miscellaneous" at bounding box center [105, 373] width 186 height 15
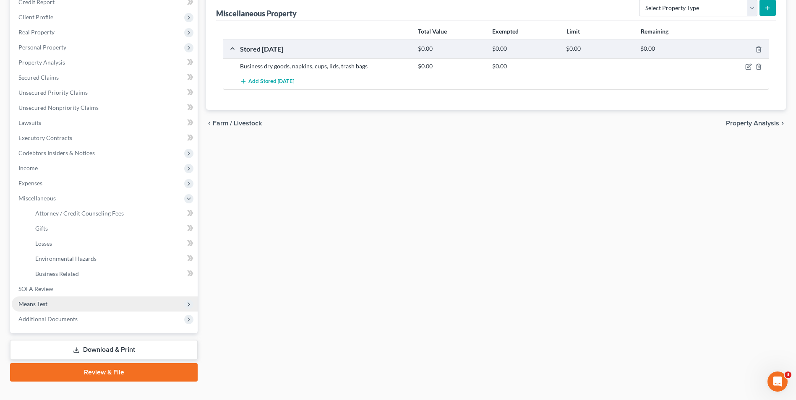
scroll to position [121, 0]
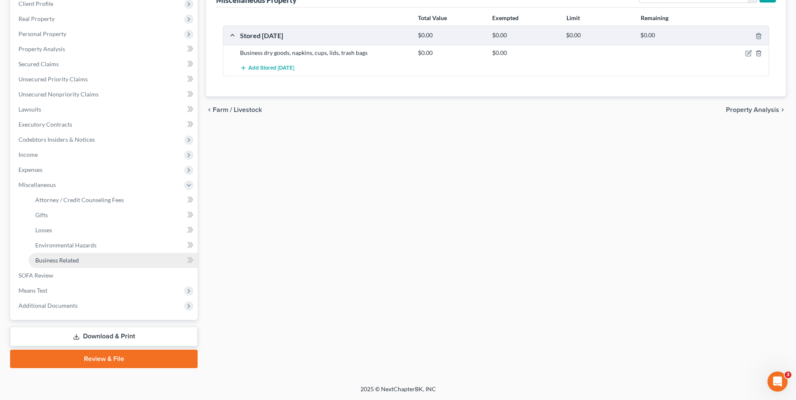
click at [56, 262] on span "Business Related" at bounding box center [57, 260] width 44 height 7
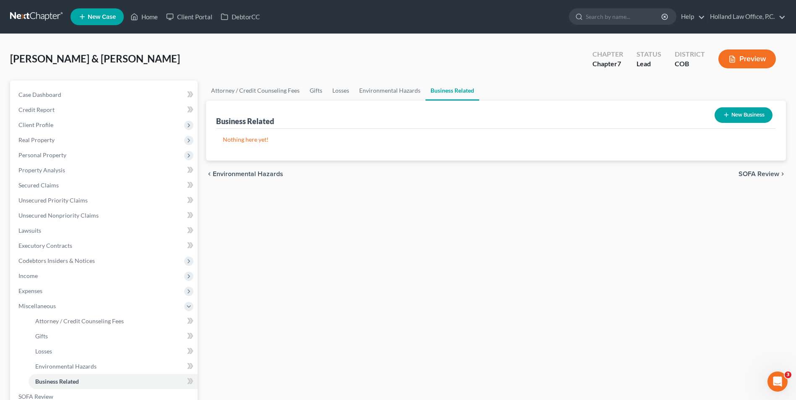
click at [765, 113] on button "New Business" at bounding box center [744, 115] width 58 height 16
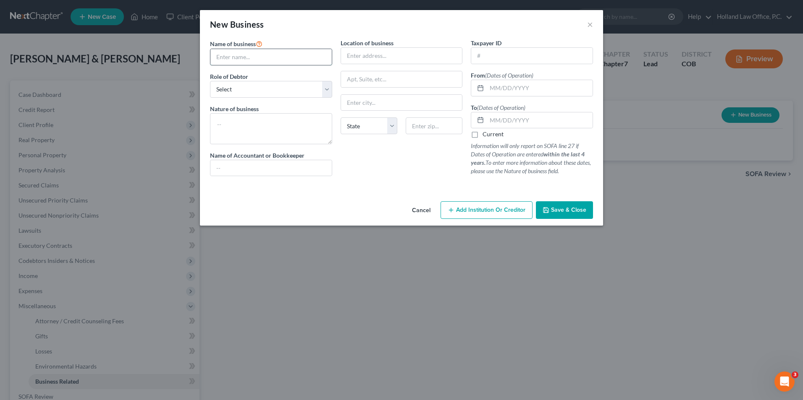
click at [283, 56] on input "text" at bounding box center [270, 57] width 121 height 16
click at [242, 59] on input "text" at bounding box center [270, 57] width 121 height 16
type input "4 Him LLC"
click at [249, 27] on span "Business" at bounding box center [247, 24] width 34 height 10
click at [251, 92] on select "Select A member of a limited liability company (LLC) or limited liability partn…" at bounding box center [271, 89] width 122 height 17
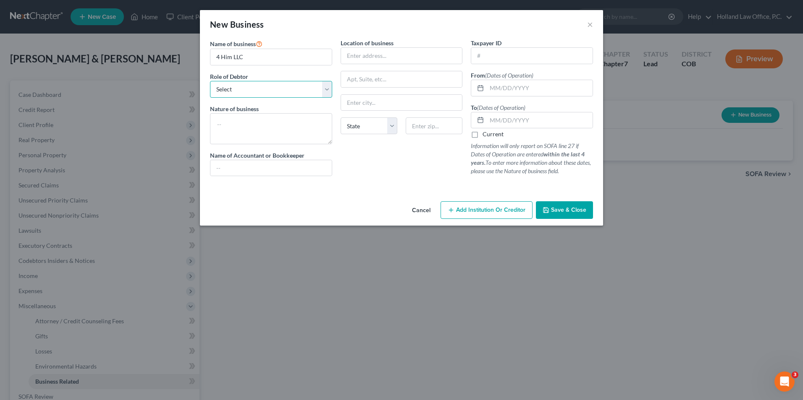
select select "member"
click at [210, 81] on select "Select A member of a limited liability company (LLC) or limited liability partn…" at bounding box center [271, 89] width 122 height 17
click at [246, 138] on textarea at bounding box center [271, 128] width 122 height 31
click at [257, 160] on div "Name of Accountant or Bookkeeper" at bounding box center [271, 164] width 122 height 26
click at [251, 170] on input "text" at bounding box center [270, 168] width 121 height 16
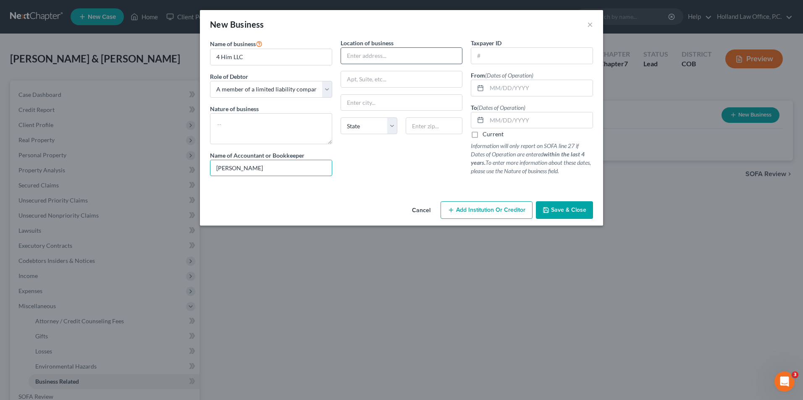
type input "[PERSON_NAME]"
click at [366, 61] on input "text" at bounding box center [401, 56] width 121 height 16
click at [462, 38] on div "New Business ×" at bounding box center [401, 24] width 403 height 29
click at [492, 57] on input "text" at bounding box center [531, 56] width 121 height 16
type input "[US_EMPLOYER_IDENTIFICATION_NUMBER]"
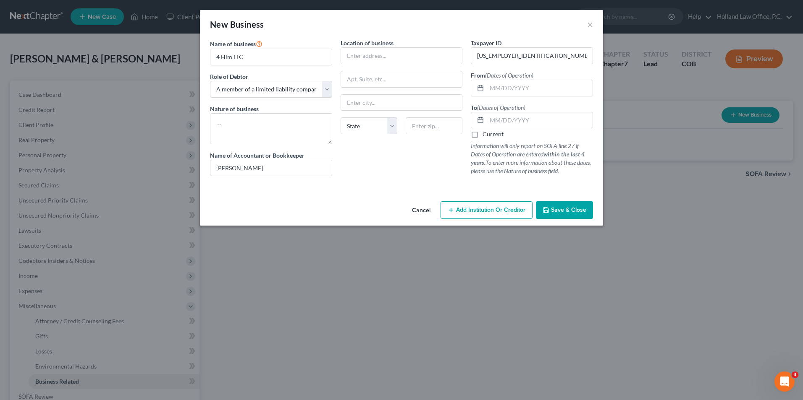
click at [513, 130] on div "To (Dates of Operation) Current Information will only report on SOFA line 27 if…" at bounding box center [532, 139] width 122 height 73
click at [513, 123] on input "text" at bounding box center [540, 121] width 106 height 16
type input "[DATE]"
click at [473, 184] on div at bounding box center [401, 186] width 391 height 7
click at [564, 210] on span "Save & Close" at bounding box center [568, 210] width 35 height 7
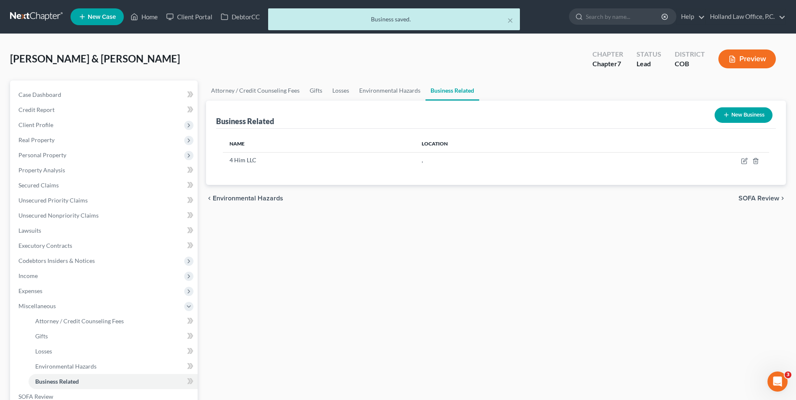
click at [729, 117] on button "New Business" at bounding box center [744, 115] width 58 height 16
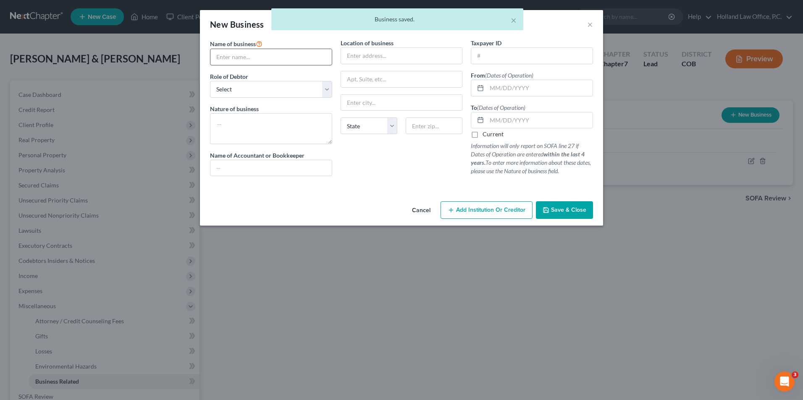
click at [248, 62] on input "text" at bounding box center [270, 57] width 121 height 16
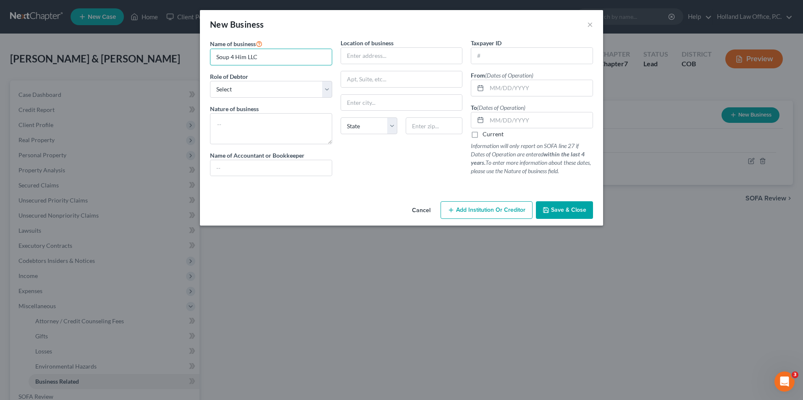
type input "Soup 4 Him LLC"
drag, startPoint x: 283, startPoint y: 29, endPoint x: 281, endPoint y: 33, distance: 4.3
click at [283, 29] on div "New Business ×" at bounding box center [401, 24] width 403 height 29
click at [235, 89] on select "Select A member of a limited liability company (LLC) or limited liability partn…" at bounding box center [271, 89] width 122 height 17
select select "member"
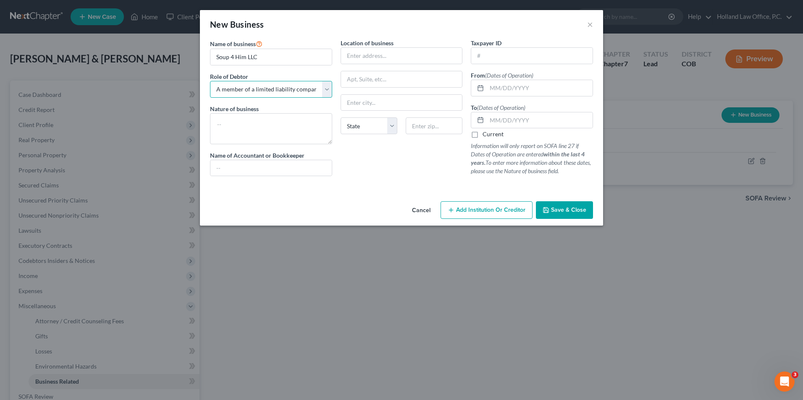
click at [210, 81] on select "Select A member of a limited liability company (LLC) or limited liability partn…" at bounding box center [271, 89] width 122 height 17
click at [493, 50] on input "text" at bounding box center [531, 56] width 121 height 16
click at [253, 129] on textarea at bounding box center [271, 128] width 122 height 31
click at [252, 133] on textarea at bounding box center [271, 128] width 122 height 31
type textarea "Franchise Restaurant"
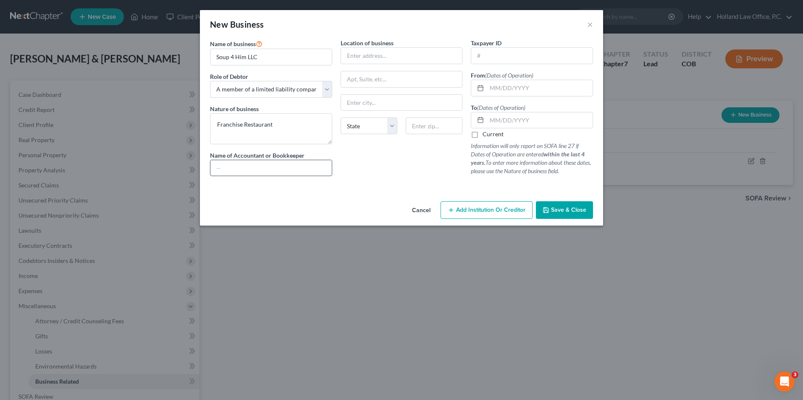
click at [272, 170] on input "text" at bounding box center [270, 168] width 121 height 16
type input "[PERSON_NAME]"
click at [504, 46] on div "Taxpayer ID" at bounding box center [532, 52] width 122 height 26
click at [494, 52] on input "text" at bounding box center [531, 56] width 121 height 16
type input "5"
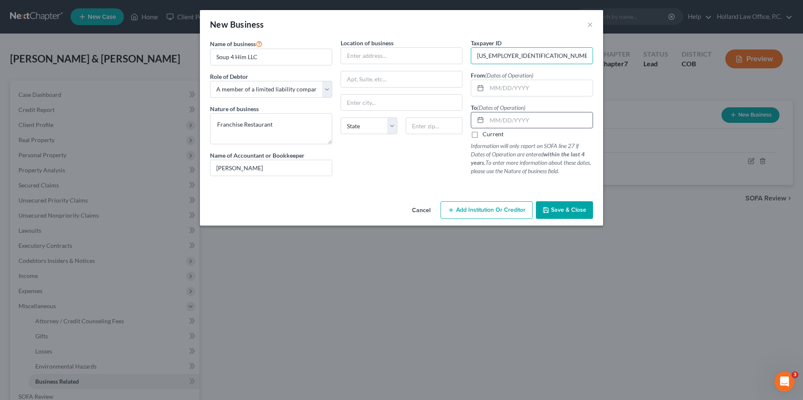
type input "[US_EMPLOYER_IDENTIFICATION_NUMBER]"
click at [499, 119] on input "text" at bounding box center [540, 121] width 106 height 16
type input "[DATE]"
click at [555, 215] on button "Save & Close" at bounding box center [564, 211] width 57 height 18
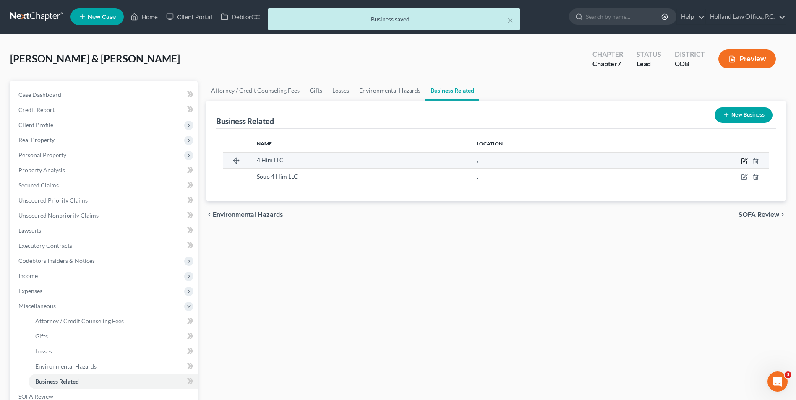
click at [743, 162] on icon "button" at bounding box center [744, 161] width 7 height 7
select select "member"
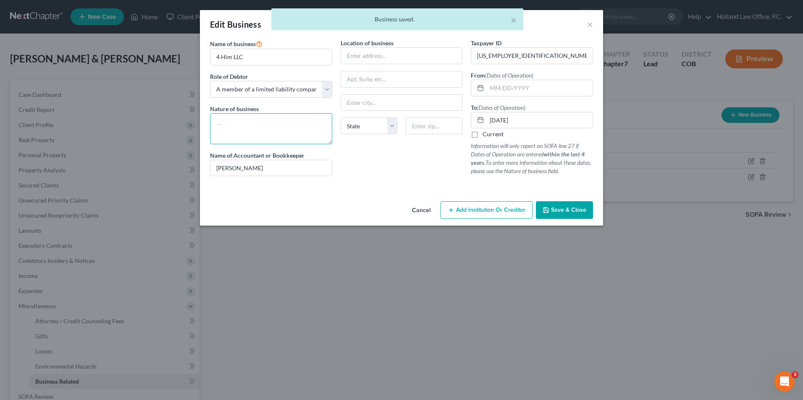
click at [254, 121] on textarea at bounding box center [271, 128] width 122 height 31
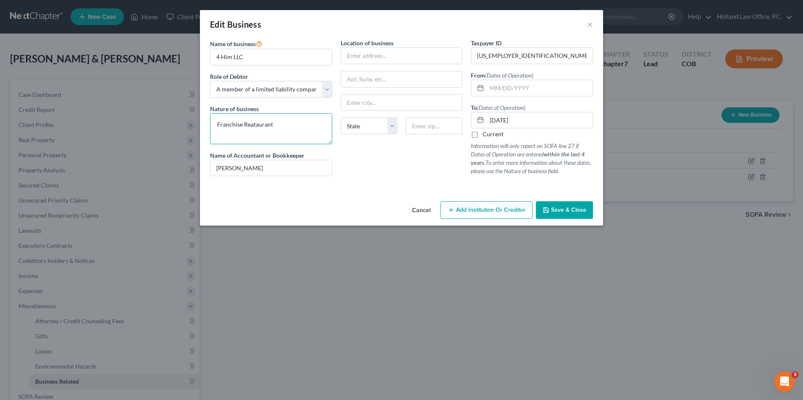
click at [292, 126] on textarea "Franchise Reataurant" at bounding box center [271, 128] width 122 height 31
click at [250, 127] on textarea "Franchise Reataurant" at bounding box center [271, 128] width 122 height 31
click at [286, 129] on textarea "Franchise Restaurant" at bounding box center [271, 128] width 122 height 31
type textarea "Franchise Restaurant"
click at [553, 208] on span "Save & Close" at bounding box center [568, 210] width 35 height 7
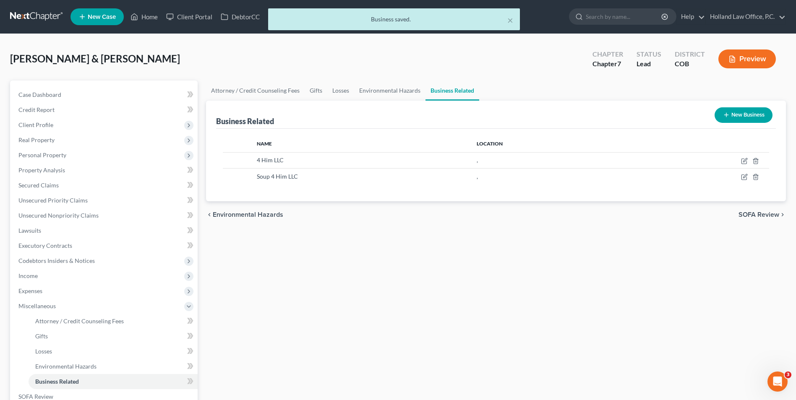
click at [742, 113] on button "New Business" at bounding box center [744, 115] width 58 height 16
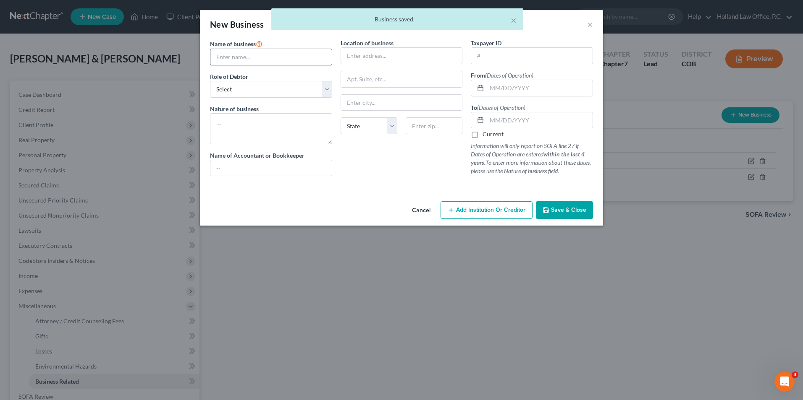
click at [259, 61] on input "text" at bounding box center [270, 57] width 121 height 16
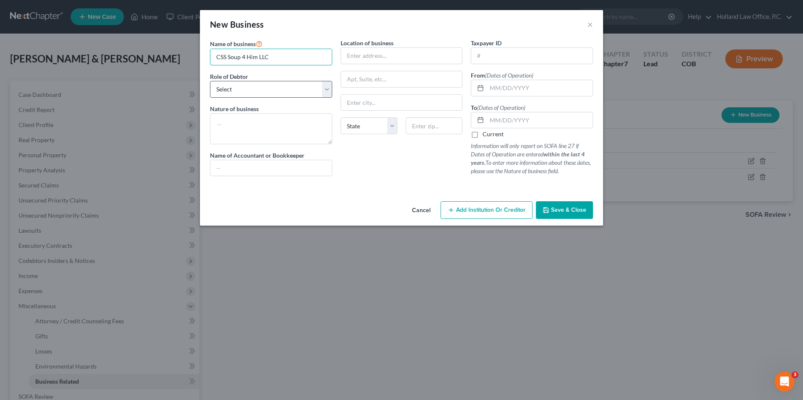
type input "CSS Soup 4 Him LLC"
click at [244, 89] on select "Select A member of a limited liability company (LLC) or limited liability partn…" at bounding box center [271, 89] width 122 height 17
select select "member"
click at [210, 81] on select "Select A member of a limited liability company (LLC) or limited liability partn…" at bounding box center [271, 89] width 122 height 17
click at [248, 123] on textarea at bounding box center [271, 128] width 122 height 31
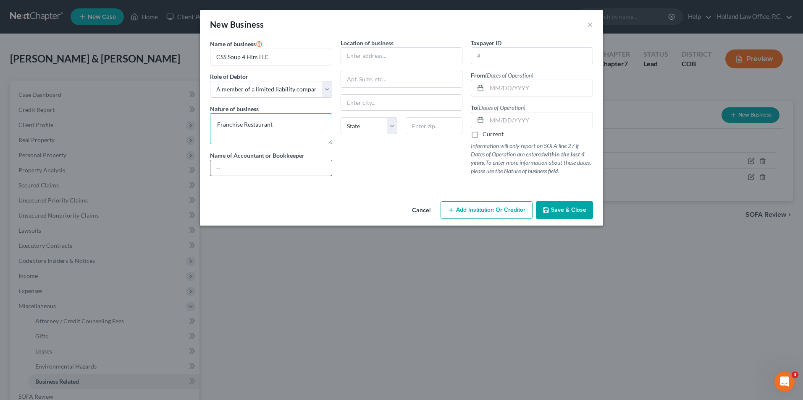
type textarea "Franchise Restaurant"
click at [263, 165] on input "text" at bounding box center [270, 168] width 121 height 16
type input "[PERSON_NAME]"
click at [547, 52] on input "text" at bounding box center [531, 56] width 121 height 16
type input "[US_EMPLOYER_IDENTIFICATION_NUMBER]"
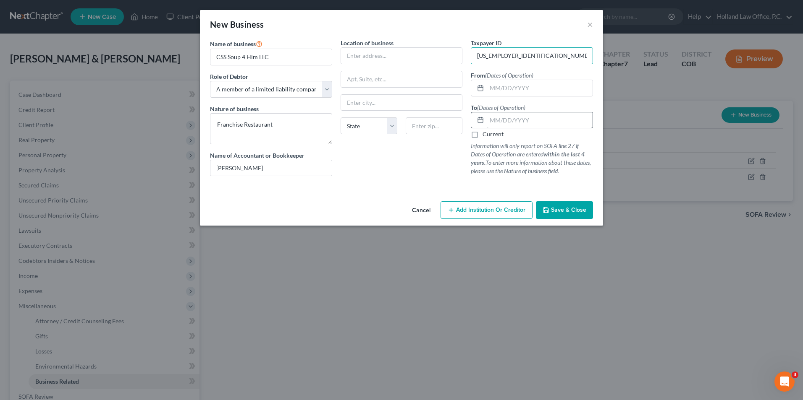
drag, startPoint x: 524, startPoint y: 110, endPoint x: 518, endPoint y: 121, distance: 12.2
click at [524, 112] on div "To (Dates of Operation) Current Information will only report on SOFA line 27 if…" at bounding box center [532, 139] width 122 height 73
drag, startPoint x: 518, startPoint y: 121, endPoint x: 515, endPoint y: 125, distance: 4.8
click at [515, 125] on input "text" at bounding box center [540, 121] width 106 height 16
type input "[DATE]"
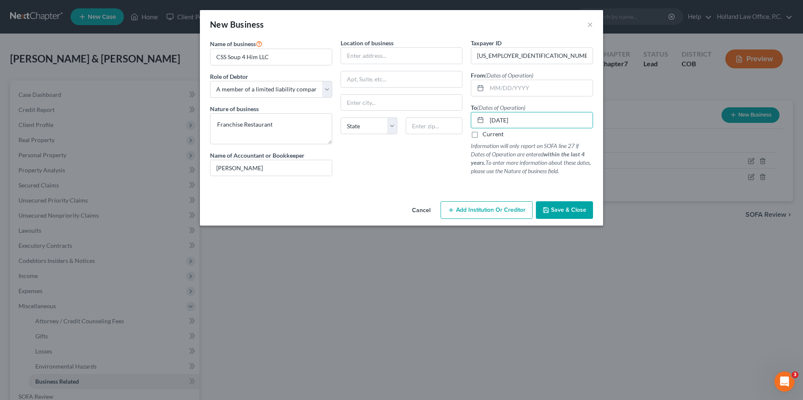
click at [581, 215] on button "Save & Close" at bounding box center [564, 211] width 57 height 18
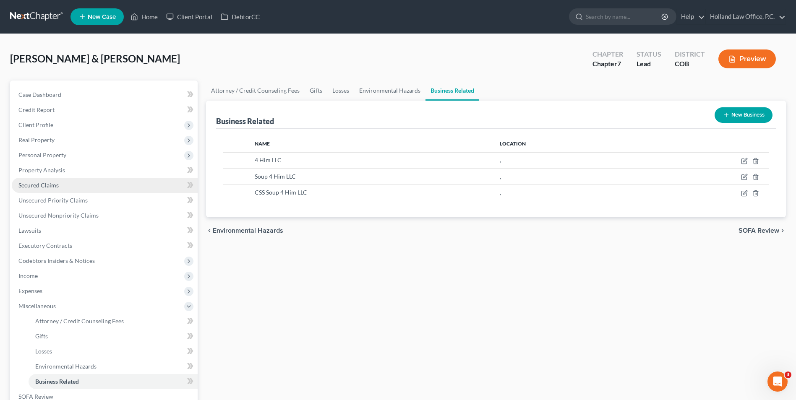
click at [42, 183] on span "Secured Claims" at bounding box center [38, 185] width 40 height 7
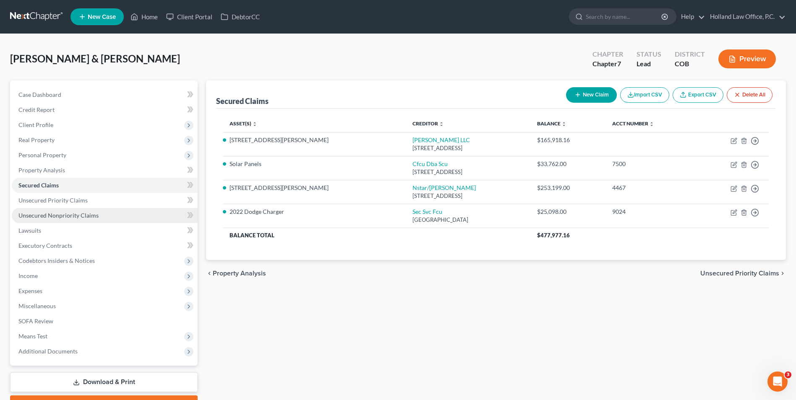
click at [57, 213] on span "Unsecured Nonpriority Claims" at bounding box center [58, 215] width 80 height 7
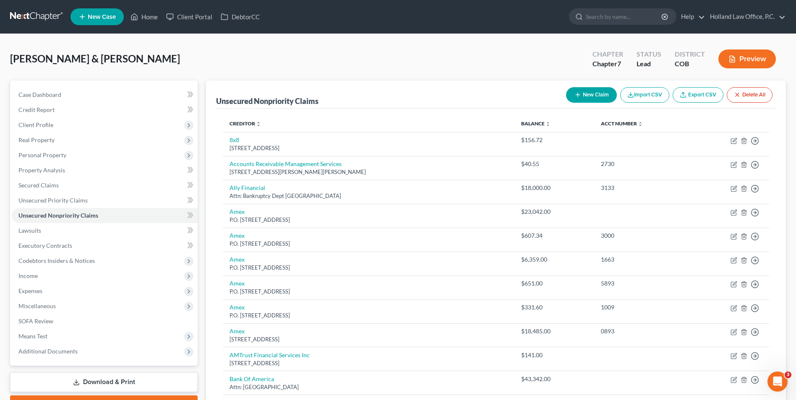
click at [585, 99] on button "New Claim" at bounding box center [591, 95] width 51 height 16
select select "2"
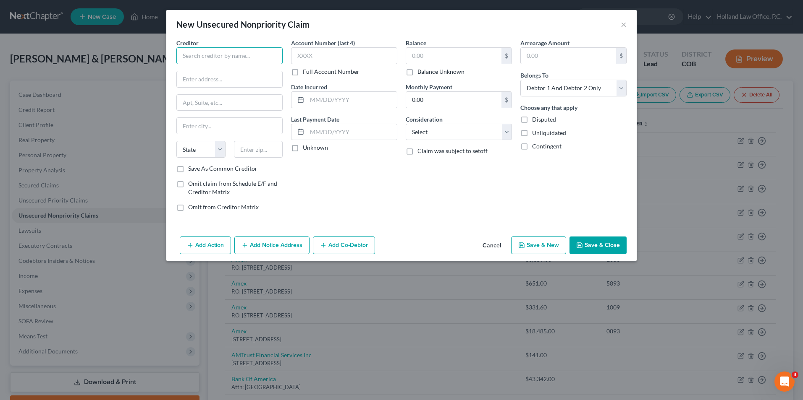
click at [200, 62] on input "text" at bounding box center [229, 55] width 106 height 17
click at [232, 76] on div "[STREET_ADDRESS]" at bounding box center [226, 78] width 87 height 7
type input "Lumen - Century Link"
type input "[STREET_ADDRESS]"
type input "Monroe"
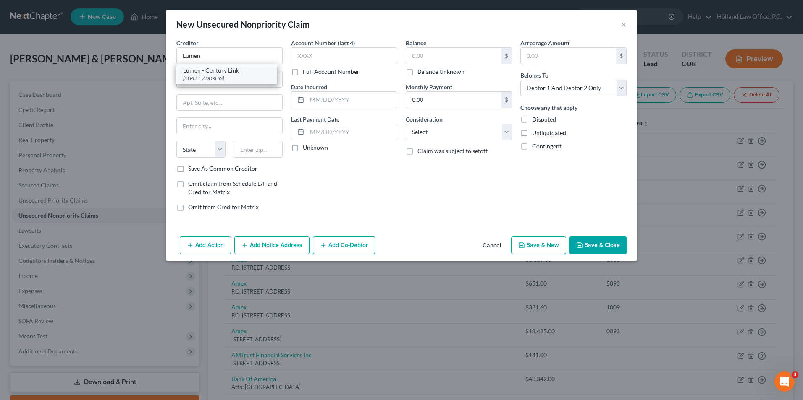
select select "19"
type input "71203"
drag, startPoint x: 261, startPoint y: 59, endPoint x: 200, endPoint y: 62, distance: 61.4
click at [200, 62] on input "Lumen - Century Link" at bounding box center [229, 55] width 106 height 17
type input "Lumen"
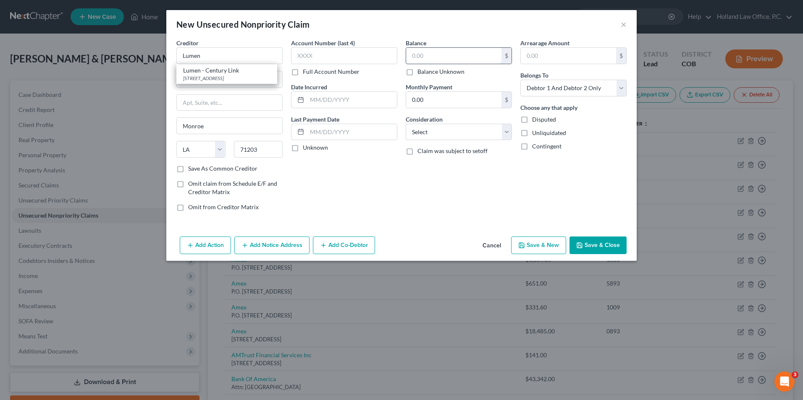
click at [440, 56] on input "text" at bounding box center [453, 56] width 95 height 16
type input "753.59"
click at [333, 56] on input "text" at bounding box center [344, 55] width 106 height 17
type input "2159"
click at [430, 123] on label "Consideration" at bounding box center [424, 119] width 37 height 9
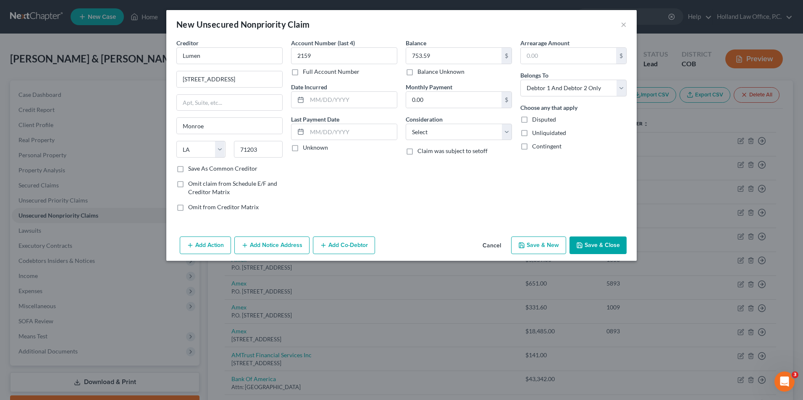
click at [430, 123] on label "Consideration" at bounding box center [424, 119] width 37 height 9
click at [430, 126] on select "Select Cable / Satellite Services Collection Agency Credit Card Debt Debt Couns…" at bounding box center [459, 132] width 106 height 17
click at [607, 94] on select "Select Debtor 1 Only Debtor 2 Only Debtor 1 And Debtor 2 Only At Least One Of T…" at bounding box center [573, 88] width 106 height 17
select select "3"
click at [520, 80] on select "Select Debtor 1 Only Debtor 2 Only Debtor 1 And Debtor 2 Only At Least One Of T…" at bounding box center [573, 88] width 106 height 17
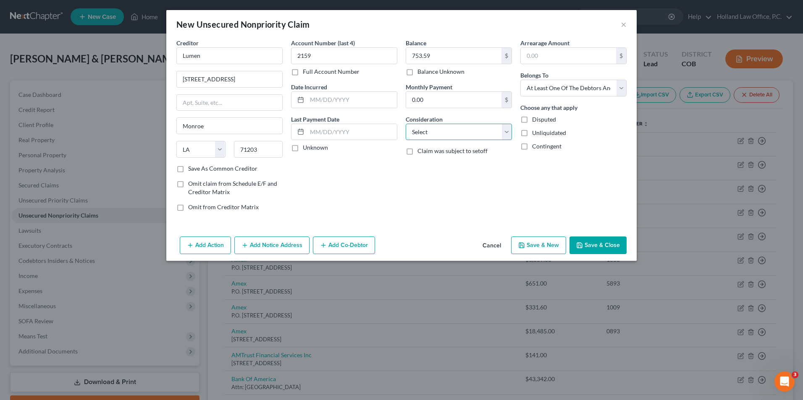
click at [445, 138] on select "Select Cable / Satellite Services Collection Agency Credit Card Debt Debt Couns…" at bounding box center [459, 132] width 106 height 17
select select "14"
click at [406, 124] on select "Select Cable / Satellite Services Collection Agency Credit Card Debt Debt Couns…" at bounding box center [459, 132] width 106 height 17
click at [439, 168] on input "text" at bounding box center [458, 164] width 105 height 16
type input "Business"
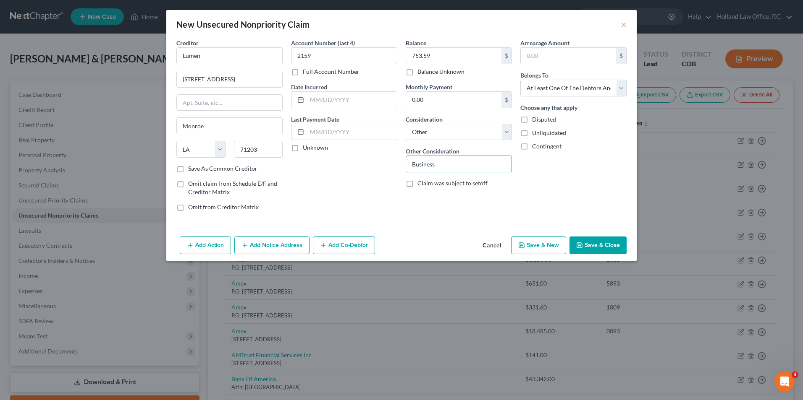
click at [412, 208] on div "Balance 753.59 $ Balance Unknown Balance Undetermined 753.59 $ Balance Unknown …" at bounding box center [458, 129] width 115 height 180
click at [599, 251] on button "Save & Close" at bounding box center [597, 246] width 57 height 18
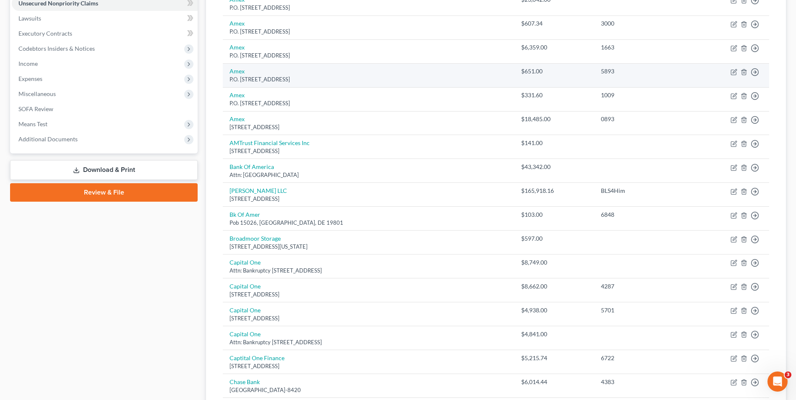
scroll to position [47, 0]
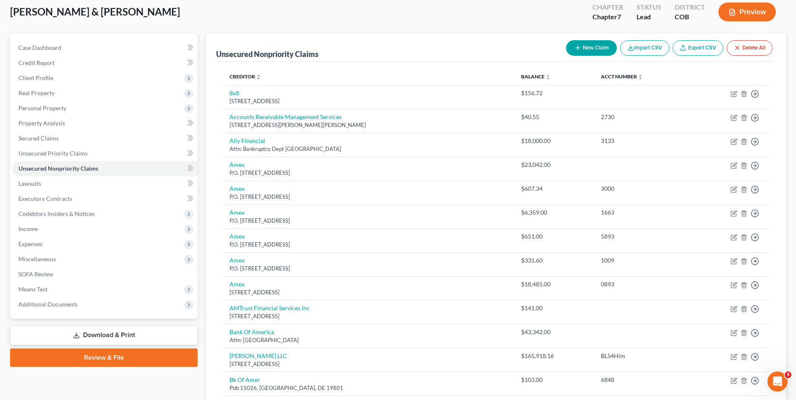
click at [589, 48] on button "New Claim" at bounding box center [591, 48] width 51 height 16
select select "2"
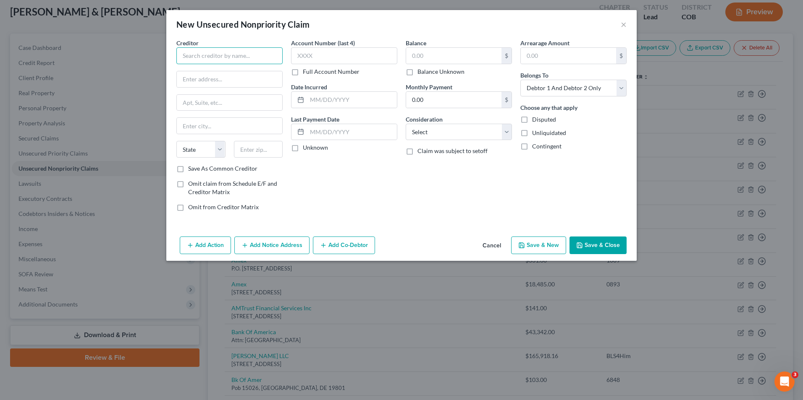
click at [217, 55] on input "text" at bounding box center [229, 55] width 106 height 17
type input "United Power"
click at [222, 75] on div "United Power [STREET_ADDRESS]" at bounding box center [226, 74] width 101 height 20
type input "[STREET_ADDRESS]"
type input "[GEOGRAPHIC_DATA]"
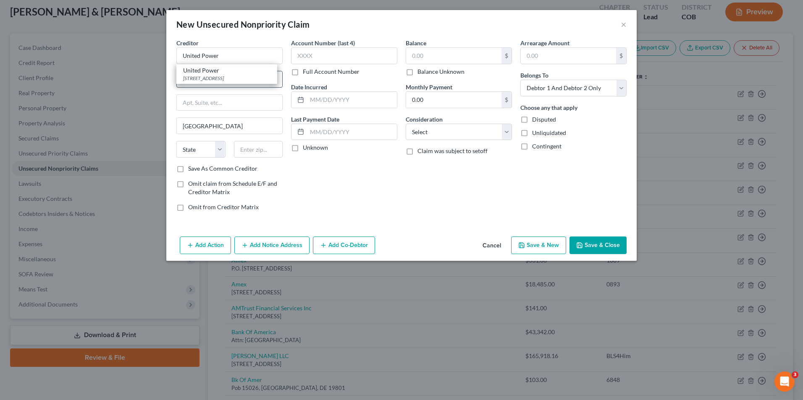
select select "5"
type input "80603"
click at [427, 62] on input "text" at bounding box center [453, 56] width 95 height 16
type input "510.71"
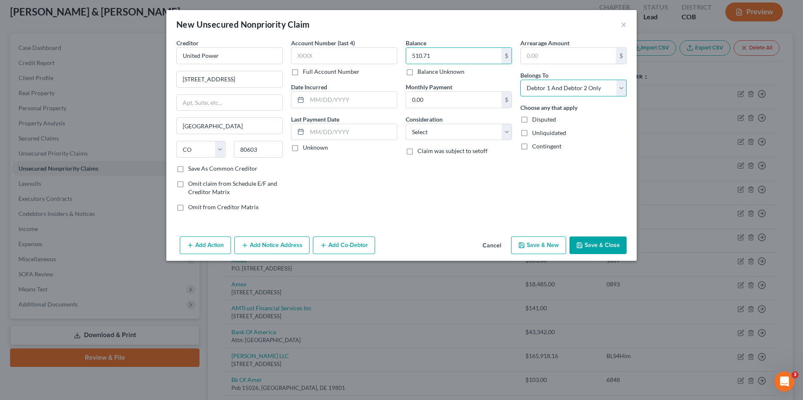
click at [570, 85] on select "Select Debtor 1 Only Debtor 2 Only Debtor 1 And Debtor 2 Only At Least One Of T…" at bounding box center [573, 88] width 106 height 17
select select "0"
click at [520, 80] on select "Select Debtor 1 Only Debtor 2 Only Debtor 1 And Debtor 2 Only At Least One Of T…" at bounding box center [573, 88] width 106 height 17
click at [593, 233] on div "Creditor * United Power 500 Cooperative Way [GEOGRAPHIC_DATA] [US_STATE] AK AR …" at bounding box center [401, 136] width 470 height 195
click at [587, 245] on button "Save & Close" at bounding box center [597, 246] width 57 height 18
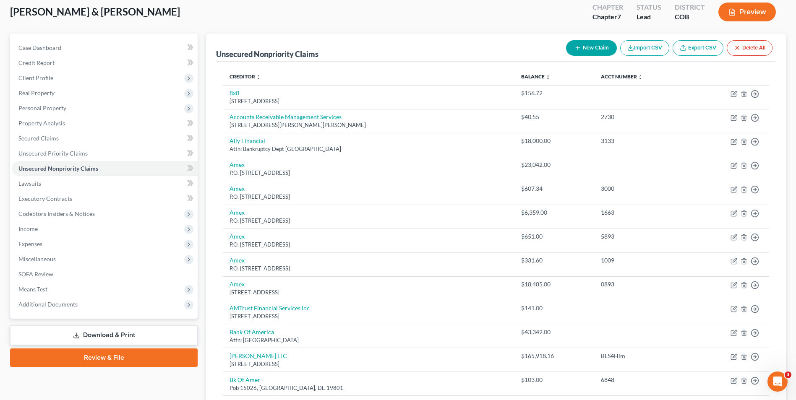
click at [591, 48] on button "New Claim" at bounding box center [591, 48] width 51 height 16
select select "2"
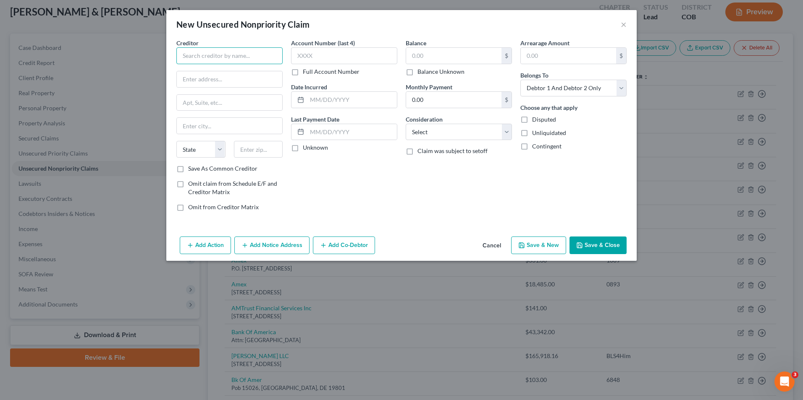
click at [269, 58] on input "text" at bounding box center [229, 55] width 106 height 17
type input "Key Bank"
click at [223, 74] on div "Key Bank" at bounding box center [226, 70] width 87 height 8
type input "[STREET_ADDRESS]"
type input "Loveland"
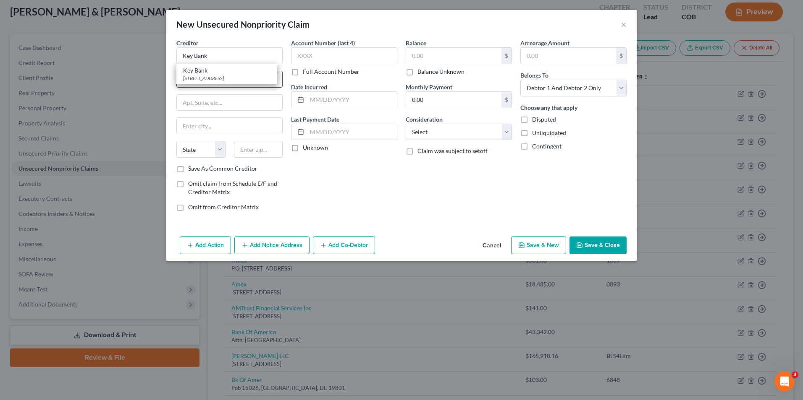
select select "5"
type input "80537"
click at [311, 52] on input "text" at bounding box center [344, 55] width 106 height 17
type input "7841"
click at [472, 52] on input "text" at bounding box center [453, 56] width 95 height 16
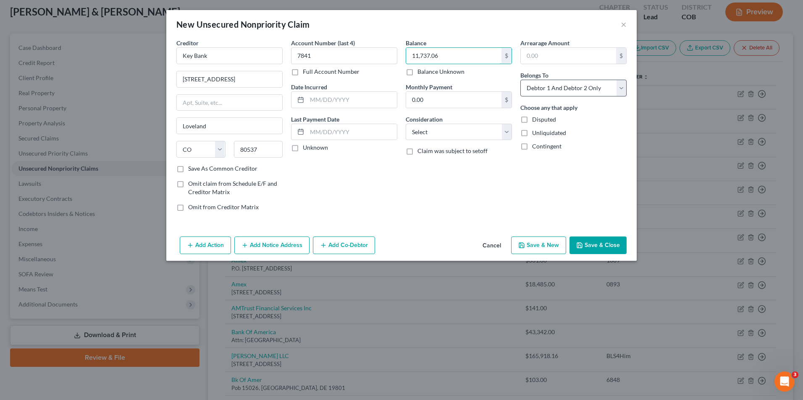
type input "11,737.06"
click at [558, 86] on select "Select Debtor 1 Only Debtor 2 Only Debtor 1 And Debtor 2 Only At Least One Of T…" at bounding box center [573, 88] width 106 height 17
select select "3"
click at [520, 80] on select "Select Debtor 1 Only Debtor 2 Only Debtor 1 And Debtor 2 Only At Least One Of T…" at bounding box center [573, 88] width 106 height 17
click at [455, 128] on select "Select Cable / Satellite Services Collection Agency Credit Card Debt Debt Couns…" at bounding box center [459, 132] width 106 height 17
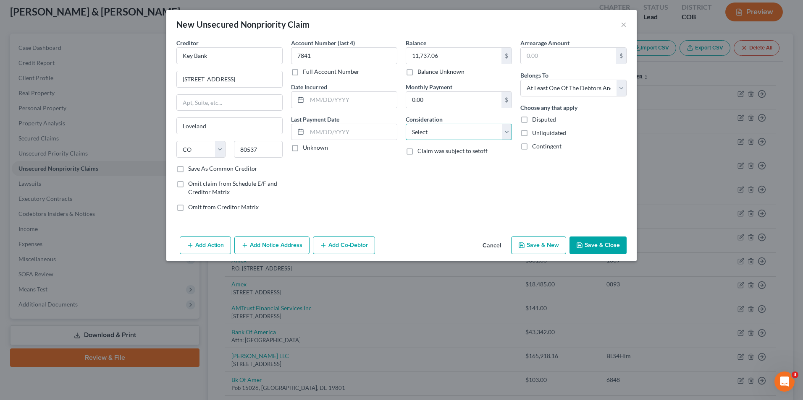
select select "14"
click at [406, 124] on select "Select Cable / Satellite Services Collection Agency Credit Card Debt Debt Couns…" at bounding box center [459, 132] width 106 height 17
click at [438, 156] on input "text" at bounding box center [458, 164] width 105 height 16
type input "Business"
click at [336, 171] on div "Account Number (last 4) 7841 Full Account Number Date Incurred Last Payment Dat…" at bounding box center [344, 129] width 115 height 180
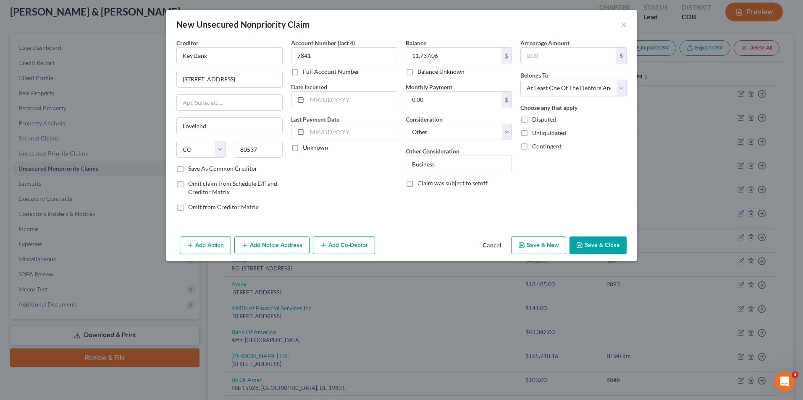
click at [581, 247] on icon "button" at bounding box center [579, 245] width 7 height 7
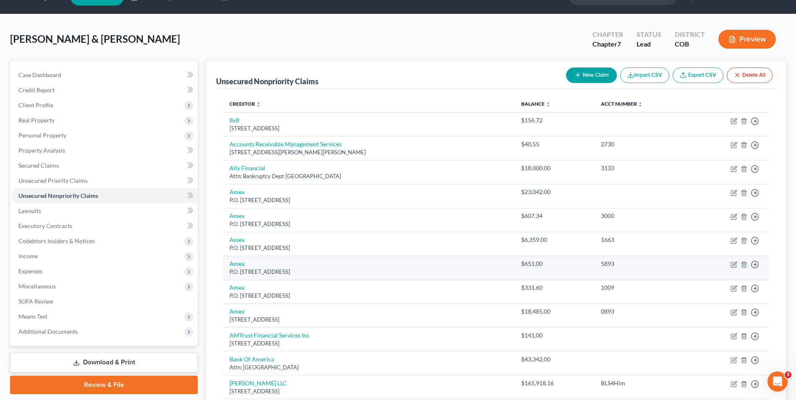
scroll to position [5, 0]
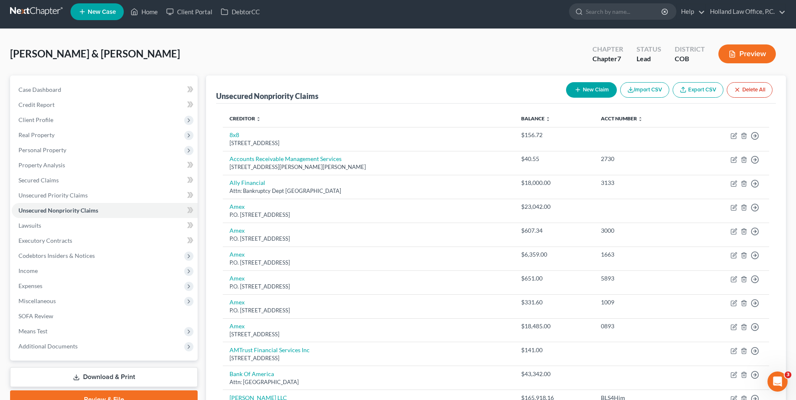
click at [608, 90] on button "New Claim" at bounding box center [591, 90] width 51 height 16
select select "2"
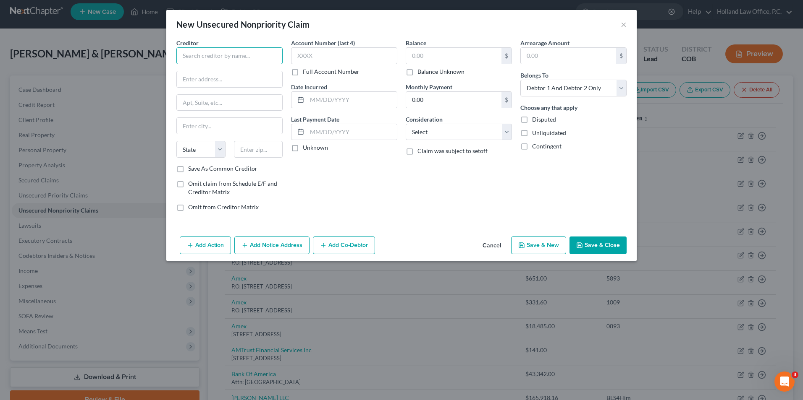
click at [256, 61] on input "text" at bounding box center [229, 55] width 106 height 17
type input "[US_STATE] Springs Utilities"
click at [437, 52] on input "text" at bounding box center [453, 56] width 95 height 16
type input "137.34"
click at [534, 89] on select "Select Debtor 1 Only Debtor 2 Only Debtor 1 And Debtor 2 Only At Least One Of T…" at bounding box center [573, 88] width 106 height 17
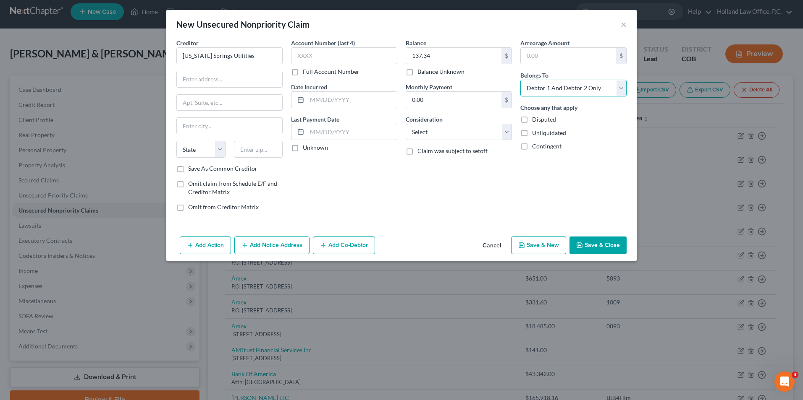
select select "3"
click at [520, 80] on select "Select Debtor 1 Only Debtor 2 Only Debtor 1 And Debtor 2 Only At Least One Of T…" at bounding box center [573, 88] width 106 height 17
click at [448, 135] on select "Select Cable / Satellite Services Collection Agency Credit Card Debt Debt Couns…" at bounding box center [459, 132] width 106 height 17
select select "14"
click at [406, 124] on select "Select Cable / Satellite Services Collection Agency Credit Card Debt Debt Couns…" at bounding box center [459, 132] width 106 height 17
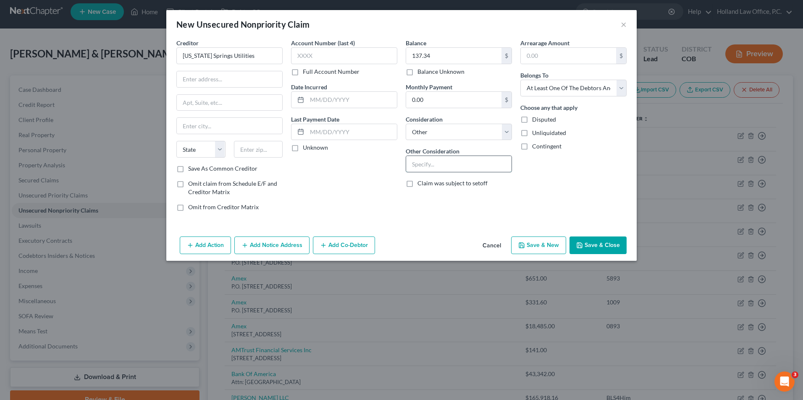
click at [447, 164] on input "text" at bounding box center [458, 164] width 105 height 16
type input "Business"
click at [338, 55] on input "text" at bounding box center [344, 55] width 106 height 17
type input "7843"
click at [257, 153] on input "text" at bounding box center [258, 149] width 49 height 17
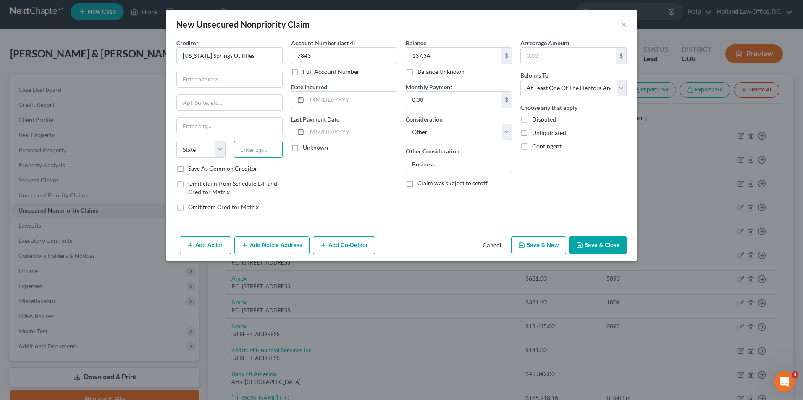
paste input "80947"
type input "80947"
click at [296, 190] on div "Account Number (last 4) 7843 Full Account Number Date Incurred Last Payment Dat…" at bounding box center [344, 129] width 115 height 180
type input "[US_STATE][GEOGRAPHIC_DATA]"
select select "5"
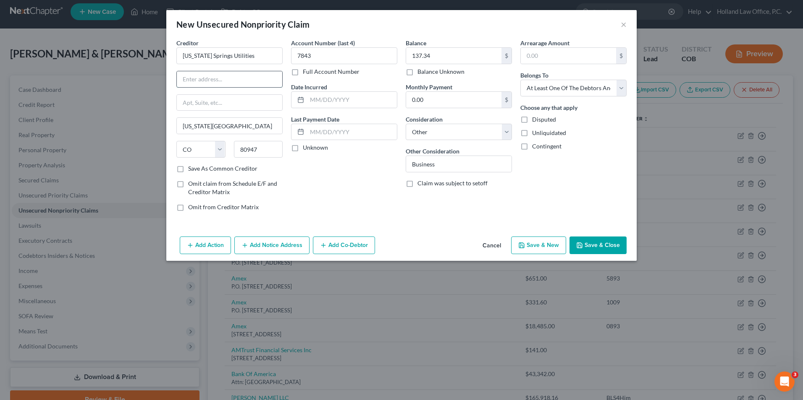
click at [270, 84] on input "text" at bounding box center [229, 79] width 105 height 16
type input "PO Box 340"
drag, startPoint x: 260, startPoint y: 152, endPoint x: 251, endPoint y: 154, distance: 9.0
click at [251, 154] on input "80947" at bounding box center [258, 149] width 49 height 17
type input "80901"
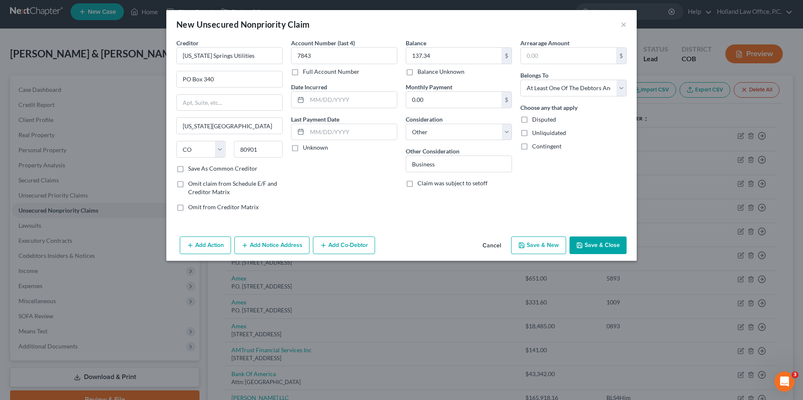
click at [286, 117] on div "Creditor * [US_STATE][GEOGRAPHIC_DATA] Utilities PO Box [GEOGRAPHIC_DATA][US_ST…" at bounding box center [229, 129] width 115 height 180
click at [593, 235] on div "Add Action Add Notice Address Add Co-Debtor Cancel Save & New Save & Close" at bounding box center [401, 247] width 470 height 28
click at [592, 247] on button "Save & Close" at bounding box center [597, 246] width 57 height 18
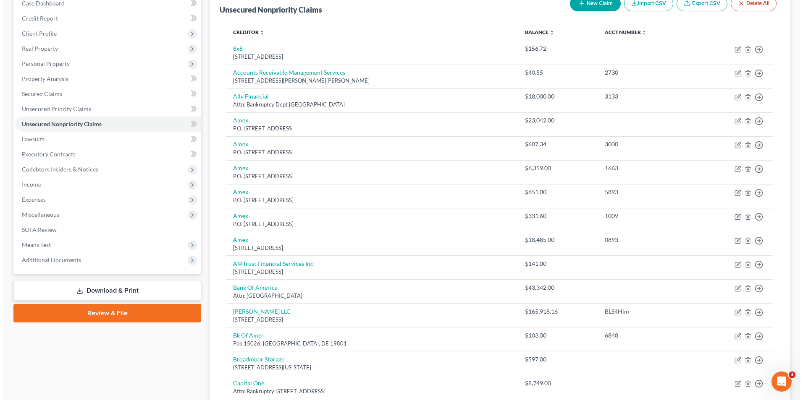
scroll to position [0, 0]
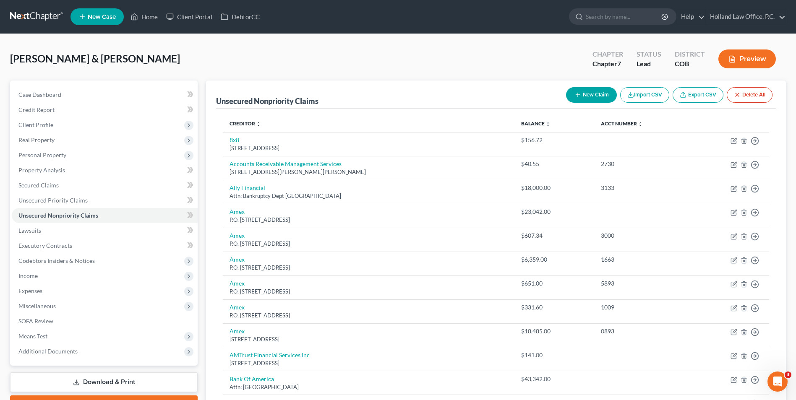
click at [571, 97] on button "New Claim" at bounding box center [591, 95] width 51 height 16
select select "2"
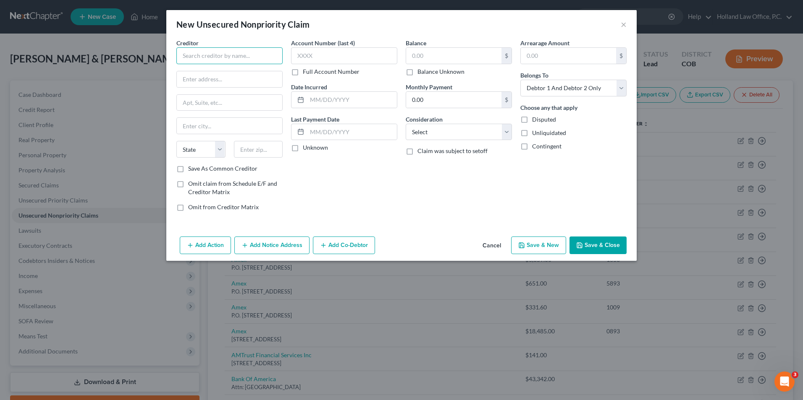
click at [240, 63] on input "text" at bounding box center [229, 55] width 106 height 17
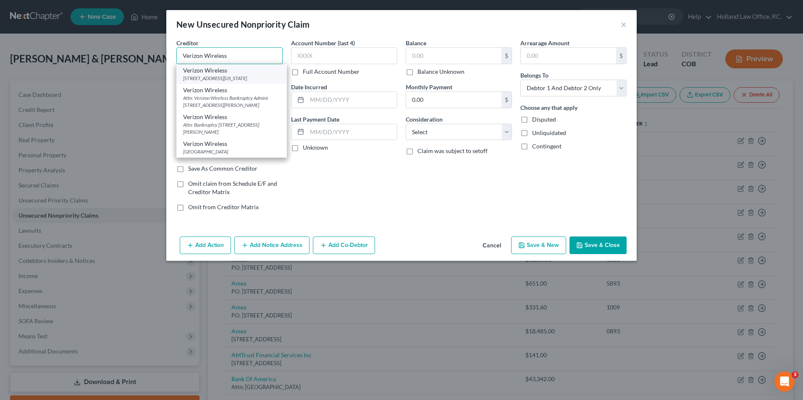
type input "Verizon Wireless"
click at [245, 79] on div "[STREET_ADDRESS][US_STATE]" at bounding box center [231, 78] width 97 height 7
type input "[STREET_ADDRESS]"
type input "[US_STATE]"
select select "35"
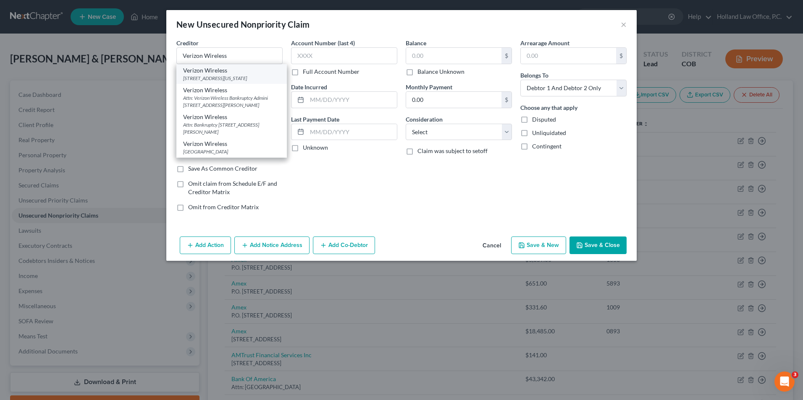
type input "10036"
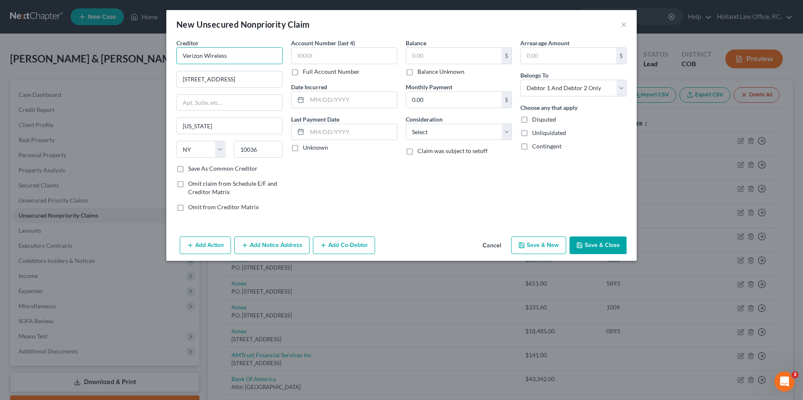
drag, startPoint x: 257, startPoint y: 61, endPoint x: 231, endPoint y: 62, distance: 26.5
click at [231, 62] on input "Verizon Wireless" at bounding box center [229, 55] width 106 height 17
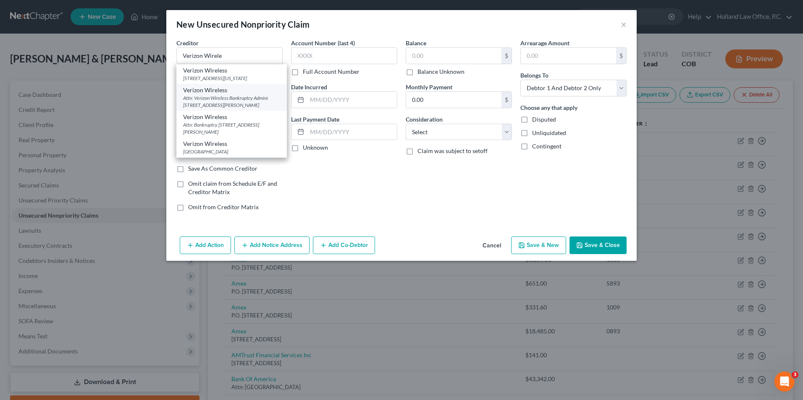
click at [241, 94] on div "Verizon Wireless" at bounding box center [231, 90] width 97 height 8
type input "Verizon Wireless"
type input "Attn: Verizon Wireless Bankruptcy Admini"
type input "[STREET_ADDRESS]"
type input "[PERSON_NAME] Spring"
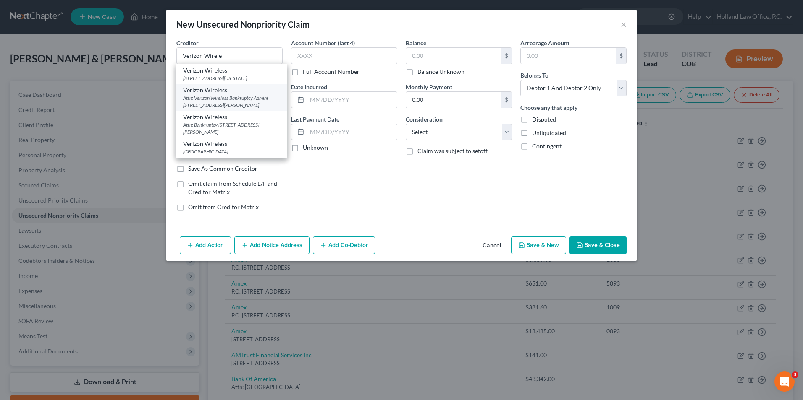
select select "26"
type input "63304"
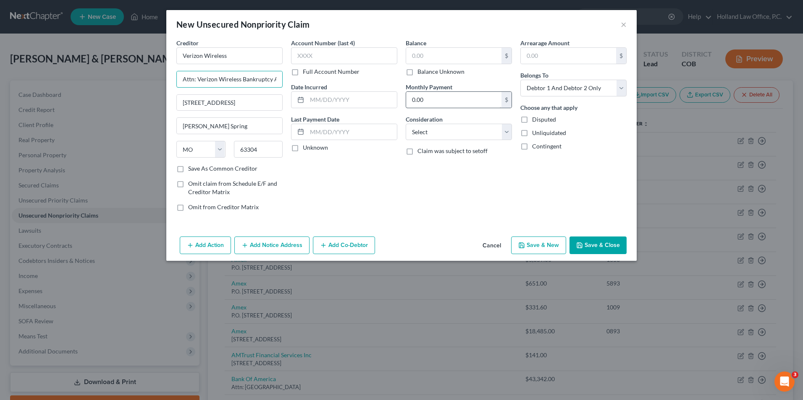
scroll to position [0, 15]
drag, startPoint x: 179, startPoint y: 79, endPoint x: 445, endPoint y: 86, distance: 266.3
click at [423, 92] on div "Creditor * Verizon Wireless Attn: Verizon Wireless Bankruptcy Admini [STREET_AD…" at bounding box center [401, 129] width 458 height 180
drag, startPoint x: 274, startPoint y: 99, endPoint x: 162, endPoint y: 92, distance: 112.7
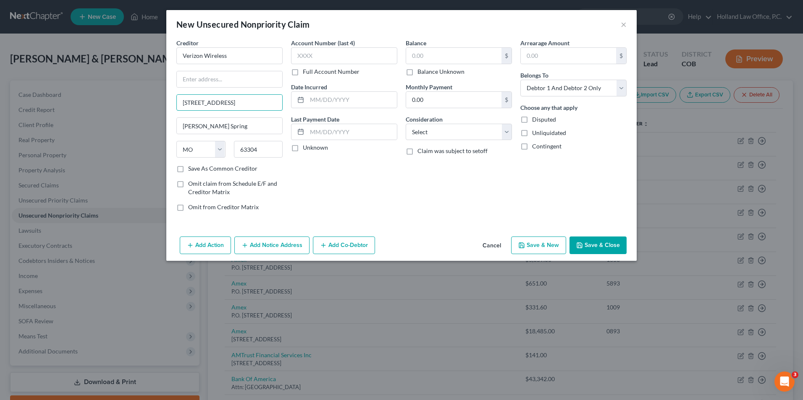
click at [160, 92] on div "New Unsecured Nonpriority Claim × Creditor * Verizon Wireless [GEOGRAPHIC_DATA]…" at bounding box center [401, 200] width 803 height 400
type input "[STREET_ADDRESS]"
click at [467, 57] on input "text" at bounding box center [453, 56] width 95 height 16
type input "456.15"
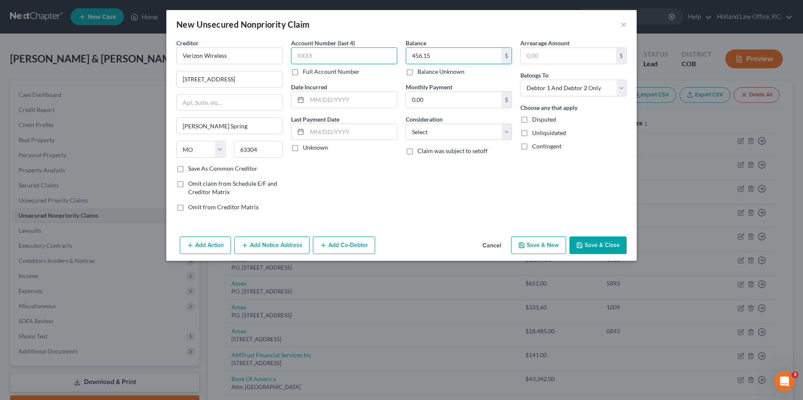
click at [310, 55] on input "text" at bounding box center [344, 55] width 106 height 17
type input "8391"
click at [458, 128] on select "Select Cable / Satellite Services Collection Agency Credit Card Debt Debt Couns…" at bounding box center [459, 132] width 106 height 17
select select "14"
click at [406, 124] on select "Select Cable / Satellite Services Collection Agency Credit Card Debt Debt Couns…" at bounding box center [459, 132] width 106 height 17
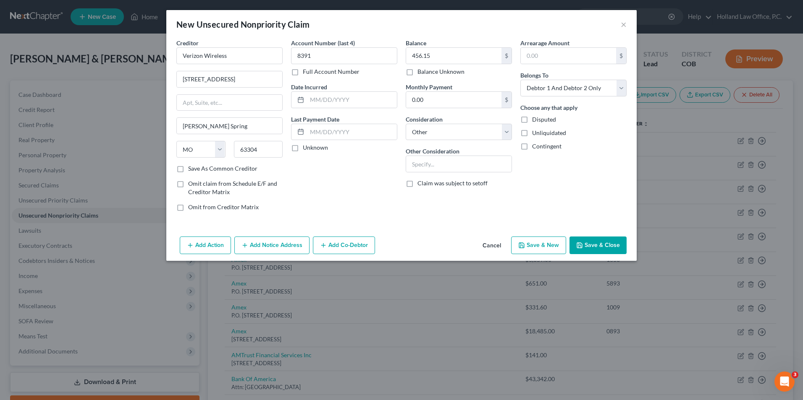
click at [432, 175] on div "Balance 456.15 $ Balance Unknown Balance Undetermined 456.15 $ Balance Unknown …" at bounding box center [458, 129] width 115 height 180
click at [433, 164] on input "text" at bounding box center [458, 164] width 105 height 16
type input "Business"
click at [539, 85] on select "Select Debtor 1 Only Debtor 2 Only Debtor 1 And Debtor 2 Only At Least One Of T…" at bounding box center [573, 88] width 106 height 17
select select "3"
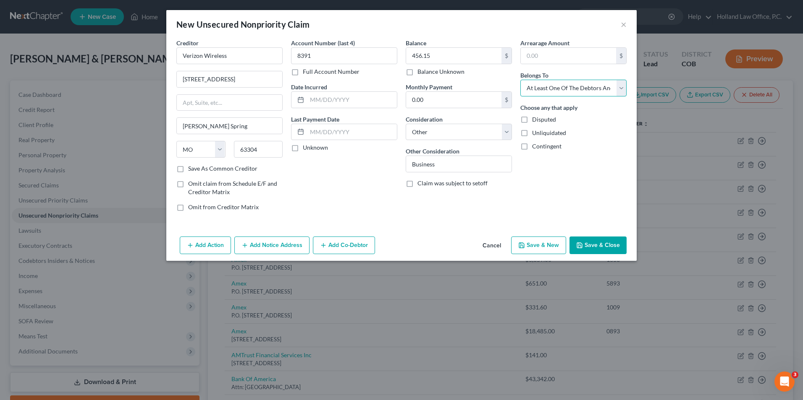
click at [520, 80] on select "Select Debtor 1 Only Debtor 2 Only Debtor 1 And Debtor 2 Only At Least One Of T…" at bounding box center [573, 88] width 106 height 17
click at [267, 246] on button "Add Notice Address" at bounding box center [271, 246] width 75 height 18
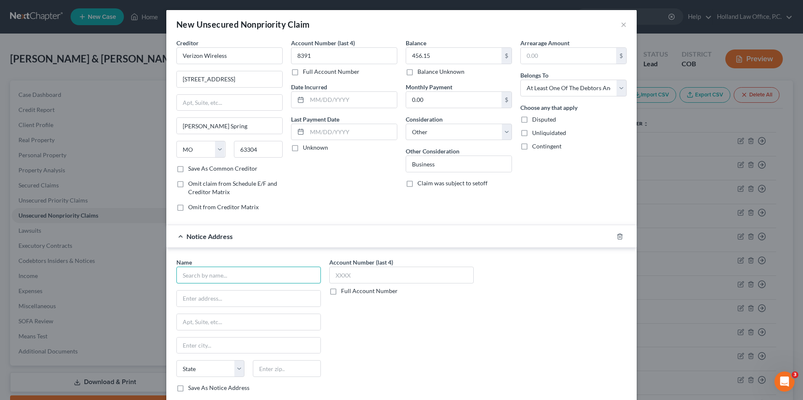
click at [228, 279] on input "text" at bounding box center [248, 275] width 144 height 17
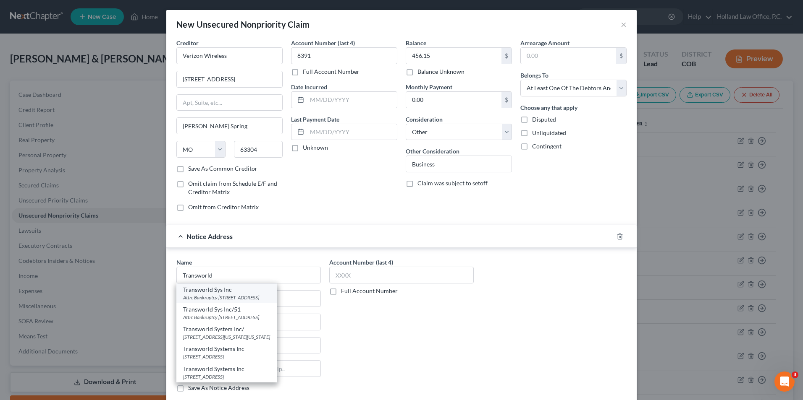
click at [261, 300] on div "Attn: Bankruptcy [STREET_ADDRESS]" at bounding box center [226, 297] width 87 height 7
type input "Transworld Sys Inc"
type input "Attn: Bankruptcy"
type input "Po Box 15618"
type input "Wilmington"
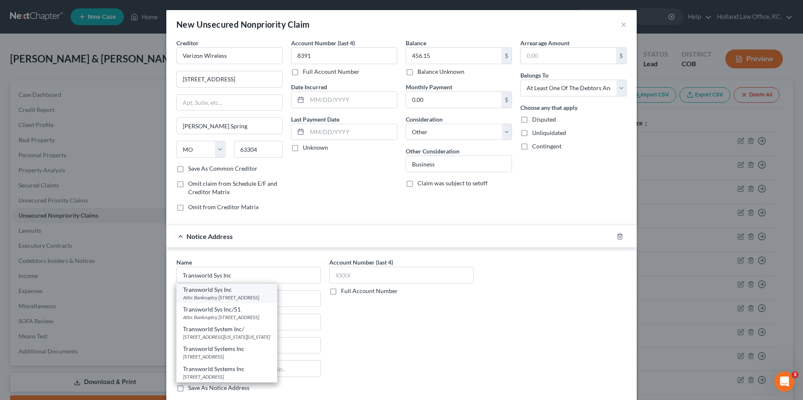
select select "39"
type input "15618"
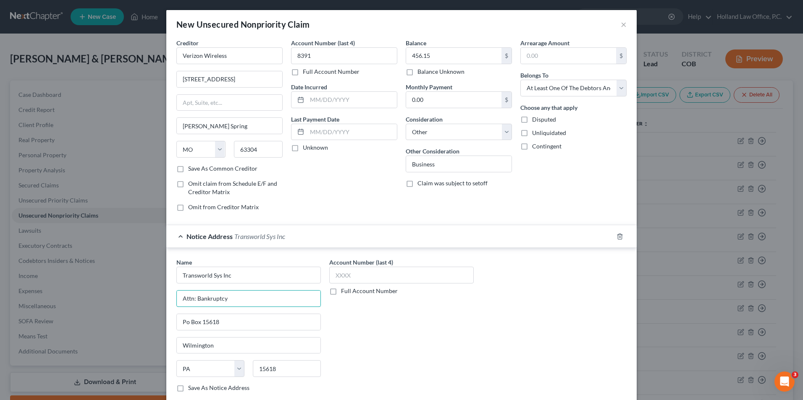
drag, startPoint x: 259, startPoint y: 303, endPoint x: 147, endPoint y: 294, distance: 111.6
click at [147, 293] on div "New Unsecured Nonpriority Claim × Creditor * Verizon Wireless [GEOGRAPHIC_DATA]…" at bounding box center [401, 200] width 803 height 400
drag, startPoint x: 238, startPoint y: 321, endPoint x: 180, endPoint y: 325, distance: 58.4
click at [166, 324] on div "Name * Transworld Sys Inc Po Box [GEOGRAPHIC_DATA] [US_STATE][GEOGRAPHIC_DATA] …" at bounding box center [401, 327] width 470 height 158
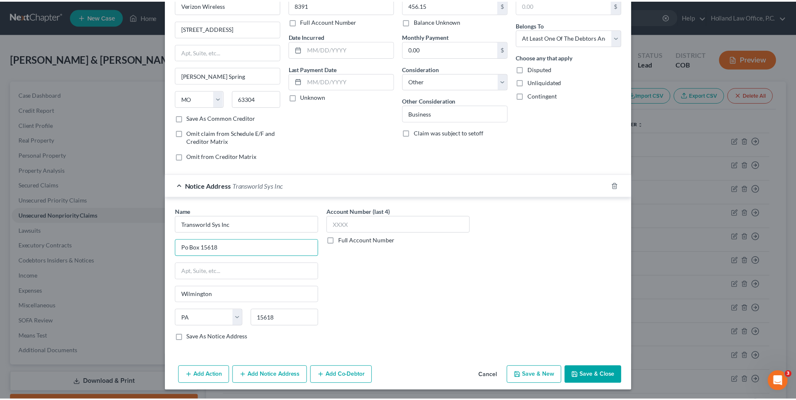
scroll to position [52, 0]
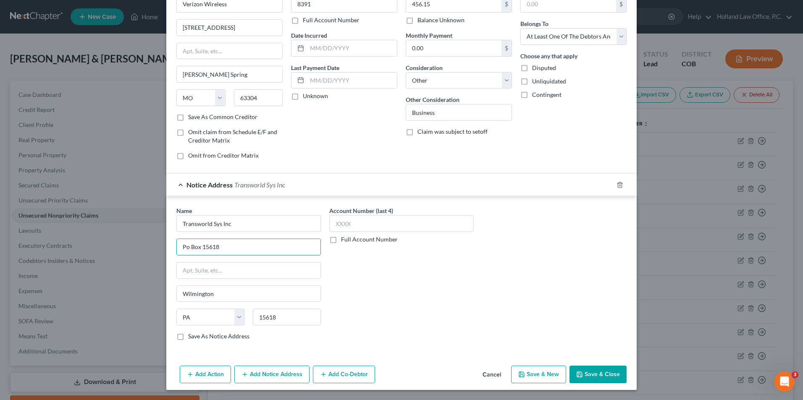
type input "Po Box 15618"
click at [605, 372] on button "Save & Close" at bounding box center [597, 375] width 57 height 18
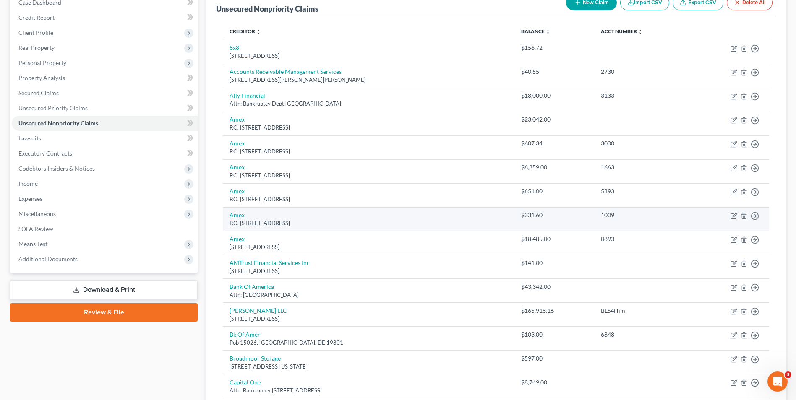
scroll to position [0, 0]
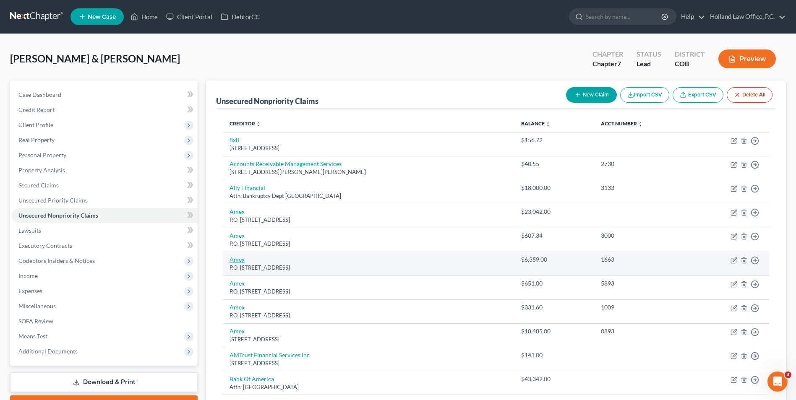
click at [233, 259] on link "Amex" at bounding box center [237, 259] width 15 height 7
select select "9"
select select "2"
select select "0"
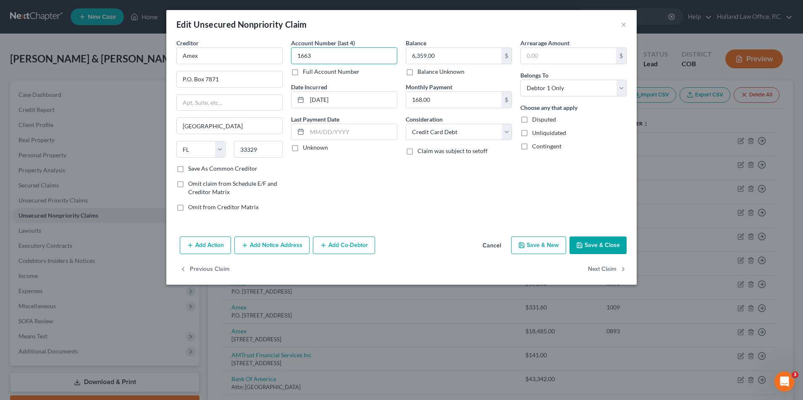
drag, startPoint x: 333, startPoint y: 61, endPoint x: 303, endPoint y: 62, distance: 29.8
click at [303, 62] on input "1663" at bounding box center [344, 55] width 106 height 17
type input "1643"
click at [554, 95] on select "Select Debtor 1 Only Debtor 2 Only Debtor 1 And Debtor 2 Only At Least One Of T…" at bounding box center [573, 88] width 106 height 17
select select "3"
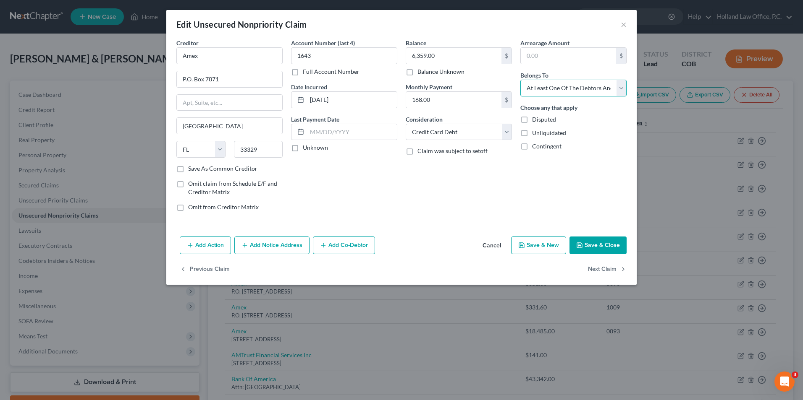
click at [520, 80] on select "Select Debtor 1 Only Debtor 2 Only Debtor 1 And Debtor 2 Only At Least One Of T…" at bounding box center [573, 88] width 106 height 17
click at [458, 135] on select "Select Cable / Satellite Services Collection Agency Credit Card Debt Debt Couns…" at bounding box center [459, 132] width 106 height 17
click at [459, 134] on select "Select Cable / Satellite Services Collection Agency Credit Card Debt Debt Couns…" at bounding box center [459, 132] width 106 height 17
select select "14"
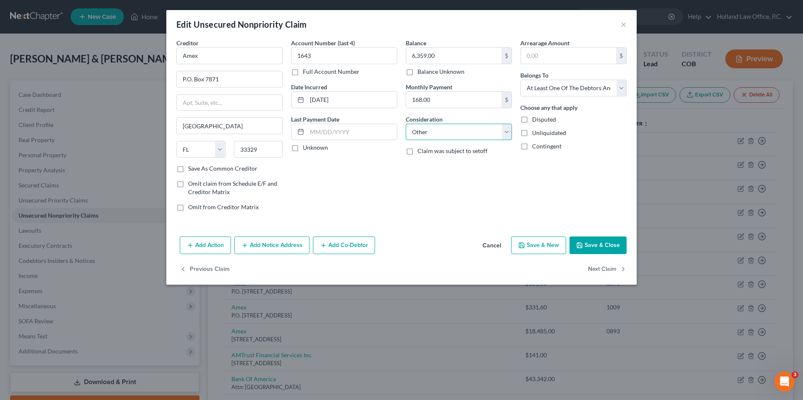
click at [406, 124] on select "Select Cable / Satellite Services Collection Agency Credit Card Debt Debt Couns…" at bounding box center [459, 132] width 106 height 17
click at [443, 162] on input "text" at bounding box center [458, 164] width 105 height 16
type input "Business Debt"
click at [576, 238] on button "Save & Close" at bounding box center [597, 246] width 57 height 18
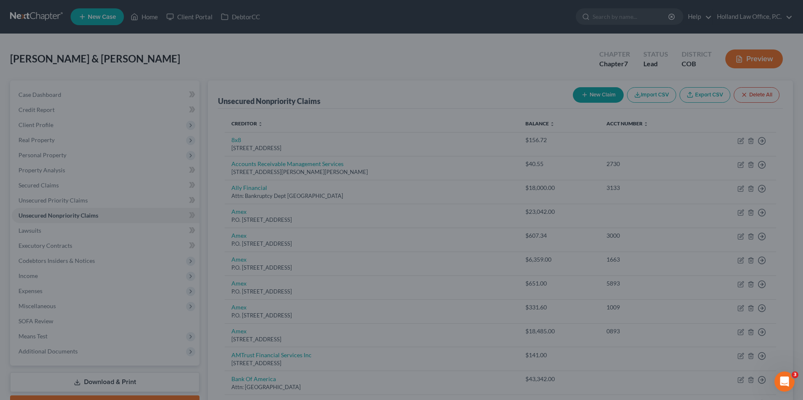
type input "0"
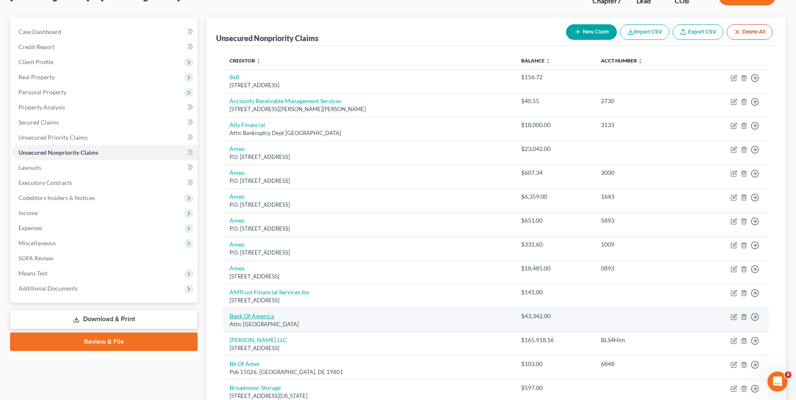
scroll to position [42, 0]
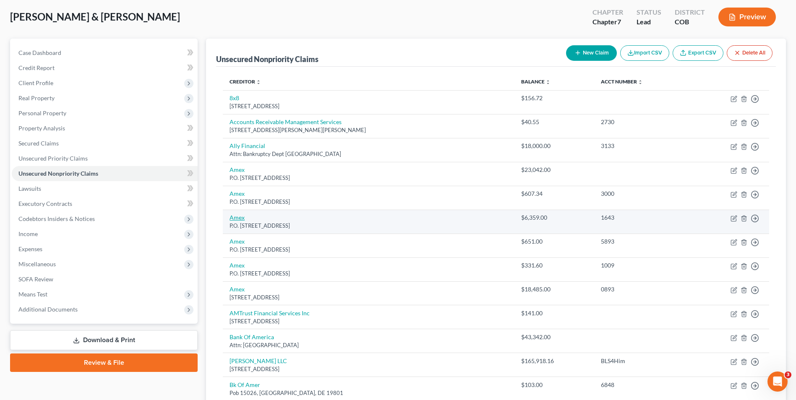
click at [238, 221] on link "Amex" at bounding box center [237, 217] width 15 height 7
select select "9"
select select "14"
select select "3"
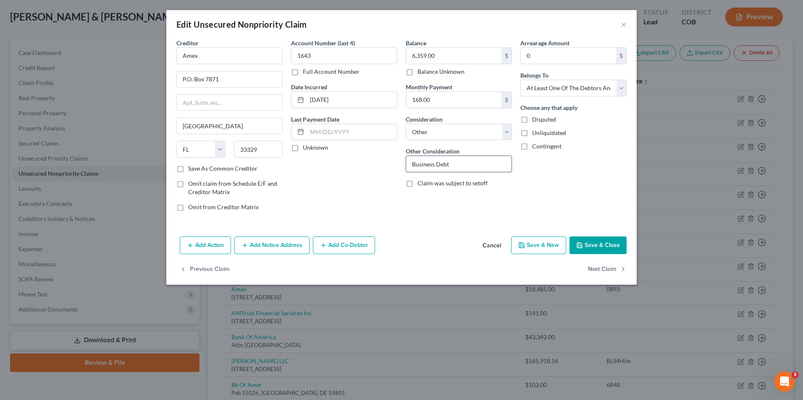
click at [485, 167] on input "Business Debt" at bounding box center [458, 164] width 105 height 16
drag, startPoint x: 476, startPoint y: 168, endPoint x: 392, endPoint y: 154, distance: 85.1
click at [392, 154] on div "Creditor * Amex P.O. [GEOGRAPHIC_DATA] [US_STATE] AK AR AZ CA CO CT DE DC [GEOG…" at bounding box center [401, 129] width 458 height 180
click at [571, 94] on select "Select Debtor 1 Only Debtor 2 Only Debtor 1 And Debtor 2 Only At Least One Of T…" at bounding box center [573, 88] width 106 height 17
select select "0"
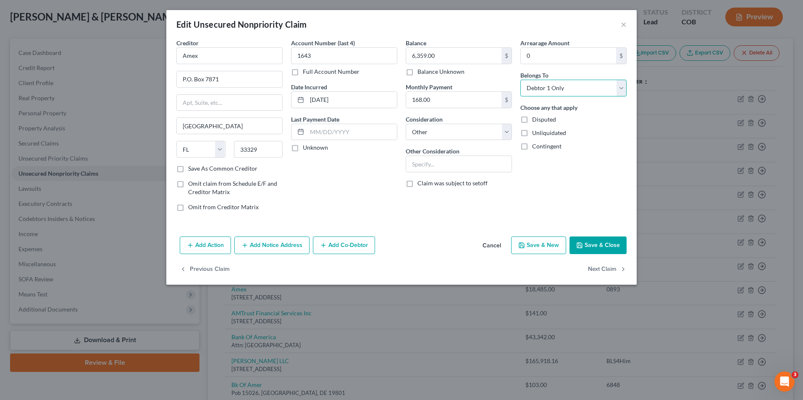
click at [520, 80] on select "Select Debtor 1 Only Debtor 2 Only Debtor 1 And Debtor 2 Only At Least One Of T…" at bounding box center [573, 88] width 106 height 17
click at [443, 136] on select "Select Cable / Satellite Services Collection Agency Credit Card Debt Debt Couns…" at bounding box center [459, 132] width 106 height 17
select select "2"
click at [406, 124] on select "Select Cable / Satellite Services Collection Agency Credit Card Debt Debt Couns…" at bounding box center [459, 132] width 106 height 17
click at [597, 251] on button "Save & Close" at bounding box center [597, 246] width 57 height 18
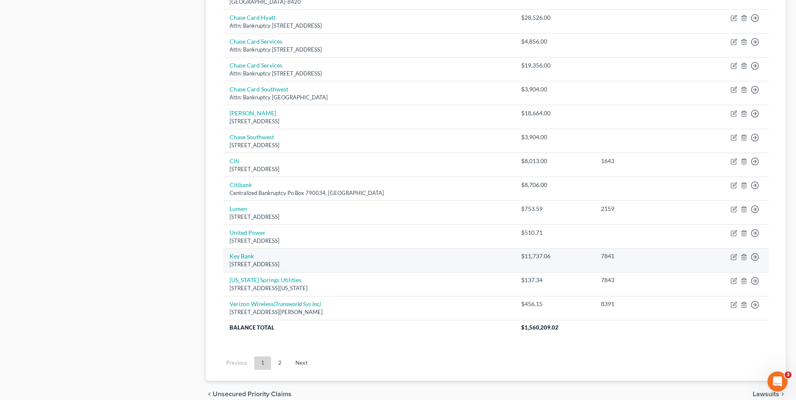
scroll to position [688, 0]
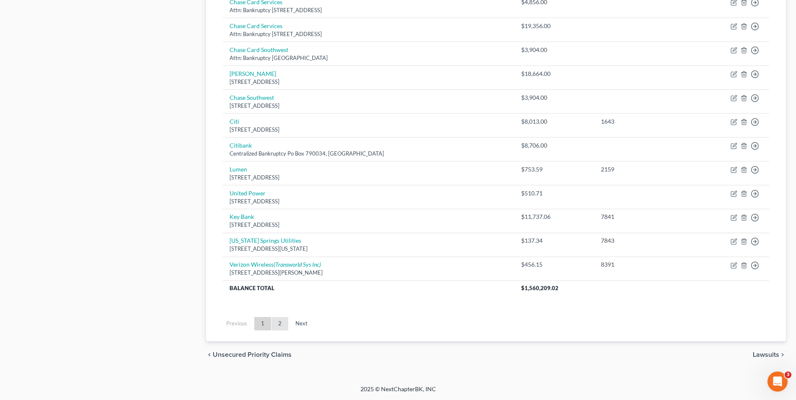
click at [283, 328] on link "2" at bounding box center [280, 323] width 17 height 13
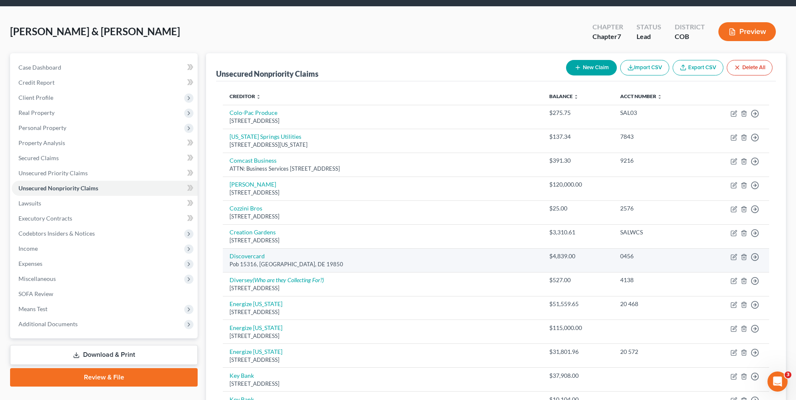
scroll to position [0, 0]
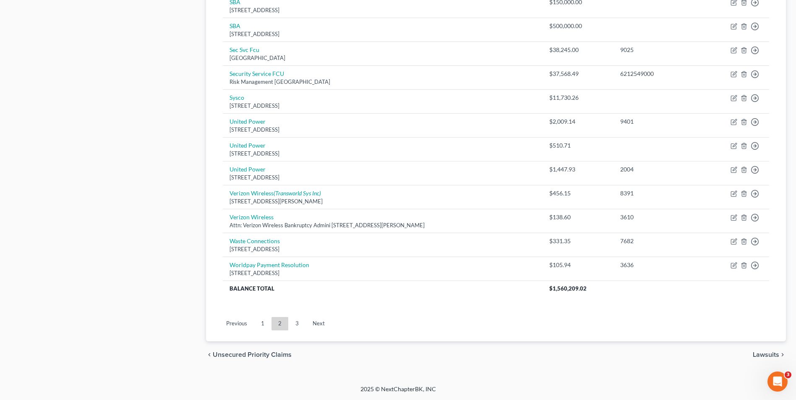
click at [259, 328] on link "1" at bounding box center [262, 323] width 17 height 13
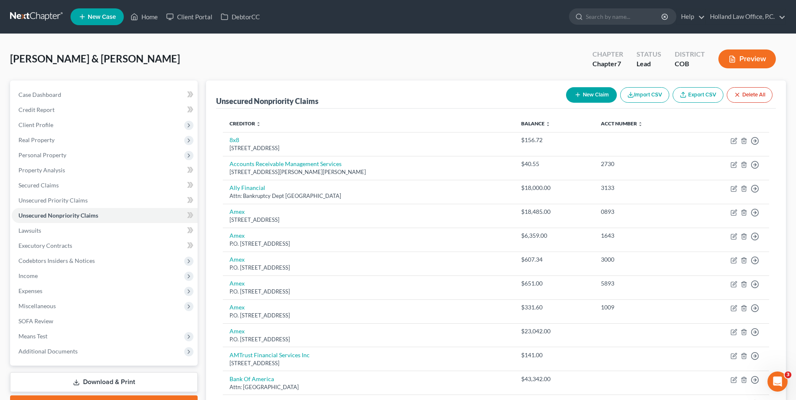
click at [577, 89] on button "New Claim" at bounding box center [591, 95] width 51 height 16
select select "2"
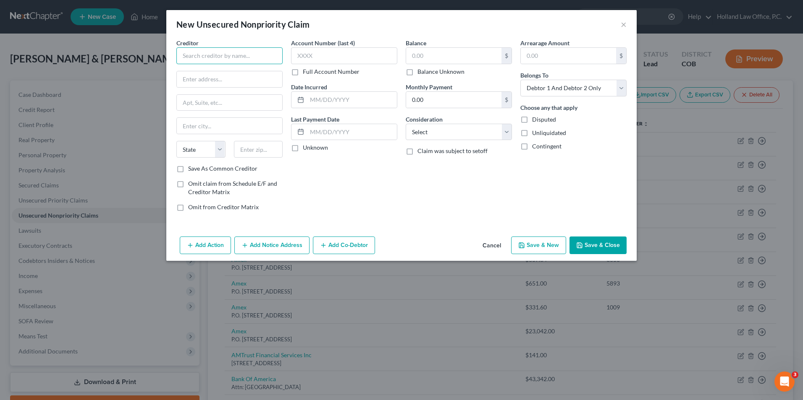
click at [241, 58] on input "text" at bounding box center [229, 55] width 106 height 17
click at [240, 79] on div "[GEOGRAPHIC_DATA]-8420" at bounding box center [226, 78] width 87 height 7
type input "Chase Bank"
type input "PO Box 78420"
type input "Phoenix"
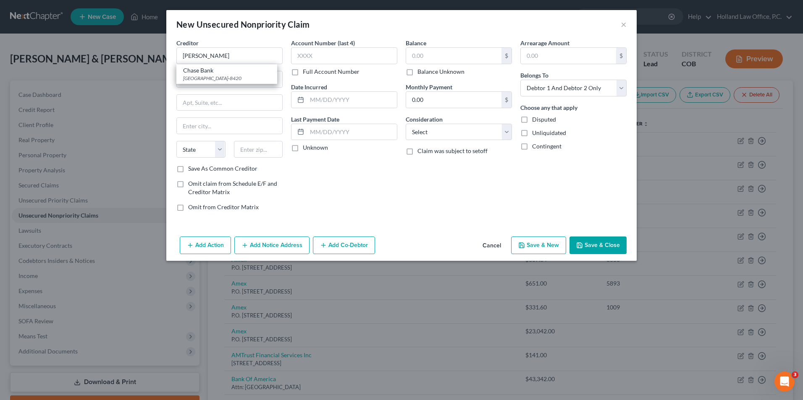
select select "3"
type input "85062-8420"
click at [341, 55] on input "text" at bounding box center [344, 55] width 106 height 17
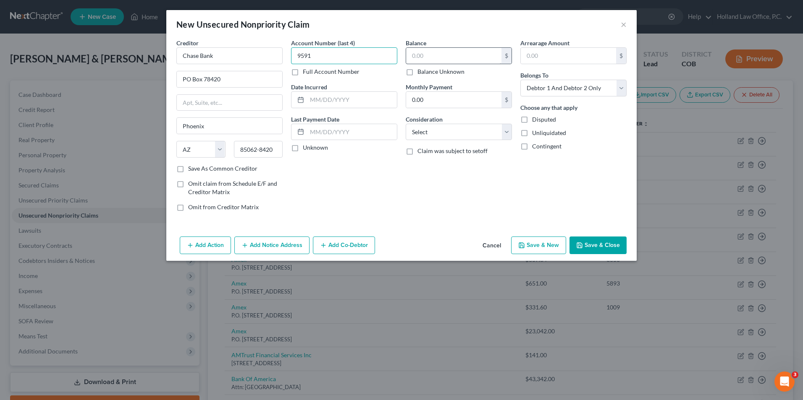
type input "9591"
click at [430, 51] on input "text" at bounding box center [453, 56] width 95 height 16
type input "837.00"
click at [432, 126] on select "Select Cable / Satellite Services Collection Agency Credit Card Debt Debt Couns…" at bounding box center [459, 132] width 106 height 17
drag, startPoint x: 556, startPoint y: 89, endPoint x: 558, endPoint y: 95, distance: 6.1
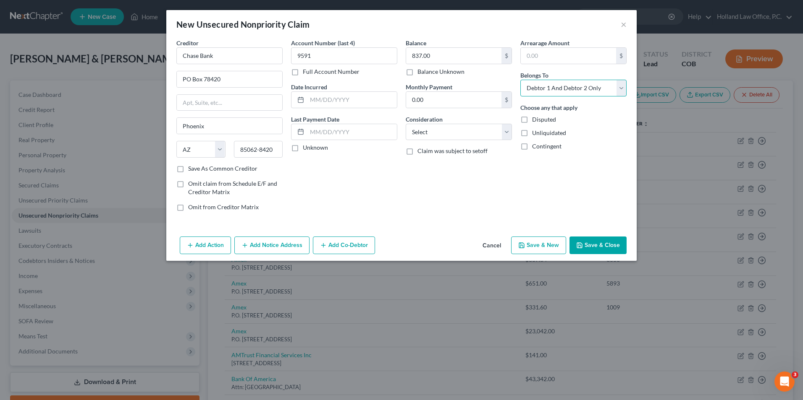
click at [556, 89] on select "Select Debtor 1 Only Debtor 2 Only Debtor 1 And Debtor 2 Only At Least One Of T…" at bounding box center [573, 88] width 106 height 17
select select "0"
click at [520, 80] on select "Select Debtor 1 Only Debtor 2 Only Debtor 1 And Debtor 2 Only At Least One Of T…" at bounding box center [573, 88] width 106 height 17
click at [433, 131] on select "Select Cable / Satellite Services Collection Agency Credit Card Debt Debt Couns…" at bounding box center [459, 132] width 106 height 17
select select "2"
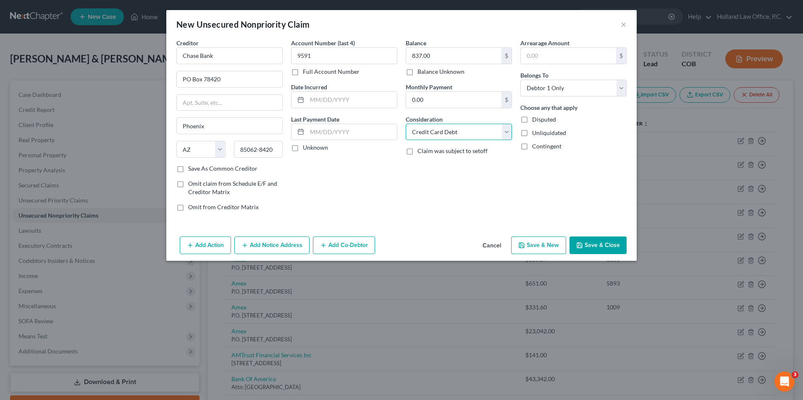
click at [406, 124] on select "Select Cable / Satellite Services Collection Agency Credit Card Debt Debt Couns…" at bounding box center [459, 132] width 106 height 17
click at [593, 241] on button "Save & Close" at bounding box center [597, 246] width 57 height 18
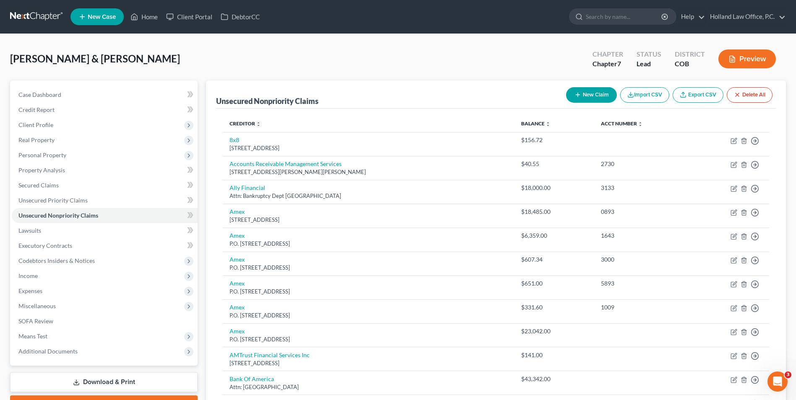
click at [576, 90] on button "New Claim" at bounding box center [591, 95] width 51 height 16
select select "2"
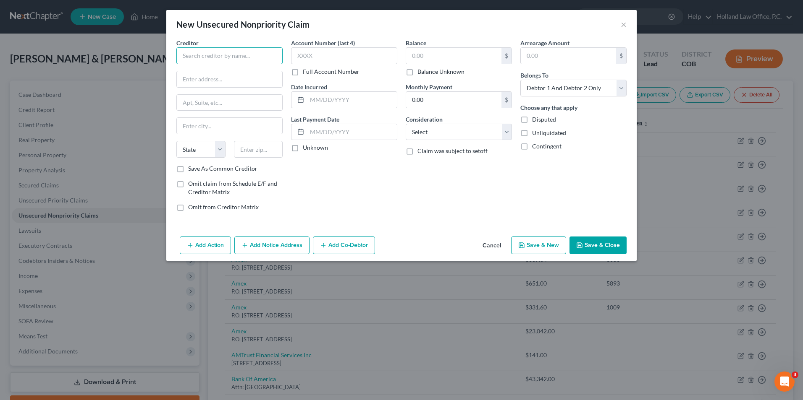
click at [271, 59] on input "text" at bounding box center [229, 55] width 106 height 17
type input "Amex"
click at [249, 80] on div "P.O. [STREET_ADDRESS]" at bounding box center [231, 78] width 97 height 7
type input "P.O. Box 7871"
type input "[GEOGRAPHIC_DATA]"
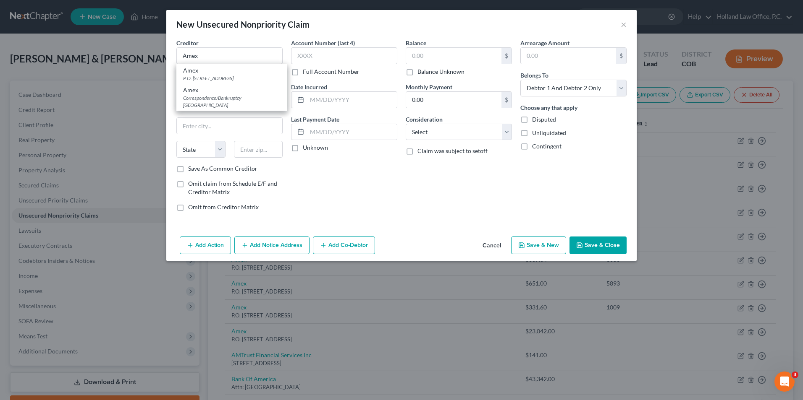
select select "9"
type input "33329"
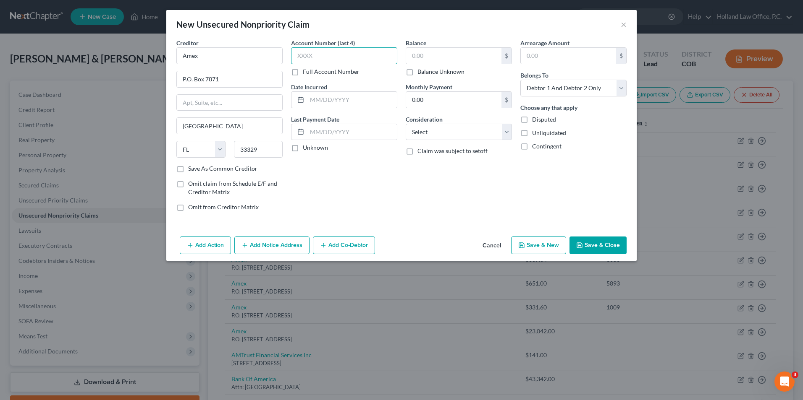
click at [348, 51] on input "text" at bounding box center [344, 55] width 106 height 17
type input "2001"
click at [466, 50] on input "text" at bounding box center [453, 56] width 95 height 16
click at [621, 21] on button "×" at bounding box center [623, 24] width 6 height 10
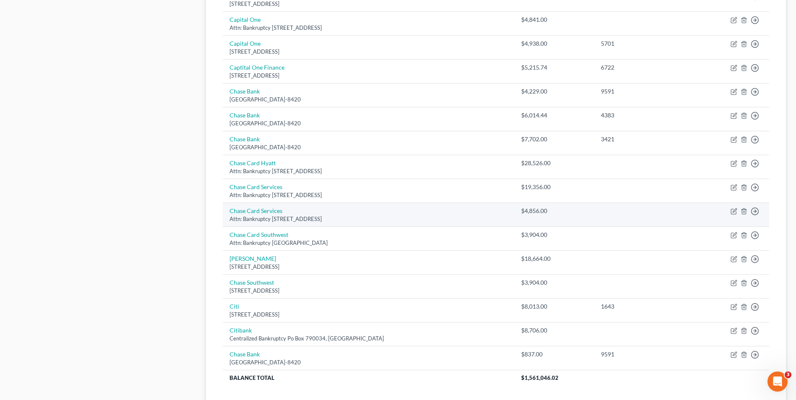
scroll to position [504, 0]
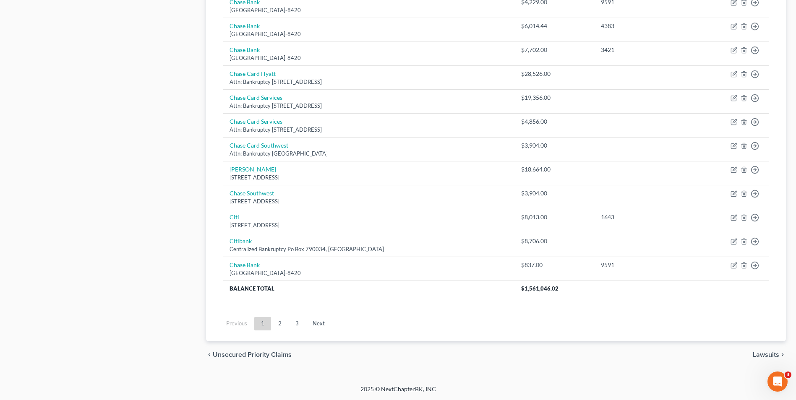
click at [277, 326] on link "2" at bounding box center [280, 323] width 17 height 13
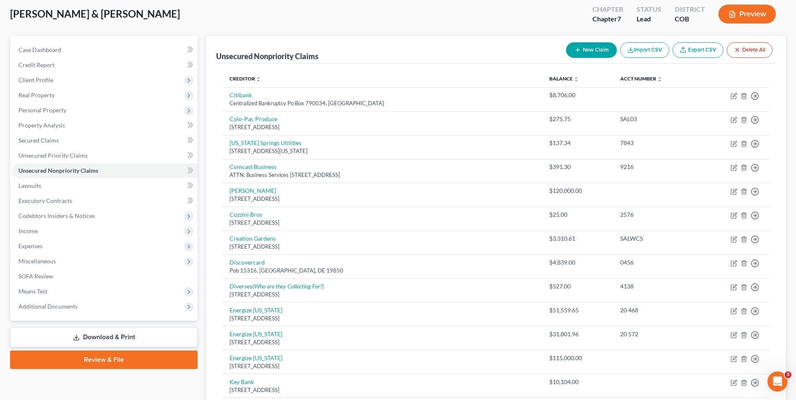
scroll to position [23, 0]
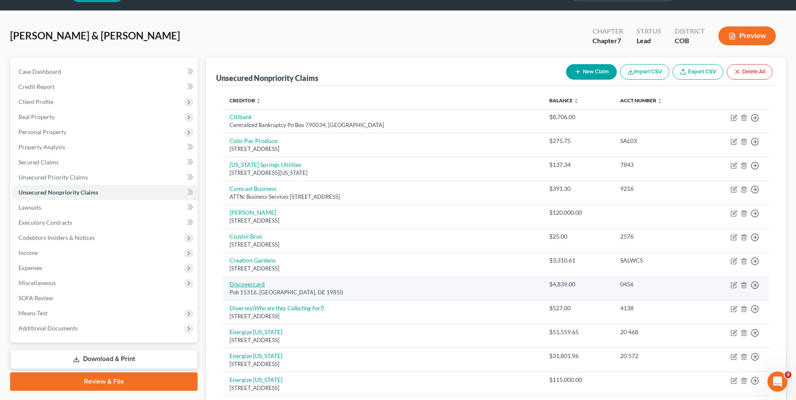
click at [262, 284] on link "Discovercard" at bounding box center [247, 284] width 35 height 7
select select "7"
select select "2"
select select "0"
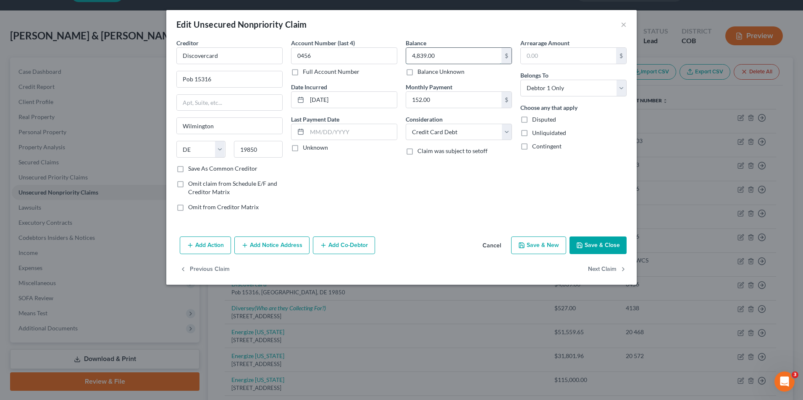
click at [457, 61] on input "4,839.00" at bounding box center [453, 56] width 95 height 16
type input "5,247.53"
click at [582, 237] on button "Save & Close" at bounding box center [597, 246] width 57 height 18
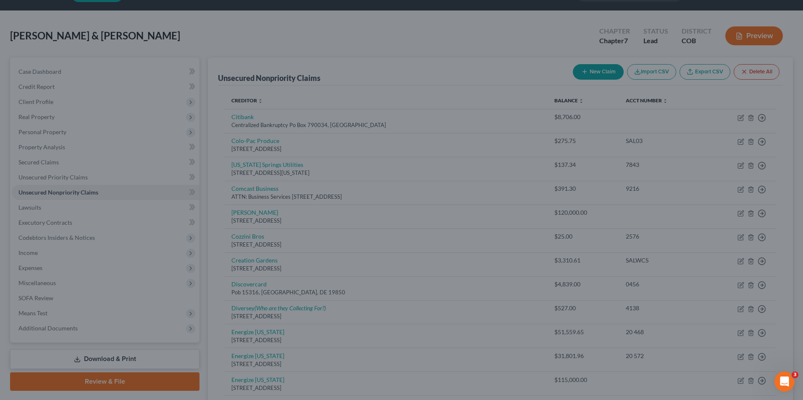
type input "0"
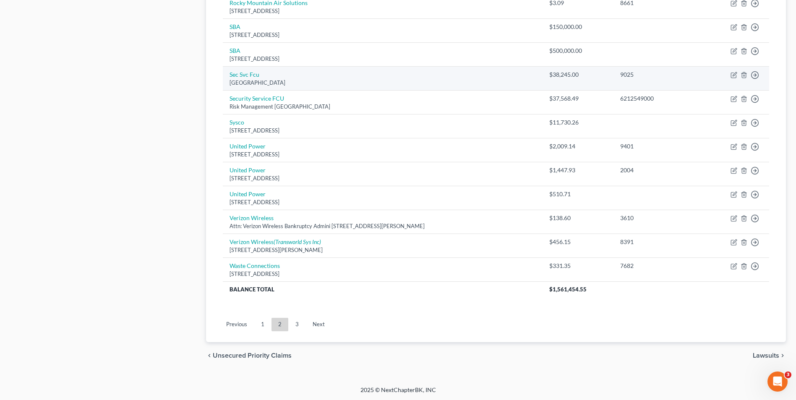
scroll to position [569, 0]
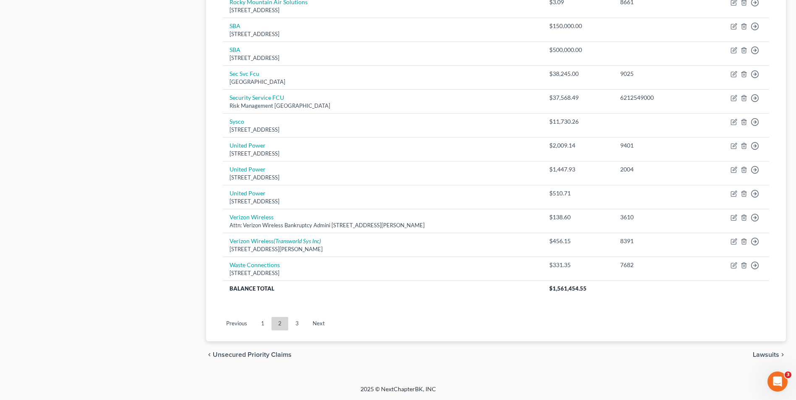
click at [259, 321] on link "1" at bounding box center [262, 323] width 17 height 13
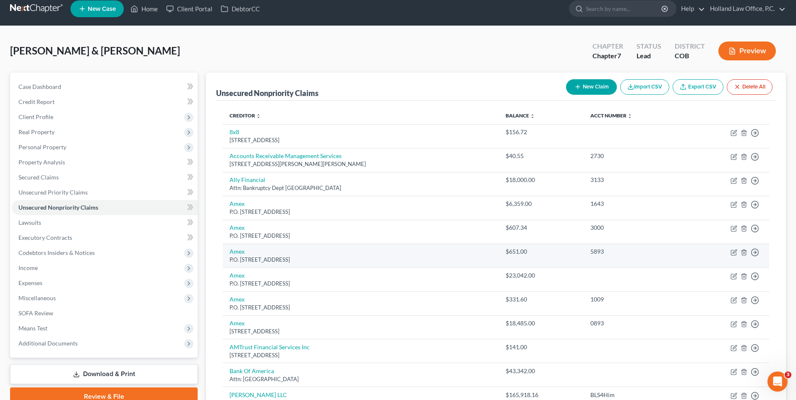
scroll to position [0, 0]
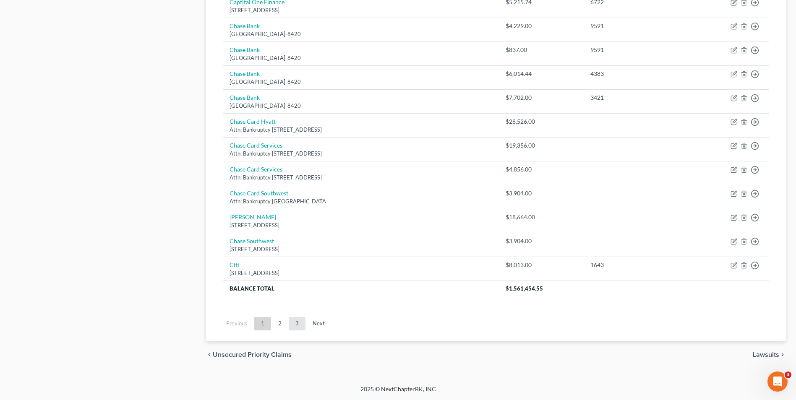
click at [302, 324] on link "3" at bounding box center [297, 323] width 17 height 13
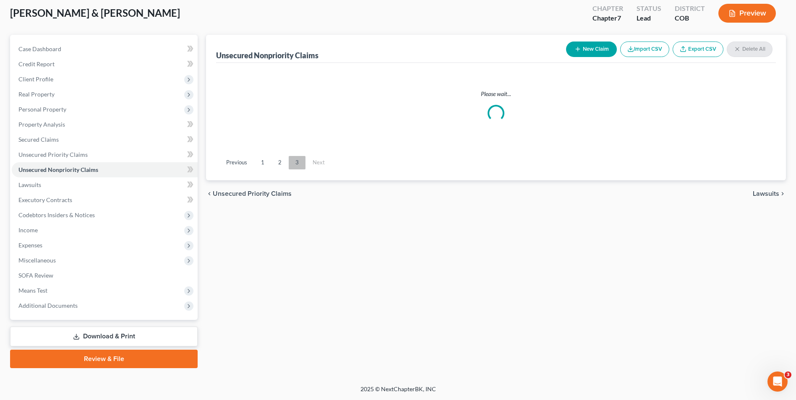
scroll to position [46, 0]
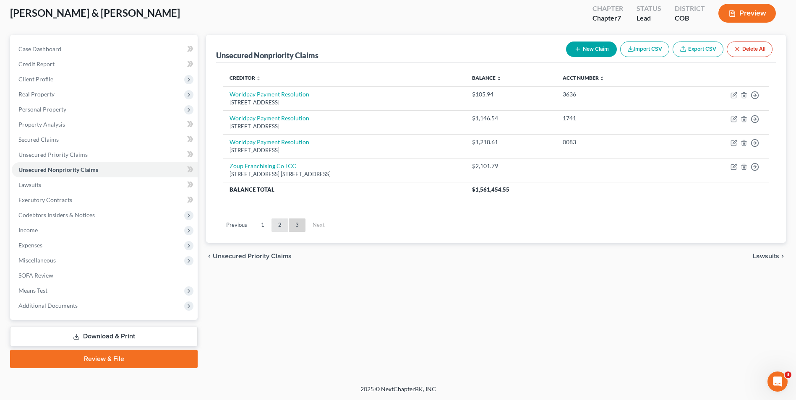
click at [279, 229] on link "2" at bounding box center [280, 225] width 17 height 13
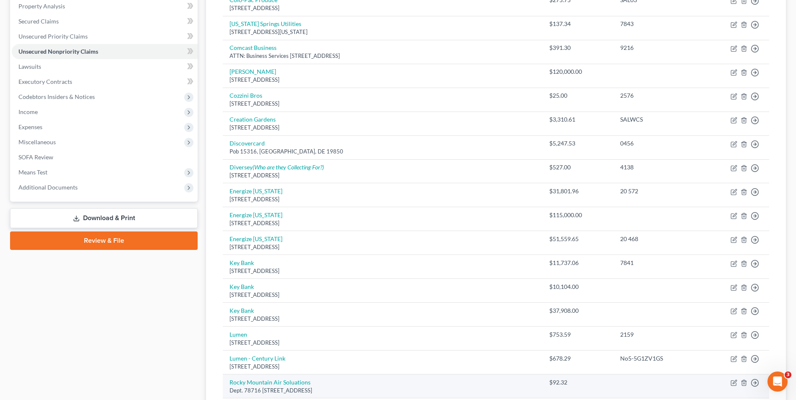
scroll to position [130, 0]
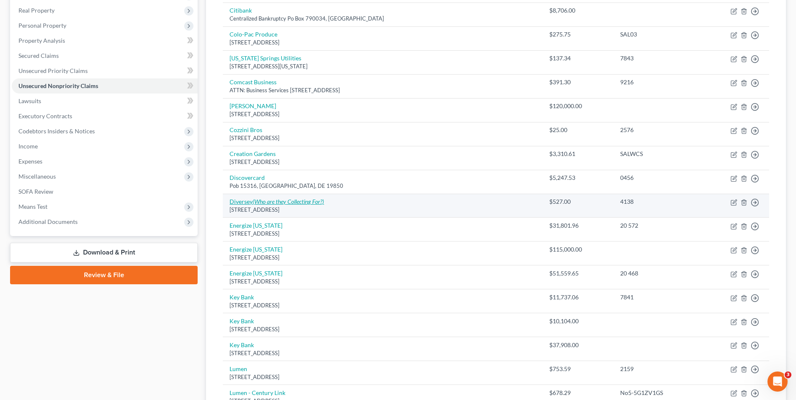
click at [307, 202] on icon "(Who are they Collecting For?)" at bounding box center [288, 201] width 71 height 7
select select "42"
select select "14"
select select "2"
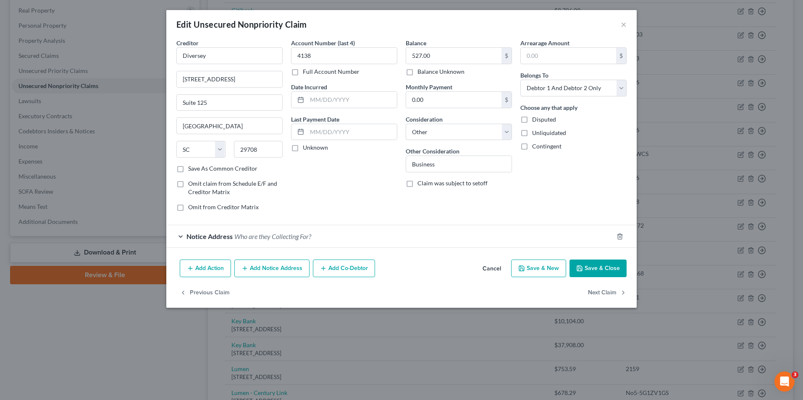
click at [316, 228] on div "Notice Address Who are they Collecting For?" at bounding box center [389, 236] width 447 height 22
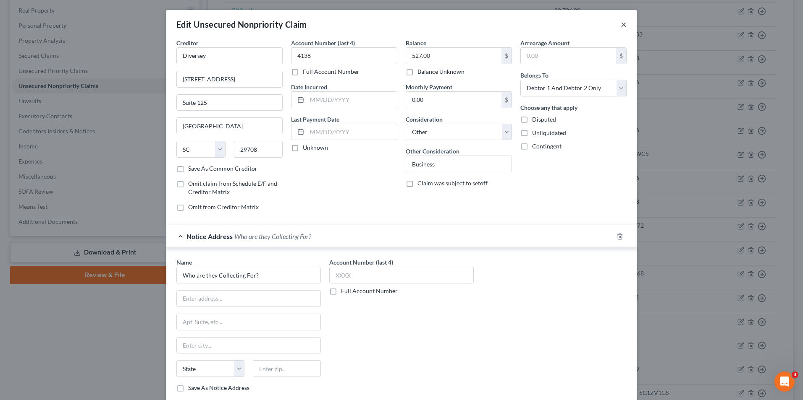
click at [620, 25] on button "×" at bounding box center [623, 24] width 6 height 10
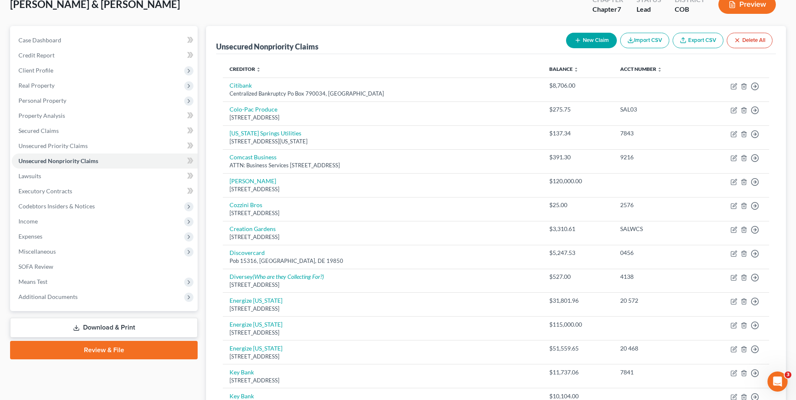
scroll to position [0, 0]
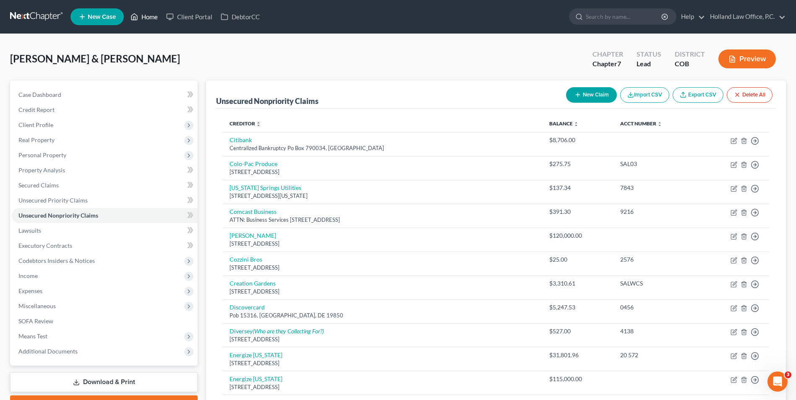
click at [138, 19] on icon at bounding box center [135, 17] width 8 height 10
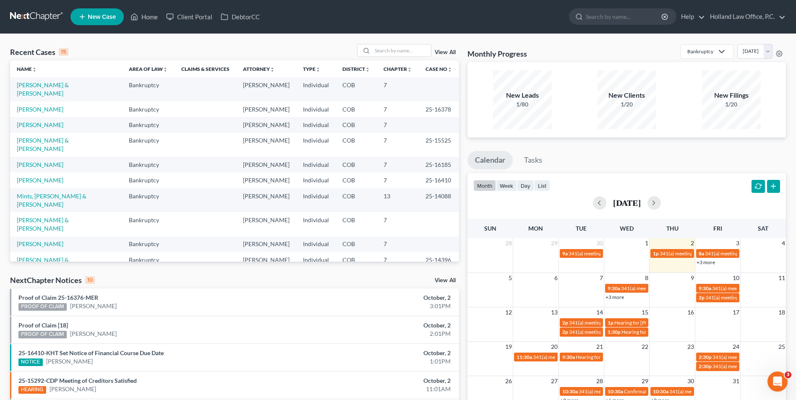
click at [102, 18] on span "New Case" at bounding box center [102, 17] width 28 height 6
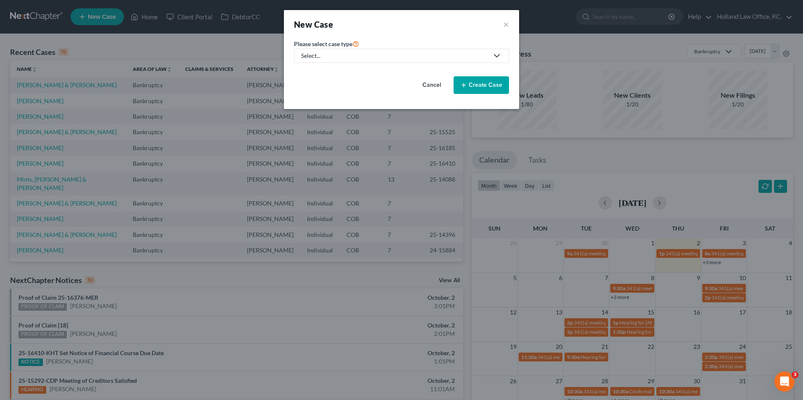
click at [378, 52] on div "Select..." at bounding box center [394, 56] width 187 height 8
click at [317, 69] on div "Bankruptcy" at bounding box center [318, 72] width 33 height 8
select select "11"
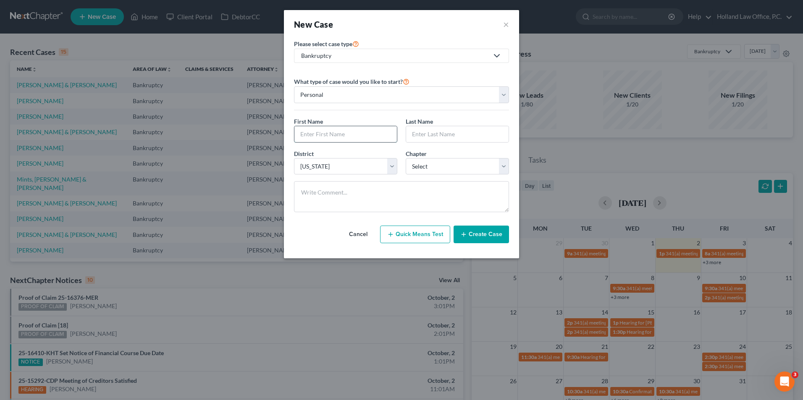
click at [360, 134] on input "text" at bounding box center [345, 134] width 102 height 16
type input "[PERSON_NAME]"
click at [452, 131] on input "text" at bounding box center [457, 134] width 102 height 16
type input "B"
type input "[PERSON_NAME]"
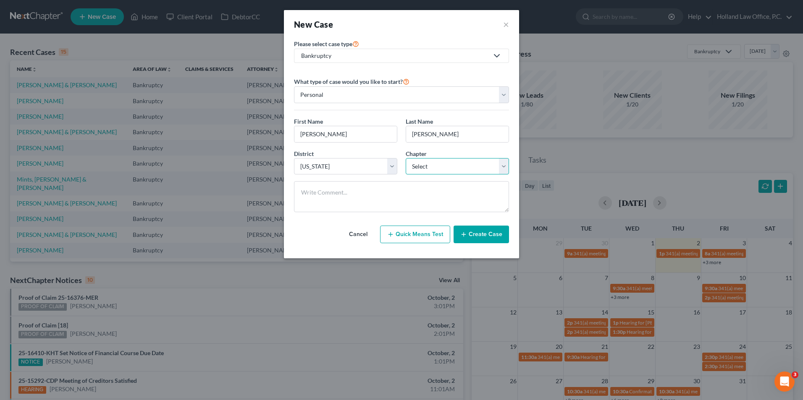
click at [425, 162] on select "Select 7 11 12 13" at bounding box center [457, 166] width 103 height 17
select select "0"
click at [406, 158] on select "Select 7 11 12 13" at bounding box center [457, 166] width 103 height 17
drag, startPoint x: 489, startPoint y: 250, endPoint x: 489, endPoint y: 246, distance: 4.2
click at [489, 249] on div "Cancel Quick Means Test Create Case" at bounding box center [401, 234] width 215 height 31
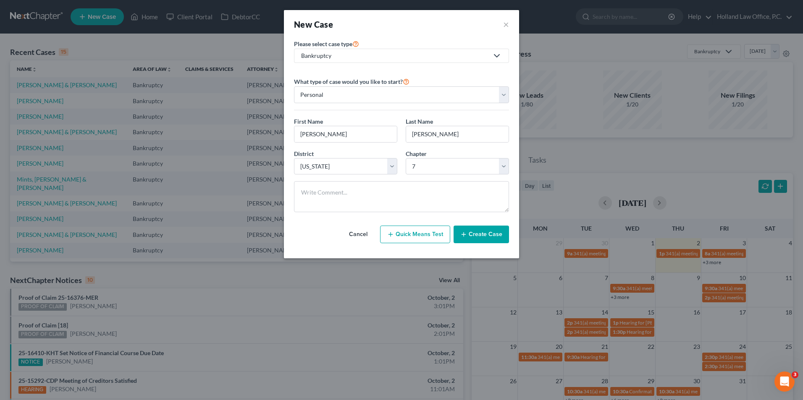
click at [487, 238] on button "Create Case" at bounding box center [480, 235] width 55 height 18
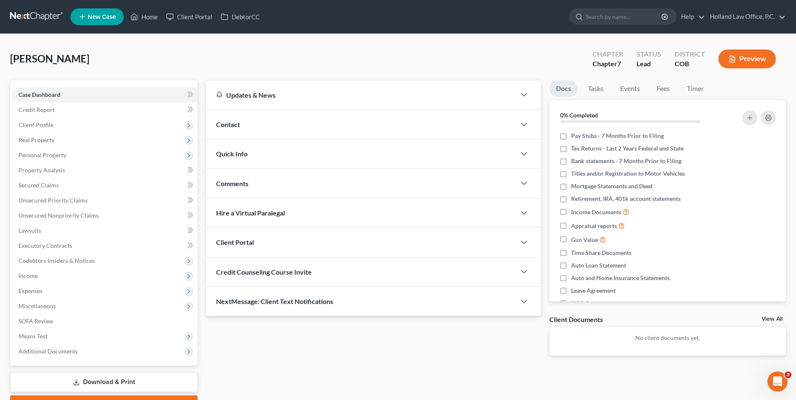
click at [268, 126] on div "Contact" at bounding box center [361, 124] width 310 height 29
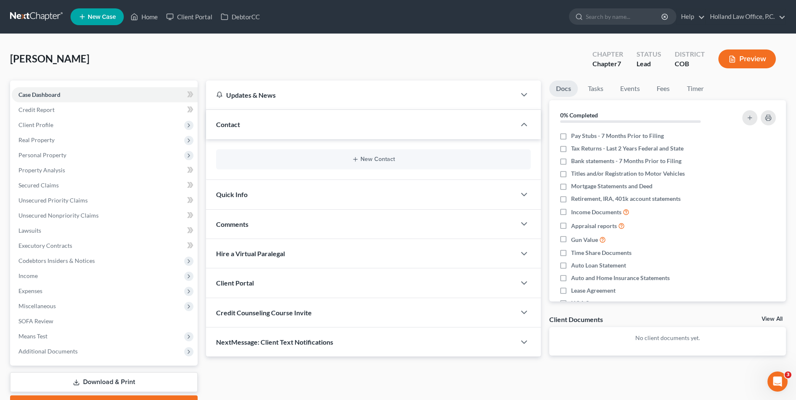
click at [386, 165] on div "New Contact" at bounding box center [373, 159] width 315 height 20
click at [384, 160] on button "New Contact" at bounding box center [373, 159] width 301 height 7
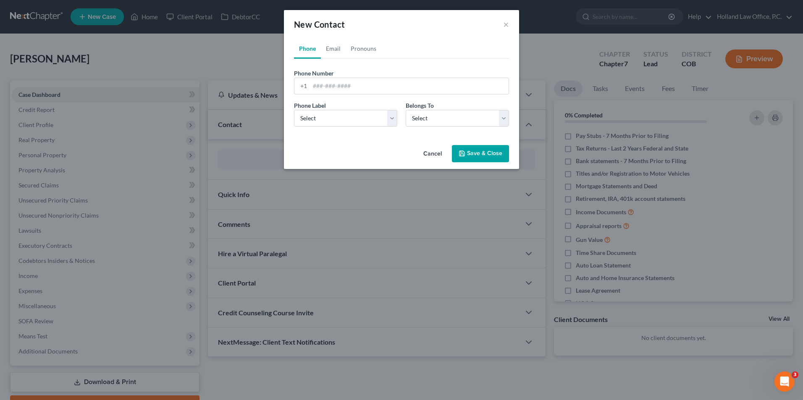
click at [329, 73] on span "Phone Number" at bounding box center [314, 73] width 40 height 7
click at [329, 82] on input "tel" at bounding box center [409, 86] width 199 height 16
paste input "[PHONE_NUMBER]"
type input "[PHONE_NUMBER]"
drag, startPoint x: 353, startPoint y: 120, endPoint x: 357, endPoint y: 128, distance: 9.4
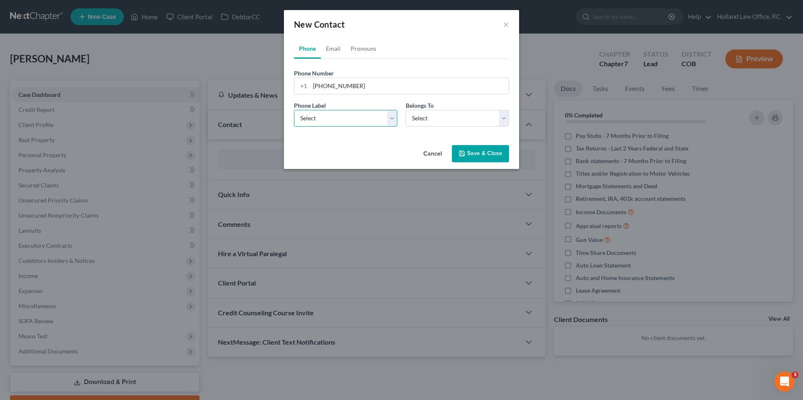
click at [353, 120] on select "Select Mobile Home Work Other" at bounding box center [345, 118] width 103 height 17
select select "1"
click at [294, 110] on select "Select Mobile Home Work Other" at bounding box center [345, 118] width 103 height 17
drag, startPoint x: 437, startPoint y: 121, endPoint x: 433, endPoint y: 128, distance: 7.7
click at [437, 121] on select "Select Client Other" at bounding box center [457, 118] width 103 height 17
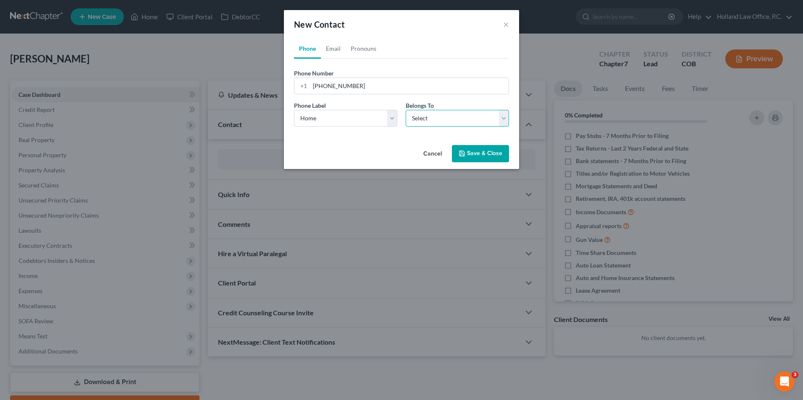
select select "0"
click at [406, 110] on select "Select Client Other" at bounding box center [457, 118] width 103 height 17
select select "0"
drag, startPoint x: 341, startPoint y: 47, endPoint x: 339, endPoint y: 64, distance: 17.8
click at [341, 47] on link "Email" at bounding box center [333, 49] width 25 height 20
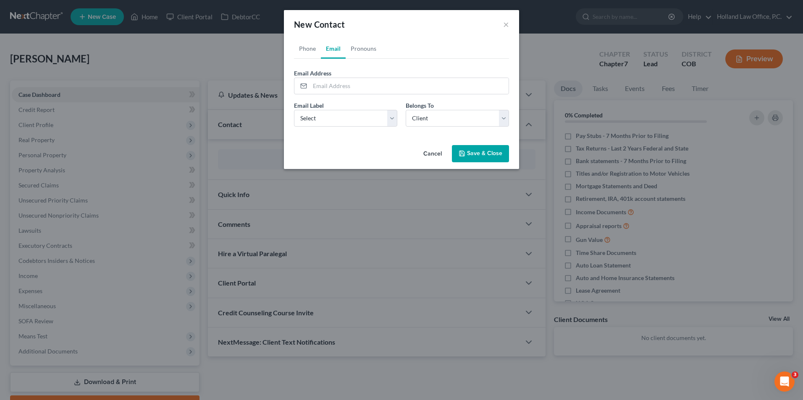
click at [331, 76] on label "Email Address" at bounding box center [312, 73] width 37 height 9
click at [330, 85] on input "email" at bounding box center [409, 86] width 199 height 16
paste input "[EMAIL_ADDRESS][DOMAIN_NAME]"
type input "[EMAIL_ADDRESS][DOMAIN_NAME]"
drag, startPoint x: 335, startPoint y: 120, endPoint x: 335, endPoint y: 127, distance: 6.4
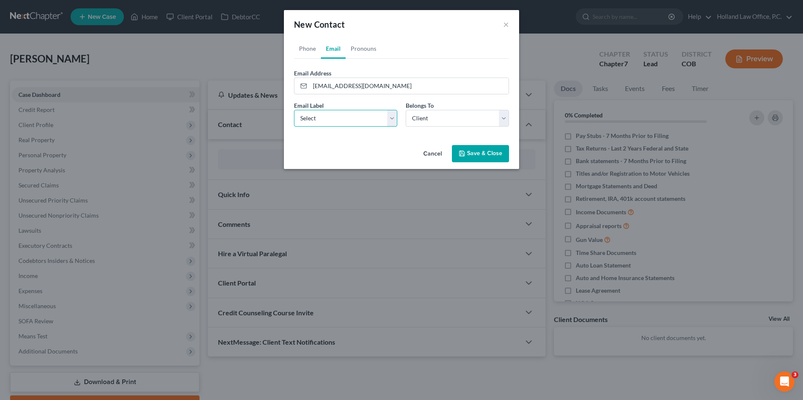
click at [335, 121] on select "Select Home Work Other" at bounding box center [345, 118] width 103 height 17
select select "0"
click at [294, 110] on select "Select Home Work Other" at bounding box center [345, 118] width 103 height 17
click at [466, 149] on button "Save & Close" at bounding box center [480, 154] width 57 height 18
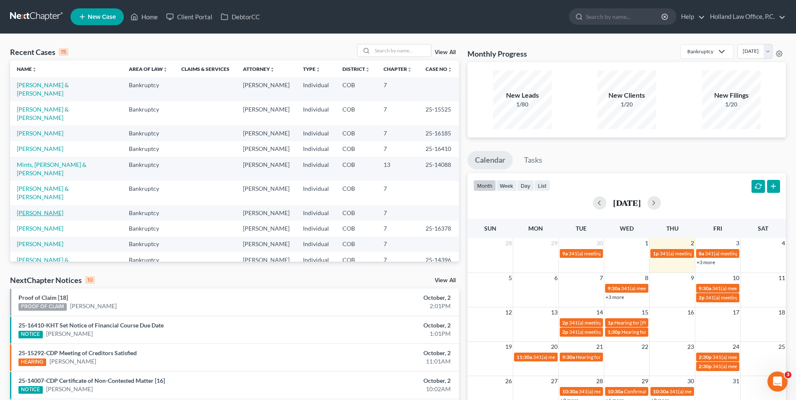
click at [37, 209] on link "[PERSON_NAME]" at bounding box center [40, 212] width 47 height 7
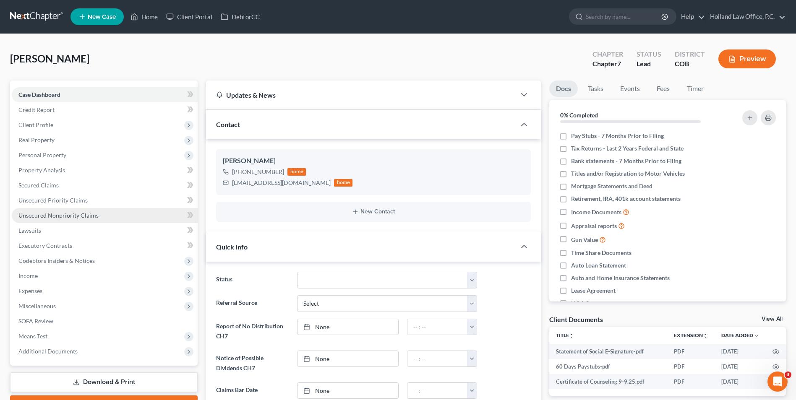
click at [69, 218] on span "Unsecured Nonpriority Claims" at bounding box center [58, 215] width 80 height 7
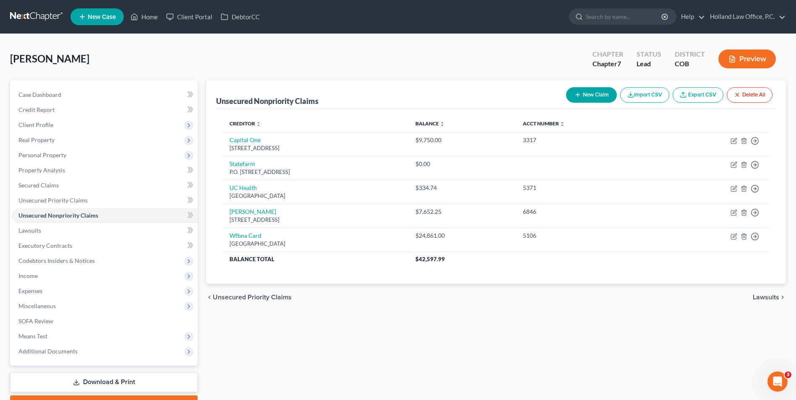
click at [591, 95] on button "New Claim" at bounding box center [591, 95] width 51 height 16
select select "0"
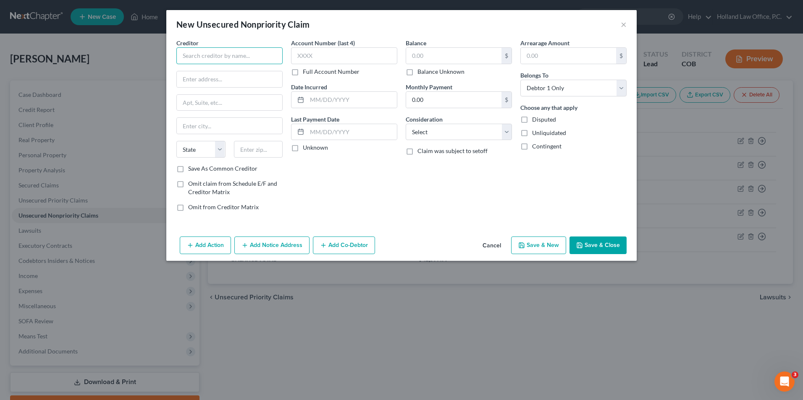
click at [250, 57] on input "text" at bounding box center [229, 55] width 106 height 17
click at [221, 76] on div "[STREET_ADDRESS]" at bounding box center [226, 78] width 87 height 7
type input "Key Bank"
type input "[STREET_ADDRESS]"
type input "Loveland"
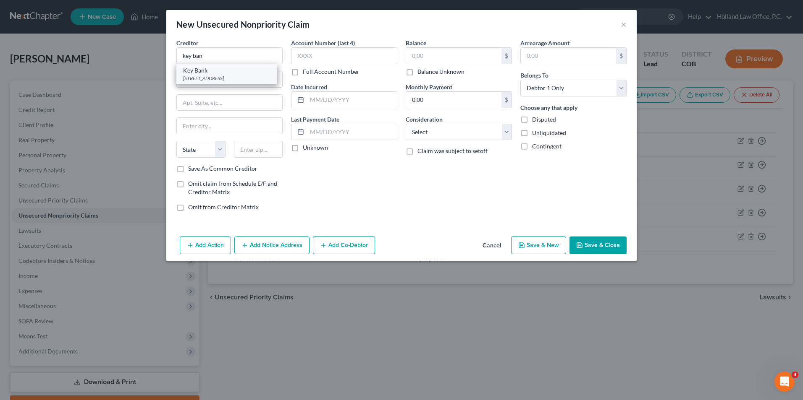
select select "5"
type input "80537"
drag, startPoint x: 257, startPoint y: 83, endPoint x: 165, endPoint y: 77, distance: 92.1
click at [165, 77] on div "New Unsecured Nonpriority Claim × Creditor * Key Bank 125 E 7th Street Loveland…" at bounding box center [401, 200] width 803 height 400
drag, startPoint x: 262, startPoint y: 151, endPoint x: 225, endPoint y: 141, distance: 38.8
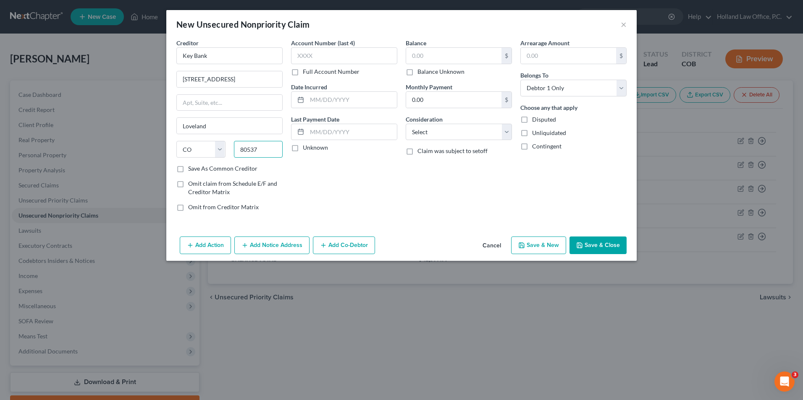
click at [220, 143] on div "State AL AK AR AZ CA CO CT DE DC FL GA GU HI ID IL IN IA KS KY LA ME MD MA MI M…" at bounding box center [229, 153] width 115 height 24
